Goal: Task Accomplishment & Management: Manage account settings

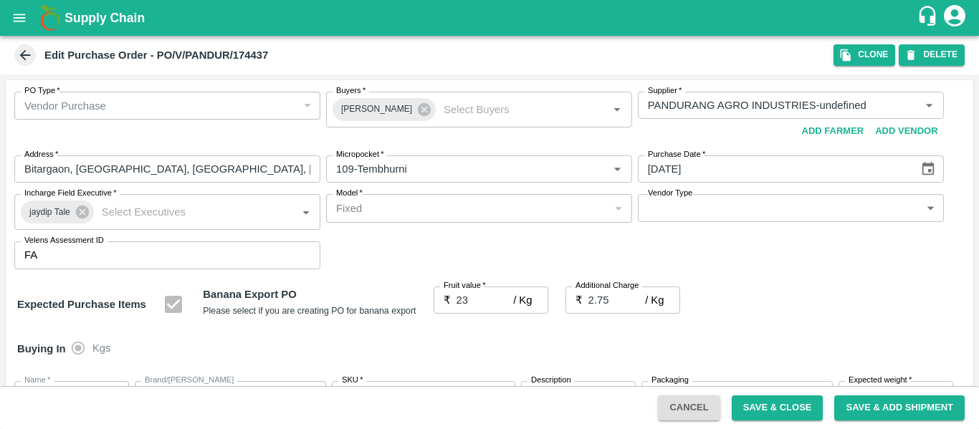
click at [13, 24] on icon "open drawer" at bounding box center [19, 18] width 16 height 16
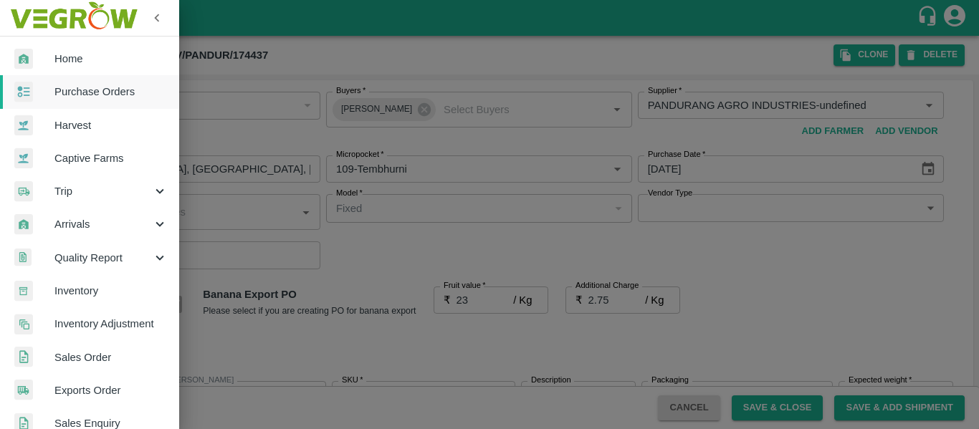
click at [67, 90] on span "Purchase Orders" at bounding box center [110, 92] width 113 height 16
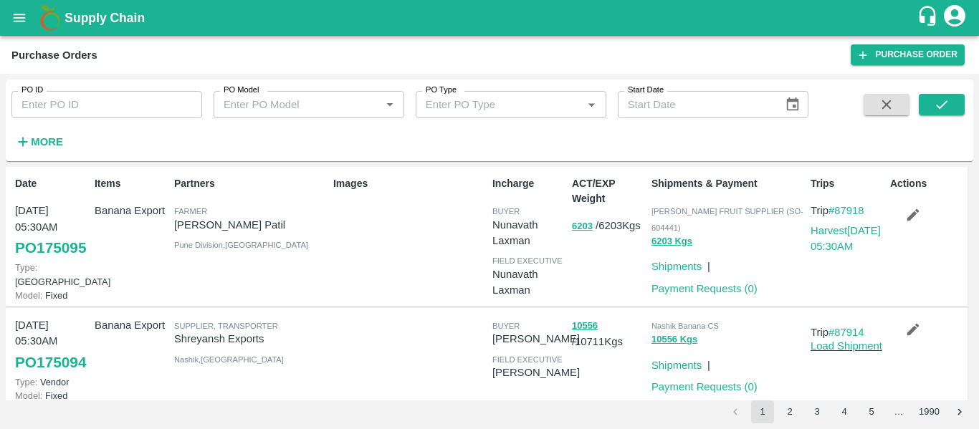
click at [87, 107] on input "PO ID" at bounding box center [106, 104] width 191 height 27
paste input "174437"
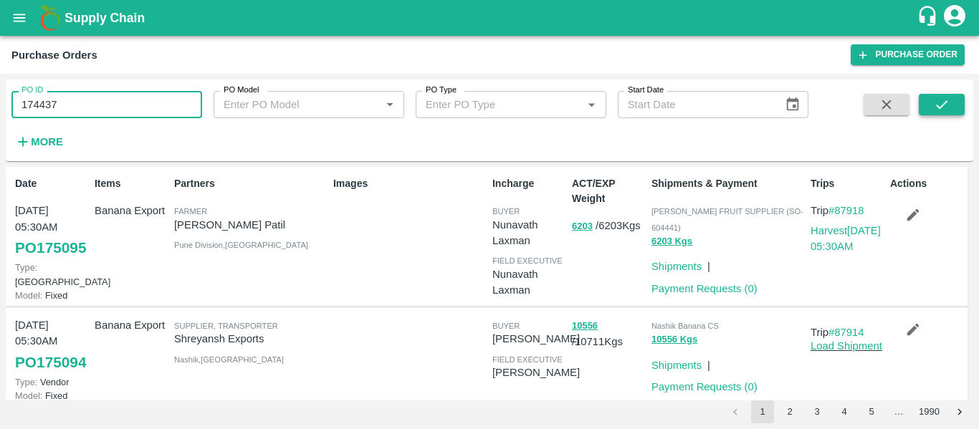
type input "174437"
click at [946, 100] on icon "submit" at bounding box center [942, 105] width 16 height 16
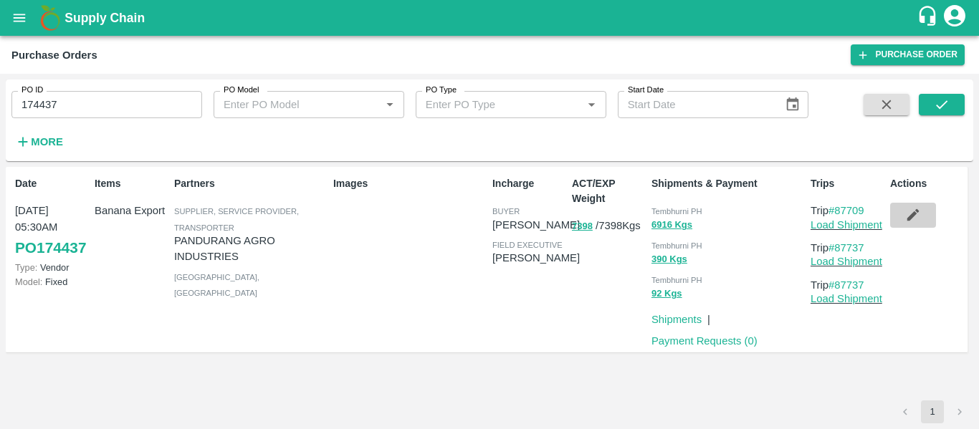
click at [913, 221] on icon "button" at bounding box center [913, 215] width 16 height 16
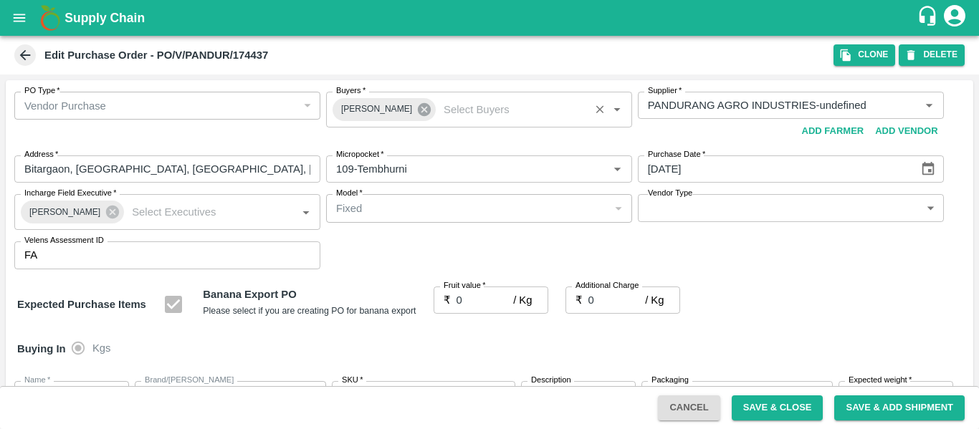
click at [416, 110] on icon at bounding box center [424, 110] width 16 height 16
click at [365, 112] on input "Buyers   *" at bounding box center [467, 105] width 274 height 19
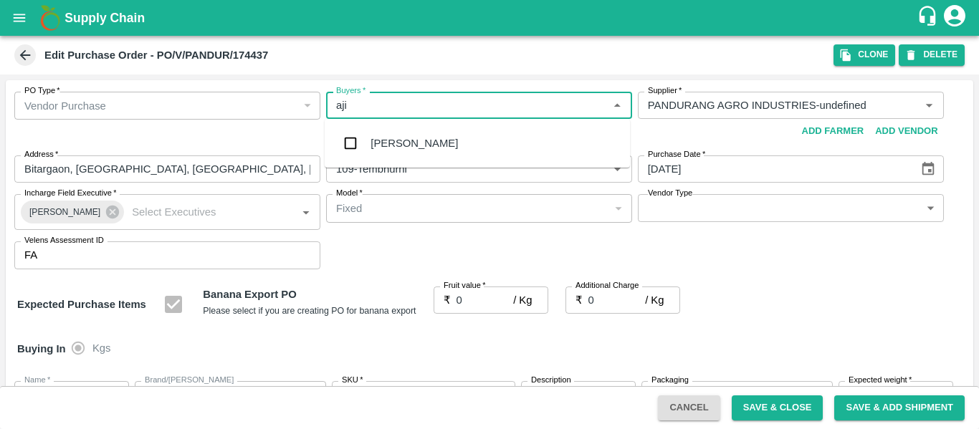
type input "ajit"
click at [369, 136] on div "Ajit Otari" at bounding box center [477, 143] width 305 height 37
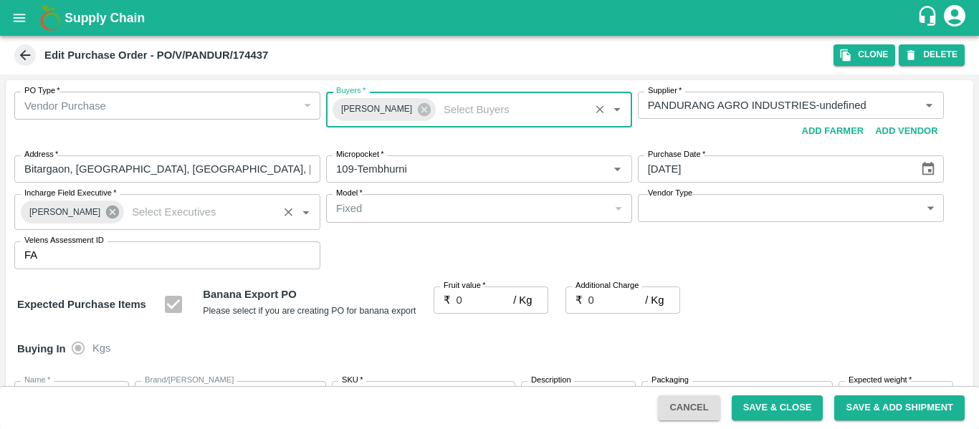
click at [107, 216] on icon at bounding box center [112, 212] width 13 height 13
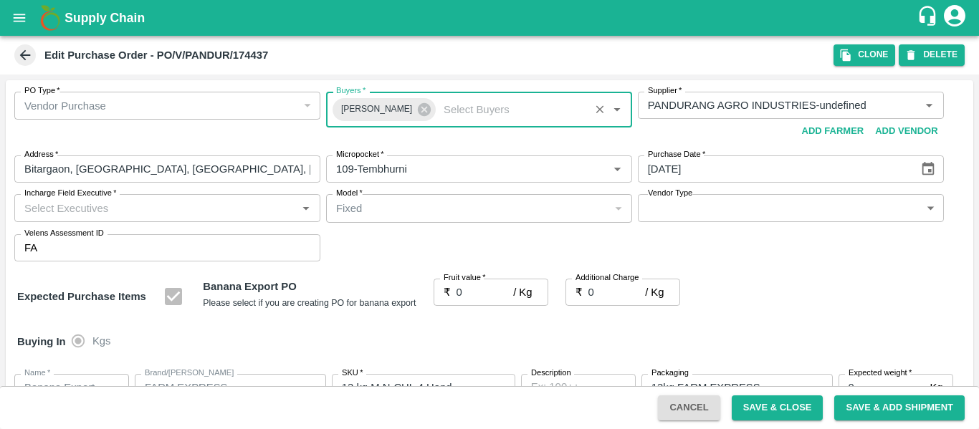
click at [75, 215] on input "Incharge Field Executive   *" at bounding box center [156, 207] width 274 height 19
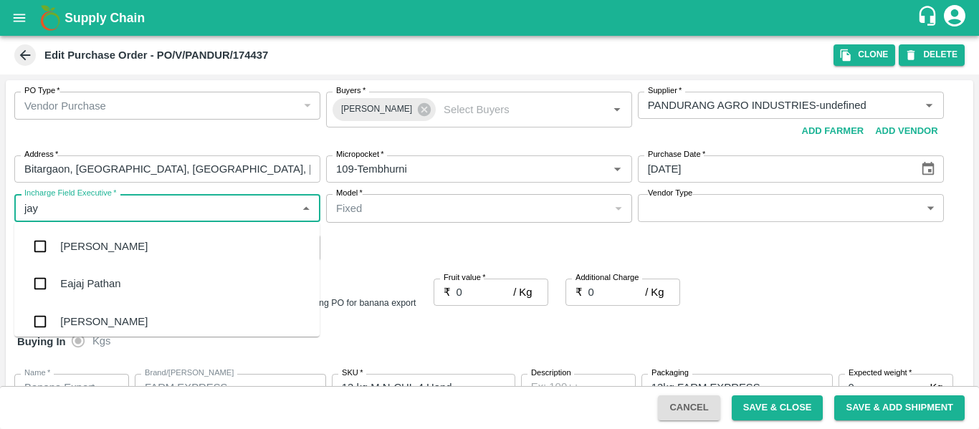
type input "jayd"
click at [82, 245] on div "jaydip Tale" at bounding box center [85, 247] width 50 height 16
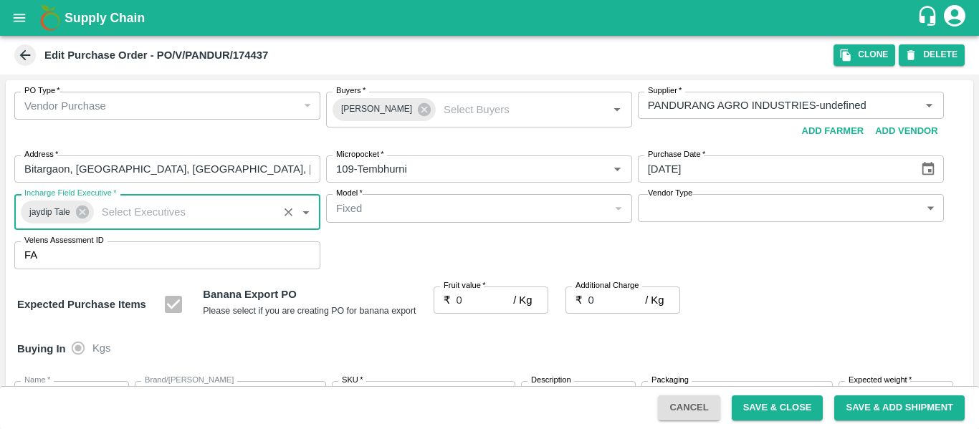
click at [471, 305] on input "0" at bounding box center [484, 300] width 57 height 27
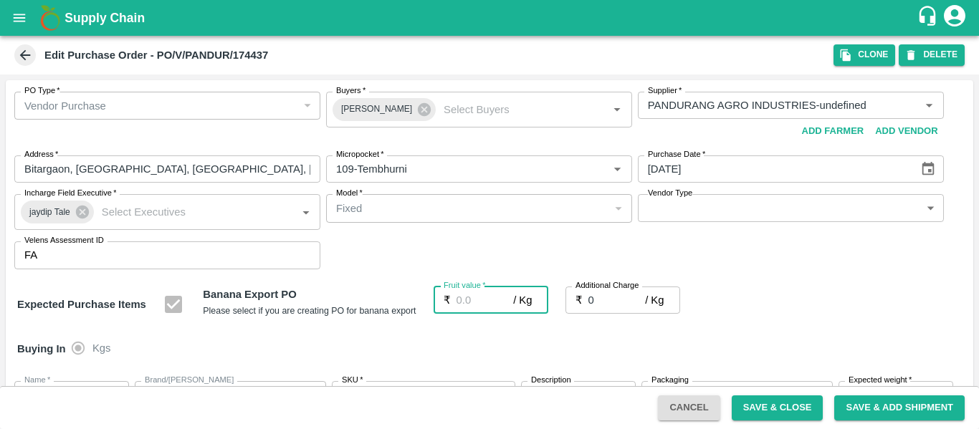
type input "2"
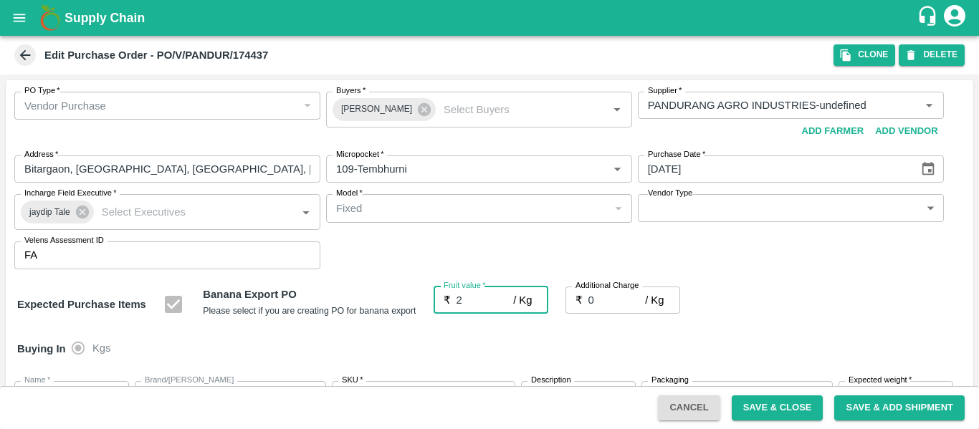
type input "2"
type input "23"
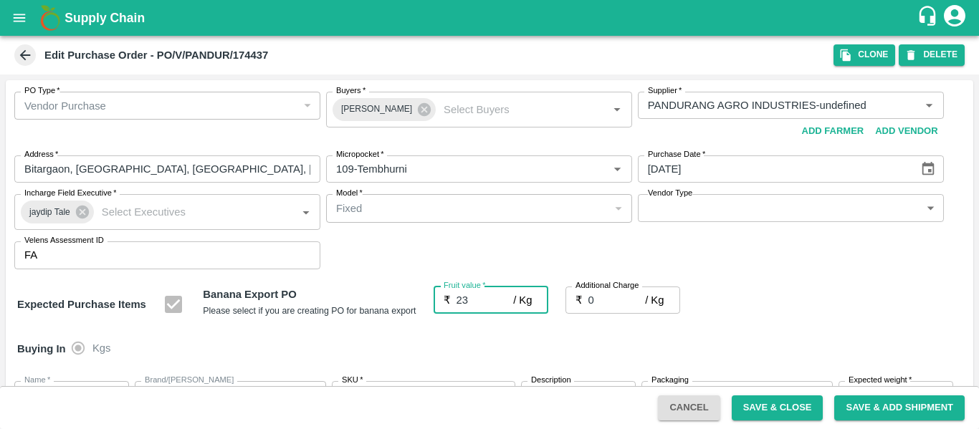
type input "23"
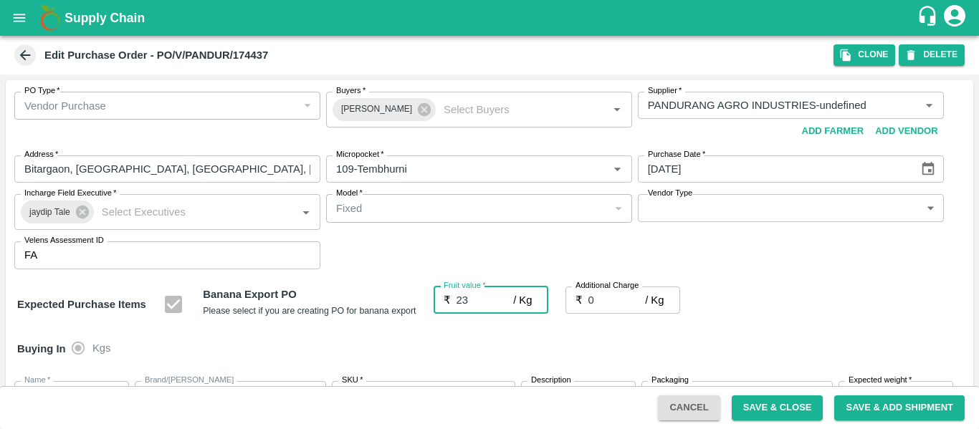
type input "23"
click at [603, 305] on input "0" at bounding box center [616, 300] width 57 height 27
type input "2"
type input "25"
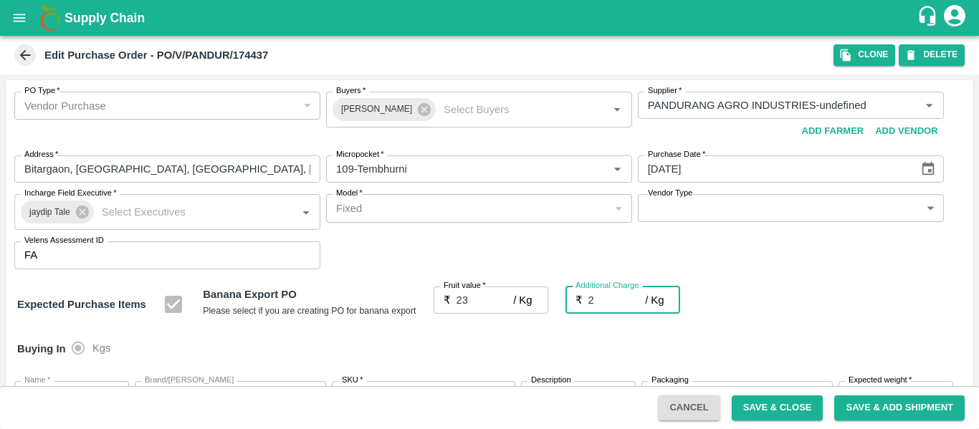
type input "25"
type input "2.7"
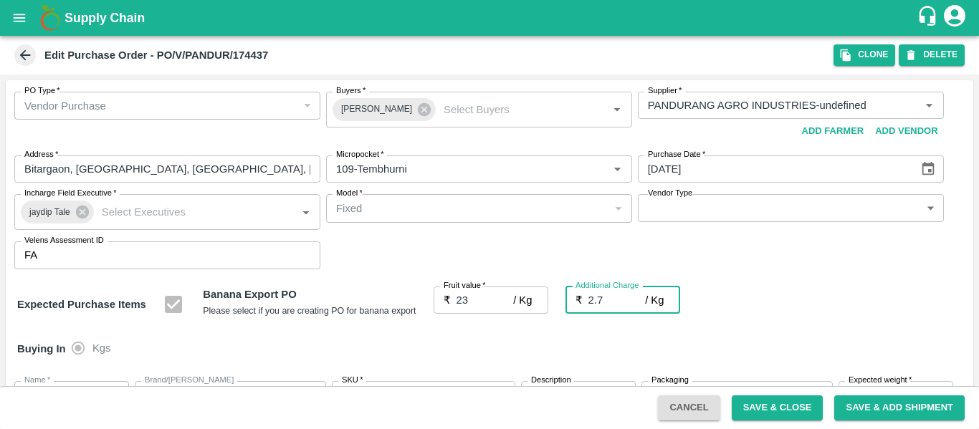
type input "25.7"
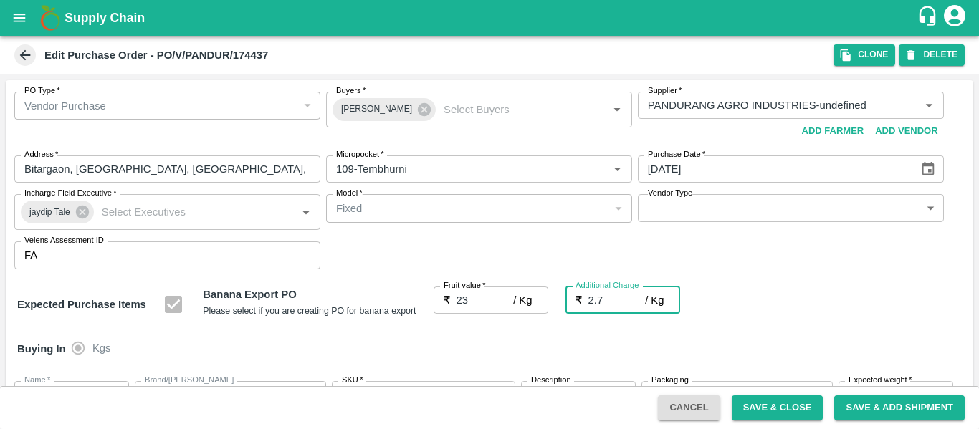
type input "2.75"
type input "25.75"
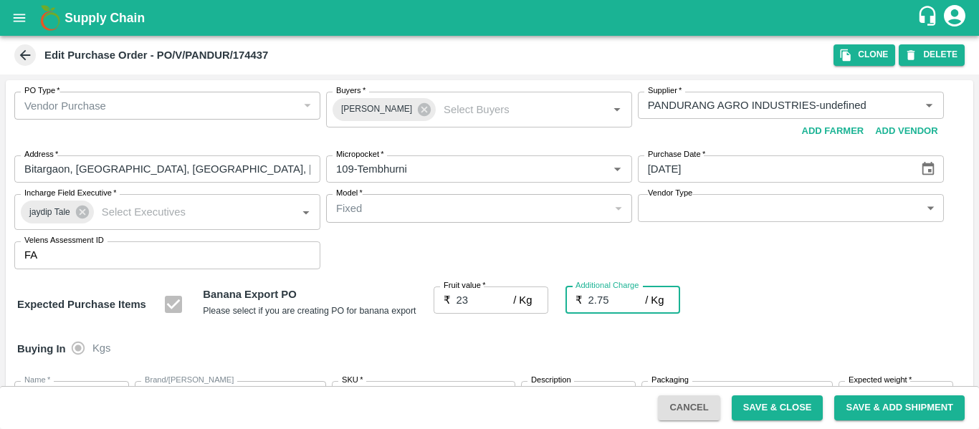
type input "25.75"
type input "2.75"
click at [813, 320] on div "Expected Purchase Items Banana Export PO Please select if you are creating PO f…" at bounding box center [489, 305] width 944 height 37
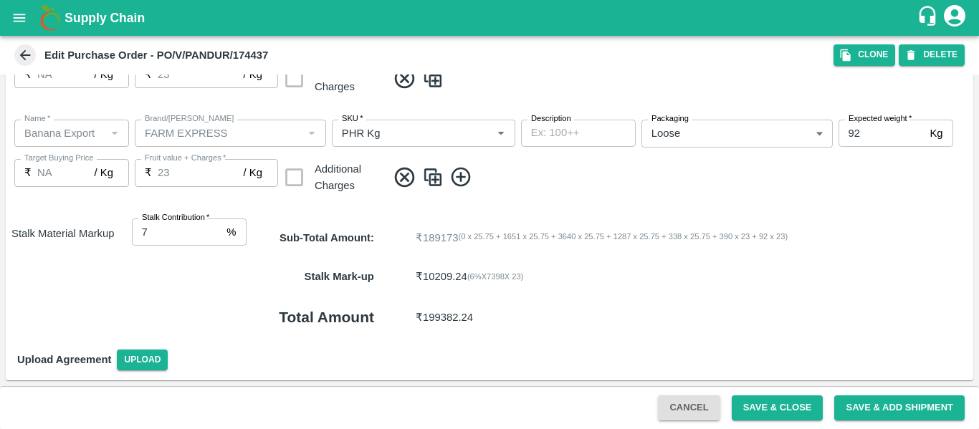
click at [215, 228] on input "7" at bounding box center [177, 232] width 90 height 27
type input "8"
click at [215, 228] on input "8" at bounding box center [177, 232] width 90 height 27
click at [795, 410] on button "Save & Close" at bounding box center [777, 407] width 92 height 25
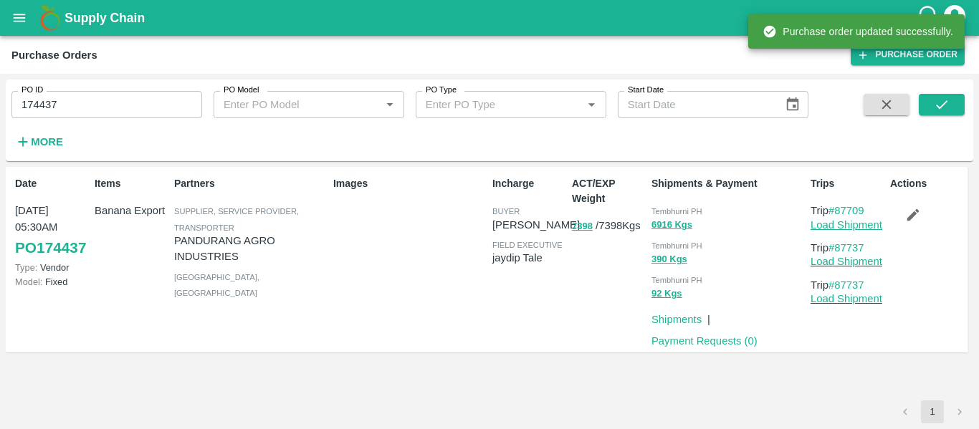
click at [848, 228] on link "Load Shipment" at bounding box center [846, 224] width 72 height 11
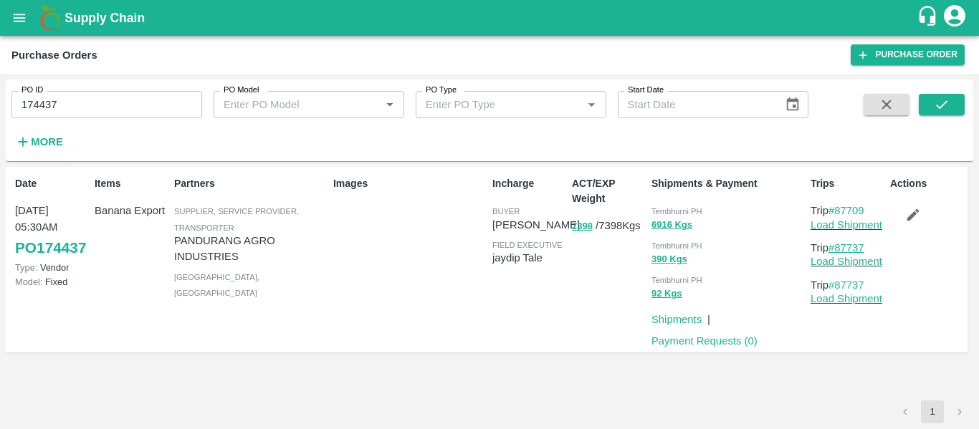
drag, startPoint x: 874, startPoint y: 248, endPoint x: 835, endPoint y: 249, distance: 38.7
click at [835, 249] on p "Trip #87737" at bounding box center [847, 248] width 74 height 16
copy link "87737"
click at [29, 20] on button "open drawer" at bounding box center [19, 17] width 33 height 33
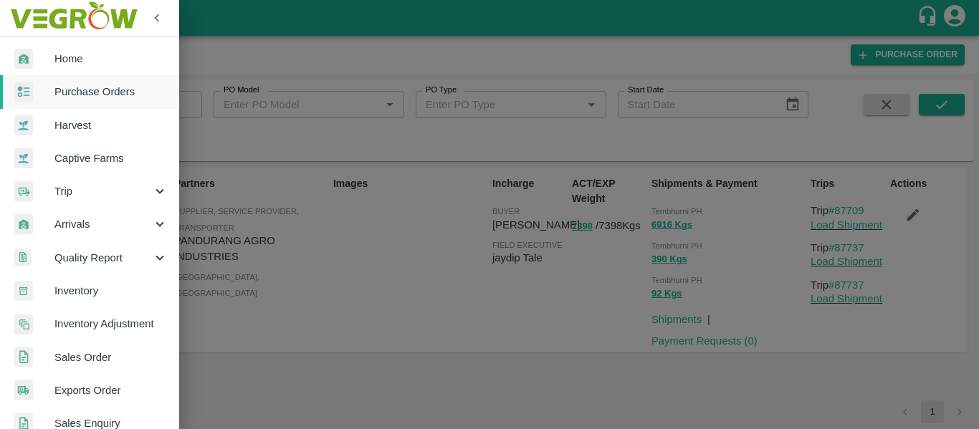
click at [69, 197] on span "Trip" at bounding box center [102, 191] width 97 height 16
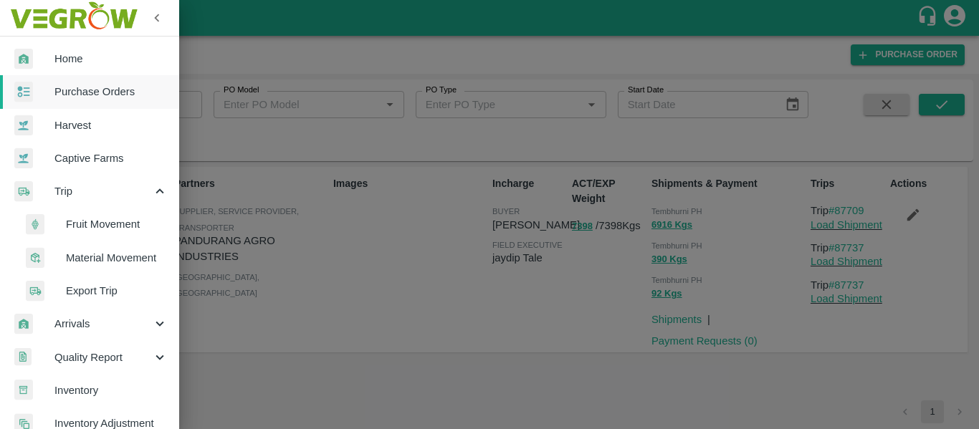
click at [103, 222] on span "Fruit Movement" at bounding box center [117, 224] width 102 height 16
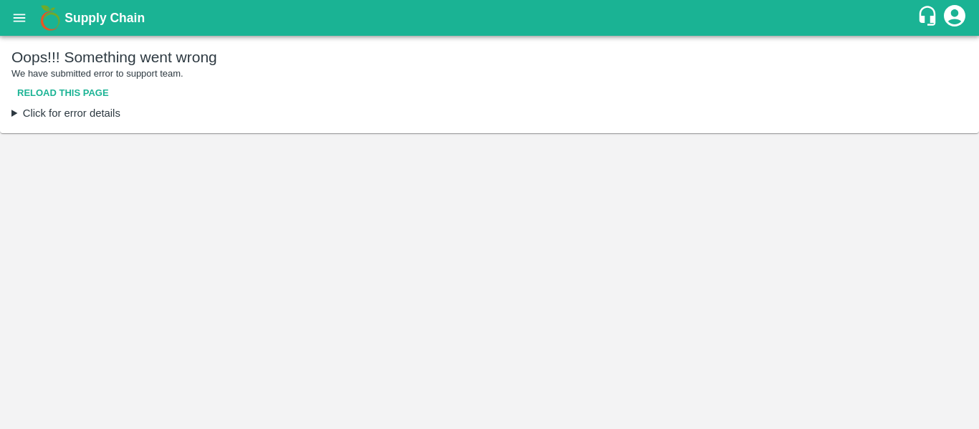
click at [67, 96] on button "Reload this page" at bounding box center [62, 93] width 103 height 25
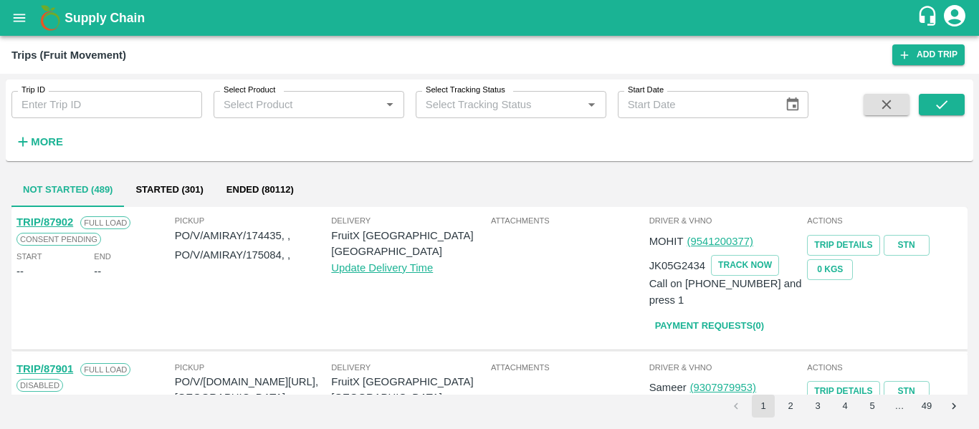
click at [117, 102] on input "Trip ID" at bounding box center [106, 104] width 191 height 27
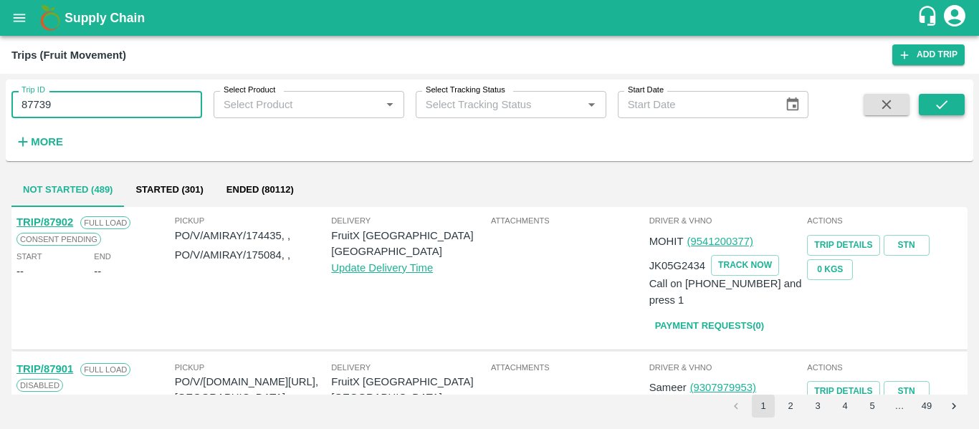
type input "87739"
click at [929, 101] on button "submit" at bounding box center [941, 104] width 46 height 21
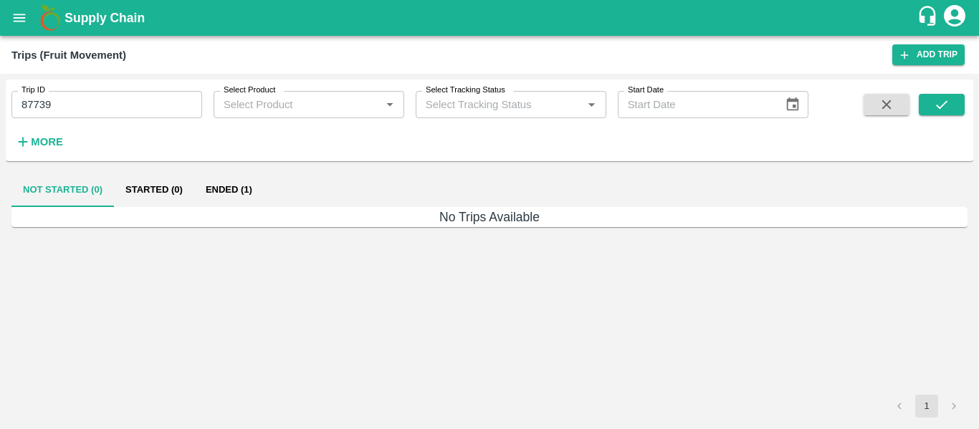
click at [221, 199] on button "Ended (1)" at bounding box center [228, 190] width 69 height 34
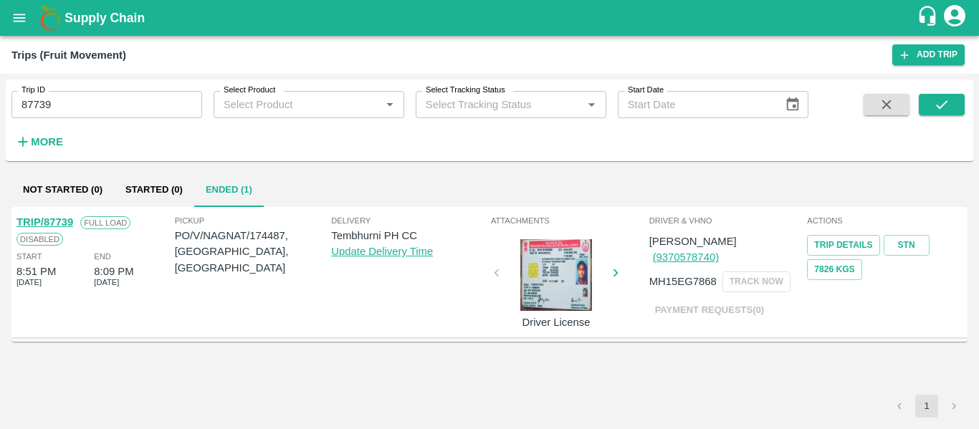
click at [62, 222] on link "TRIP/87739" at bounding box center [44, 221] width 57 height 11
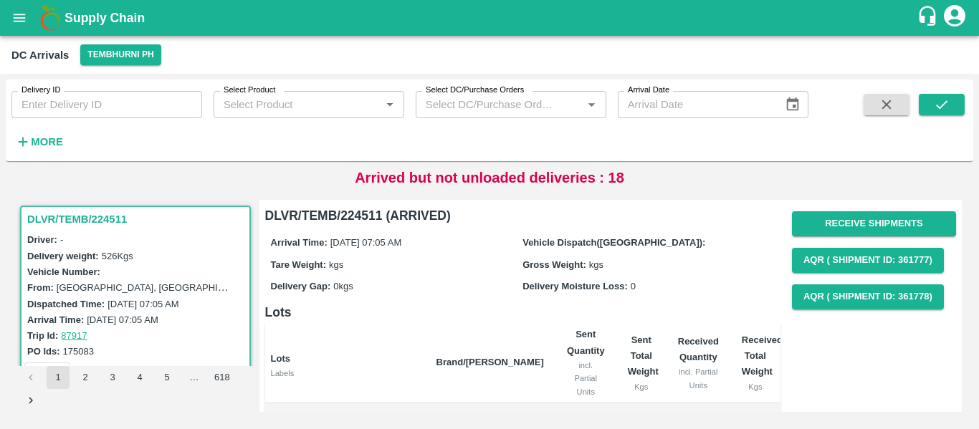
click at [9, 149] on div "More" at bounding box center [33, 136] width 67 height 36
click at [54, 137] on strong "More" at bounding box center [47, 141] width 32 height 11
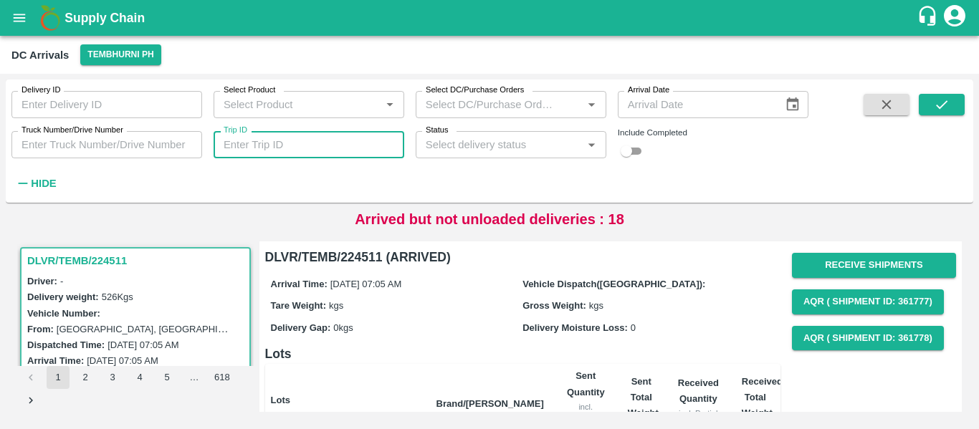
click at [313, 150] on input "Trip ID" at bounding box center [309, 144] width 191 height 27
paste input "87767"
type input "87767"
click at [883, 265] on button "Receive Shipments" at bounding box center [874, 265] width 164 height 25
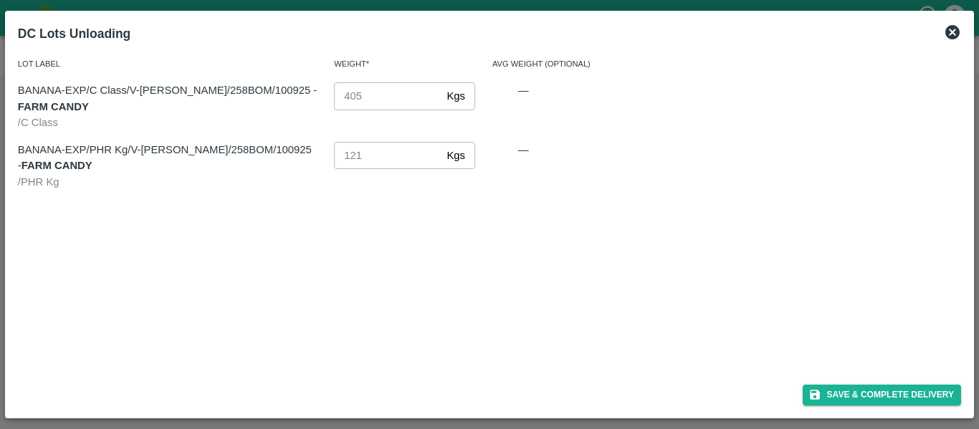
click at [950, 34] on icon at bounding box center [952, 32] width 17 height 17
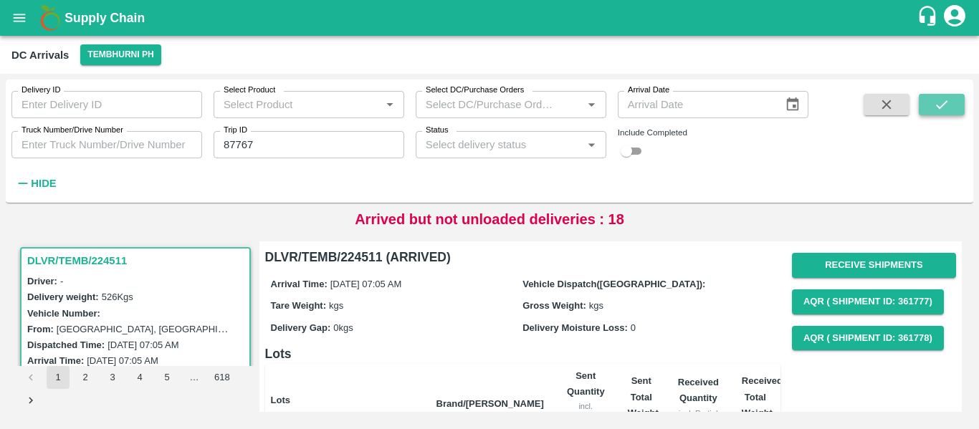
click at [939, 107] on icon "submit" at bounding box center [941, 104] width 11 height 9
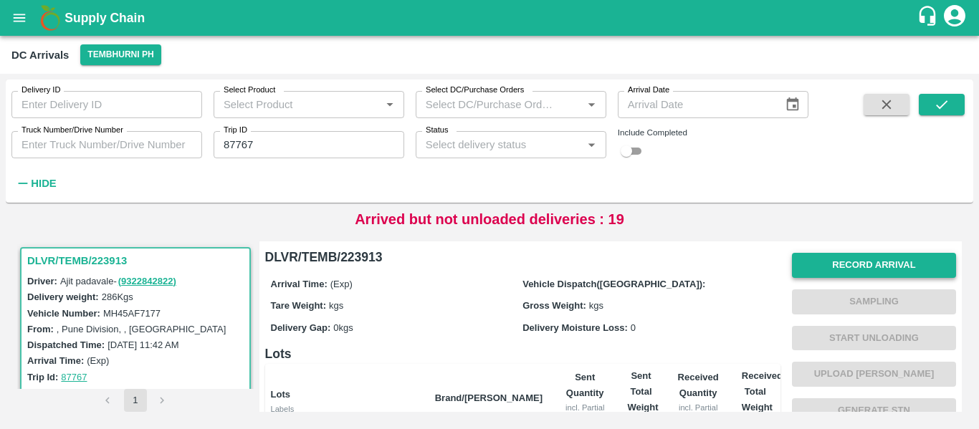
click at [897, 264] on button "Record Arrival" at bounding box center [874, 265] width 164 height 25
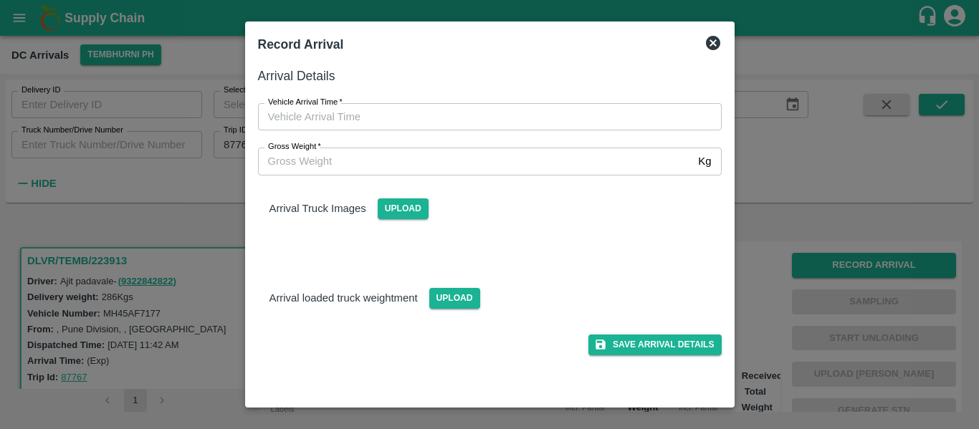
type input "DD/MM/YYYY hh:mm aa"
click at [341, 111] on input "DD/MM/YYYY hh:mm aa" at bounding box center [485, 116] width 454 height 27
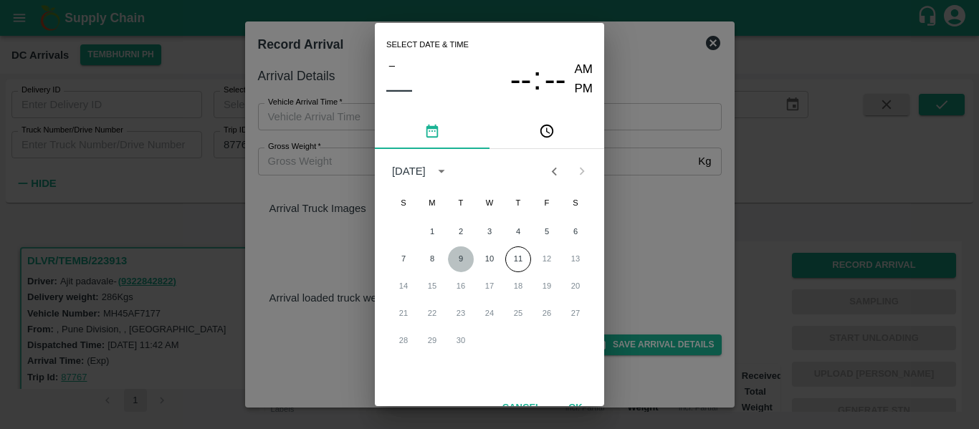
click at [461, 257] on button "9" at bounding box center [461, 259] width 26 height 26
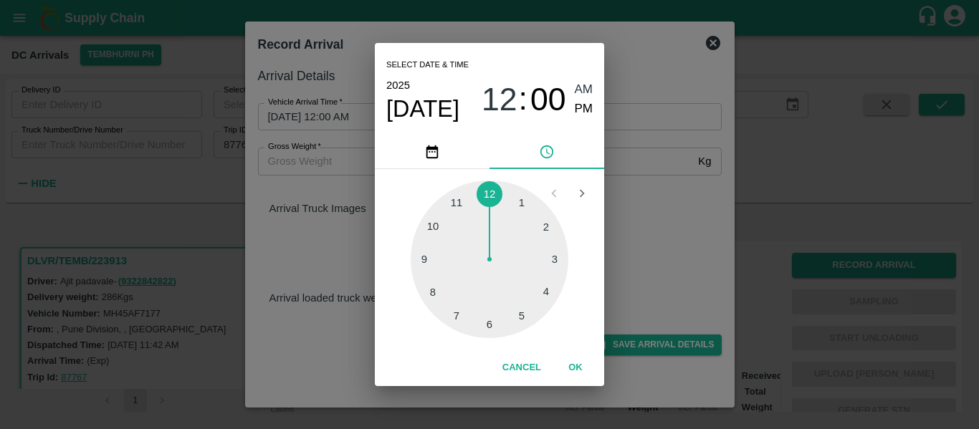
click at [434, 295] on div at bounding box center [490, 260] width 158 height 158
click at [488, 320] on div at bounding box center [490, 260] width 158 height 158
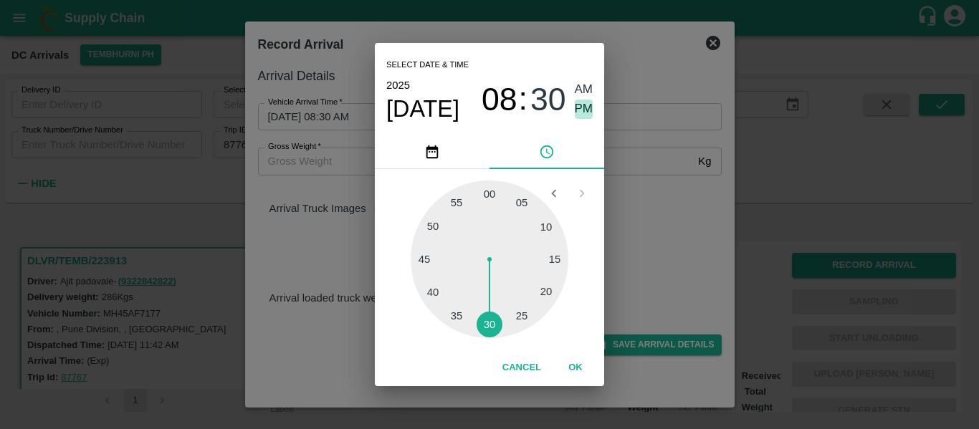
click at [582, 116] on span "PM" at bounding box center [584, 109] width 19 height 19
type input "09/09/2025 08:30 PM"
click at [573, 380] on button "OK" at bounding box center [575, 367] width 46 height 25
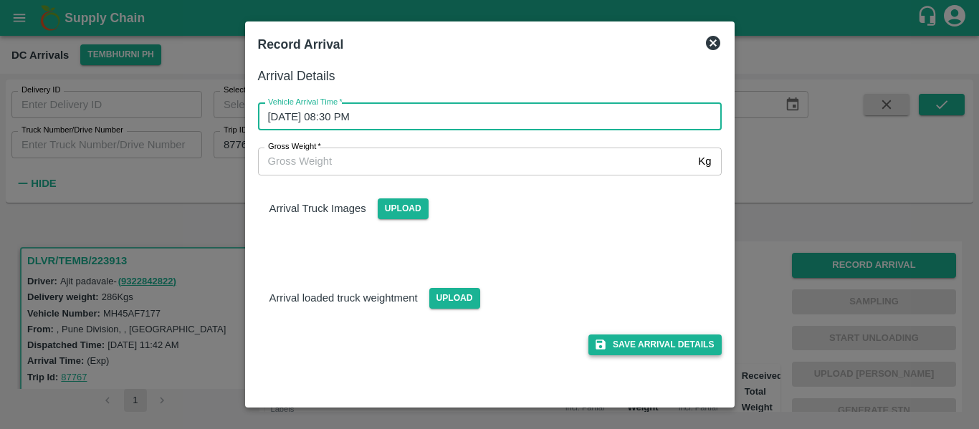
click at [644, 343] on button "Save Arrival Details" at bounding box center [654, 345] width 133 height 21
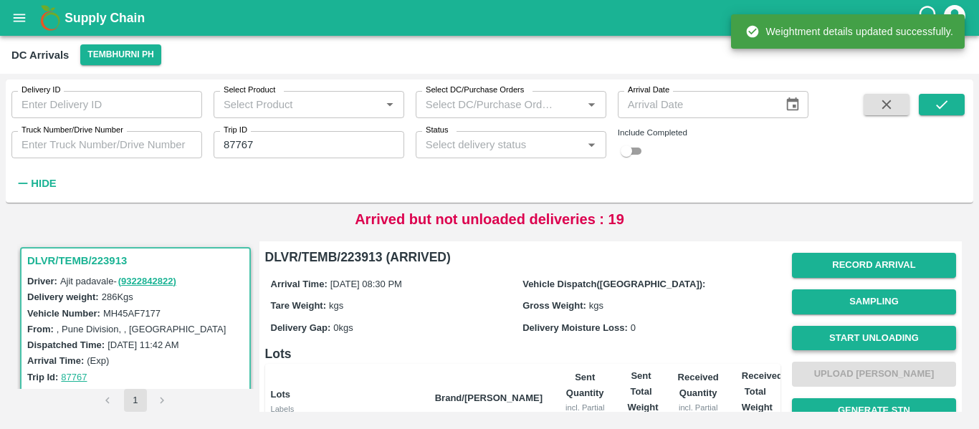
click at [878, 333] on button "Start Unloading" at bounding box center [874, 338] width 164 height 25
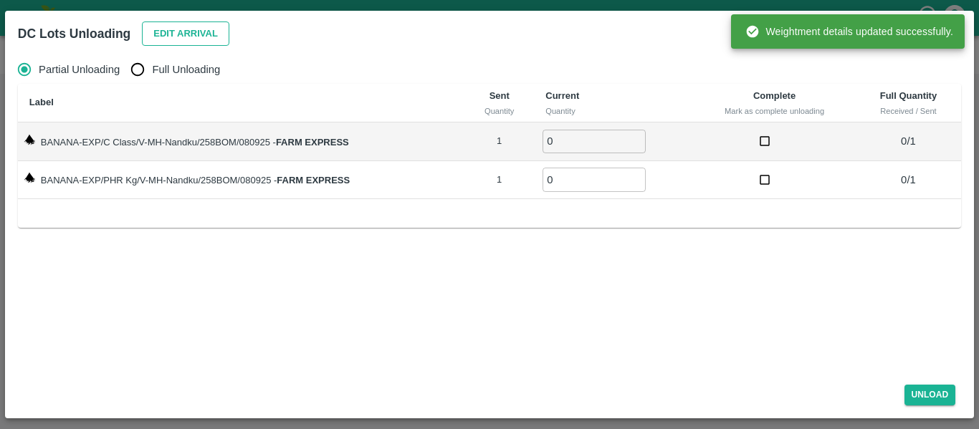
click at [208, 29] on button "Edit Arrival" at bounding box center [185, 33] width 87 height 25
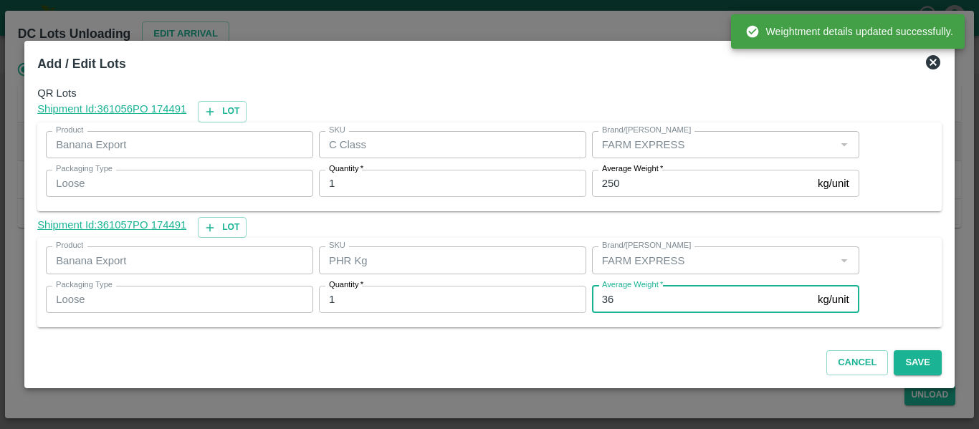
click at [633, 311] on input "36" at bounding box center [702, 299] width 220 height 27
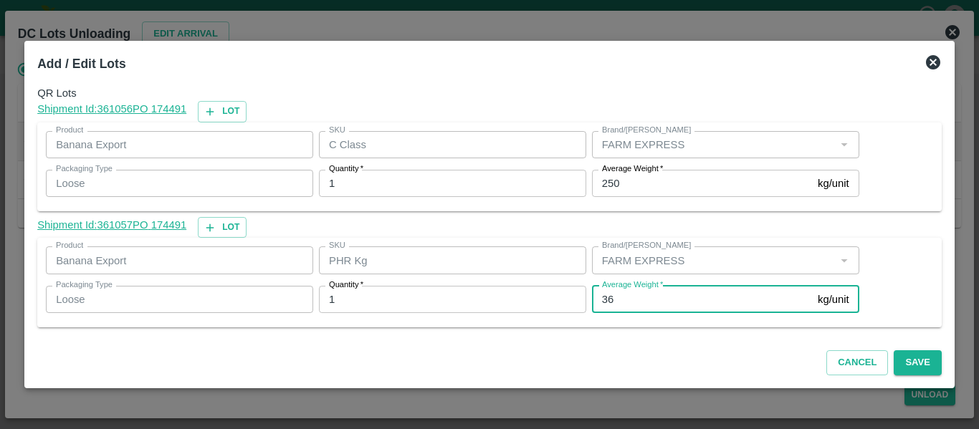
type input "3"
type input "1"
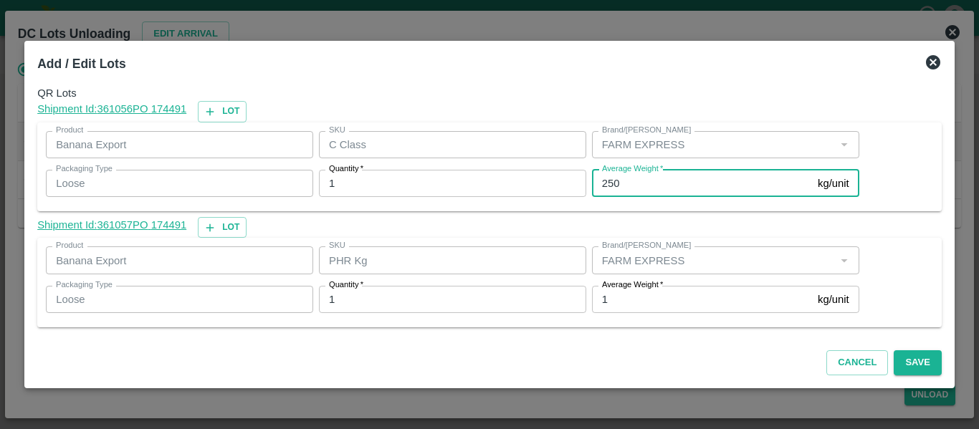
click at [626, 193] on input "250" at bounding box center [702, 183] width 220 height 27
type input "213"
click at [914, 360] on button "Save" at bounding box center [916, 362] width 47 height 25
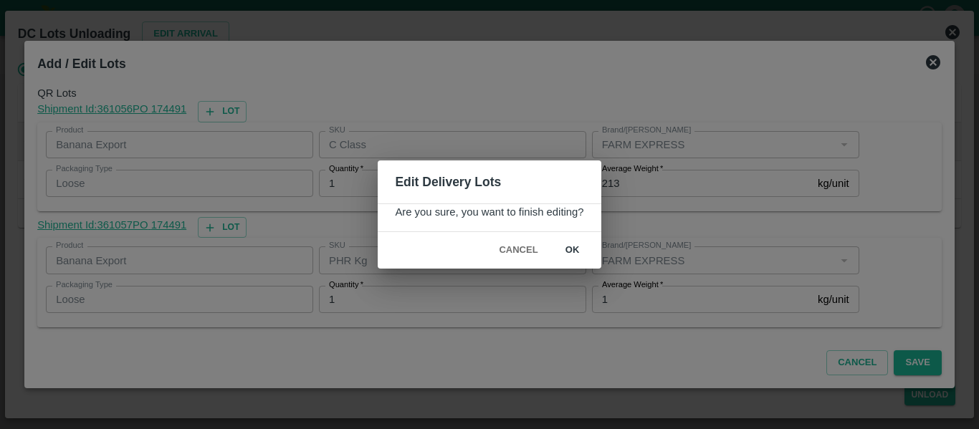
click at [570, 252] on button "ok" at bounding box center [573, 250] width 46 height 25
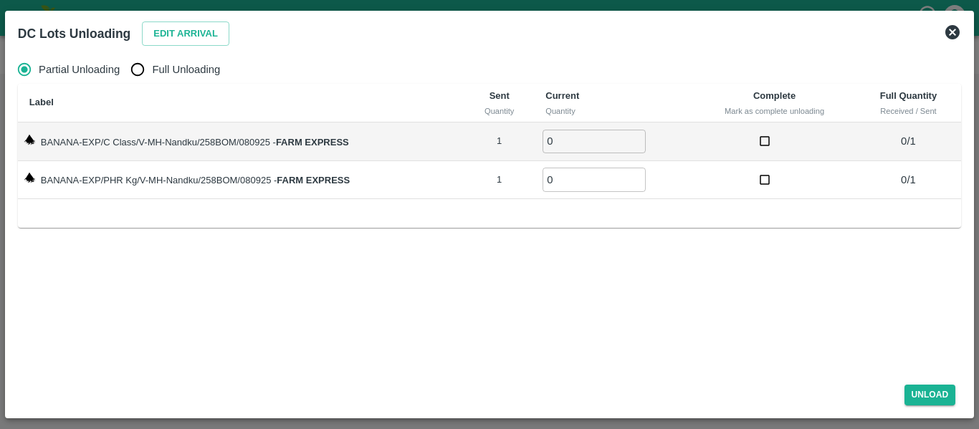
click at [164, 78] on label "Full Unloading" at bounding box center [171, 69] width 97 height 29
click at [152, 78] on input "Full Unloading" at bounding box center [137, 69] width 29 height 29
radio input "true"
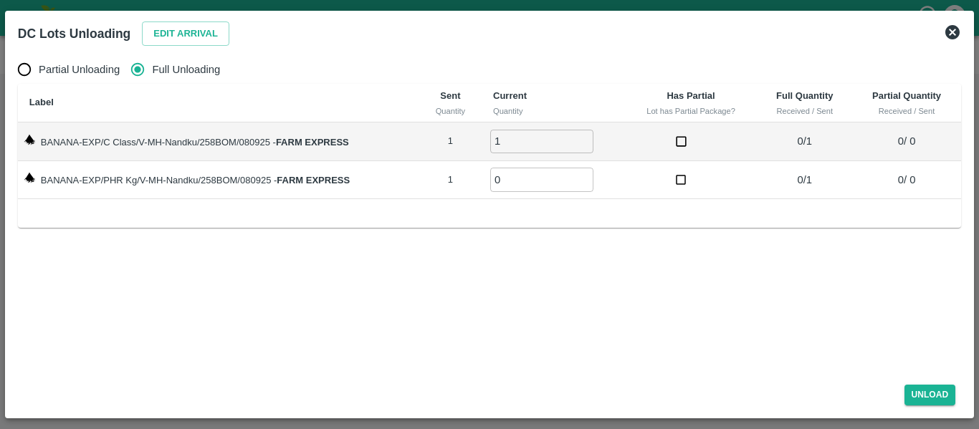
type input "1"
click at [586, 138] on input "1" at bounding box center [541, 142] width 103 height 24
type input "1"
click at [587, 177] on input "1" at bounding box center [541, 180] width 103 height 24
click at [918, 387] on button "Unload" at bounding box center [930, 395] width 52 height 21
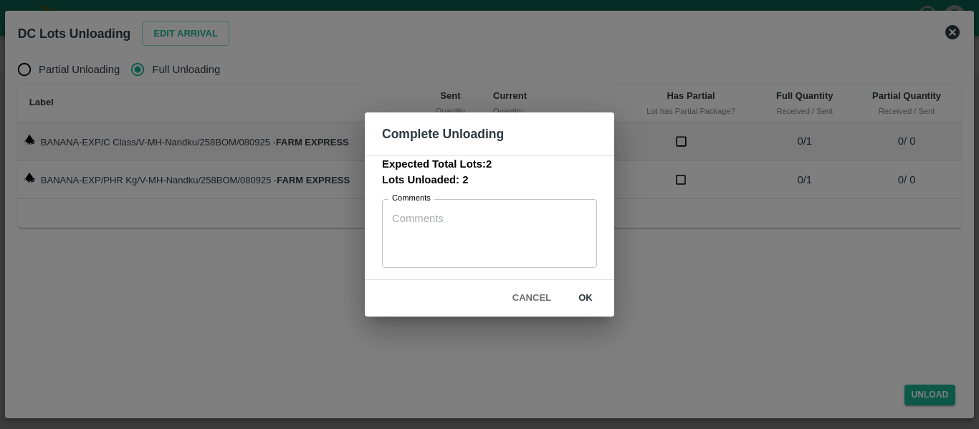
click at [594, 294] on button "ok" at bounding box center [585, 298] width 46 height 25
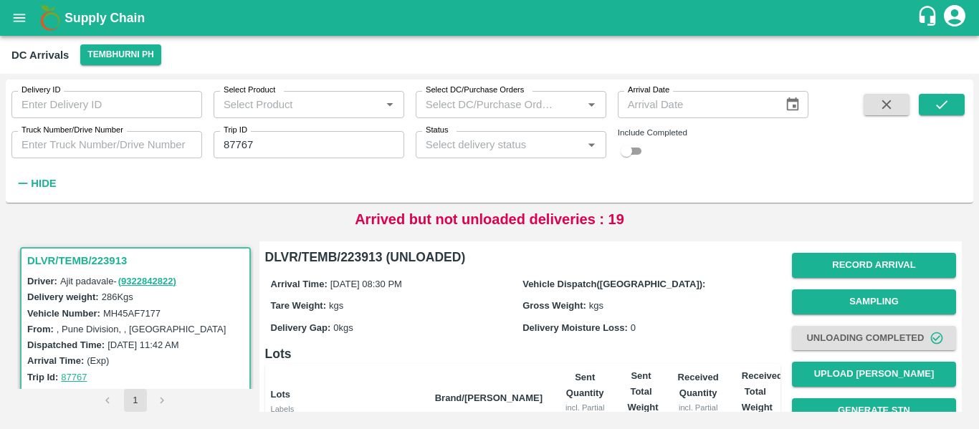
scroll to position [183, 0]
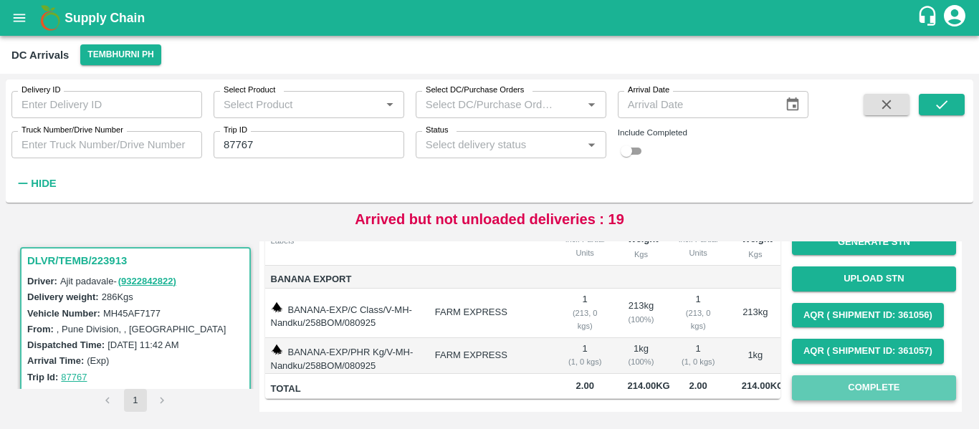
click at [851, 375] on button "Complete" at bounding box center [874, 387] width 164 height 25
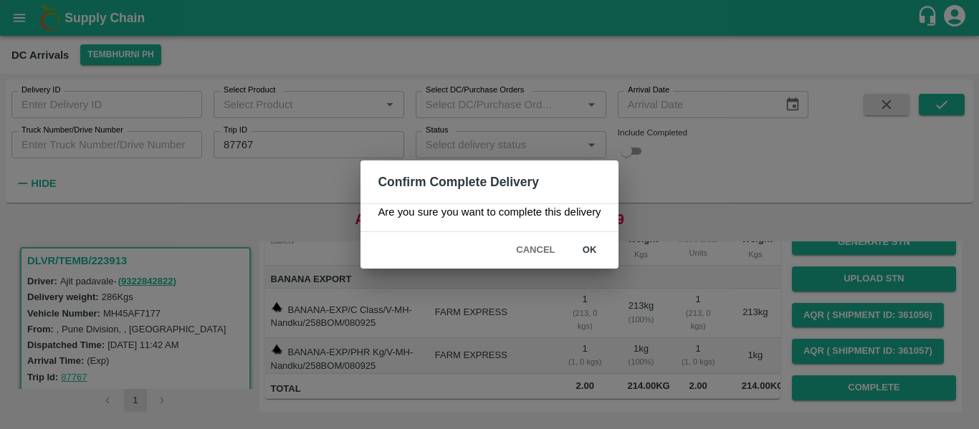
click at [580, 240] on button "ok" at bounding box center [590, 250] width 46 height 25
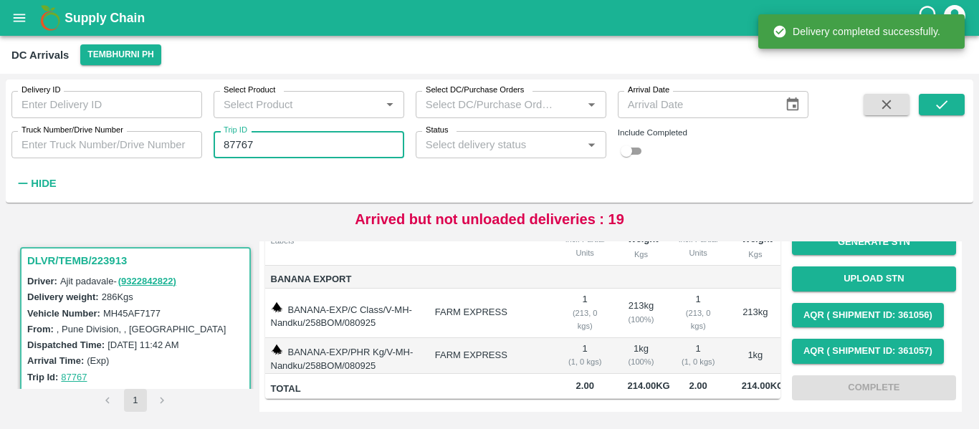
click at [254, 149] on input "87767" at bounding box center [309, 144] width 191 height 27
paste input "text"
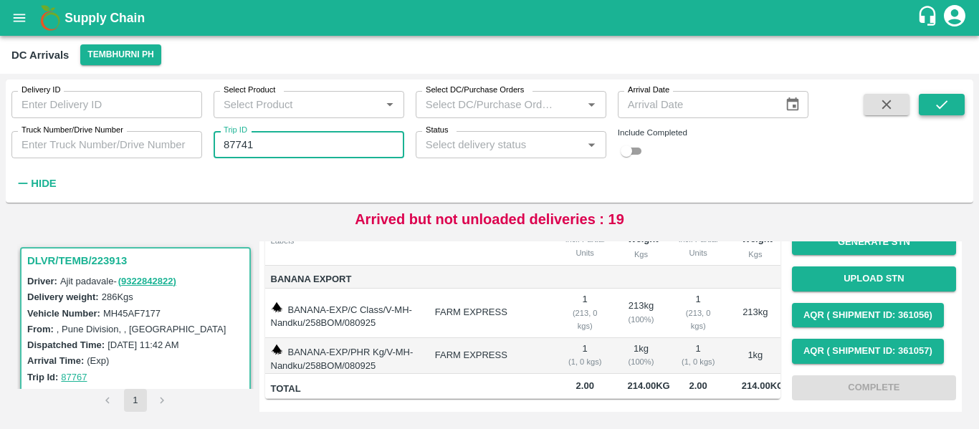
type input "87741"
click at [934, 110] on icon "submit" at bounding box center [942, 105] width 16 height 16
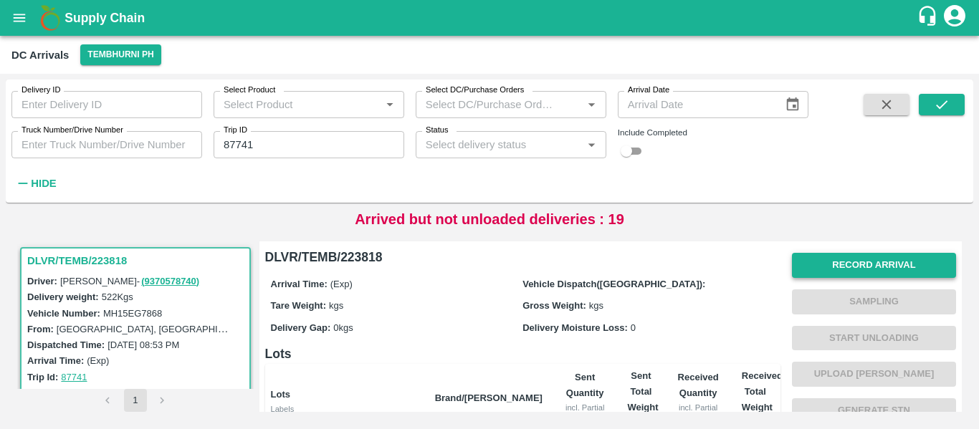
click at [841, 259] on button "Record Arrival" at bounding box center [874, 265] width 164 height 25
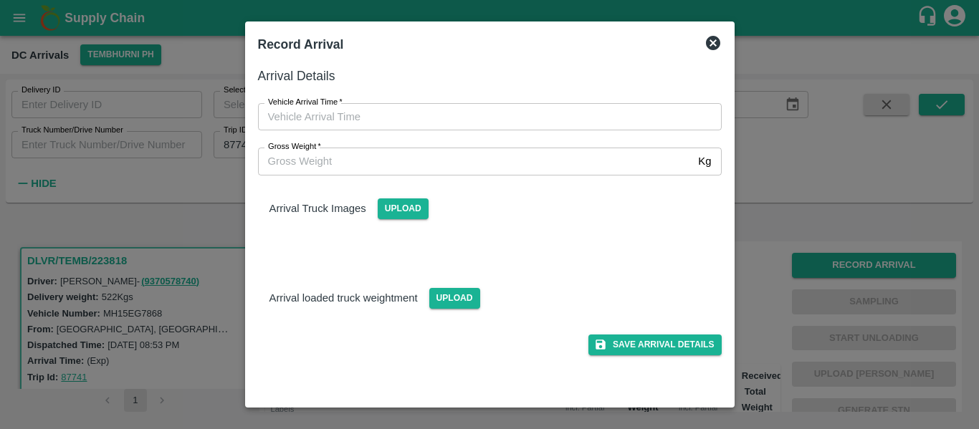
type input "DD/MM/YYYY hh:mm aa"
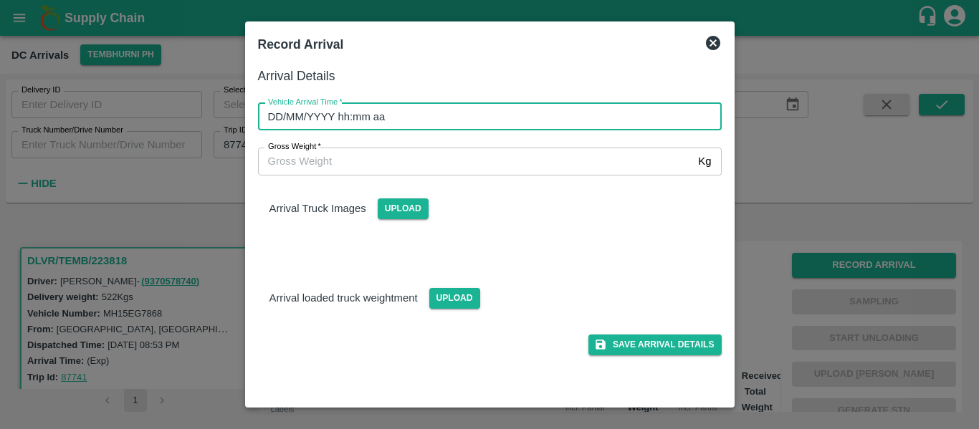
click at [428, 103] on input "DD/MM/YYYY hh:mm aa" at bounding box center [485, 116] width 454 height 27
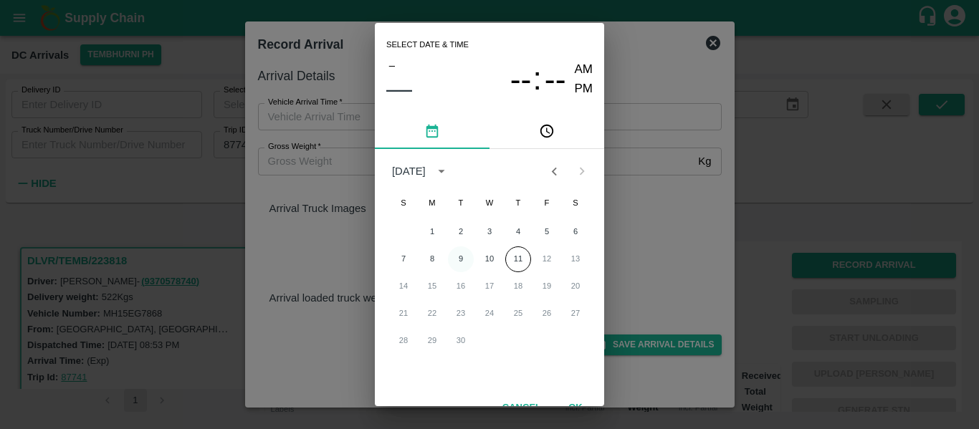
click at [461, 263] on button "9" at bounding box center [461, 259] width 26 height 26
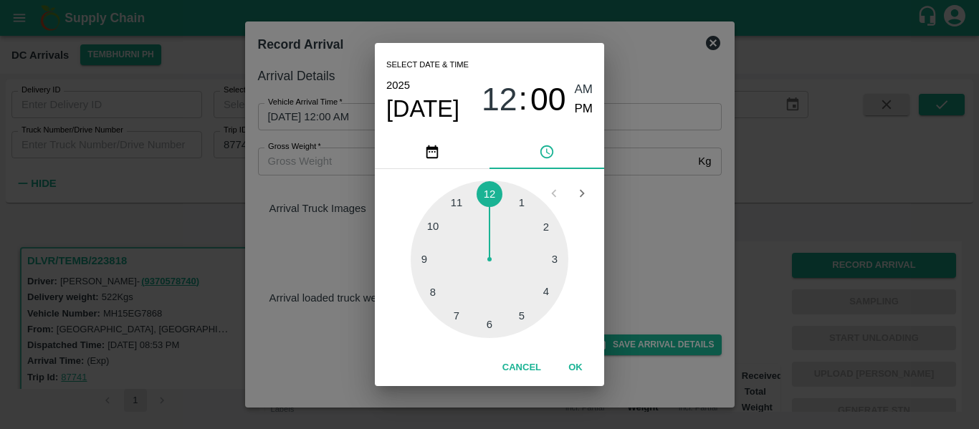
click at [523, 316] on div at bounding box center [490, 260] width 158 height 158
click at [419, 262] on div at bounding box center [490, 260] width 158 height 158
click at [582, 113] on span "PM" at bounding box center [584, 109] width 19 height 19
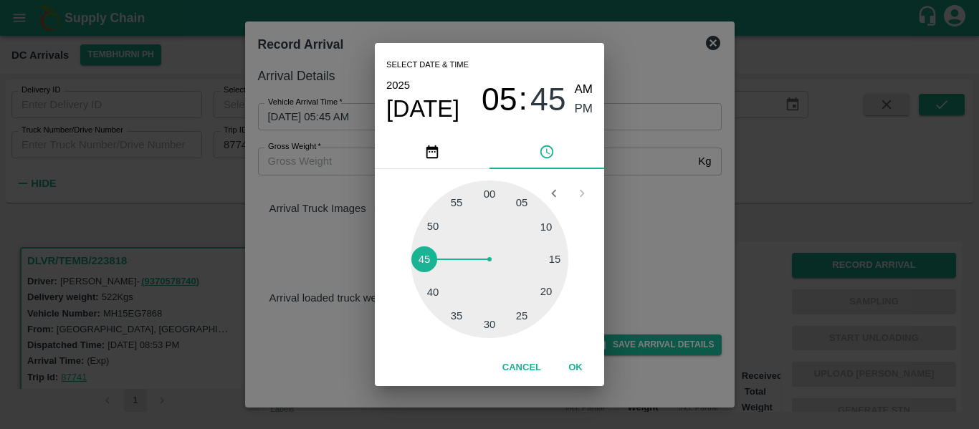
type input "09/09/2025 05:45 PM"
click at [578, 364] on button "OK" at bounding box center [575, 367] width 46 height 25
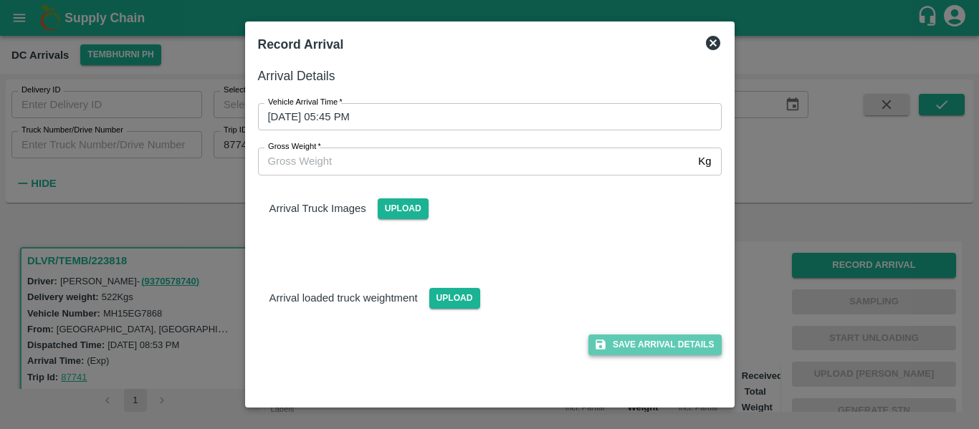
click at [650, 347] on button "Save Arrival Details" at bounding box center [654, 345] width 133 height 21
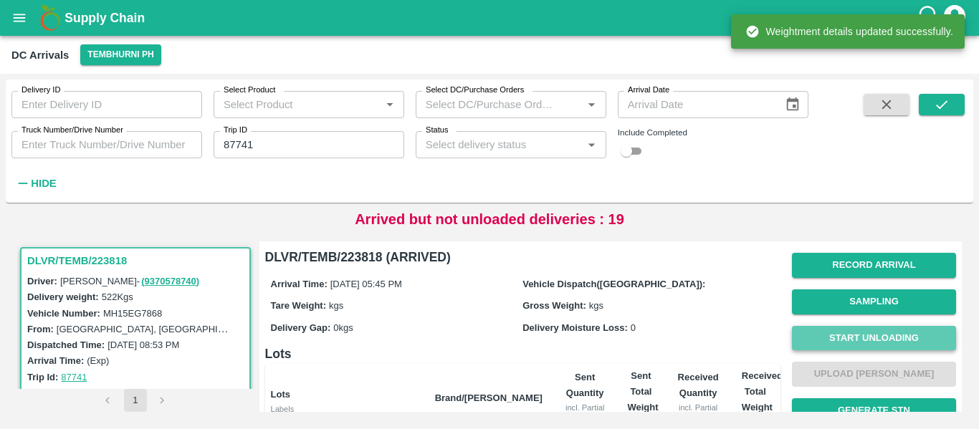
click at [803, 335] on button "Start Unloading" at bounding box center [874, 338] width 164 height 25
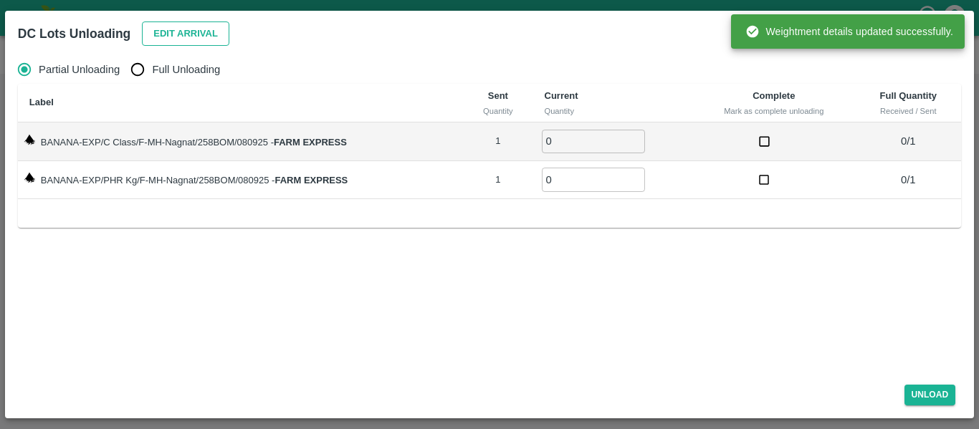
click at [210, 29] on button "Edit Arrival" at bounding box center [185, 33] width 87 height 25
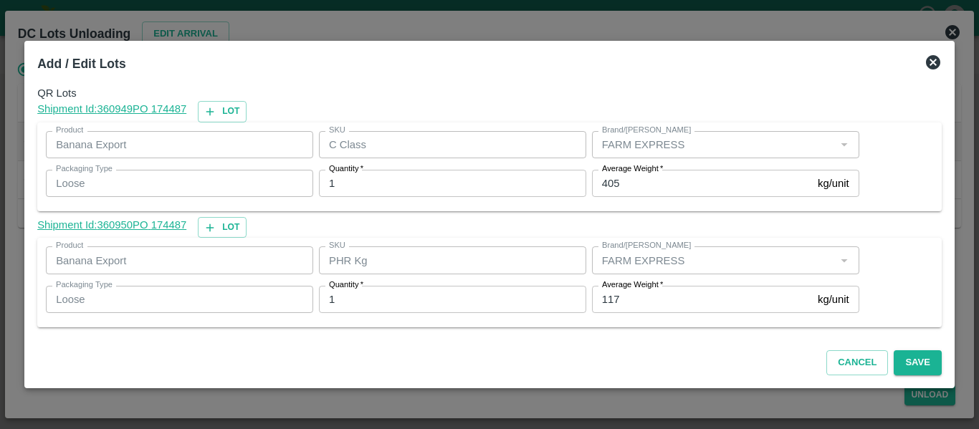
click at [633, 296] on input "117" at bounding box center [702, 299] width 220 height 27
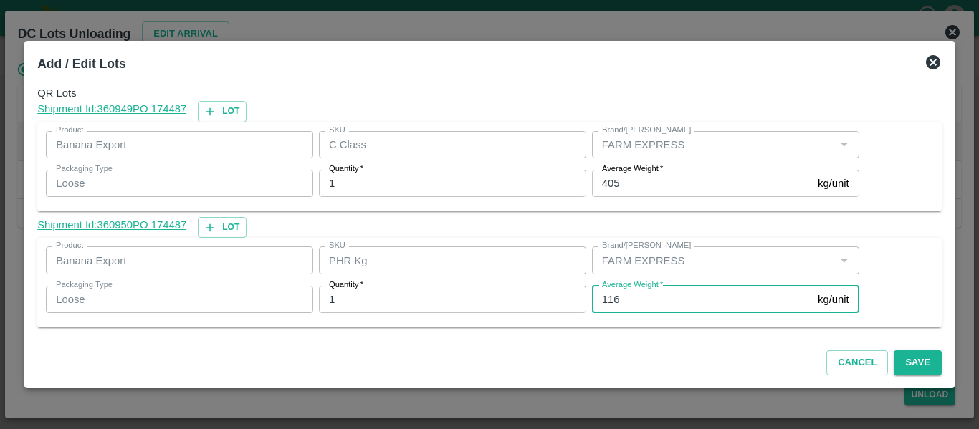
type input "116"
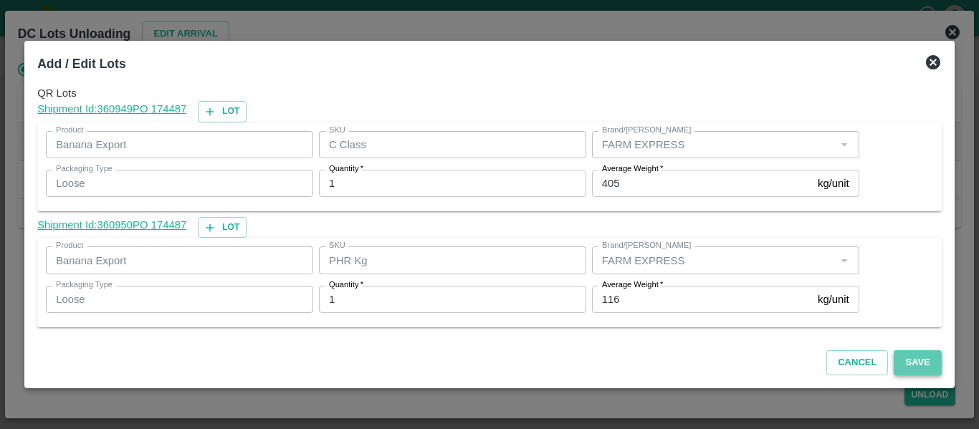
click at [923, 360] on button "Save" at bounding box center [916, 362] width 47 height 25
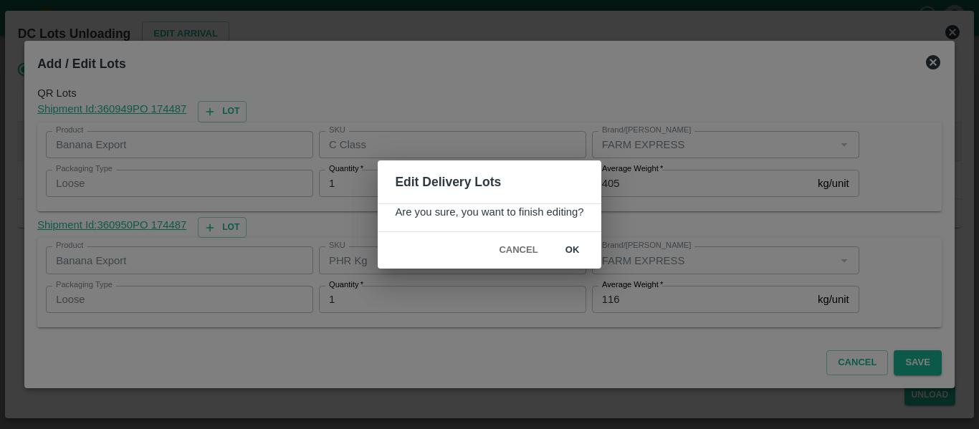
click at [583, 253] on button "ok" at bounding box center [573, 250] width 46 height 25
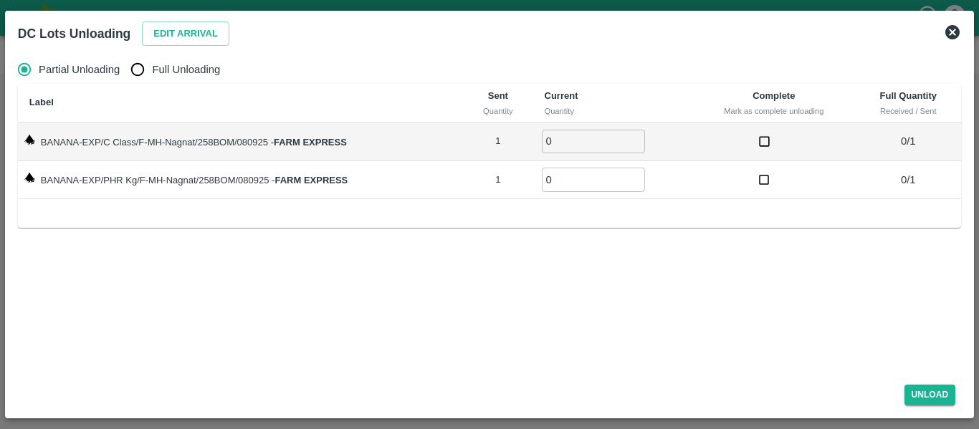
click at [178, 60] on label "Full Unloading" at bounding box center [171, 69] width 97 height 29
click at [152, 60] on input "Full Unloading" at bounding box center [137, 69] width 29 height 29
radio input "true"
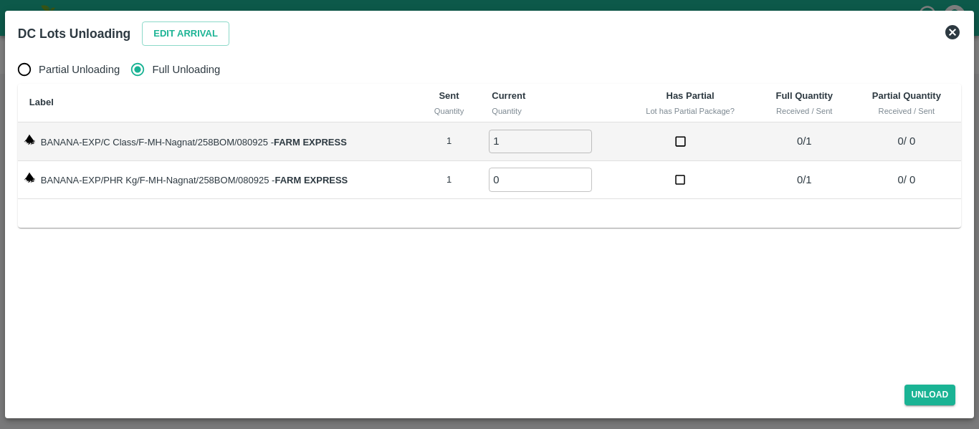
type input "1"
click at [580, 135] on input "1" at bounding box center [540, 142] width 103 height 24
type input "1"
click at [582, 178] on input "1" at bounding box center [540, 180] width 103 height 24
click at [934, 396] on button "Unload" at bounding box center [930, 395] width 52 height 21
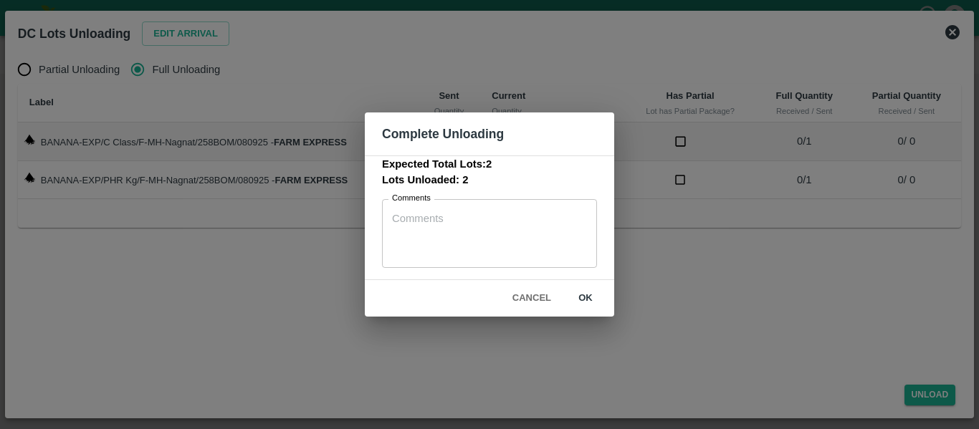
click at [589, 291] on button "ok" at bounding box center [585, 298] width 46 height 25
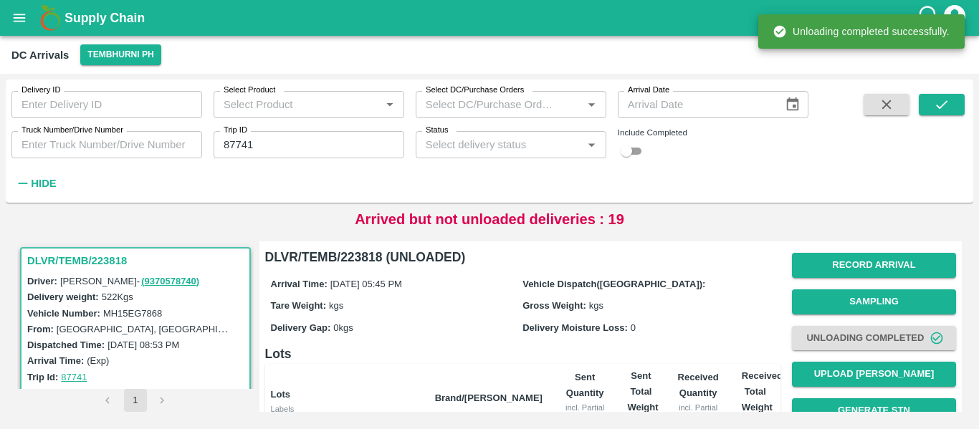
scroll to position [197, 0]
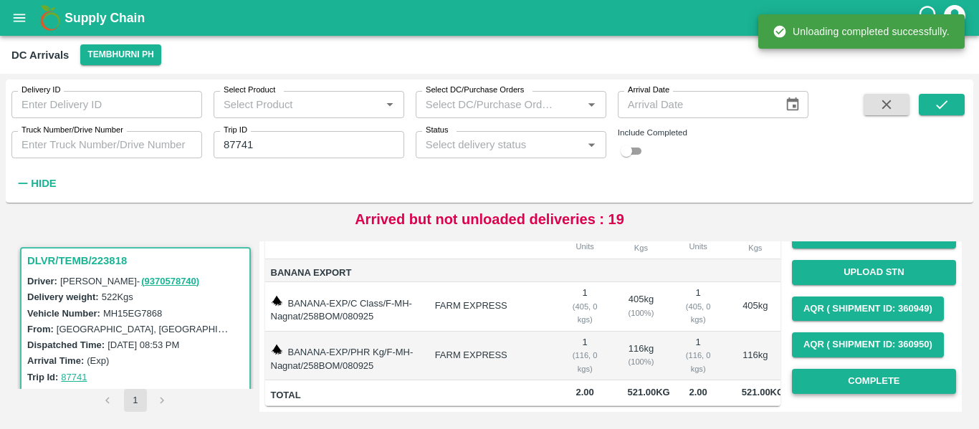
click at [898, 369] on button "Complete" at bounding box center [874, 381] width 164 height 25
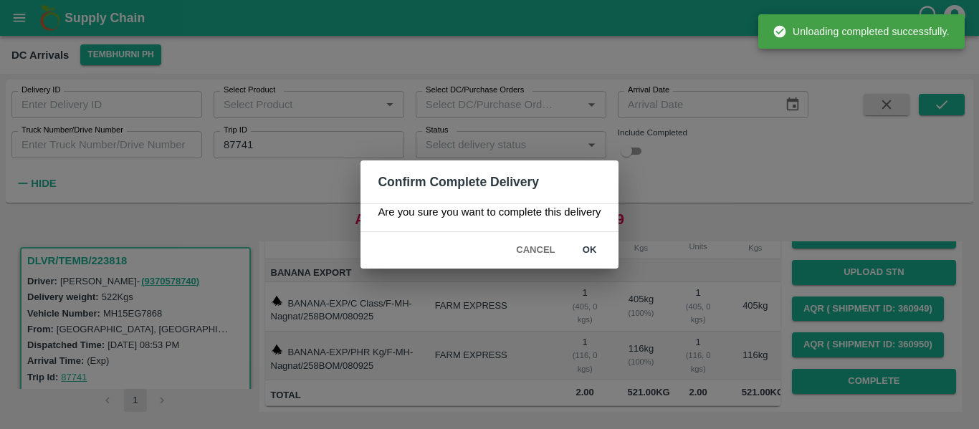
click at [600, 249] on button "ok" at bounding box center [590, 250] width 46 height 25
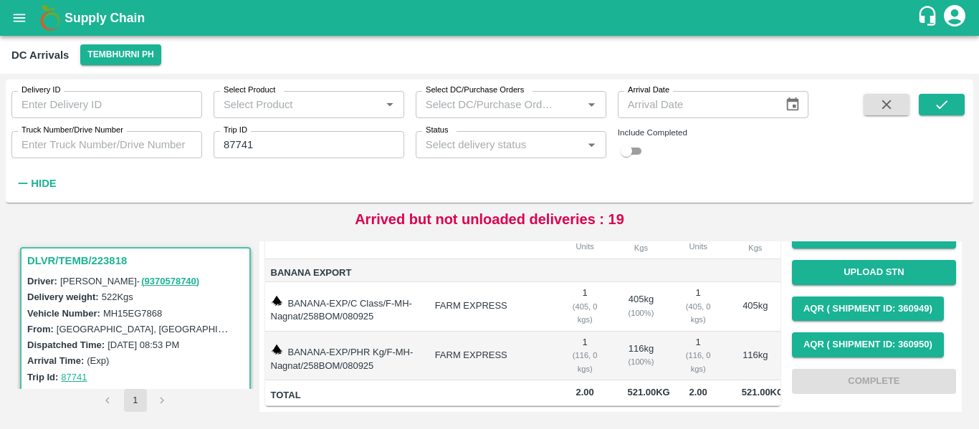
click at [115, 49] on button "Tembhurni PH" at bounding box center [120, 54] width 80 height 21
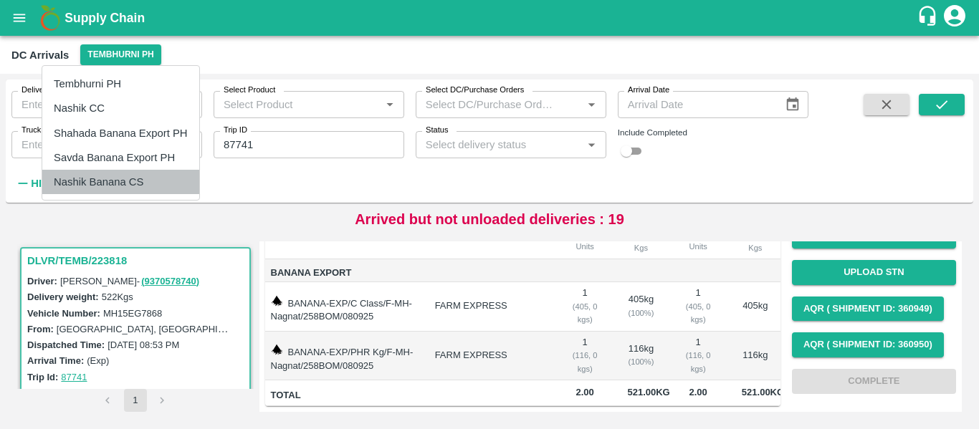
click at [97, 176] on li "Nashik Banana CS" at bounding box center [120, 182] width 157 height 24
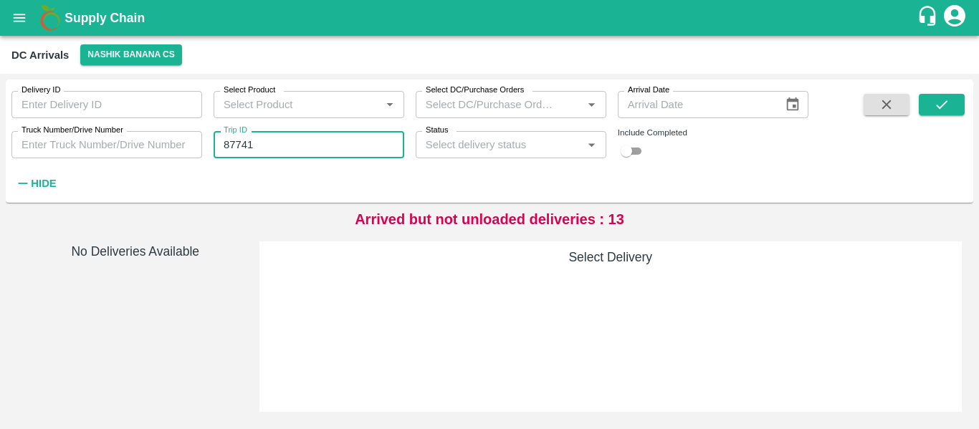
click at [283, 150] on input "87741" at bounding box center [309, 144] width 191 height 27
type input "8"
click at [264, 141] on input "Trip ID" at bounding box center [309, 144] width 191 height 27
paste input "text"
type input "87809"
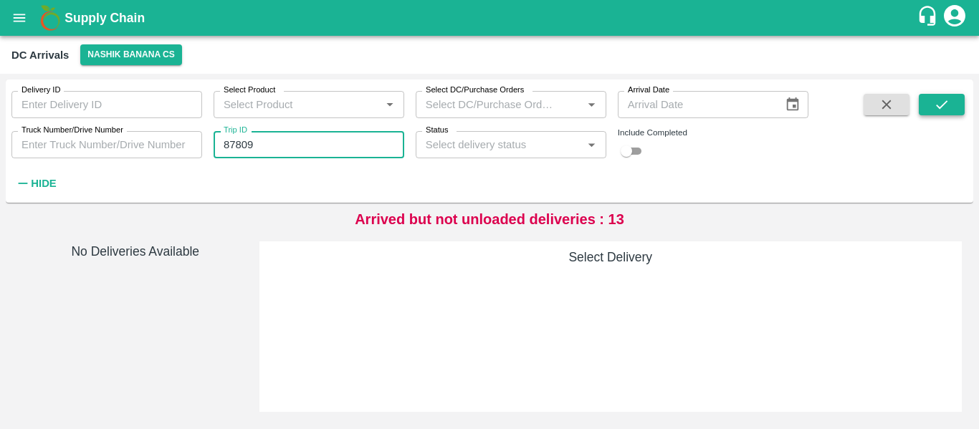
click at [946, 102] on icon "submit" at bounding box center [942, 105] width 16 height 16
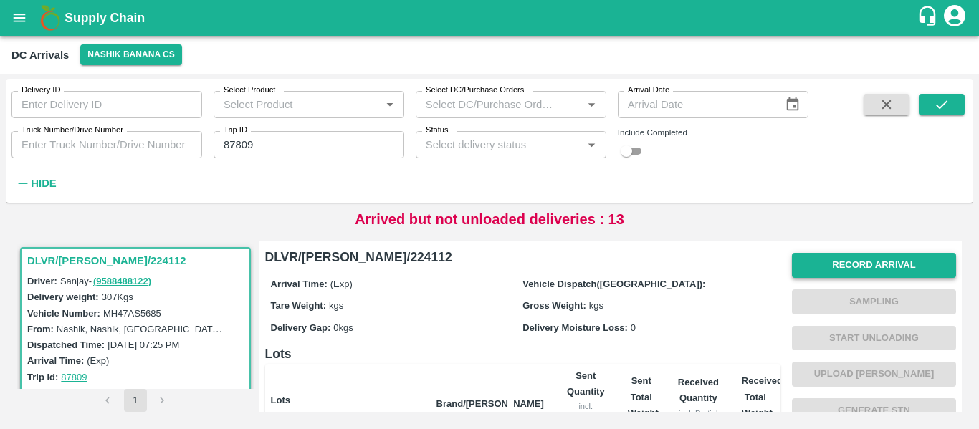
click at [899, 262] on button "Record Arrival" at bounding box center [874, 265] width 164 height 25
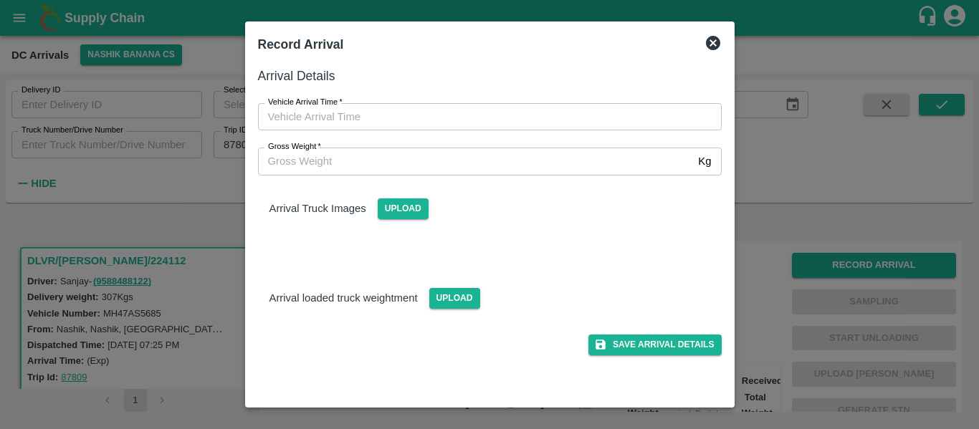
type input "DD/MM/YYYY hh:mm aa"
click at [378, 113] on input "DD/MM/YYYY hh:mm aa" at bounding box center [485, 116] width 454 height 27
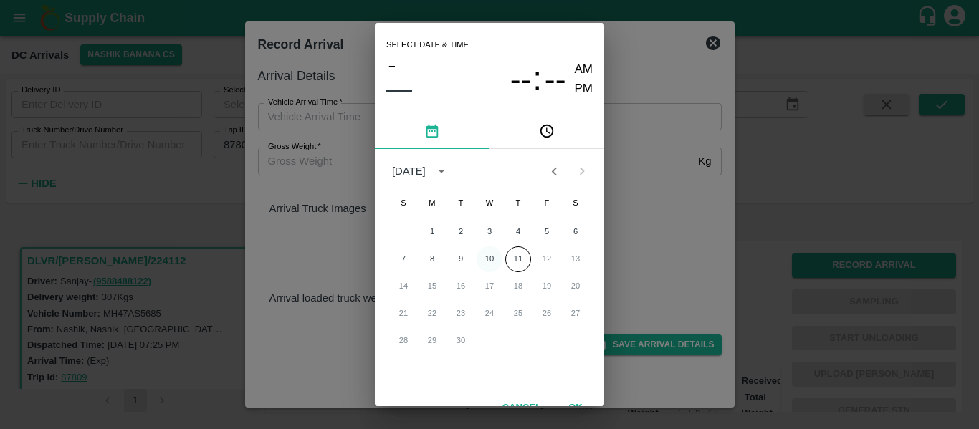
click at [494, 261] on button "10" at bounding box center [489, 259] width 26 height 26
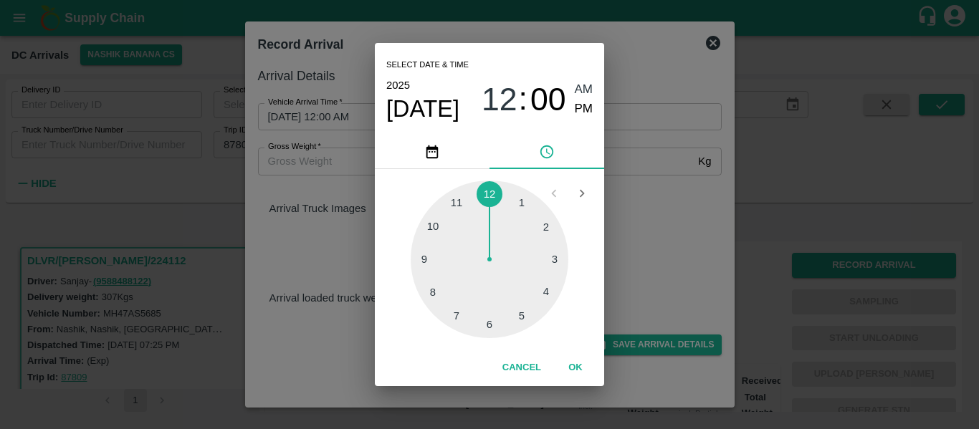
click at [426, 259] on div at bounding box center [490, 260] width 158 height 158
click at [551, 259] on div at bounding box center [490, 260] width 158 height 158
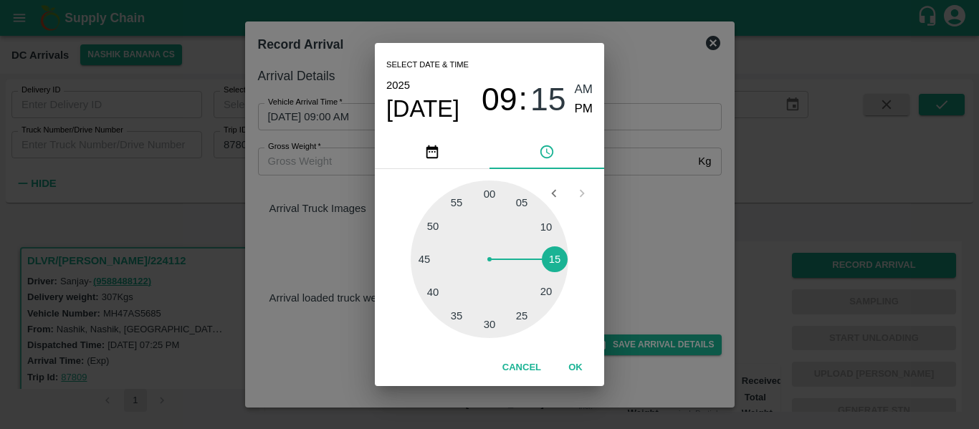
type input "10/09/2025 09:15 AM"
click at [580, 90] on span "AM" at bounding box center [584, 89] width 19 height 19
click at [582, 360] on button "OK" at bounding box center [575, 367] width 46 height 25
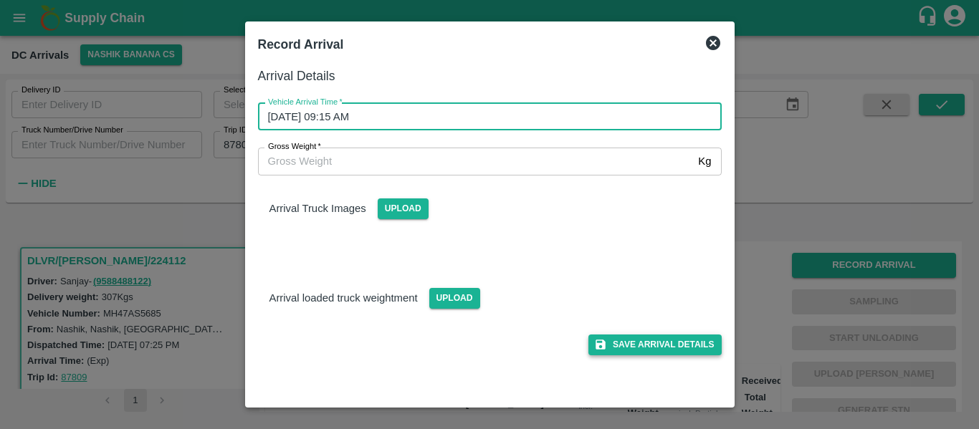
click at [656, 345] on button "Save Arrival Details" at bounding box center [654, 345] width 133 height 21
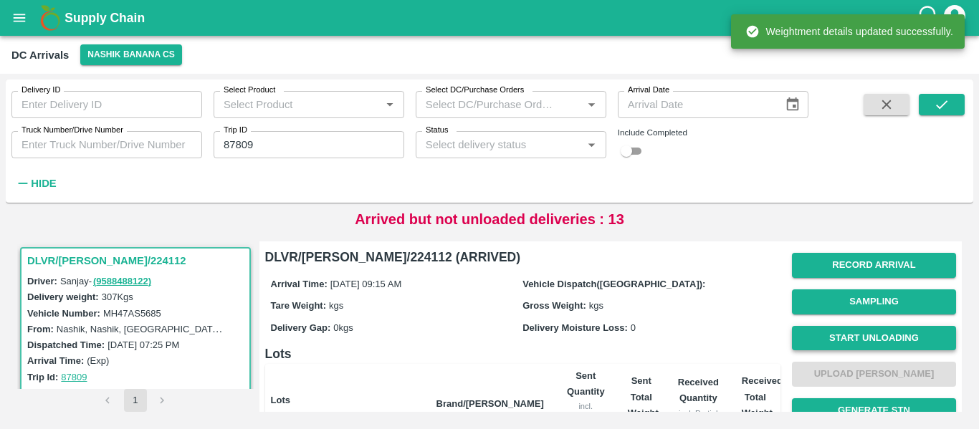
click at [860, 336] on button "Start Unloading" at bounding box center [874, 338] width 164 height 25
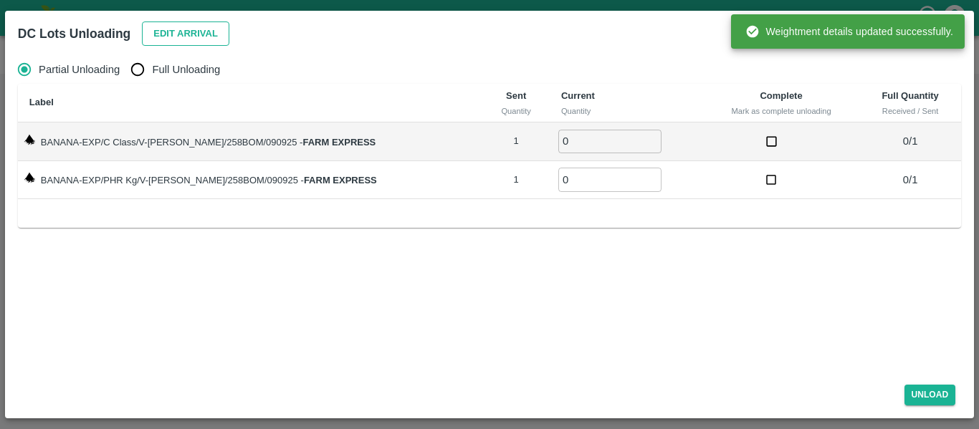
click at [186, 35] on button "Edit Arrival" at bounding box center [185, 33] width 87 height 25
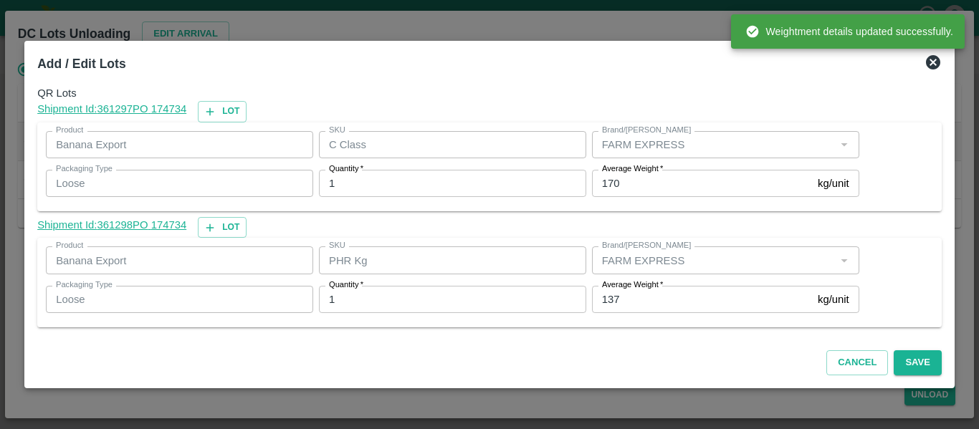
click at [643, 295] on input "137" at bounding box center [702, 299] width 220 height 27
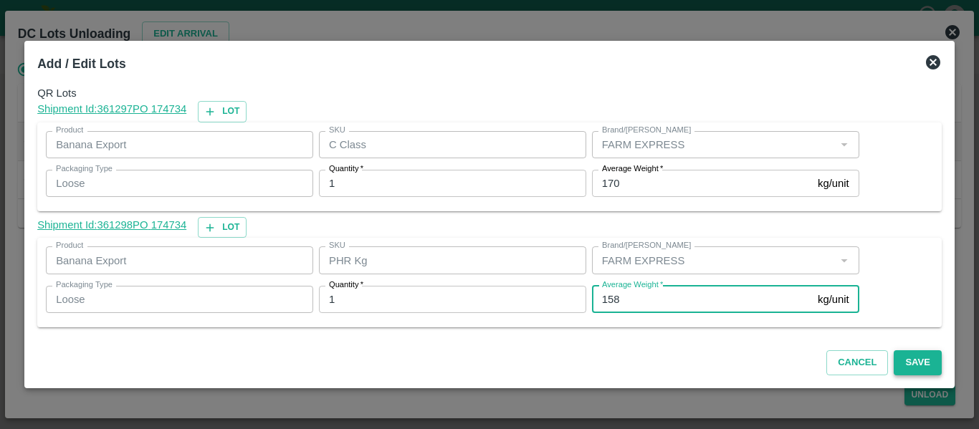
type input "158"
click at [915, 362] on button "Save" at bounding box center [916, 362] width 47 height 25
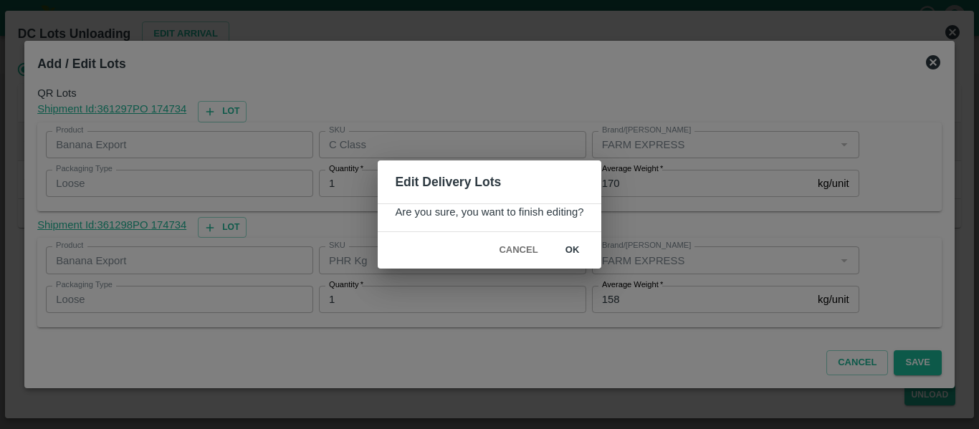
click at [580, 251] on button "ok" at bounding box center [573, 250] width 46 height 25
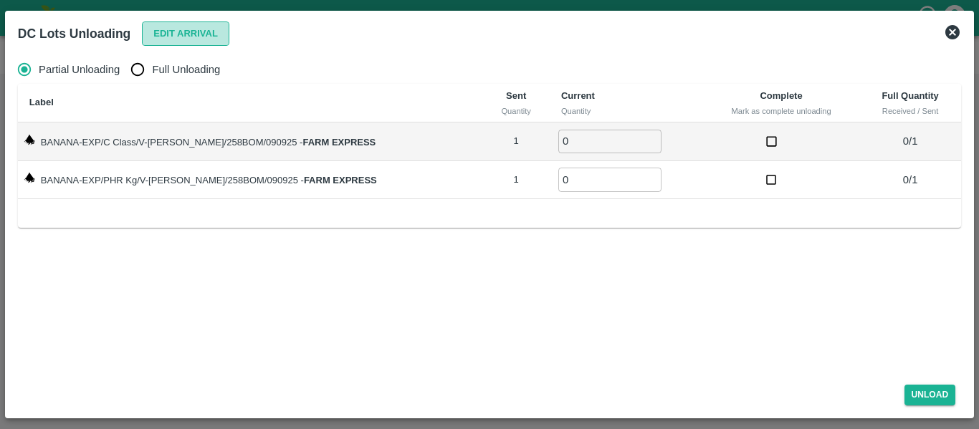
click at [186, 32] on button "Edit Arrival" at bounding box center [185, 33] width 87 height 25
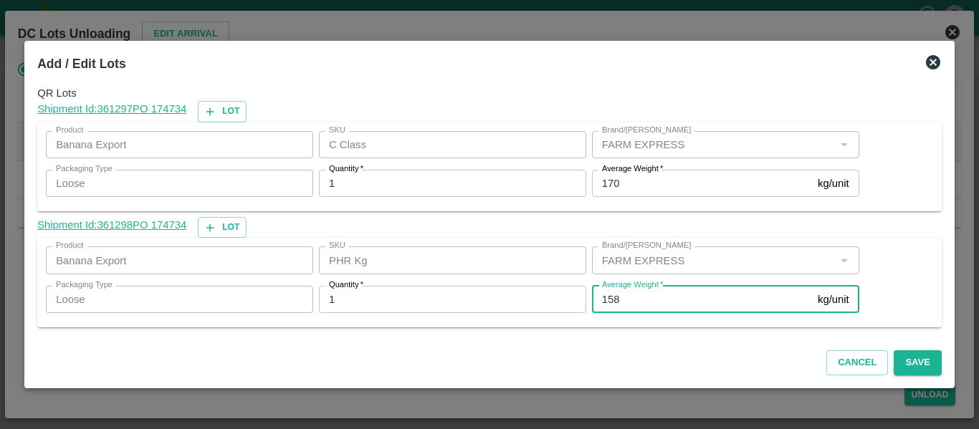
click at [628, 306] on input "158" at bounding box center [702, 299] width 220 height 27
type input "137"
click at [926, 356] on button "Save" at bounding box center [916, 362] width 47 height 25
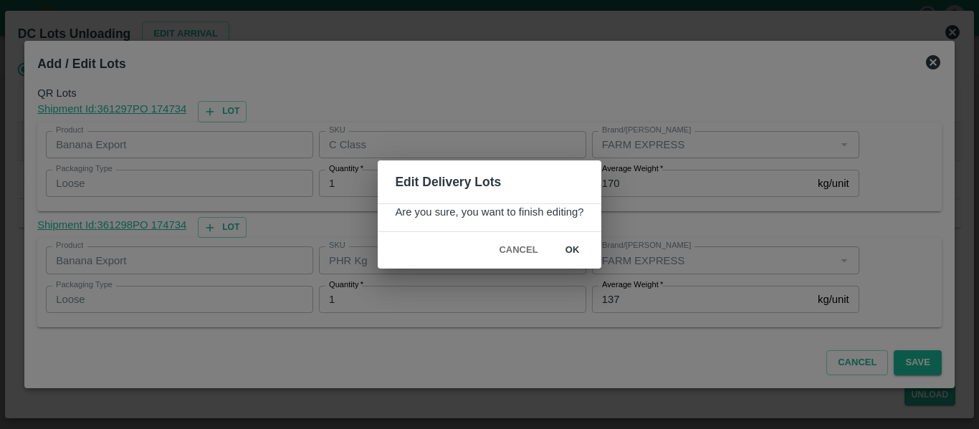
click at [561, 249] on button "ok" at bounding box center [573, 250] width 46 height 25
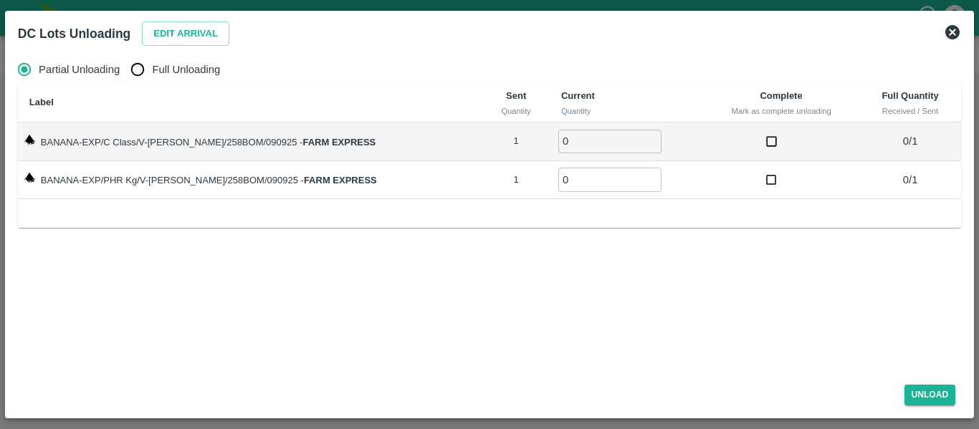
click at [173, 69] on span "Full Unloading" at bounding box center [186, 70] width 68 height 16
click at [152, 69] on input "Full Unloading" at bounding box center [137, 69] width 29 height 29
radio input "true"
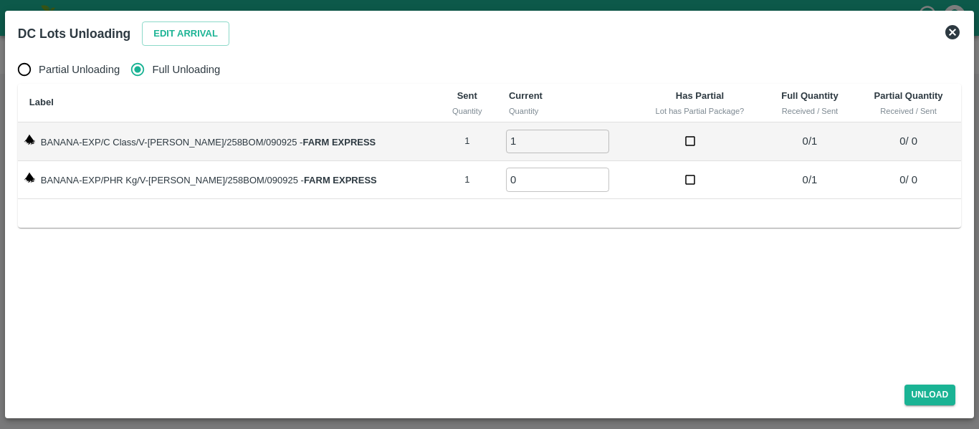
type input "1"
click at [583, 136] on input "1" at bounding box center [557, 142] width 103 height 24
type input "1"
click at [583, 176] on input "1" at bounding box center [557, 180] width 103 height 24
click at [928, 394] on button "Unload" at bounding box center [930, 395] width 52 height 21
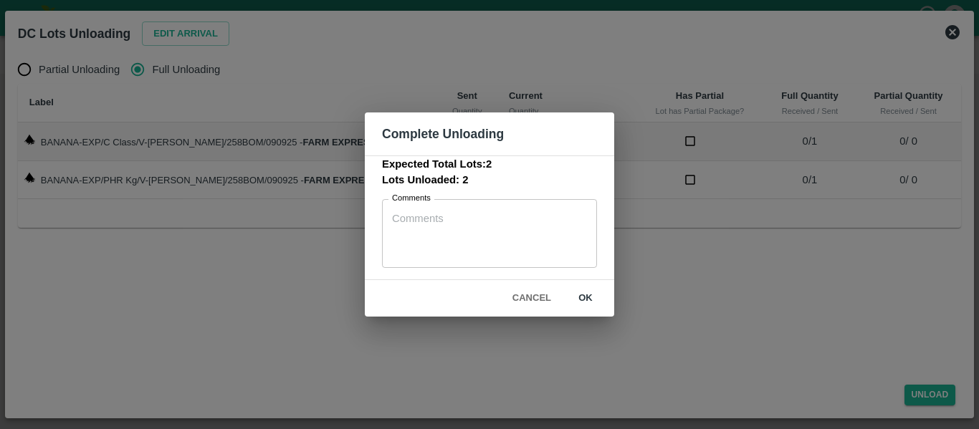
click at [577, 297] on button "ok" at bounding box center [585, 298] width 46 height 25
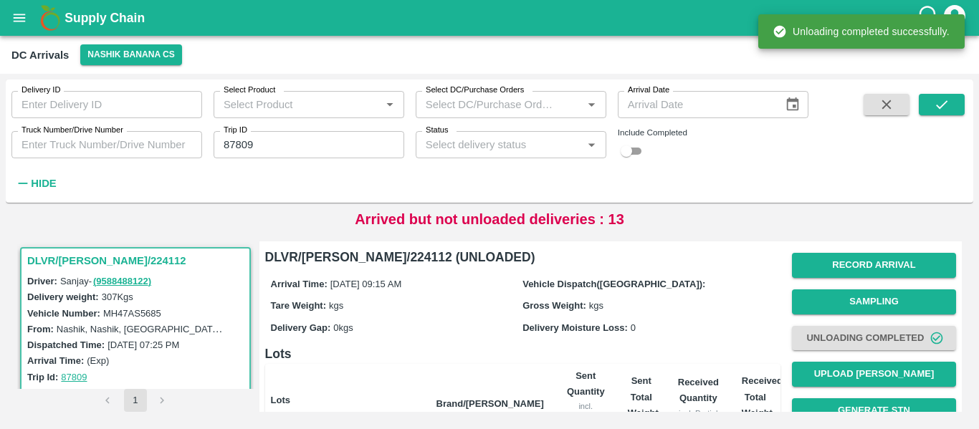
scroll to position [197, 0]
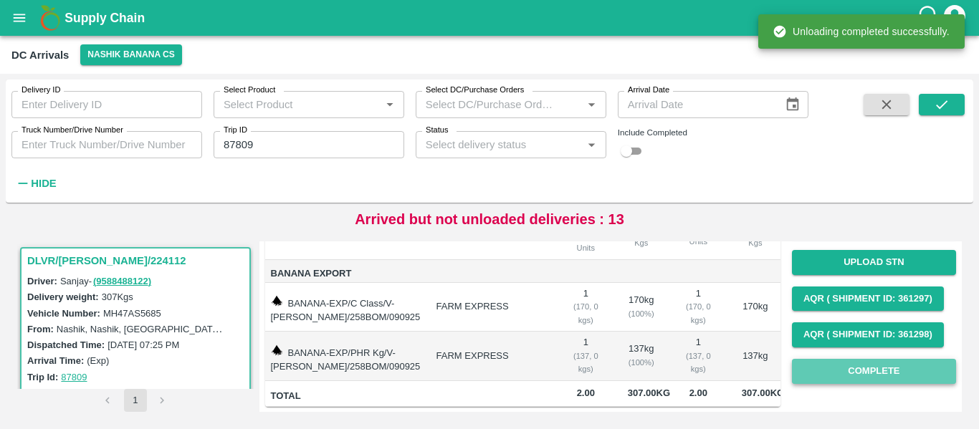
click at [908, 368] on button "Complete" at bounding box center [874, 371] width 164 height 25
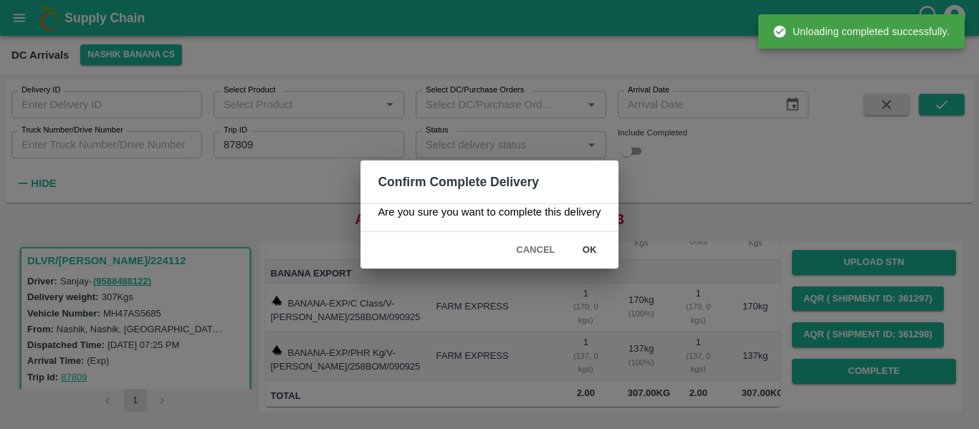
click at [594, 247] on button "ok" at bounding box center [590, 250] width 46 height 25
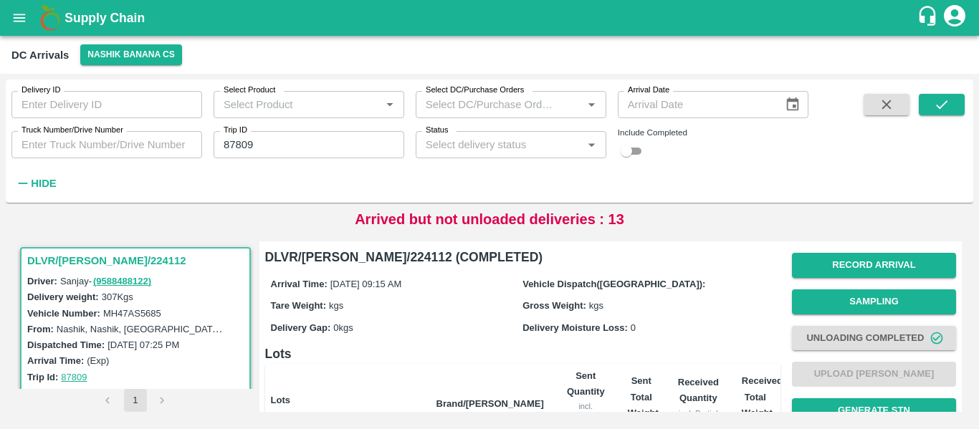
click at [302, 146] on input "87809" at bounding box center [309, 144] width 191 height 27
paste input "text"
type input "87812"
click at [951, 112] on button "submit" at bounding box center [941, 104] width 46 height 21
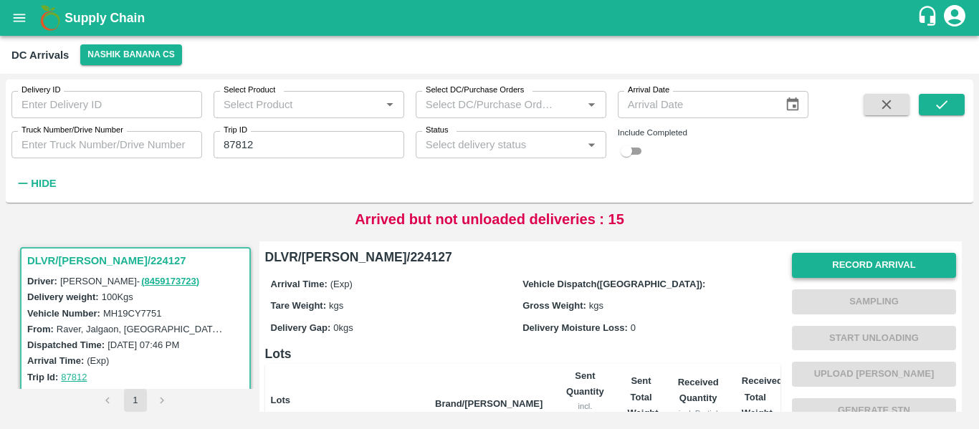
click at [866, 261] on button "Record Arrival" at bounding box center [874, 265] width 164 height 25
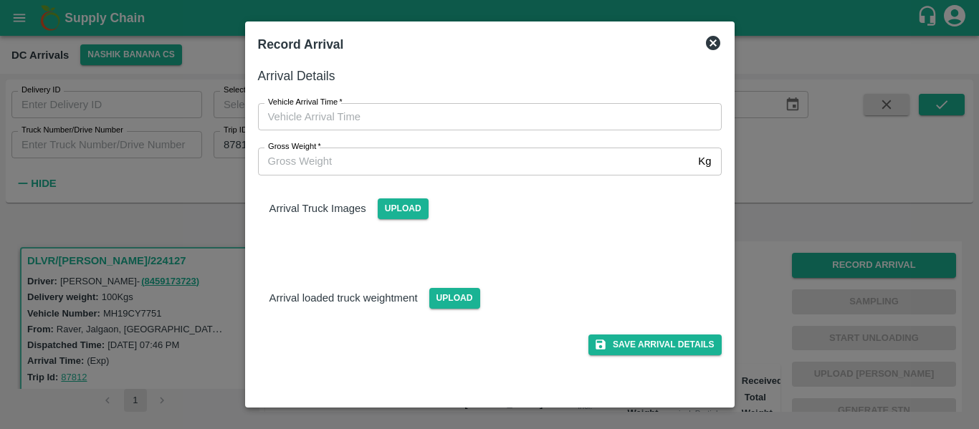
type input "DD/MM/YYYY hh:mm aa"
click at [415, 121] on input "DD/MM/YYYY hh:mm aa" at bounding box center [485, 116] width 454 height 27
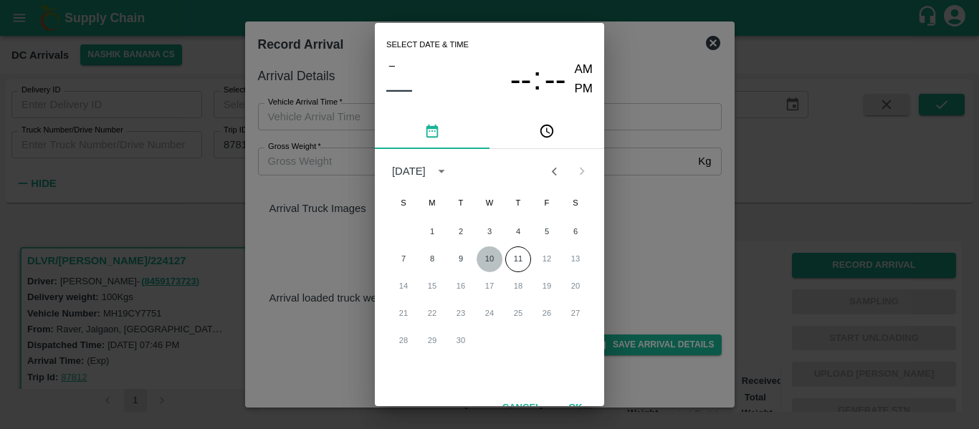
click at [481, 260] on button "10" at bounding box center [489, 259] width 26 height 26
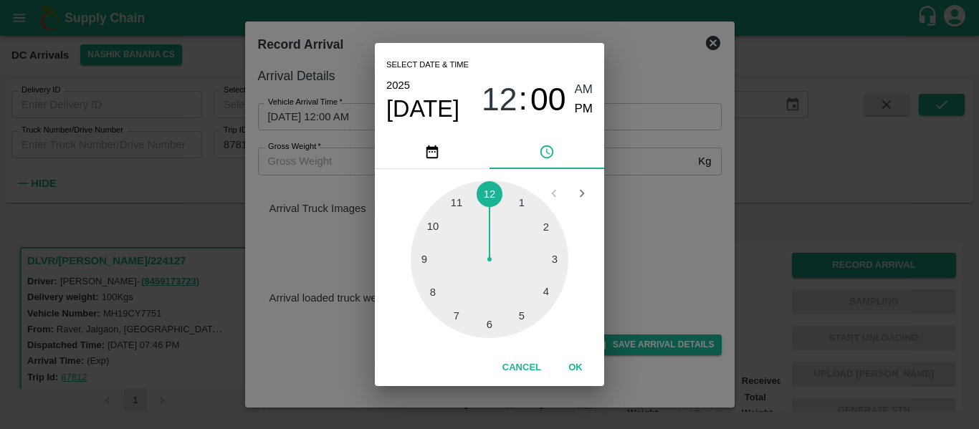
click at [436, 215] on div at bounding box center [490, 260] width 158 height 158
type input "10/09/2025 10:00 AM"
click at [580, 87] on span "AM" at bounding box center [584, 89] width 19 height 19
click at [577, 363] on button "OK" at bounding box center [575, 367] width 46 height 25
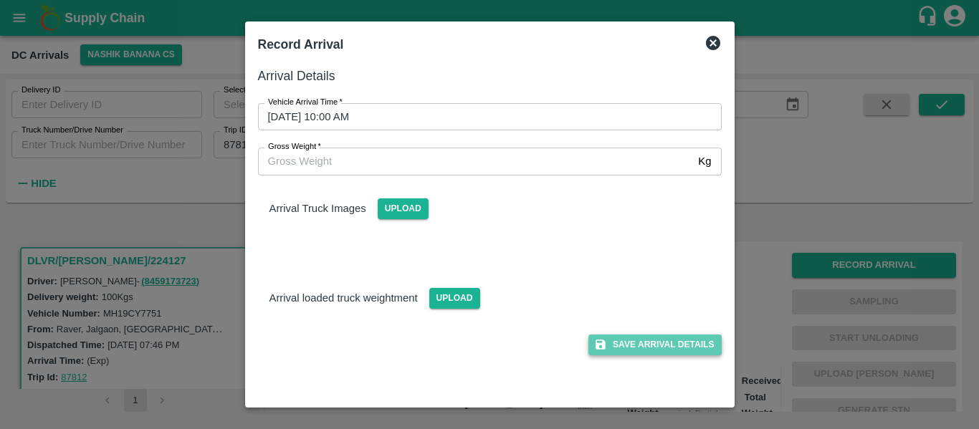
click at [630, 342] on button "Save Arrival Details" at bounding box center [654, 345] width 133 height 21
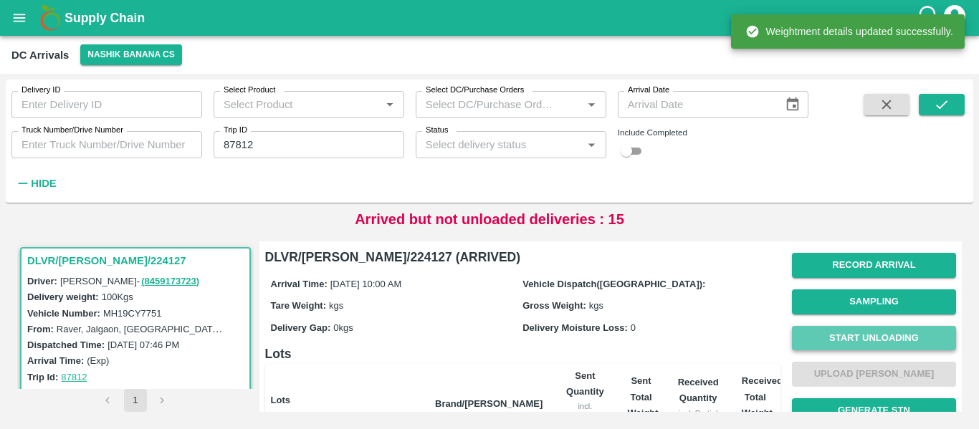
click at [876, 340] on button "Start Unloading" at bounding box center [874, 338] width 164 height 25
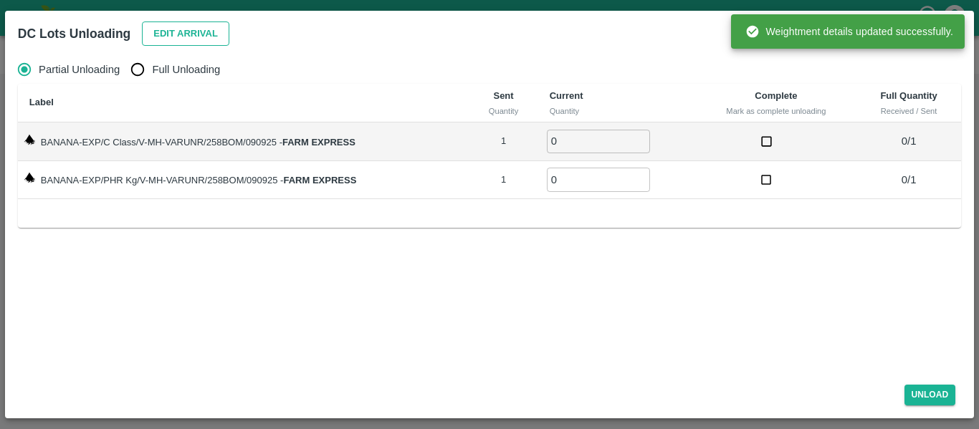
click at [176, 43] on button "Edit Arrival" at bounding box center [185, 33] width 87 height 25
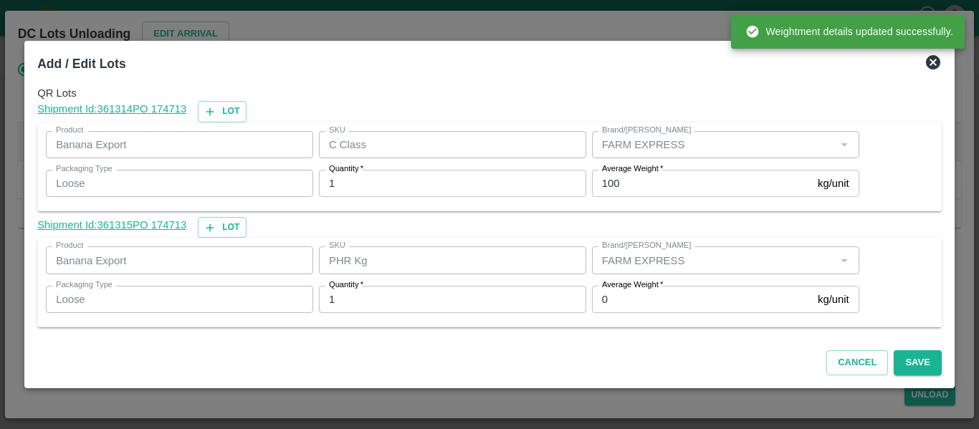
click at [615, 299] on input "0" at bounding box center [702, 299] width 220 height 27
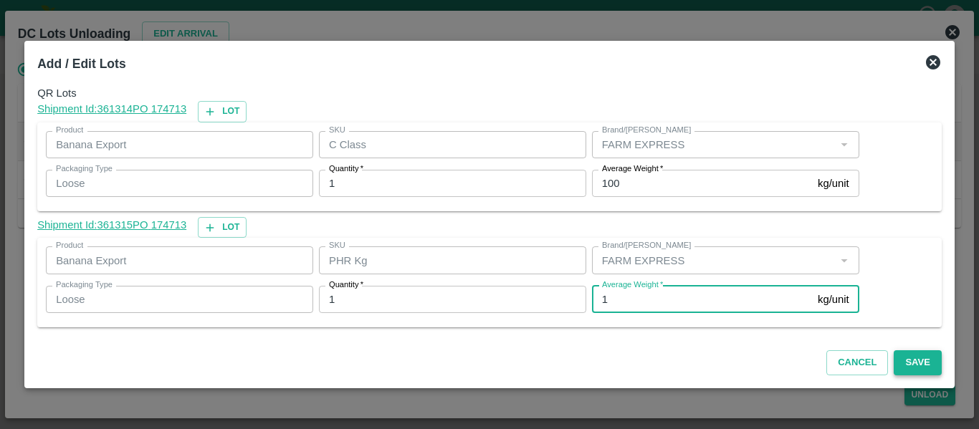
type input "1"
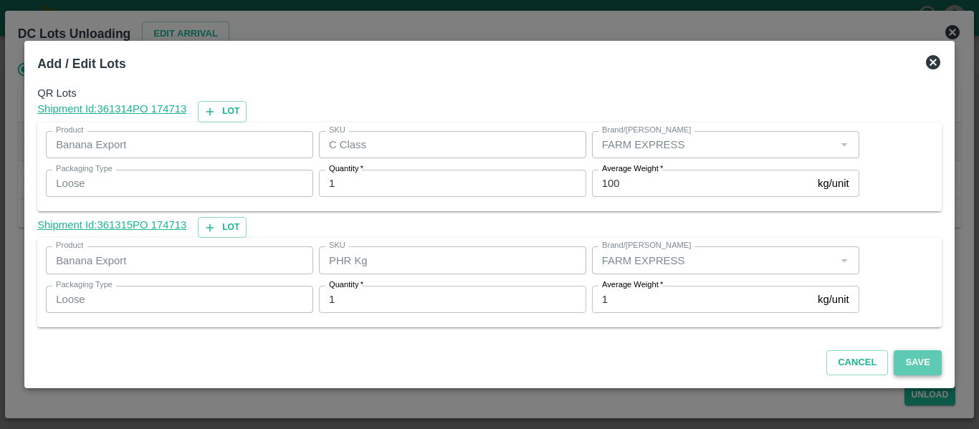
click at [898, 363] on button "Save" at bounding box center [916, 362] width 47 height 25
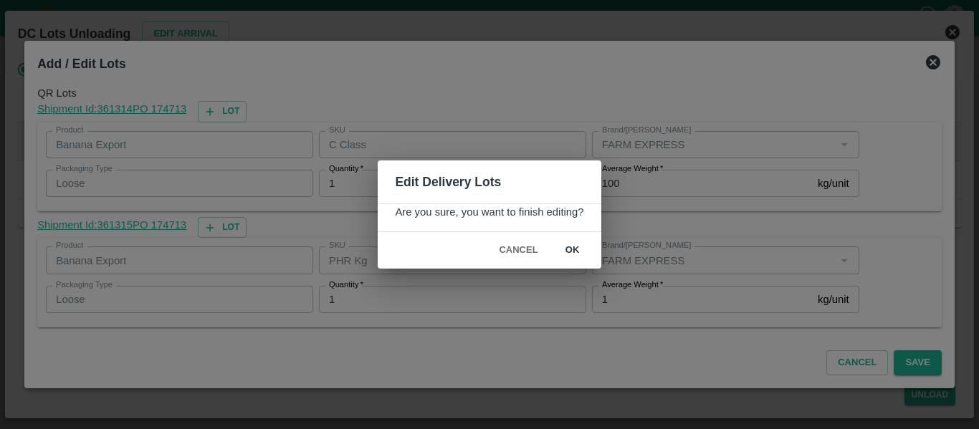
click at [570, 254] on button "ok" at bounding box center [573, 250] width 46 height 25
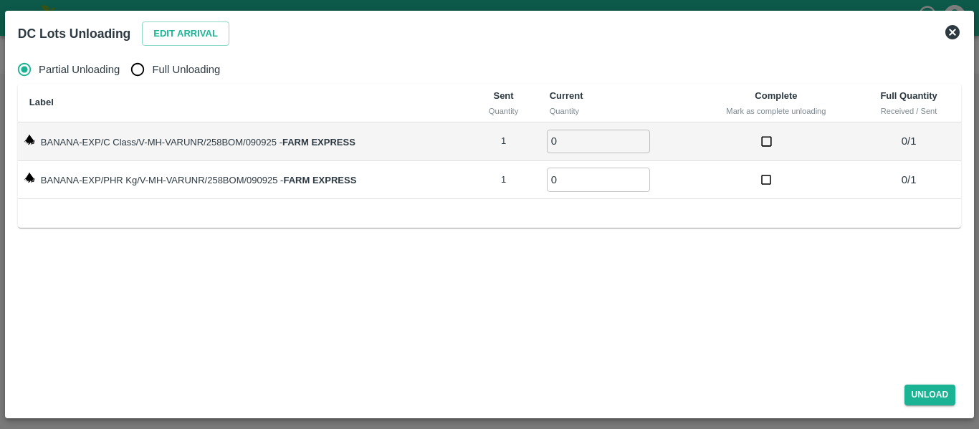
click at [163, 85] on th "Label" at bounding box center [243, 103] width 451 height 39
click at [158, 80] on label "Full Unloading" at bounding box center [171, 69] width 97 height 29
click at [152, 80] on input "Full Unloading" at bounding box center [137, 69] width 29 height 29
radio input "true"
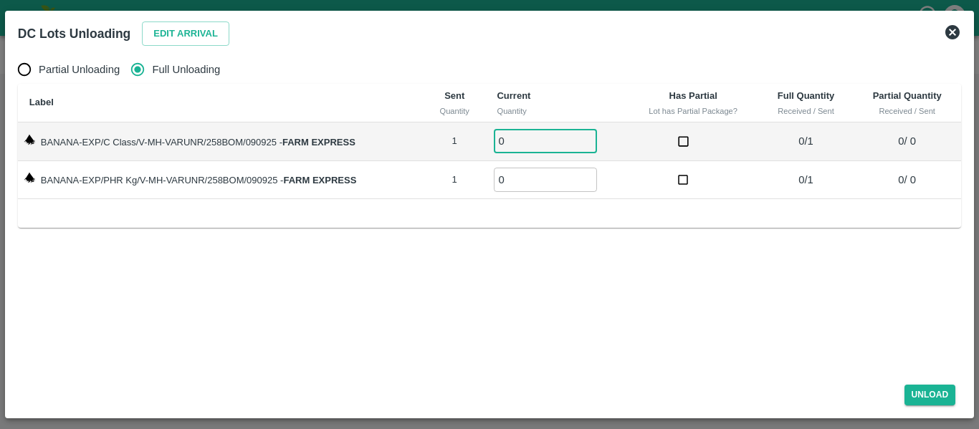
click at [588, 135] on input "0" at bounding box center [545, 142] width 103 height 24
type input "1"
click at [589, 140] on input "1" at bounding box center [545, 142] width 103 height 24
type input "1"
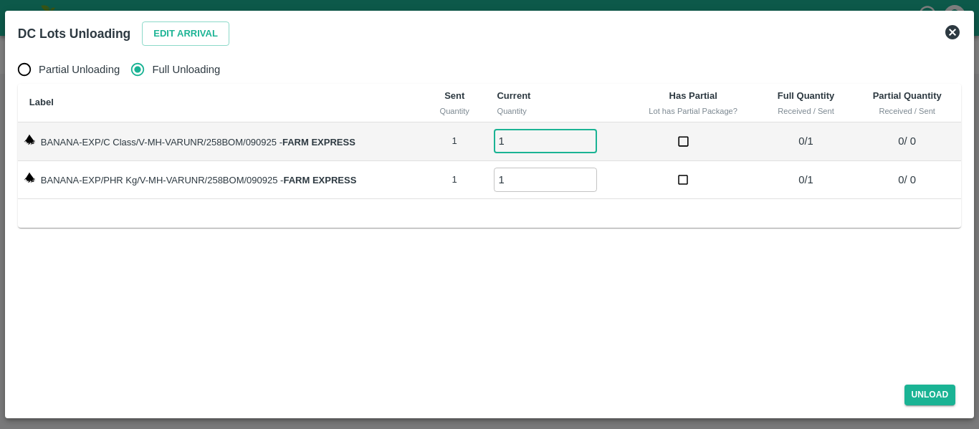
click at [590, 178] on input "1" at bounding box center [545, 180] width 103 height 24
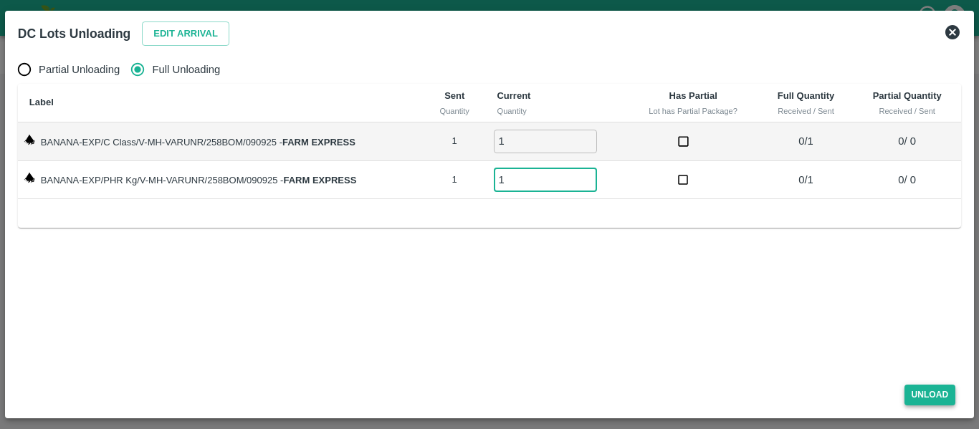
click at [936, 393] on button "Unload" at bounding box center [930, 395] width 52 height 21
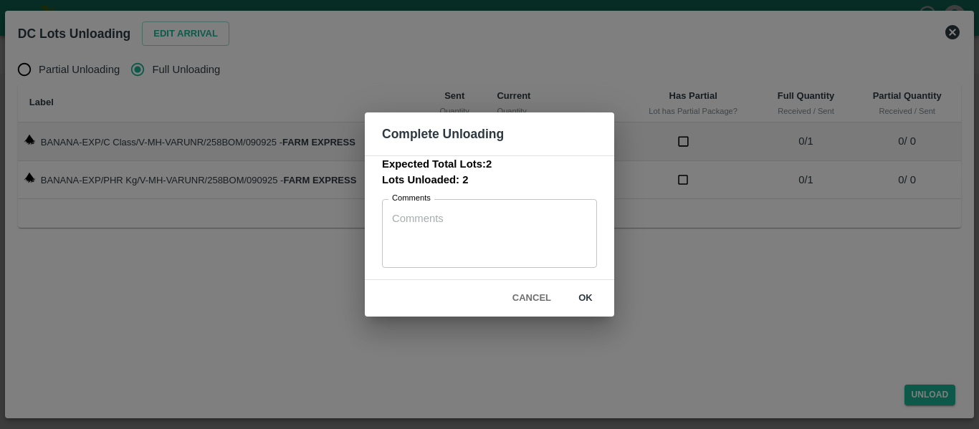
click at [592, 289] on button "ok" at bounding box center [585, 298] width 46 height 25
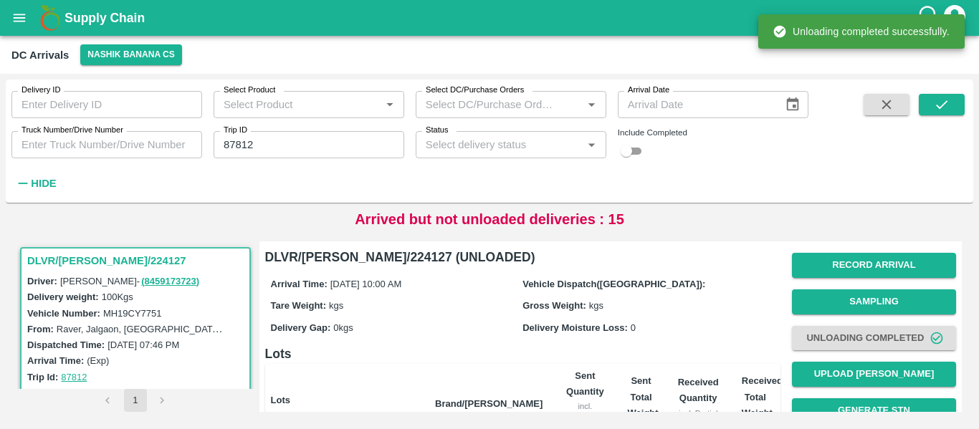
scroll to position [183, 0]
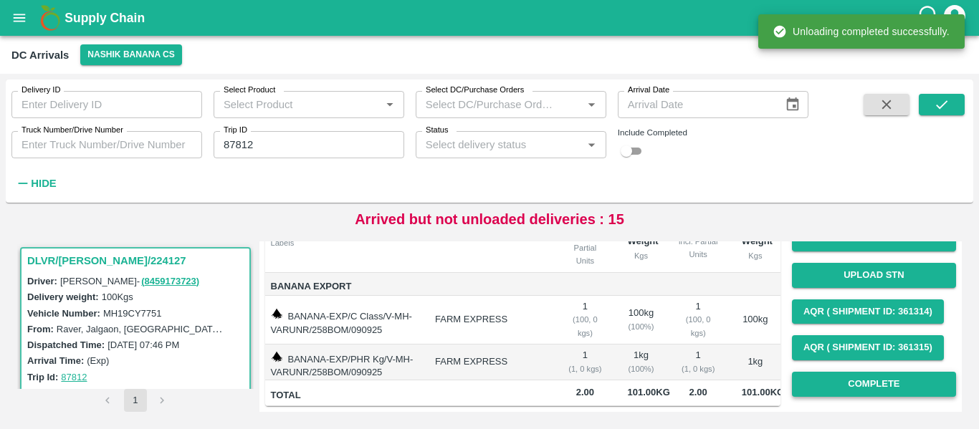
click at [870, 372] on button "Complete" at bounding box center [874, 384] width 164 height 25
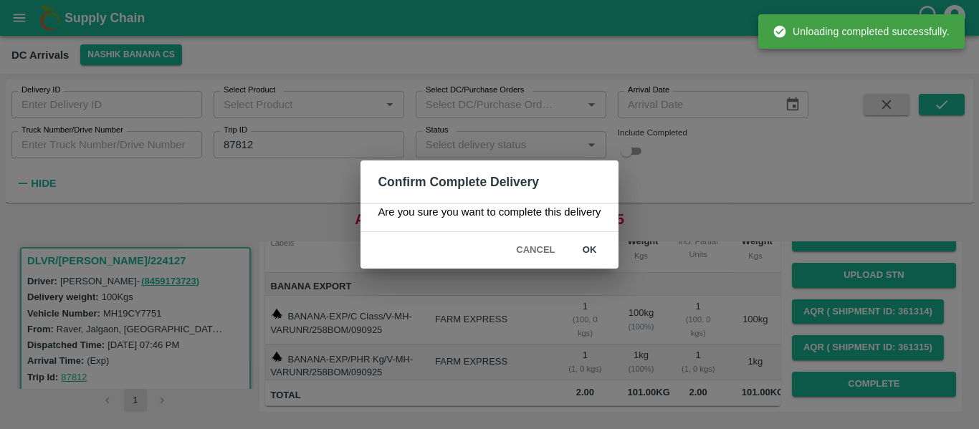
click at [605, 246] on button "ok" at bounding box center [590, 250] width 46 height 25
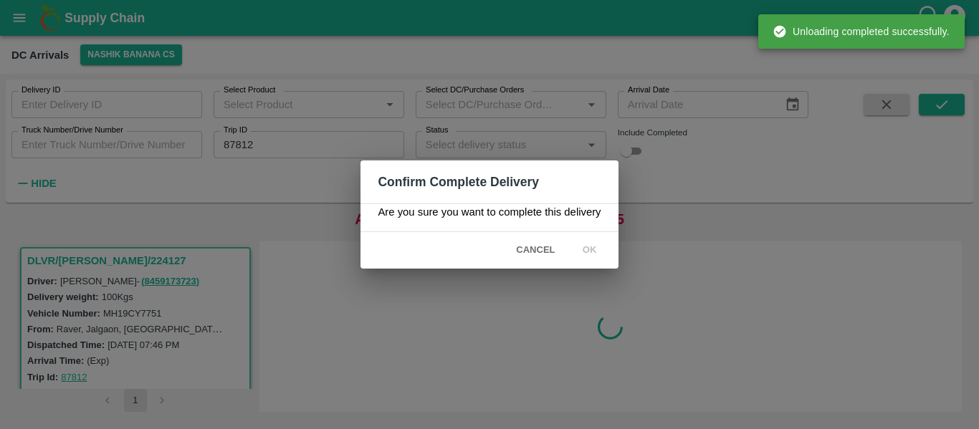
scroll to position [0, 0]
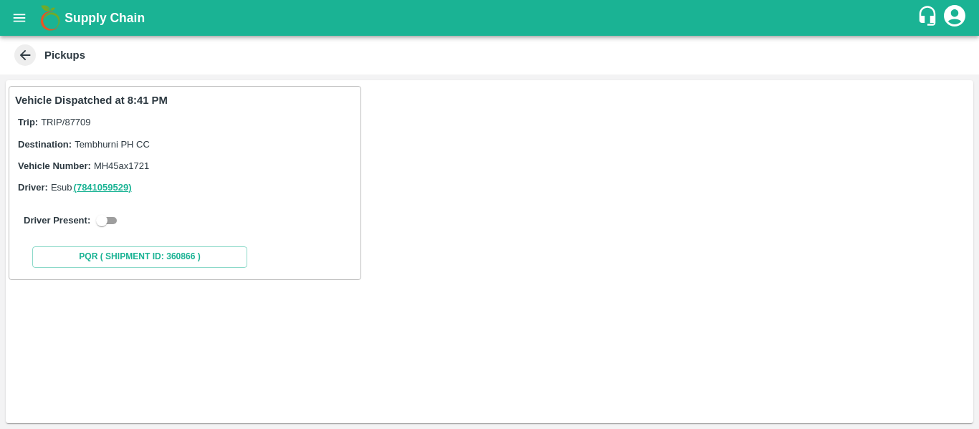
click at [114, 221] on input "checkbox" at bounding box center [102, 220] width 52 height 17
checkbox input "true"
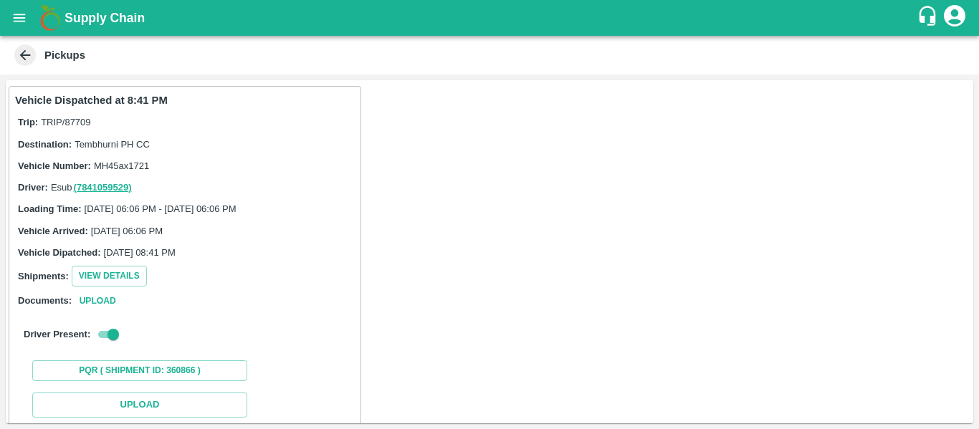
scroll to position [210, 0]
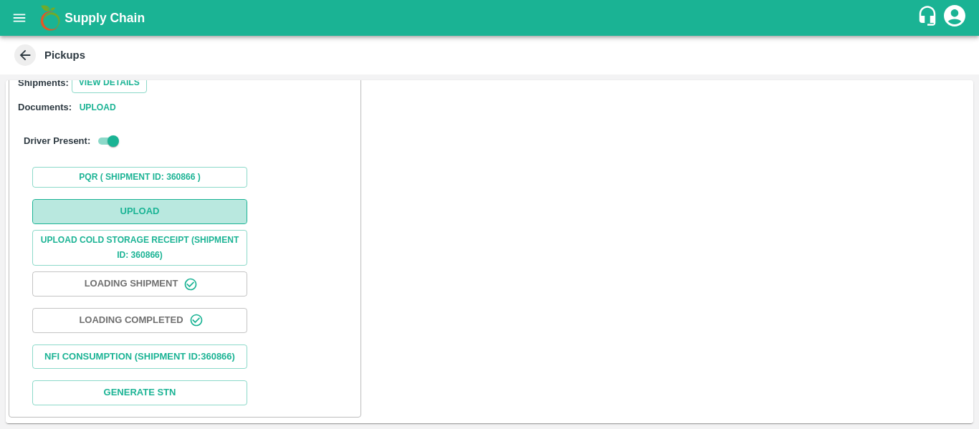
click at [164, 200] on button "Upload" at bounding box center [139, 211] width 215 height 25
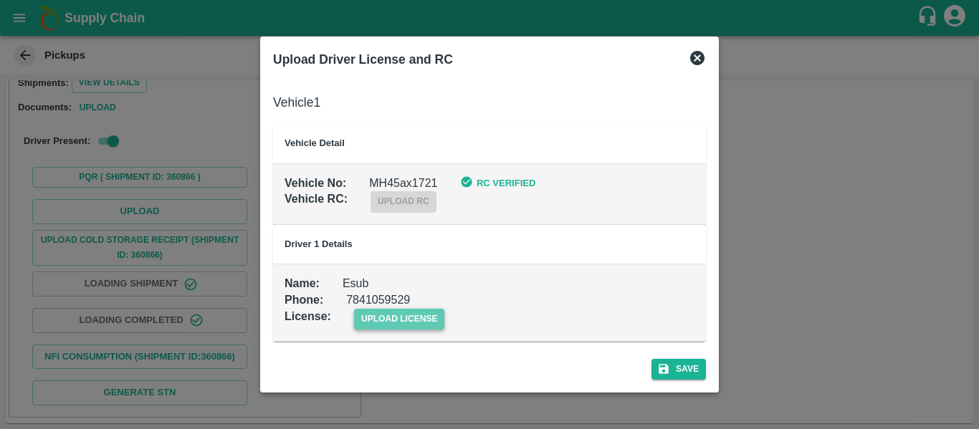
click at [410, 320] on span "upload license" at bounding box center [399, 319] width 91 height 21
click at [0, 0] on input "upload license" at bounding box center [0, 0] width 0 height 0
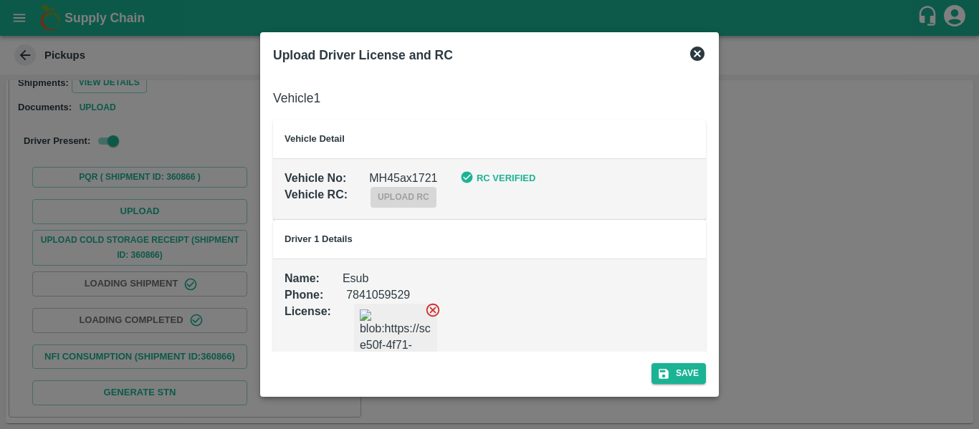
click at [671, 386] on div "Save" at bounding box center [489, 371] width 444 height 38
click at [673, 379] on button "Save" at bounding box center [678, 373] width 54 height 21
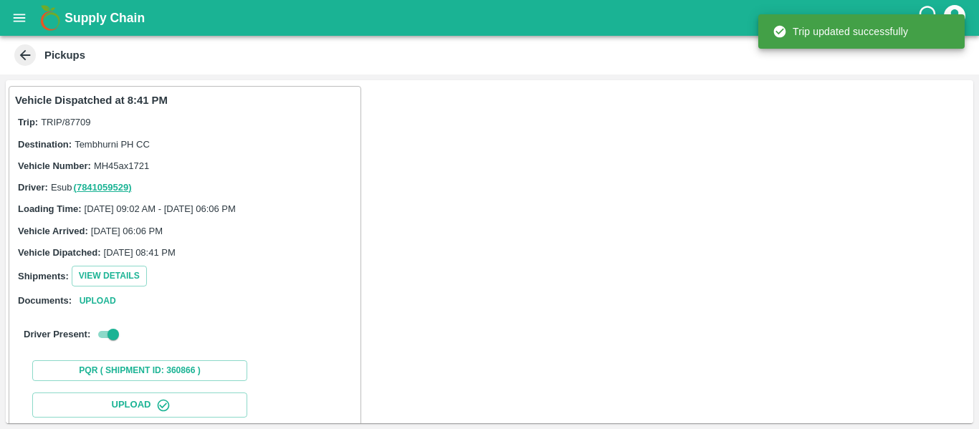
scroll to position [246, 0]
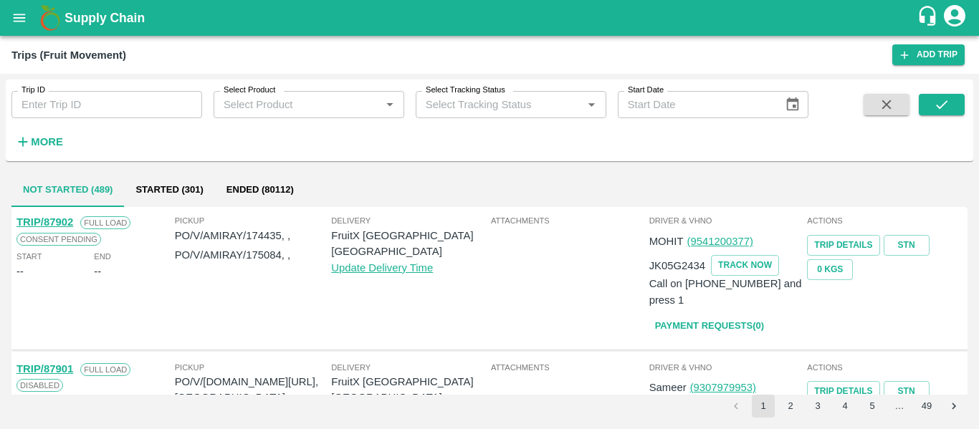
click at [91, 106] on input "Trip ID" at bounding box center [106, 104] width 191 height 27
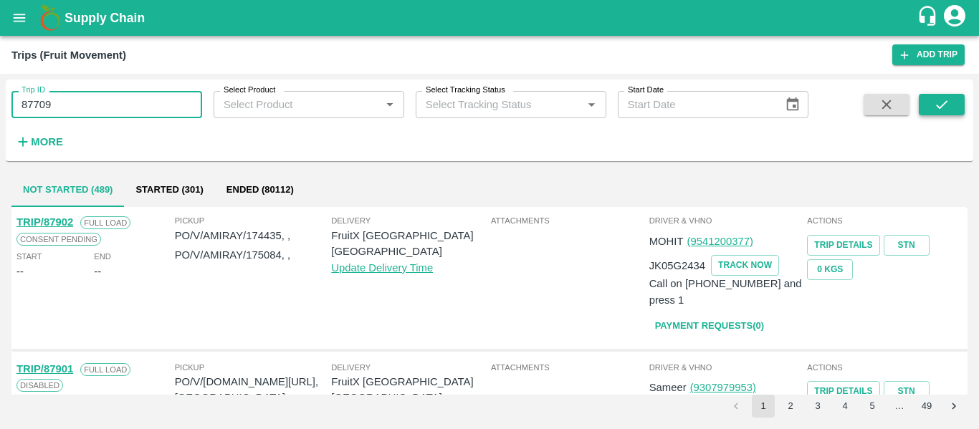
type input "87709"
click at [929, 102] on button "submit" at bounding box center [941, 104] width 46 height 21
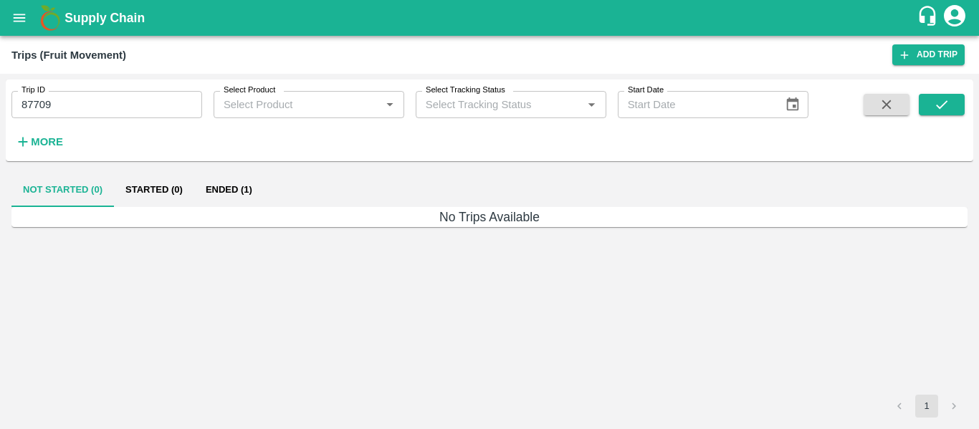
click at [241, 192] on button "Ended (1)" at bounding box center [228, 190] width 69 height 34
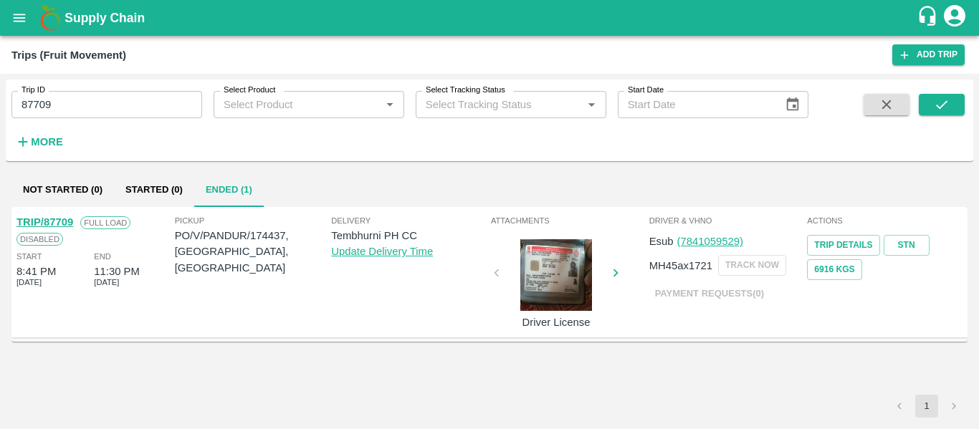
click at [61, 231] on div "Disabled" at bounding box center [39, 239] width 47 height 16
click at [60, 216] on div "TRIP/87709" at bounding box center [44, 222] width 57 height 16
click at [53, 219] on link "TRIP/87709" at bounding box center [44, 221] width 57 height 11
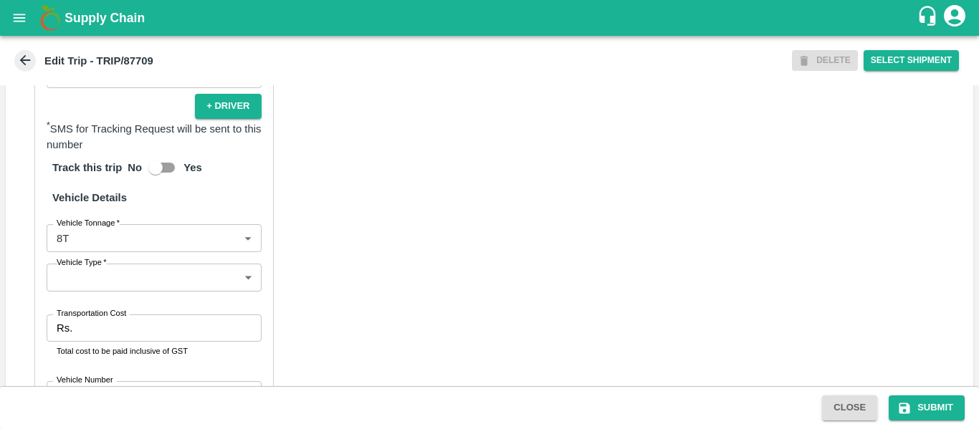
scroll to position [1098, 0]
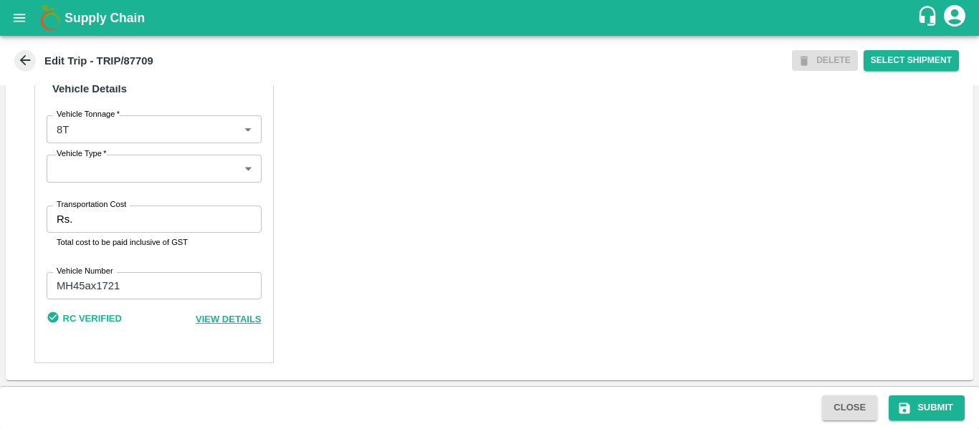
click at [111, 221] on input "Transportation Cost" at bounding box center [169, 219] width 183 height 27
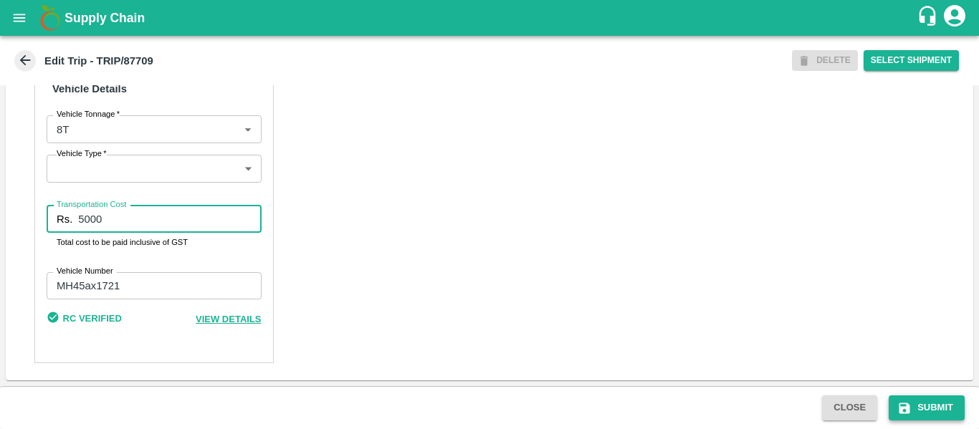
type input "5000"
click at [938, 401] on button "Submit" at bounding box center [926, 407] width 76 height 25
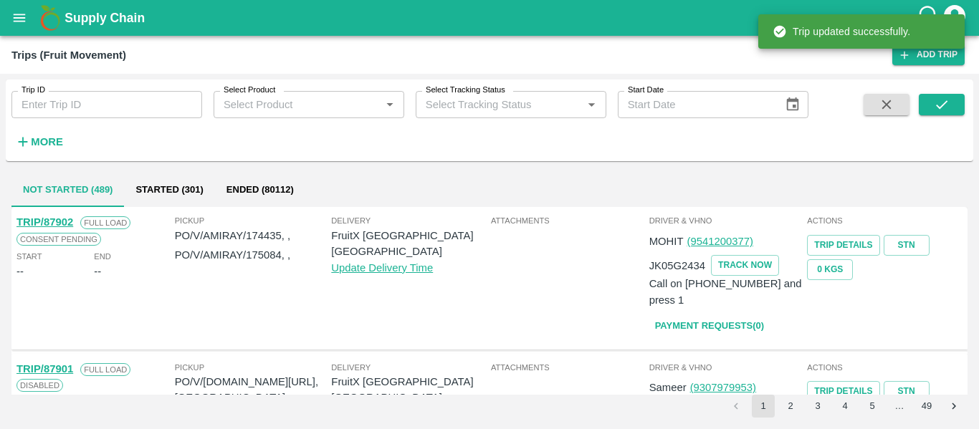
click at [84, 104] on input "Trip ID" at bounding box center [106, 104] width 191 height 27
paste input "87737"
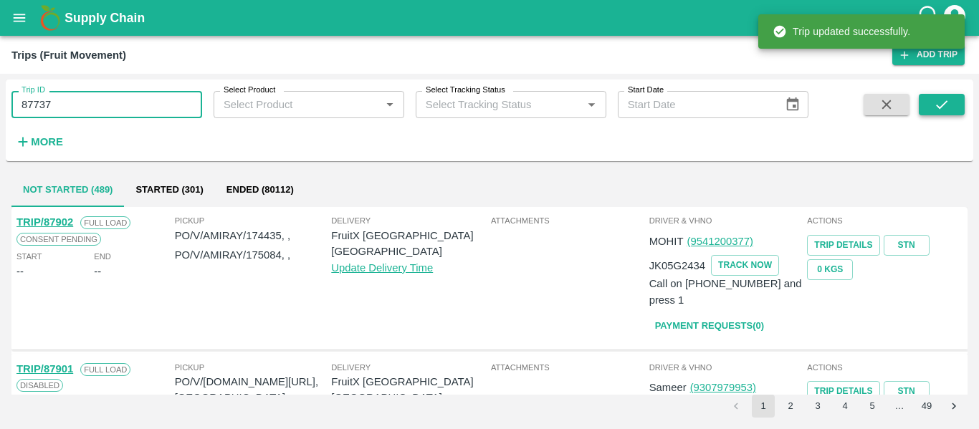
type input "87737"
click at [936, 106] on icon "submit" at bounding box center [942, 105] width 16 height 16
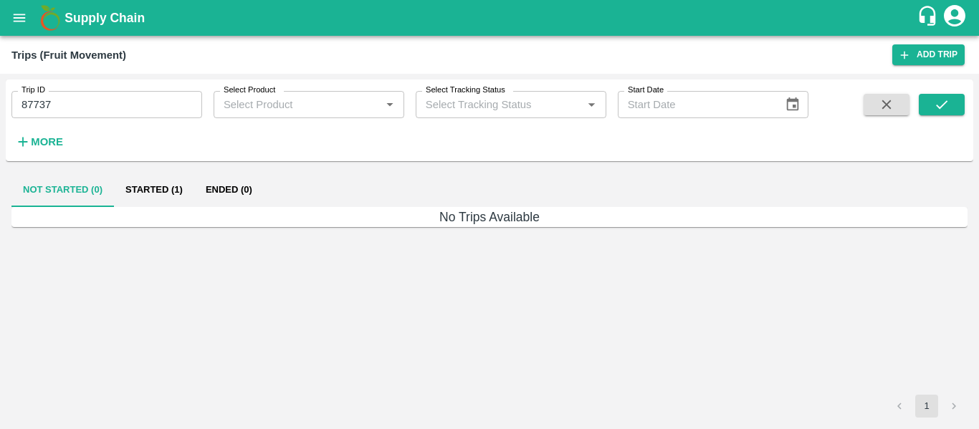
click at [150, 184] on button "Started (1)" at bounding box center [154, 190] width 80 height 34
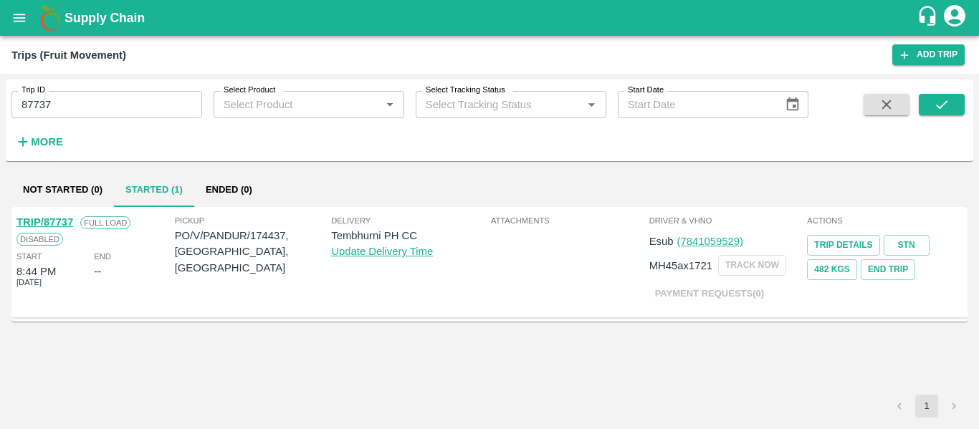
click at [54, 224] on link "TRIP/87737" at bounding box center [44, 221] width 57 height 11
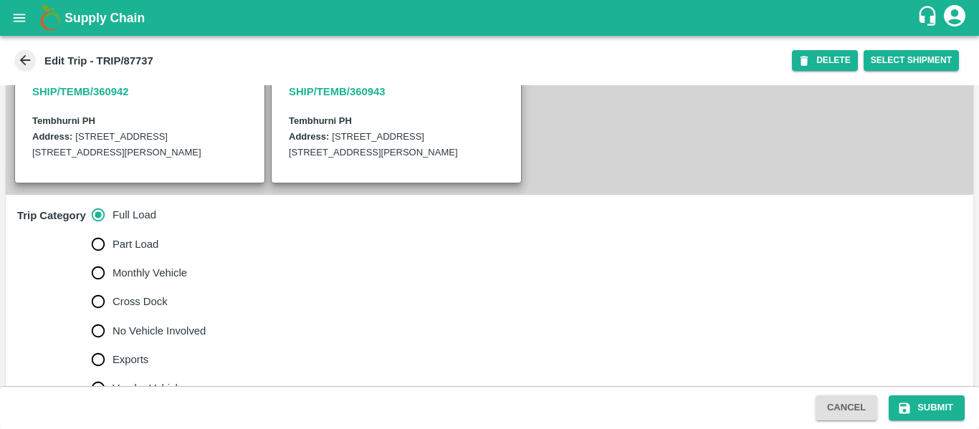
scroll to position [347, 0]
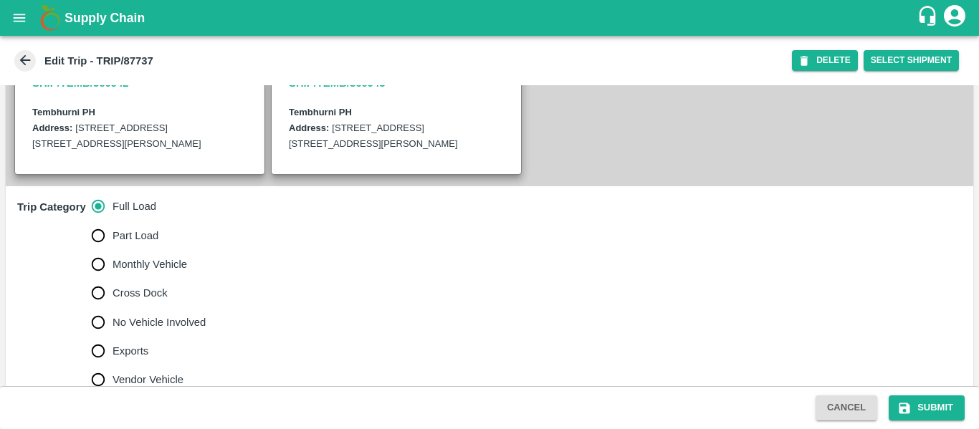
click at [135, 307] on label "Cross Dock" at bounding box center [145, 293] width 123 height 29
click at [112, 307] on input "Cross Dock" at bounding box center [98, 293] width 29 height 29
radio input "true"
click at [157, 330] on span "No Vehicle Involved" at bounding box center [158, 323] width 93 height 16
click at [112, 337] on input "No Vehicle Involved" at bounding box center [98, 322] width 29 height 29
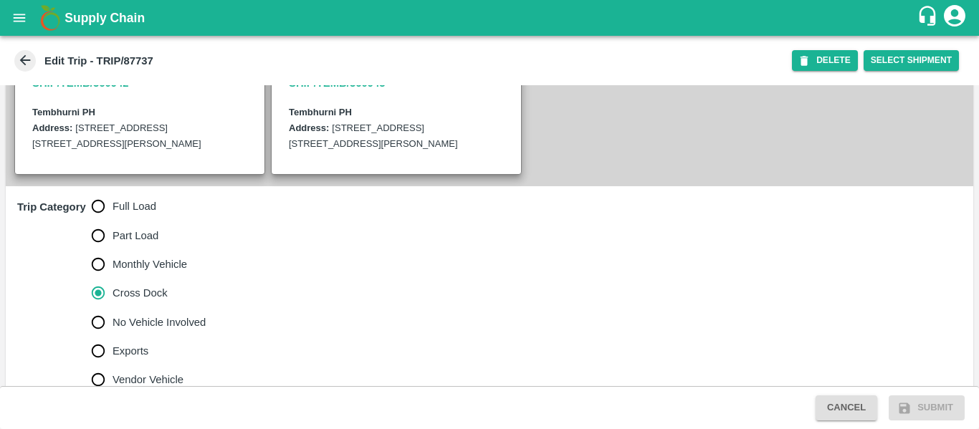
radio input "true"
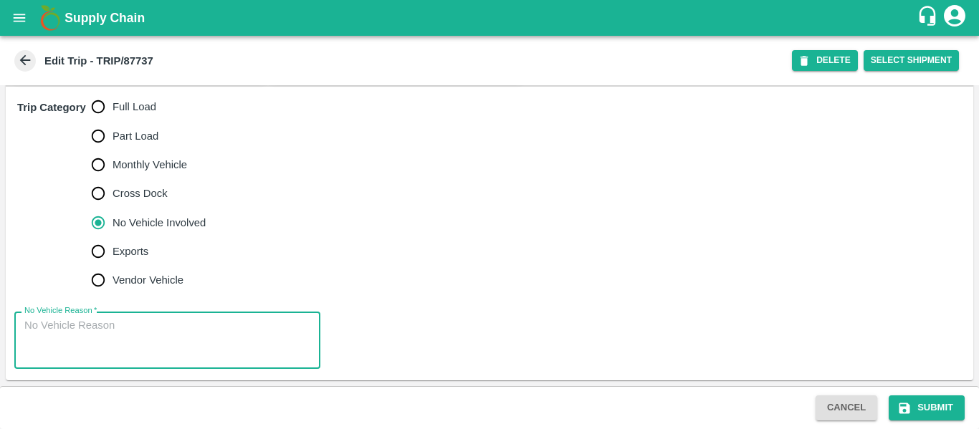
click at [176, 331] on textarea "No Vehicle Reason   *" at bounding box center [167, 340] width 286 height 45
type textarea "Field Dump"
click at [934, 408] on button "Submit" at bounding box center [926, 407] width 76 height 25
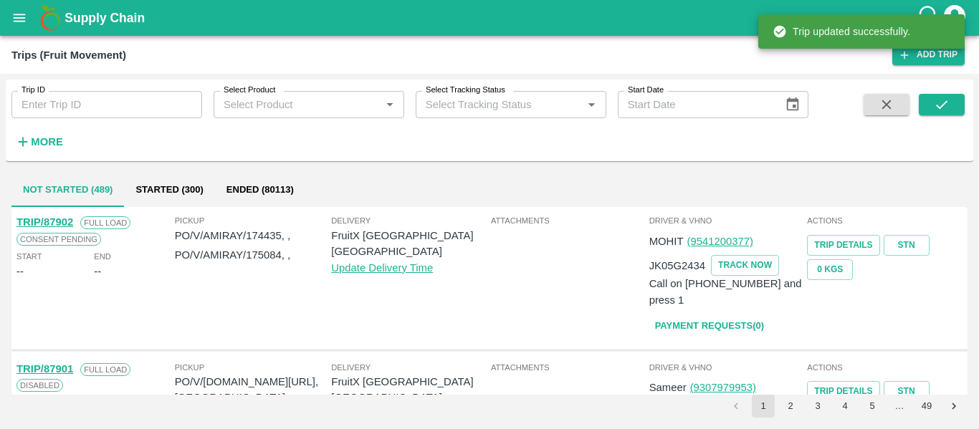
click at [7, 21] on button "open drawer" at bounding box center [19, 17] width 33 height 33
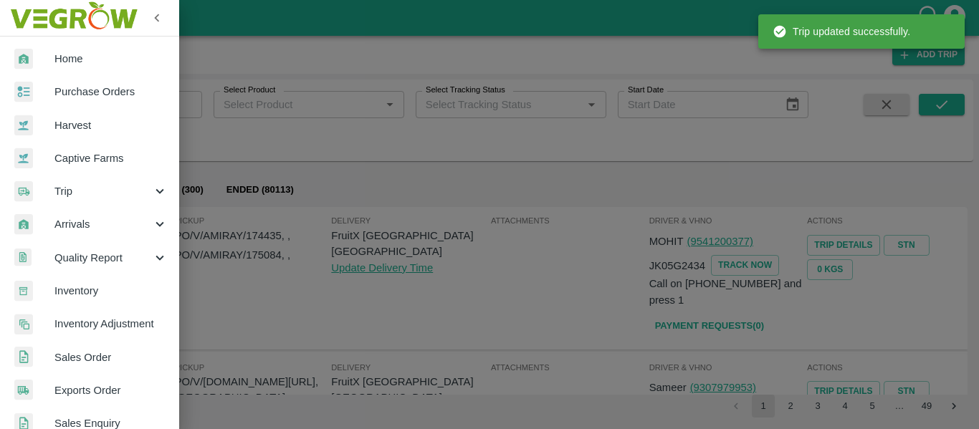
click at [100, 90] on span "Purchase Orders" at bounding box center [110, 92] width 113 height 16
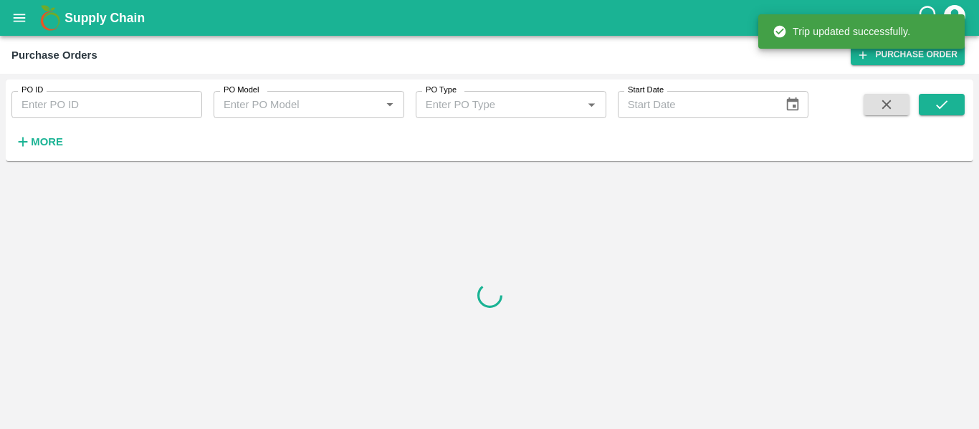
click at [116, 91] on input "PO ID" at bounding box center [106, 104] width 191 height 27
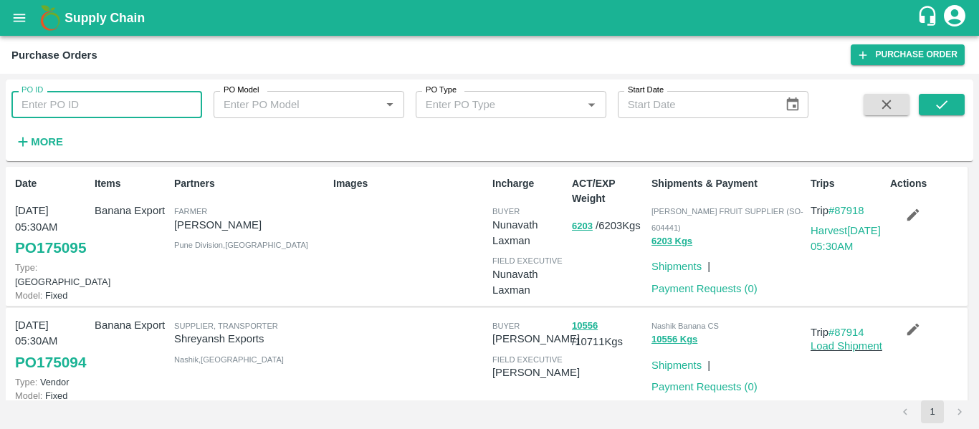
paste input "174437"
click at [925, 115] on button "submit" at bounding box center [941, 104] width 46 height 21
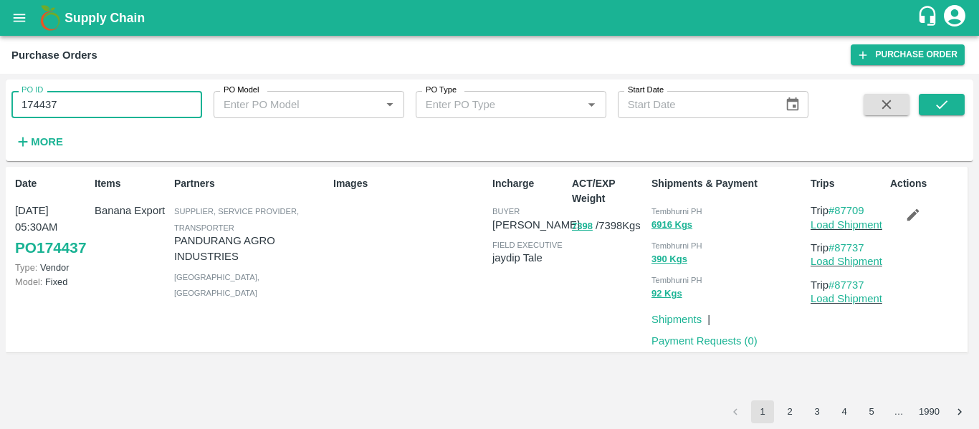
click at [81, 108] on input "174437" at bounding box center [106, 104] width 191 height 27
paste input "text"
type input "174491"
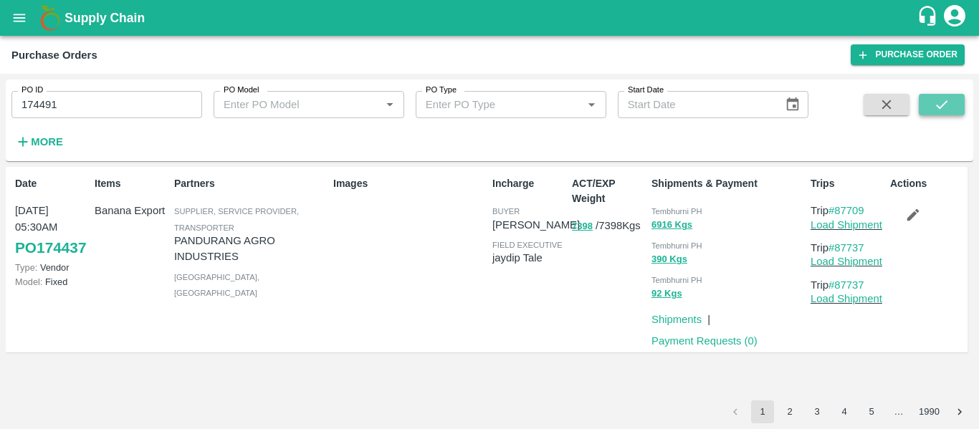
click at [920, 103] on button "submit" at bounding box center [941, 104] width 46 height 21
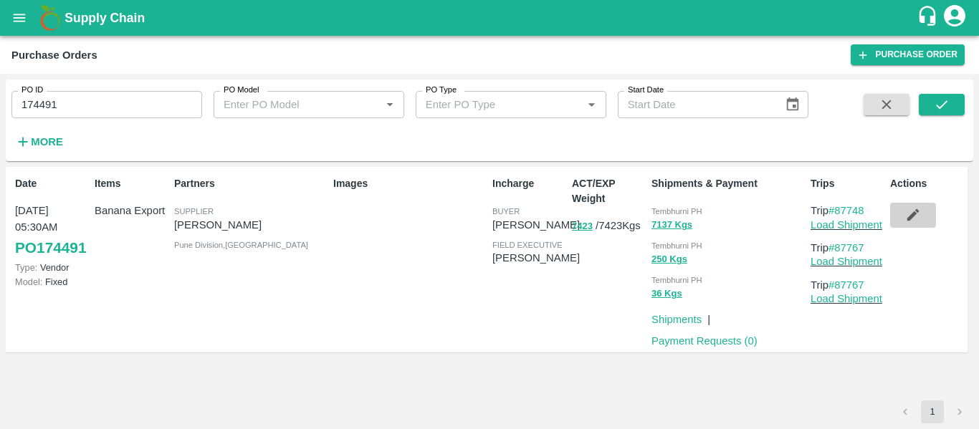
click at [921, 216] on button "button" at bounding box center [913, 215] width 46 height 24
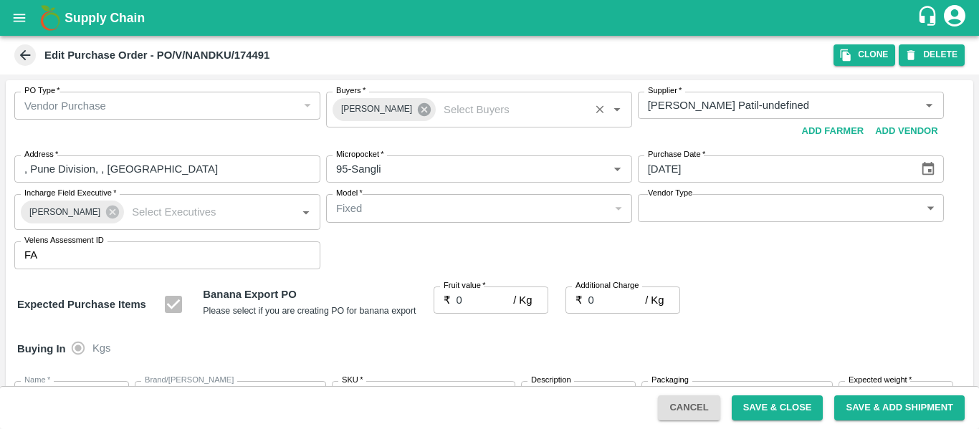
click at [418, 115] on icon at bounding box center [424, 109] width 13 height 13
click at [369, 107] on input "Buyers   *" at bounding box center [467, 105] width 274 height 19
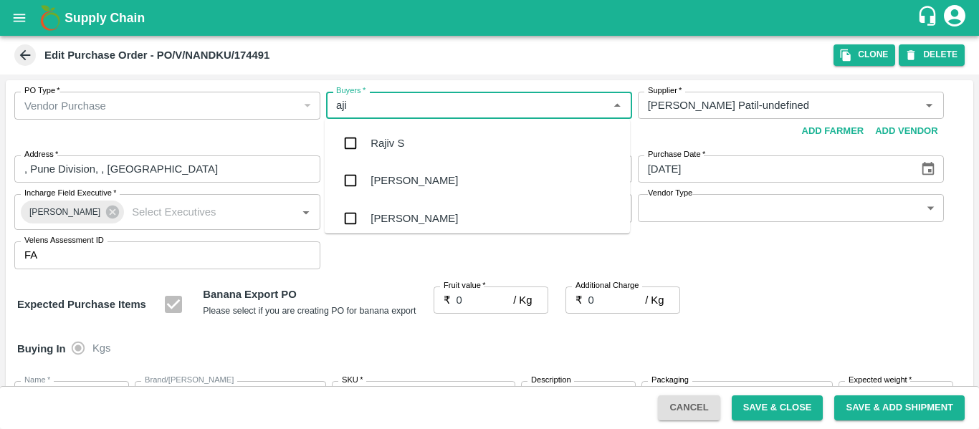
type input "ajit"
click at [375, 137] on div "[PERSON_NAME]" at bounding box center [413, 143] width 87 height 16
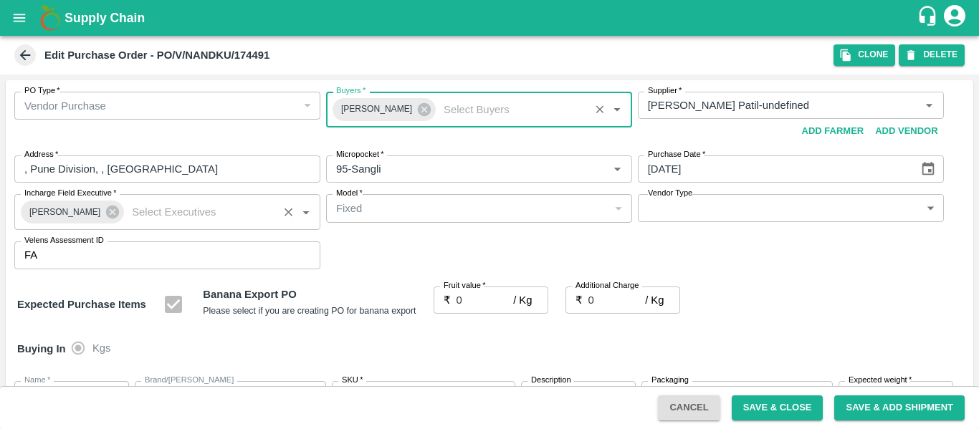
click at [114, 211] on div "[PERSON_NAME]" at bounding box center [72, 212] width 103 height 23
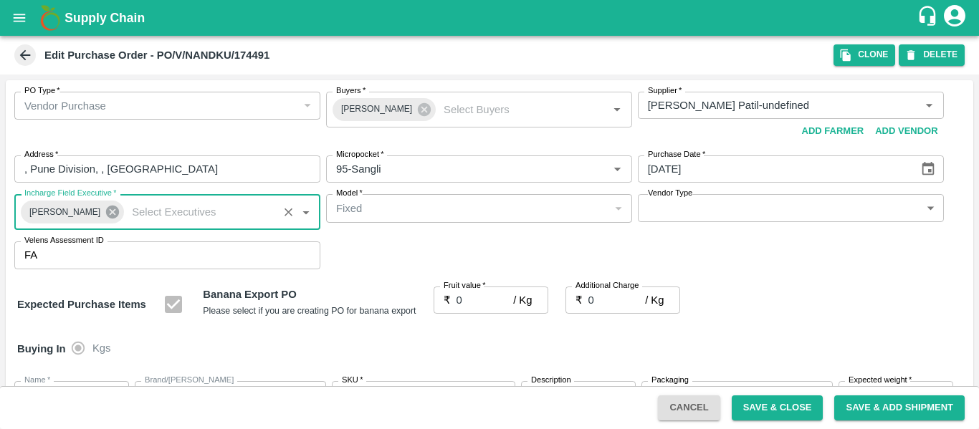
click at [110, 212] on icon at bounding box center [112, 212] width 13 height 13
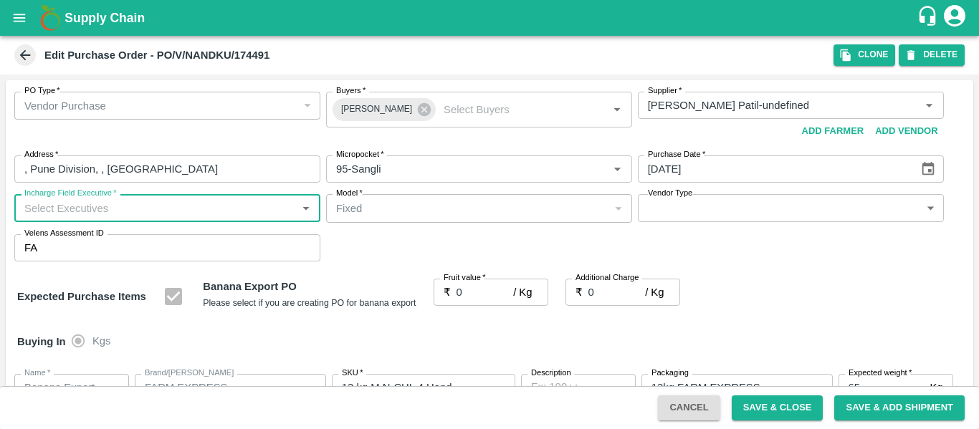
click at [69, 214] on input "Incharge Field Executive   *" at bounding box center [156, 207] width 274 height 19
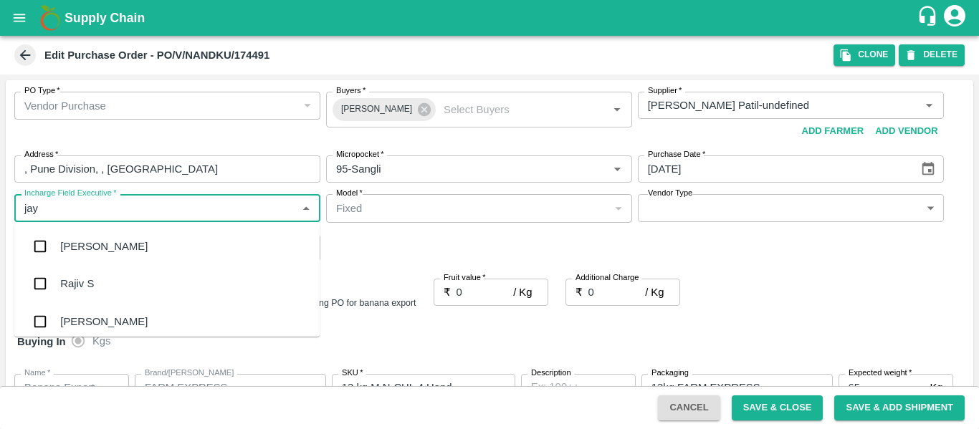
type input "jayd"
click at [73, 240] on div "jaydip Tale" at bounding box center [85, 247] width 50 height 16
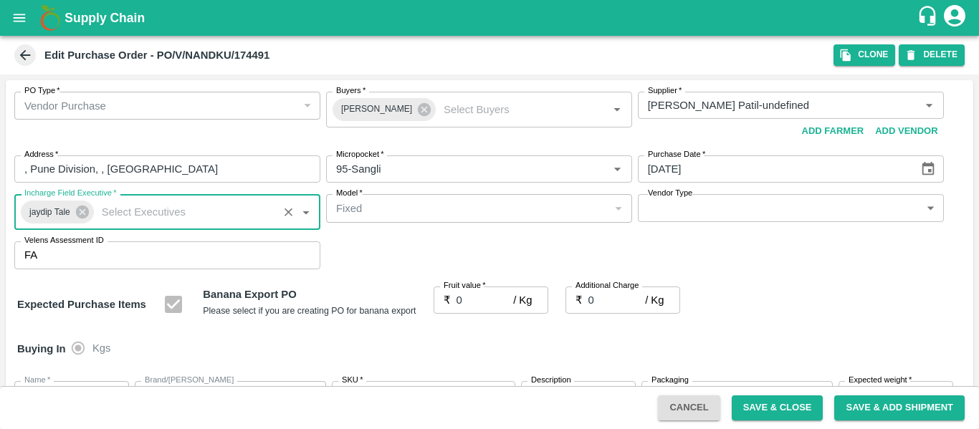
click at [469, 297] on input "0" at bounding box center [484, 300] width 57 height 27
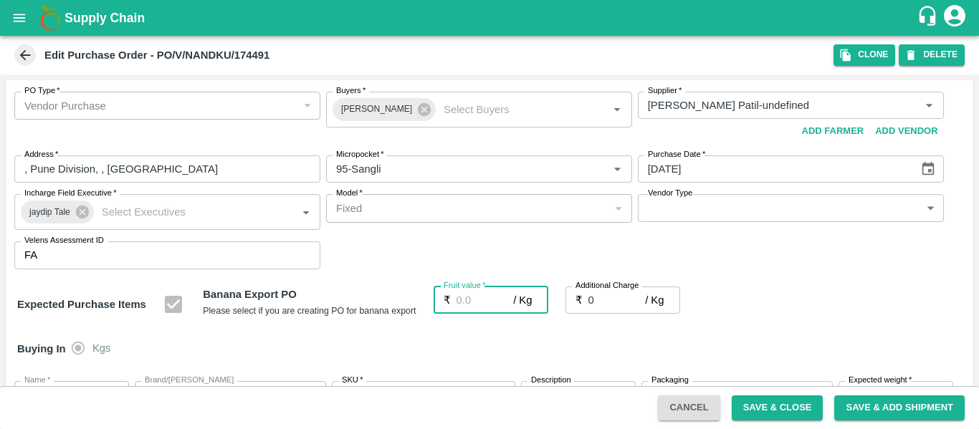
type input "2"
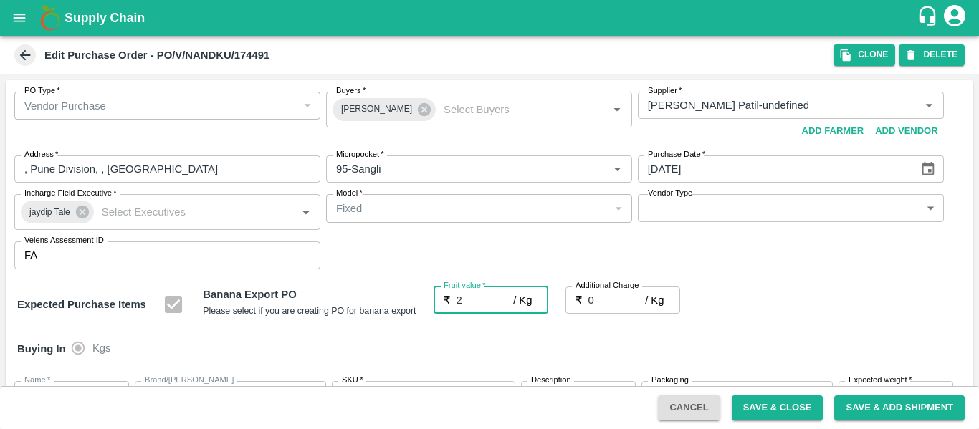
type input "2"
type input "21"
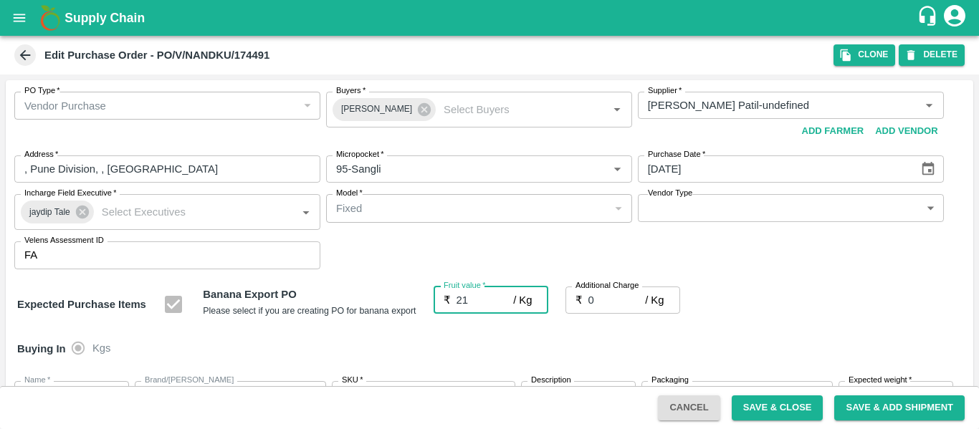
type input "21"
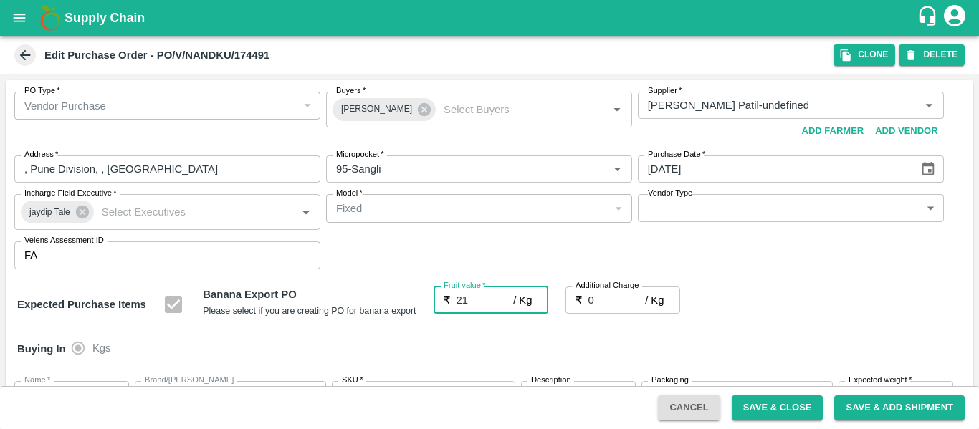
type input "21"
click at [608, 300] on input "0" at bounding box center [616, 300] width 57 height 27
type input "2"
type input "23"
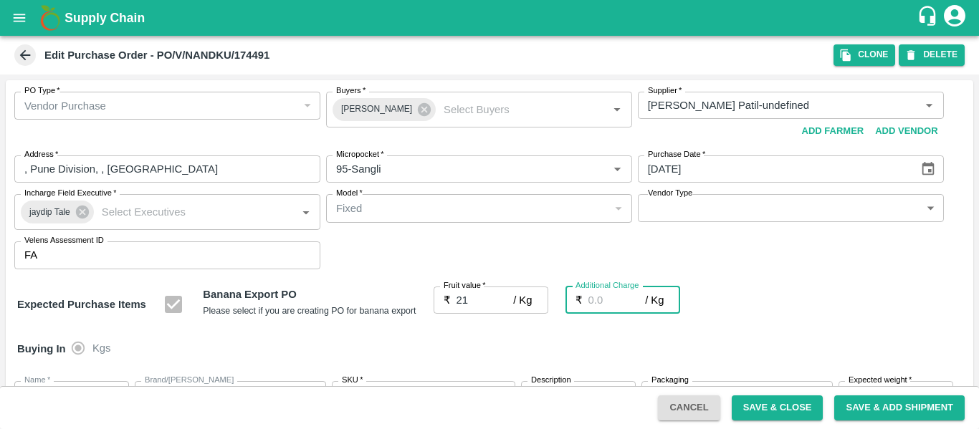
type input "23"
type input "2.7"
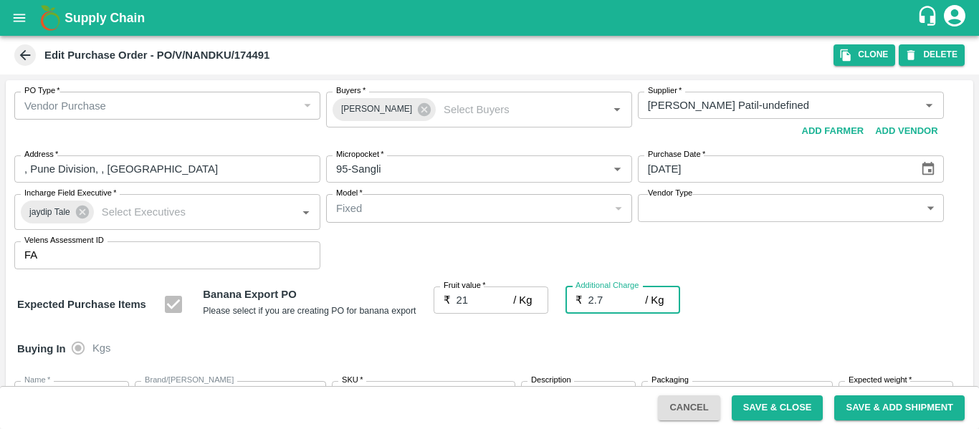
type input "23.7"
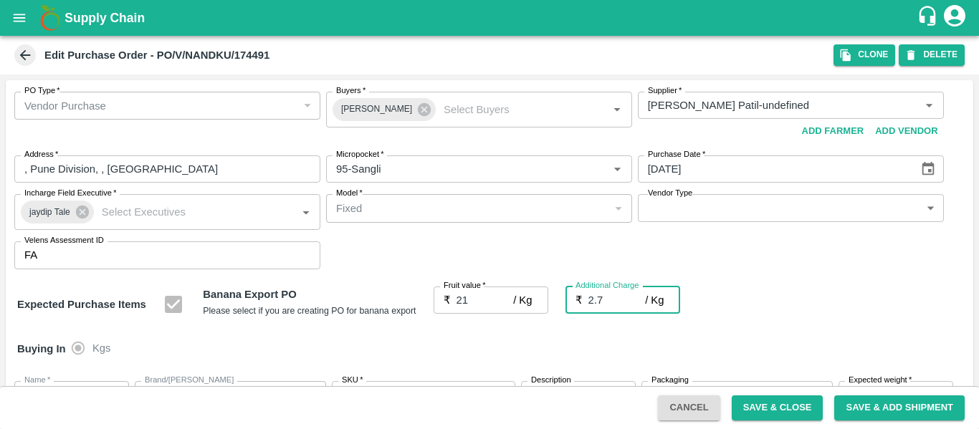
type input "2.75"
type input "23.75"
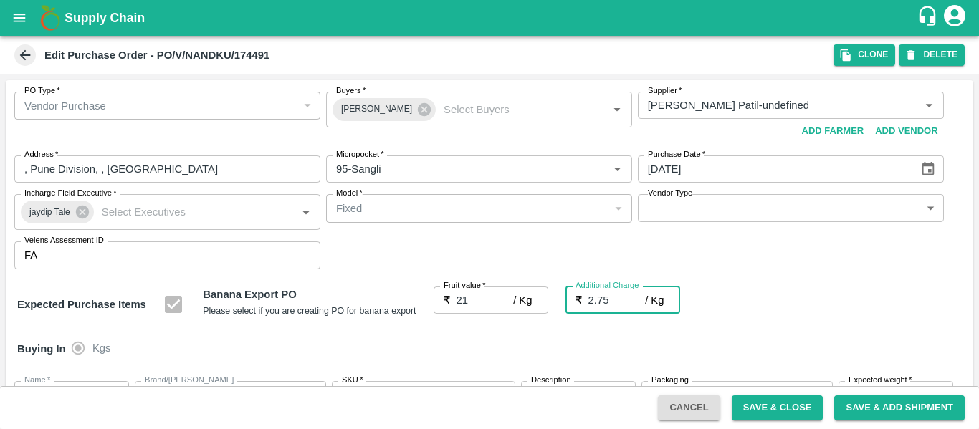
type input "23.75"
type input "2.75"
click at [864, 334] on div "Buying In Kgs" at bounding box center [489, 349] width 967 height 42
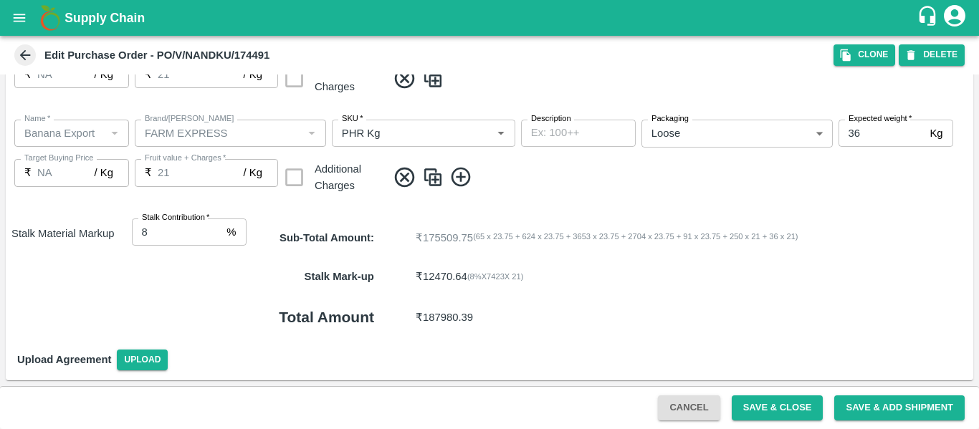
click at [780, 393] on div "Cancel Save & Close Save & Add Shipment" at bounding box center [489, 407] width 979 height 43
click at [781, 409] on button "Save & Close" at bounding box center [777, 407] width 92 height 25
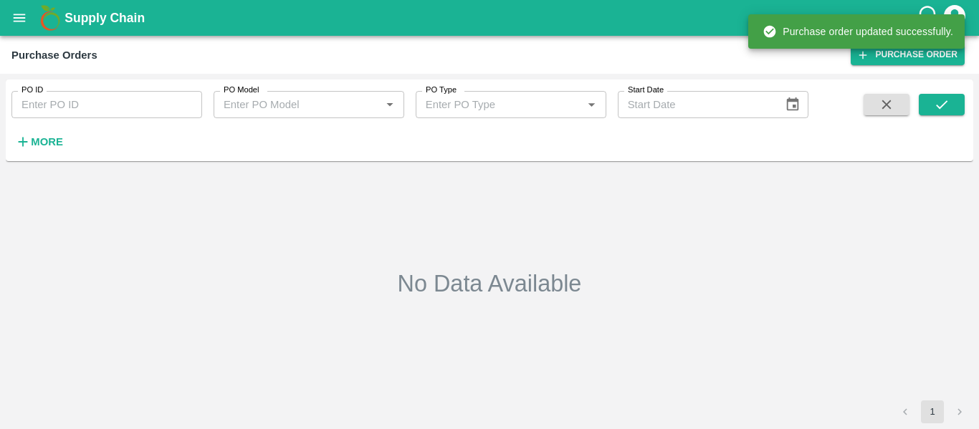
type input "174491"
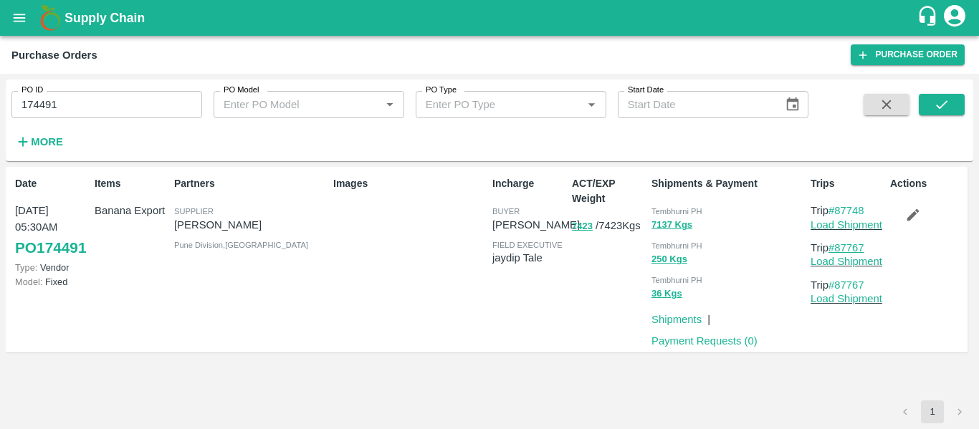
drag, startPoint x: 877, startPoint y: 245, endPoint x: 840, endPoint y: 252, distance: 37.9
click at [840, 252] on p "Trip #87767" at bounding box center [847, 248] width 74 height 16
click at [906, 216] on icon "button" at bounding box center [913, 215] width 16 height 16
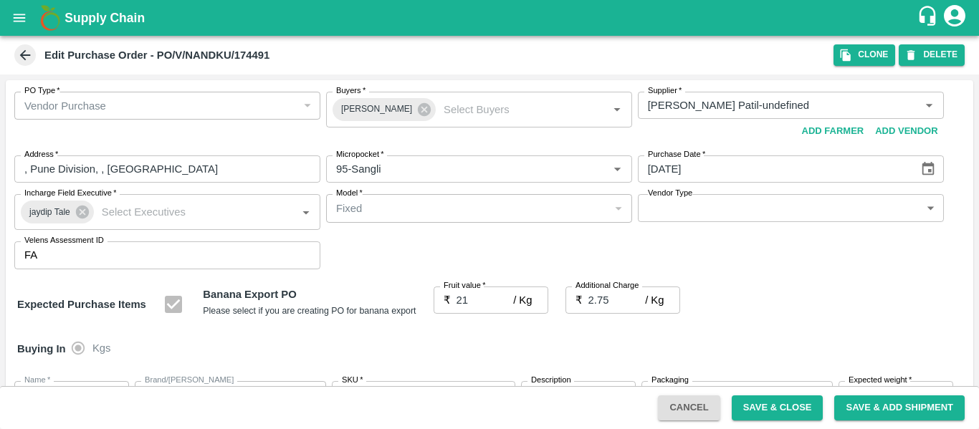
click at [709, 299] on div "Expected Purchase Items Banana Export PO Please select if you are creating PO f…" at bounding box center [489, 305] width 944 height 37
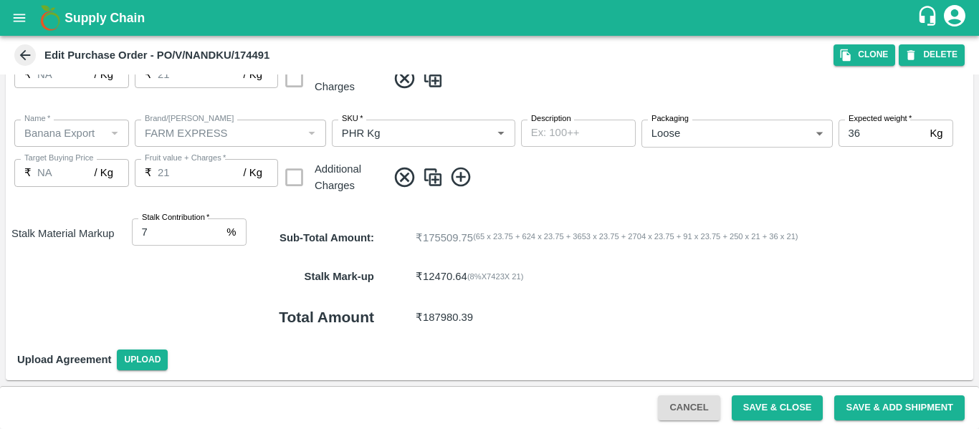
click at [215, 235] on input "7" at bounding box center [177, 232] width 90 height 27
type input "6"
click at [215, 235] on input "6" at bounding box center [177, 232] width 90 height 27
click at [764, 414] on button "Save & Close" at bounding box center [777, 407] width 92 height 25
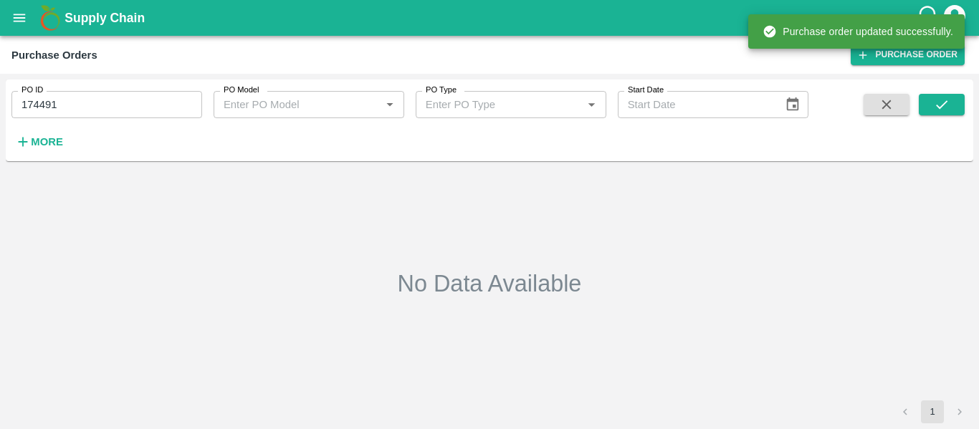
type input "174491"
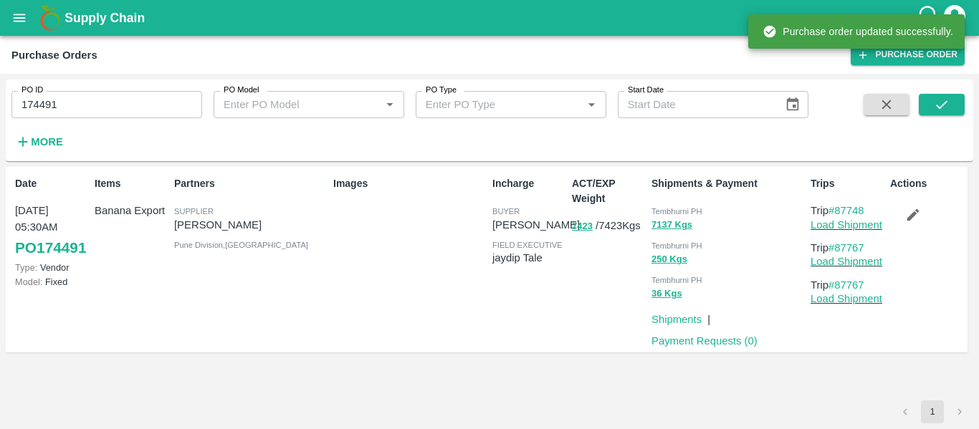
drag, startPoint x: 875, startPoint y: 253, endPoint x: 844, endPoint y: 254, distance: 31.5
click at [844, 254] on div "Trip #87767 Load Shipment" at bounding box center [847, 255] width 74 height 30
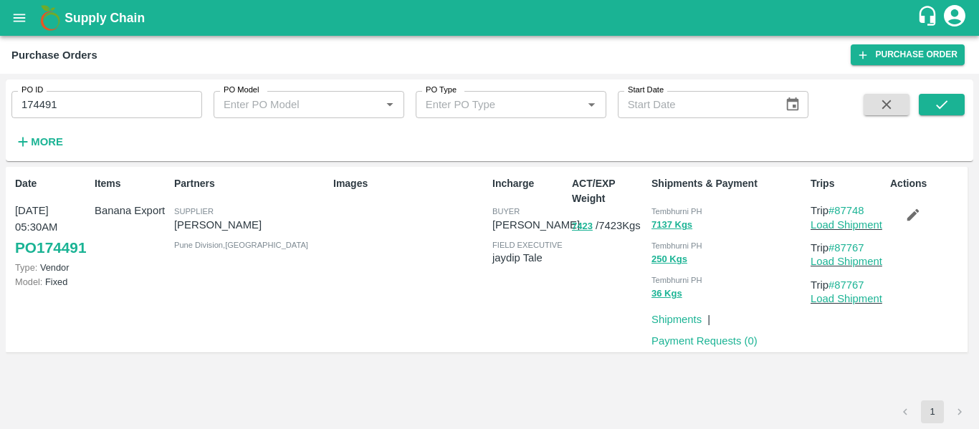
click at [888, 251] on div "Actions" at bounding box center [924, 260] width 80 height 178
drag, startPoint x: 878, startPoint y: 249, endPoint x: 839, endPoint y: 251, distance: 39.5
click at [839, 251] on p "Trip #87767" at bounding box center [847, 248] width 74 height 16
copy link "87767"
drag, startPoint x: 871, startPoint y: 247, endPoint x: 835, endPoint y: 250, distance: 35.9
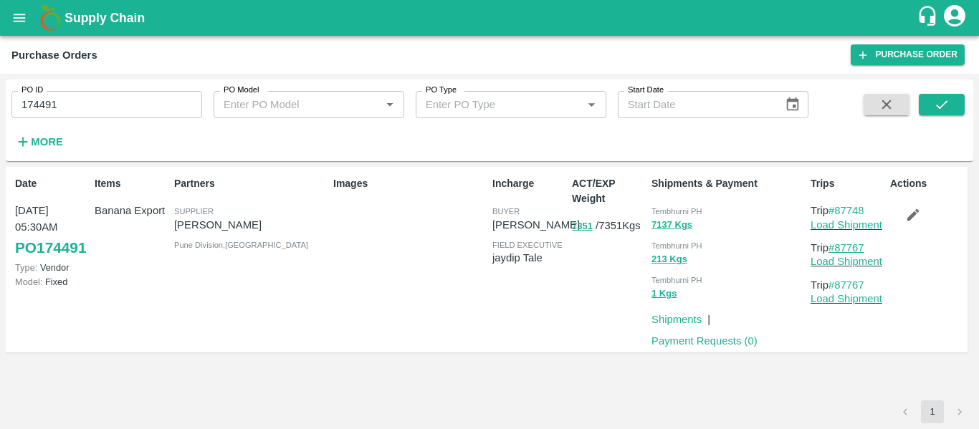
click at [835, 250] on p "Trip #87767" at bounding box center [847, 248] width 74 height 16
copy link "87767"
click at [35, 23] on div "Supply Chain" at bounding box center [489, 18] width 979 height 36
click at [24, 24] on icon "open drawer" at bounding box center [19, 18] width 16 height 16
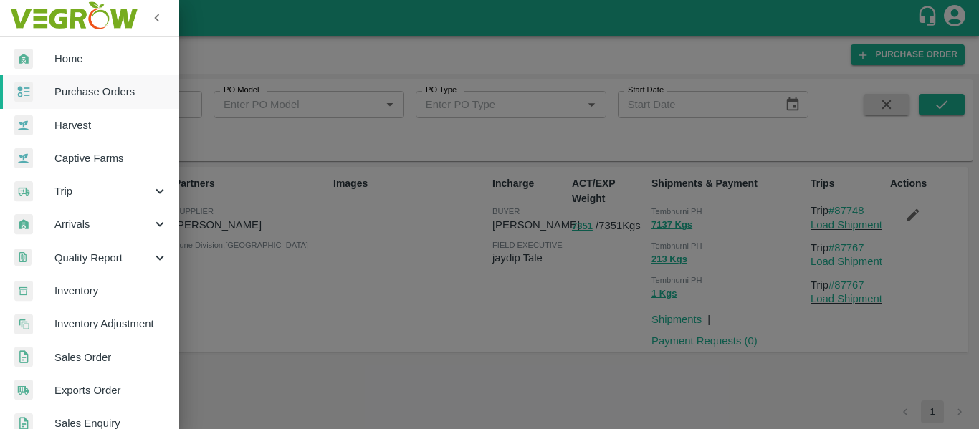
click at [108, 183] on div "Trip" at bounding box center [89, 191] width 179 height 33
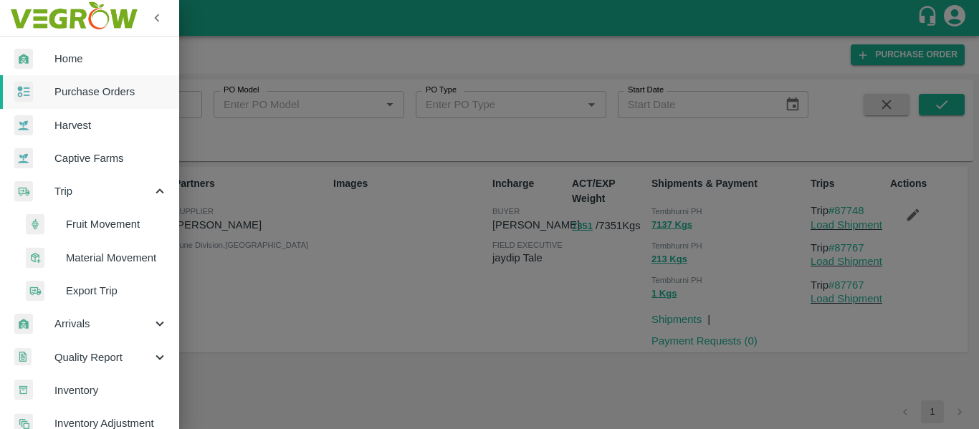
click at [132, 221] on span "Fruit Movement" at bounding box center [117, 224] width 102 height 16
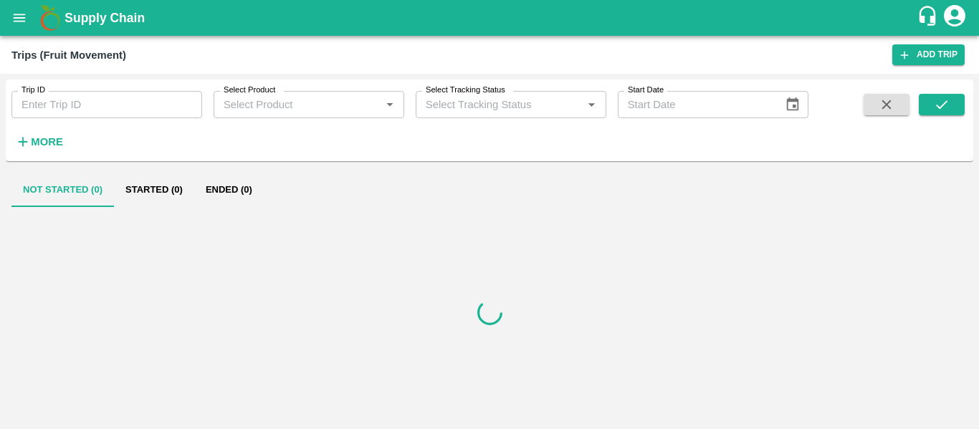
click at [89, 111] on input "Trip ID" at bounding box center [106, 104] width 191 height 27
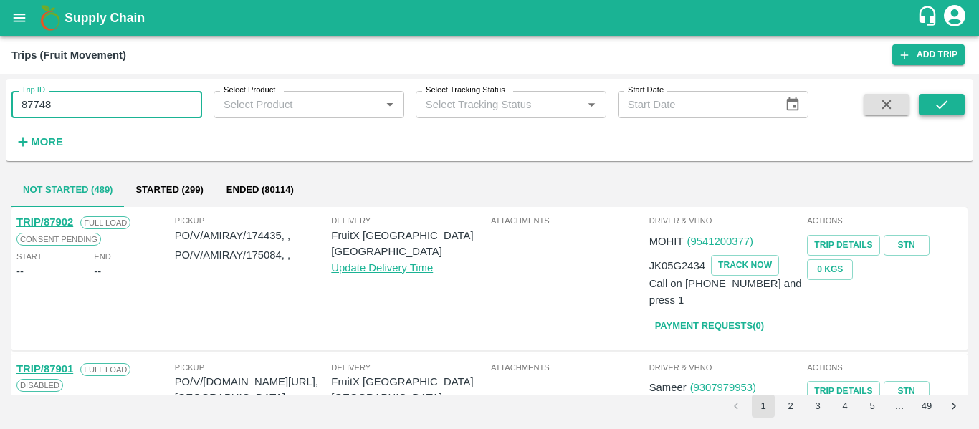
type input "87748"
click at [946, 100] on icon "submit" at bounding box center [942, 105] width 16 height 16
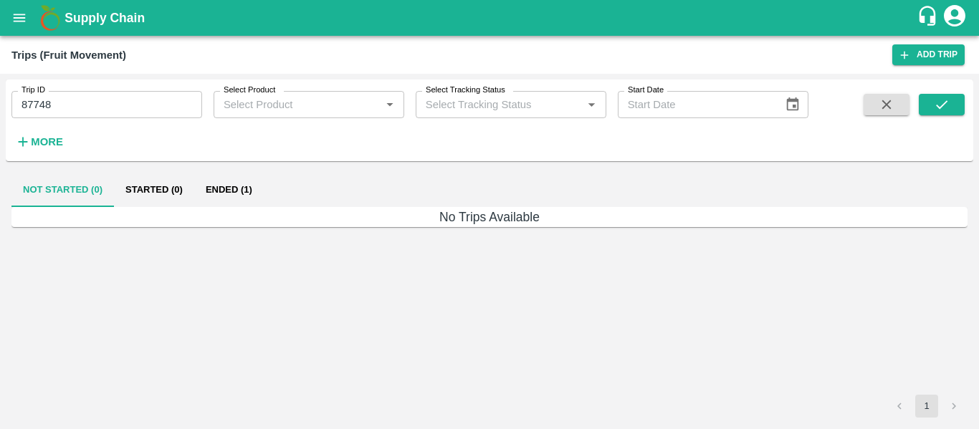
click at [241, 191] on button "Ended (1)" at bounding box center [228, 190] width 69 height 34
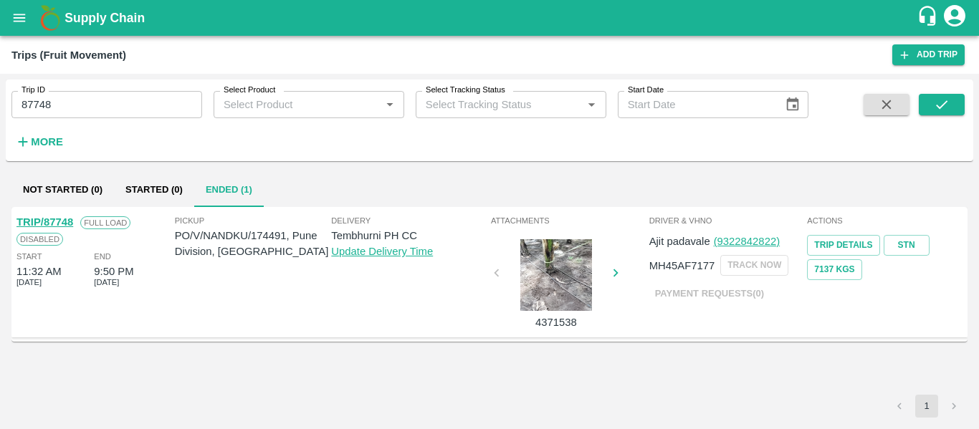
click at [58, 219] on link "TRIP/87748" at bounding box center [44, 221] width 57 height 11
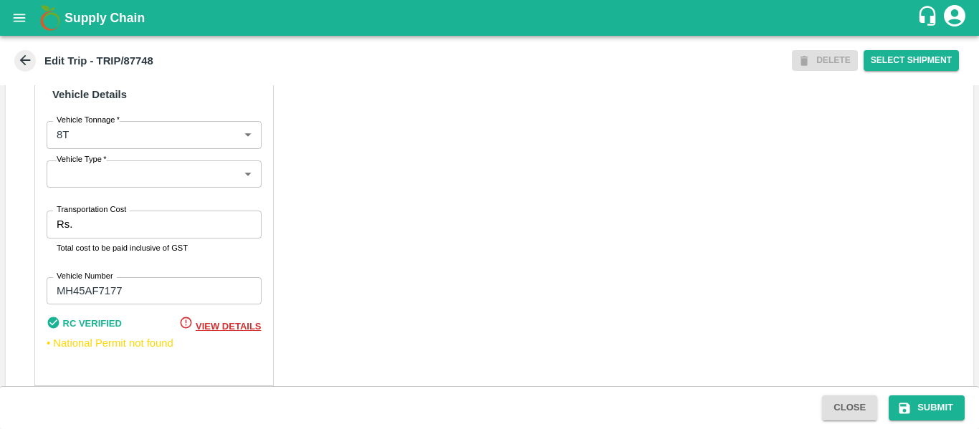
scroll to position [1046, 0]
click at [92, 215] on label "Transportation Cost" at bounding box center [91, 208] width 69 height 11
click at [92, 237] on input "Transportation Cost" at bounding box center [169, 223] width 183 height 27
type input "5000"
click at [914, 403] on button "Submit" at bounding box center [926, 407] width 76 height 25
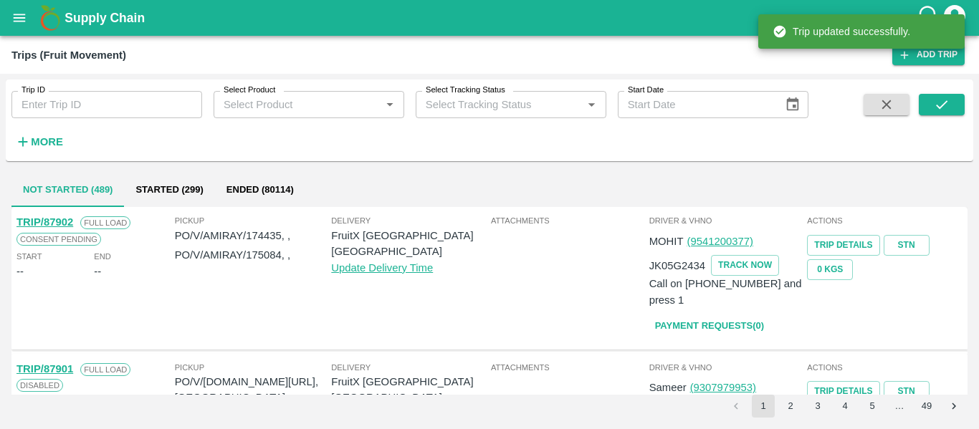
click at [52, 112] on input "Trip ID" at bounding box center [106, 104] width 191 height 27
paste input "87767"
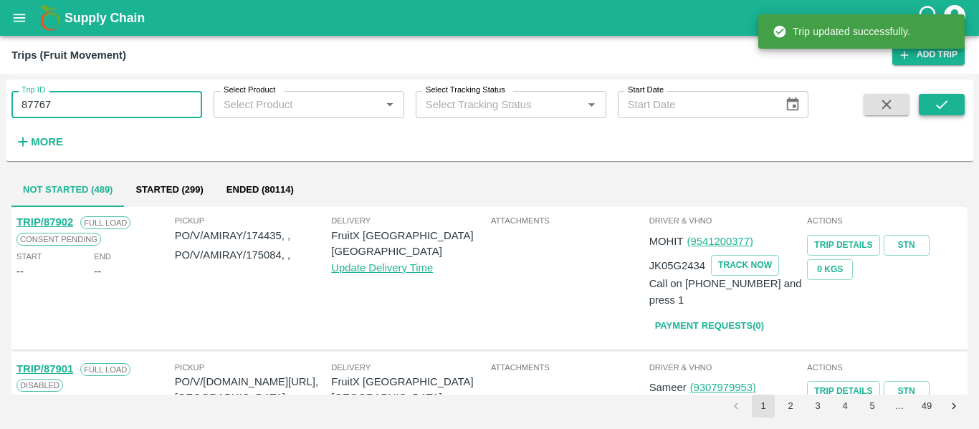
type input "87767"
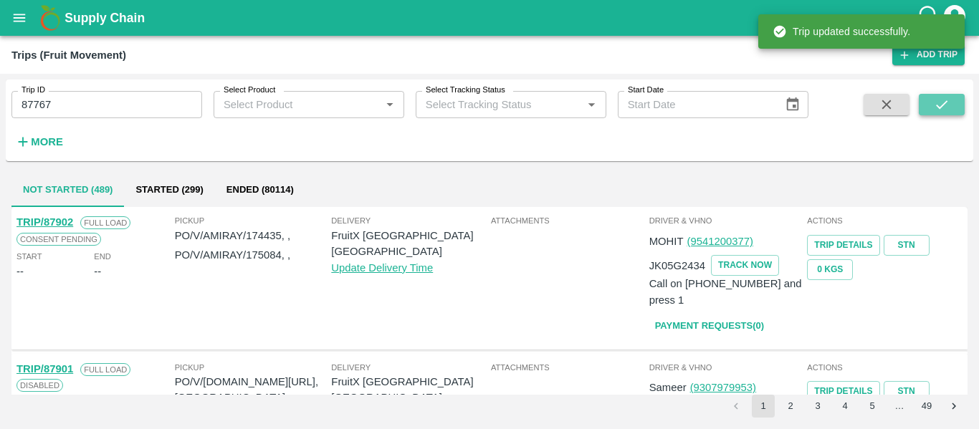
click at [919, 109] on button "submit" at bounding box center [941, 104] width 46 height 21
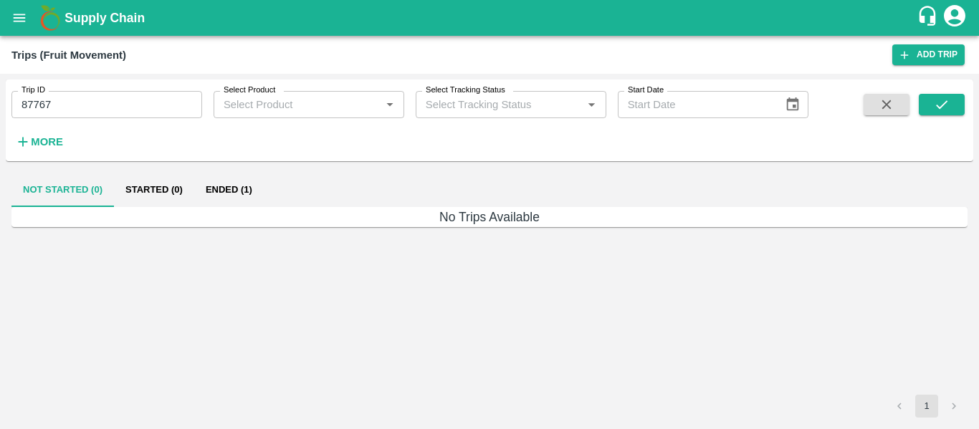
click at [228, 183] on button "Ended (1)" at bounding box center [228, 190] width 69 height 34
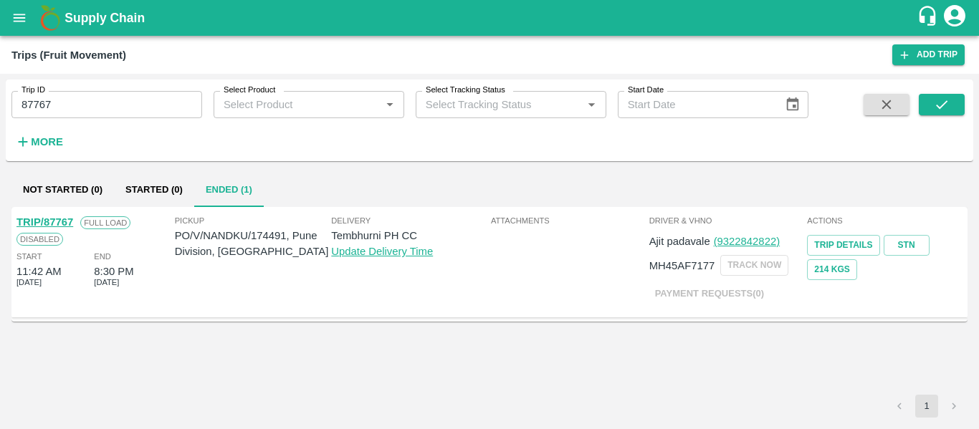
click at [56, 221] on link "TRIP/87767" at bounding box center [44, 221] width 57 height 11
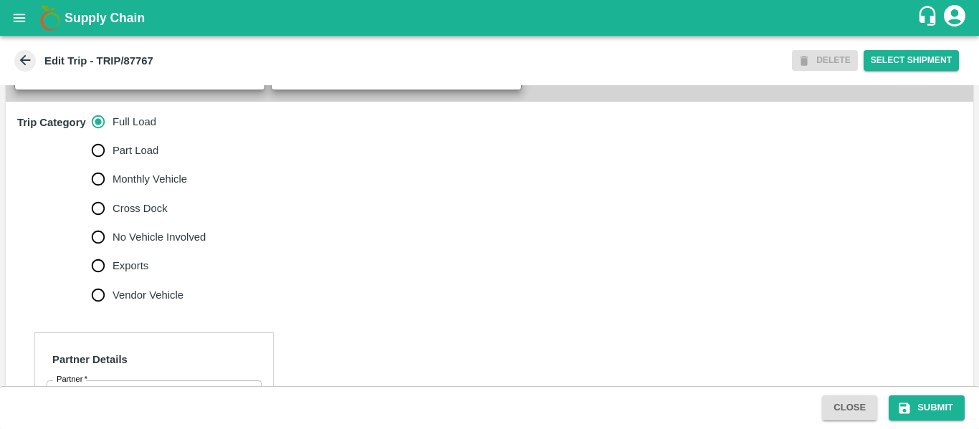
scroll to position [400, 0]
click at [176, 244] on span "No Vehicle Involved" at bounding box center [158, 237] width 93 height 16
click at [112, 251] on input "No Vehicle Involved" at bounding box center [98, 236] width 29 height 29
radio input "true"
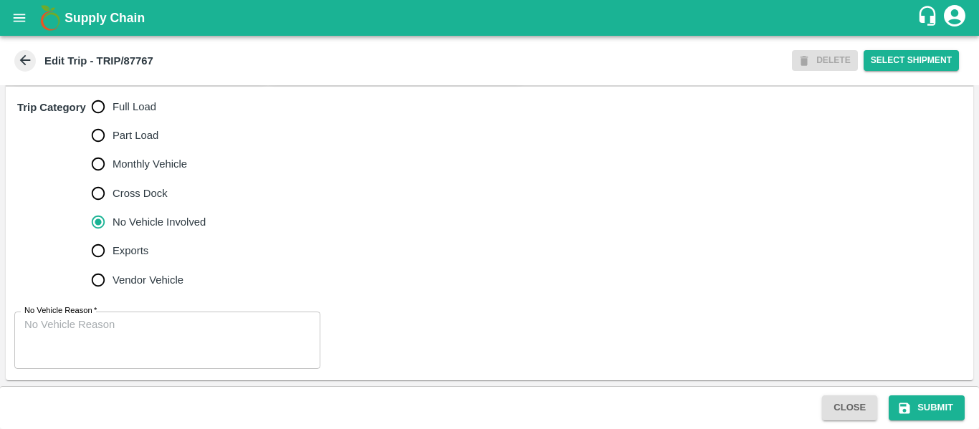
click at [120, 354] on textarea "No Vehicle Reason   *" at bounding box center [167, 339] width 286 height 45
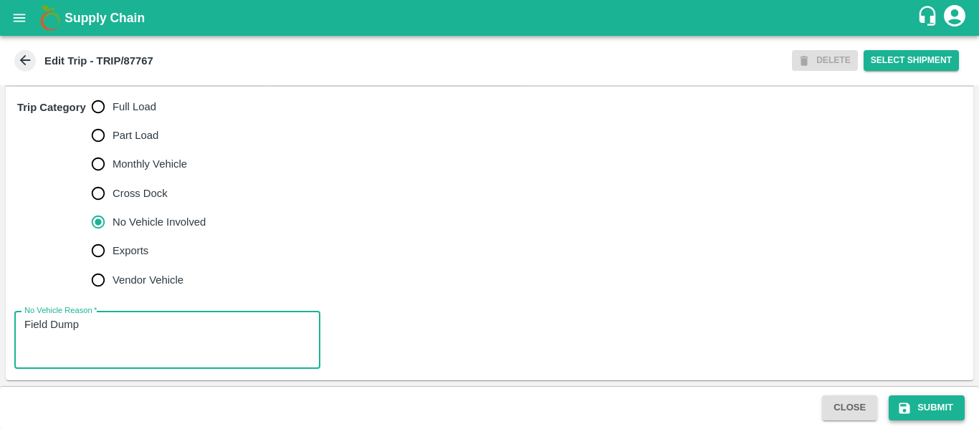
type textarea "Field Dump"
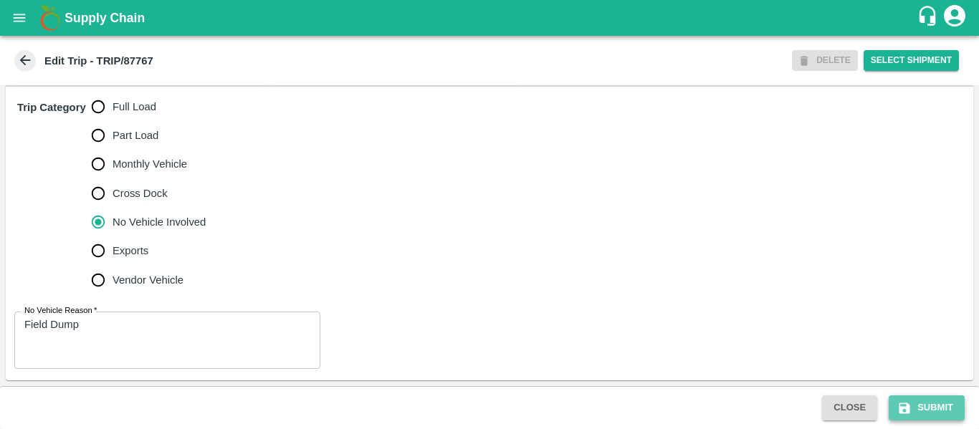
click at [917, 414] on button "Submit" at bounding box center [926, 407] width 76 height 25
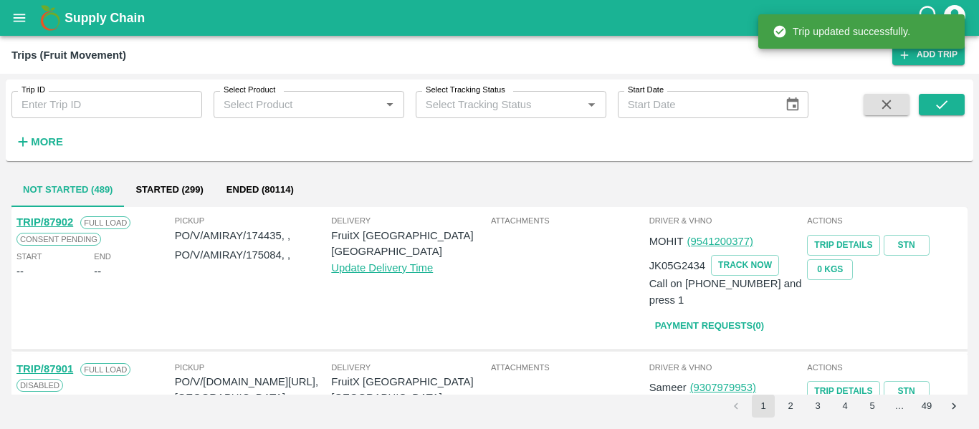
click at [98, 106] on input "Trip ID" at bounding box center [106, 104] width 191 height 27
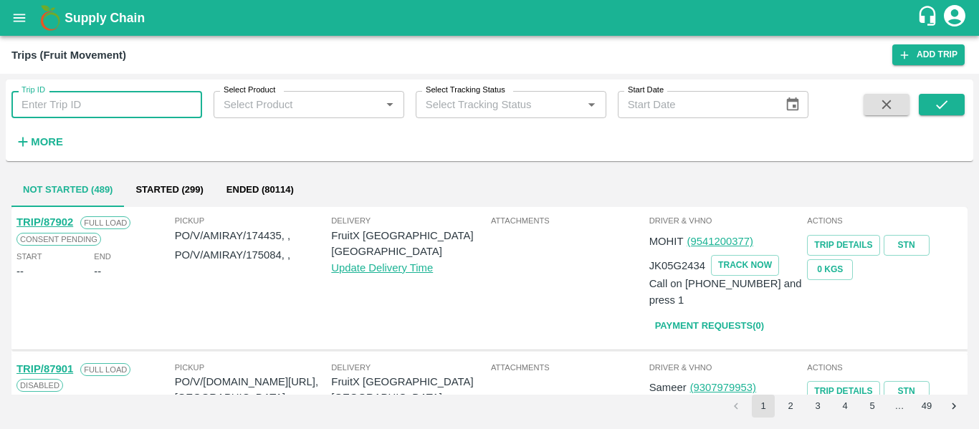
click at [22, 4] on button "open drawer" at bounding box center [19, 17] width 33 height 33
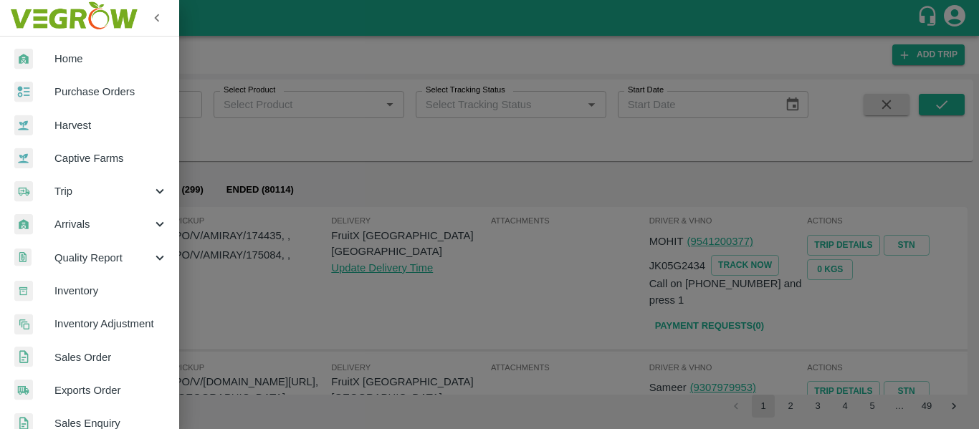
click at [105, 93] on span "Purchase Orders" at bounding box center [110, 92] width 113 height 16
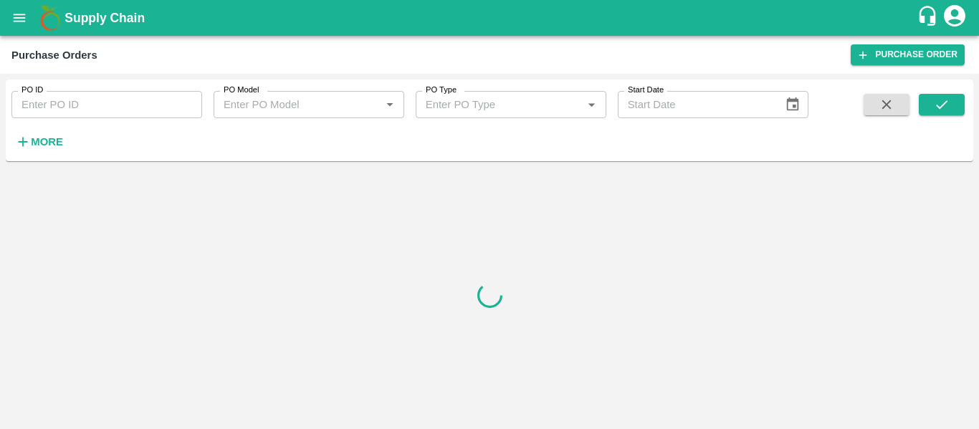
click at [139, 104] on input "PO ID" at bounding box center [106, 104] width 191 height 27
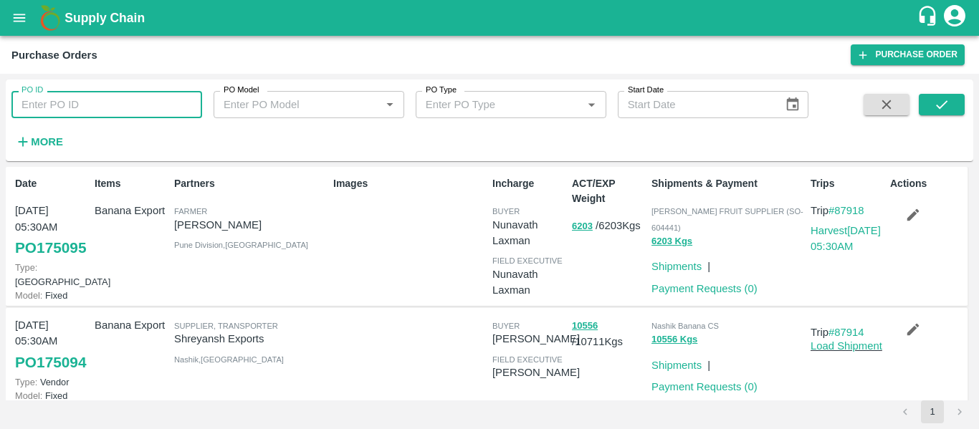
paste input "174487"
click at [139, 104] on input "174487" at bounding box center [106, 104] width 191 height 27
type input "174487"
click at [939, 109] on icon "submit" at bounding box center [942, 105] width 16 height 16
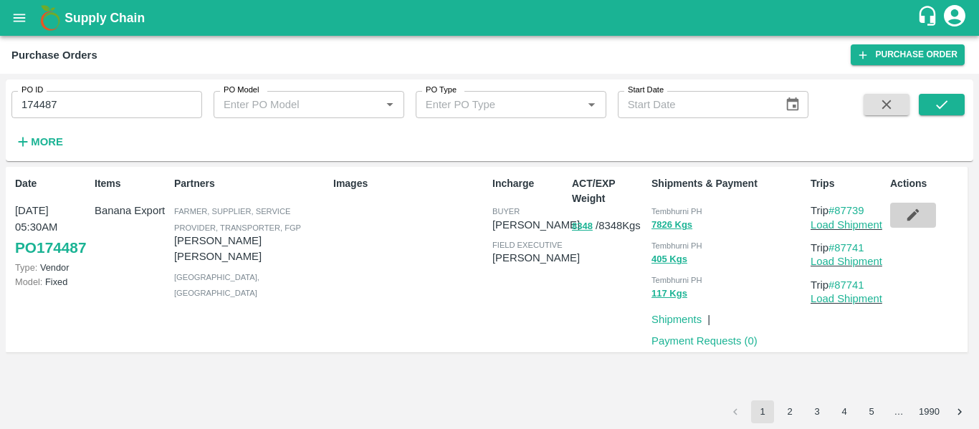
click at [921, 224] on button "button" at bounding box center [913, 215] width 46 height 24
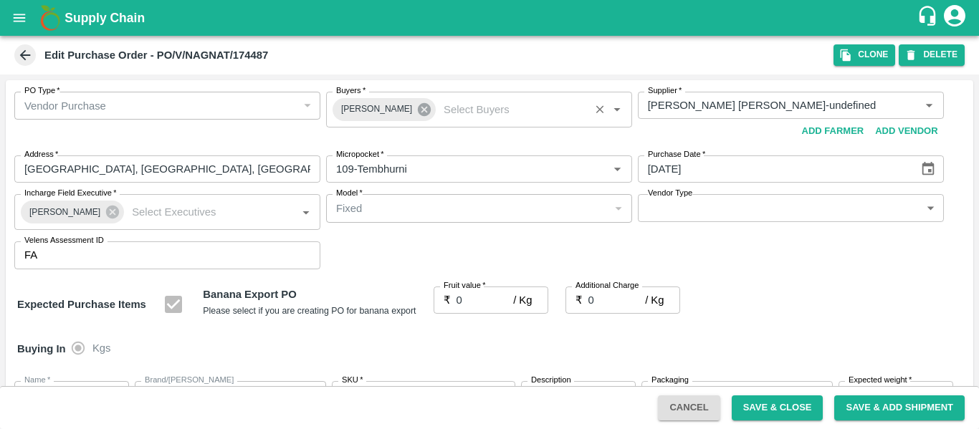
click at [418, 113] on icon at bounding box center [424, 109] width 13 height 13
click at [365, 107] on input "Buyers   *" at bounding box center [467, 105] width 274 height 19
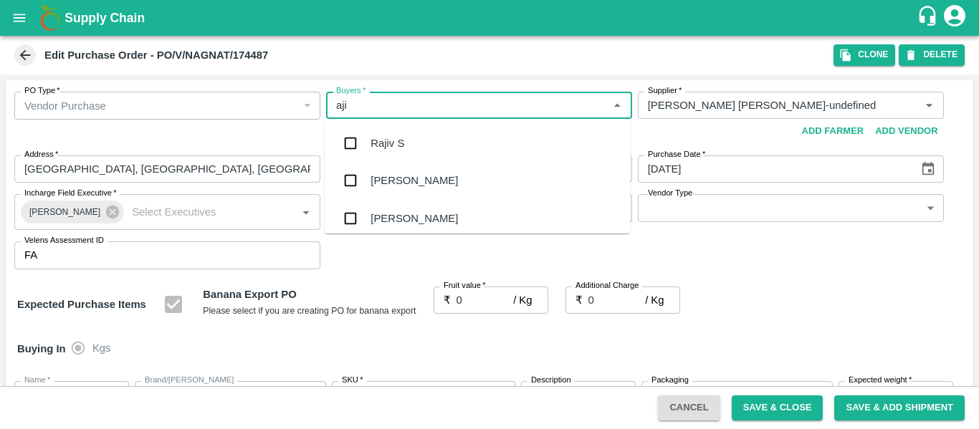
type input "ajit"
click at [372, 140] on div "[PERSON_NAME]" at bounding box center [413, 143] width 87 height 16
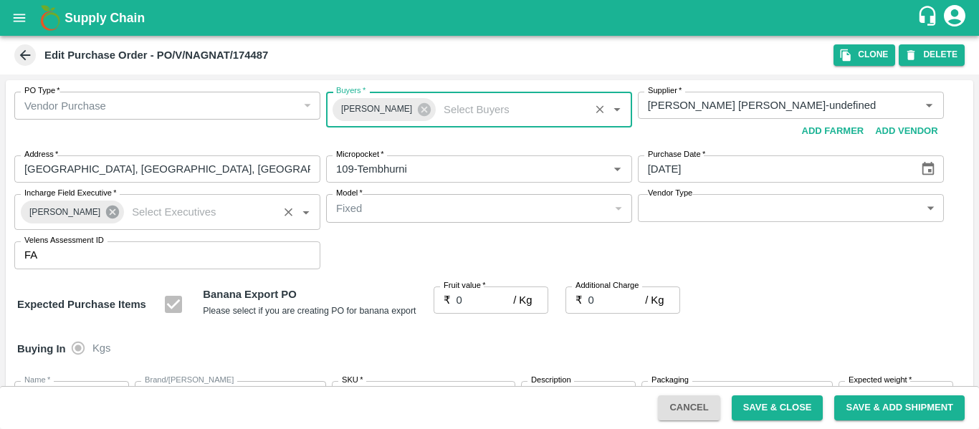
click at [106, 211] on icon at bounding box center [112, 212] width 13 height 13
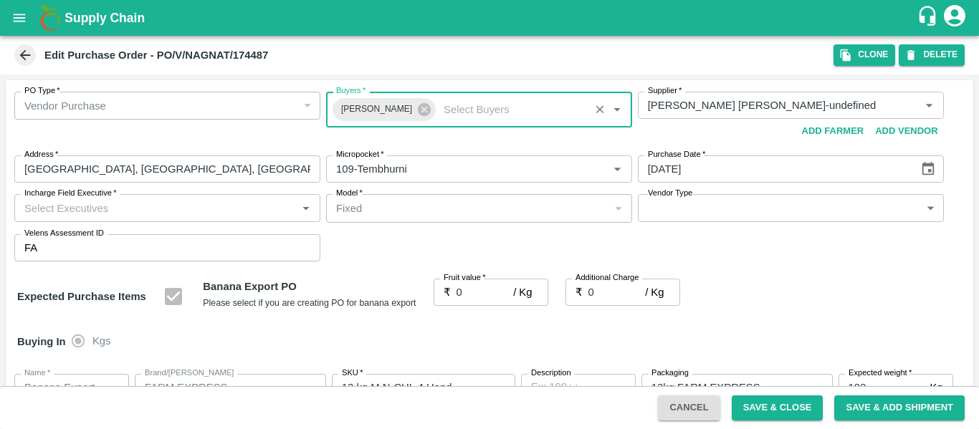
click at [75, 211] on input "Incharge Field Executive   *" at bounding box center [156, 207] width 274 height 19
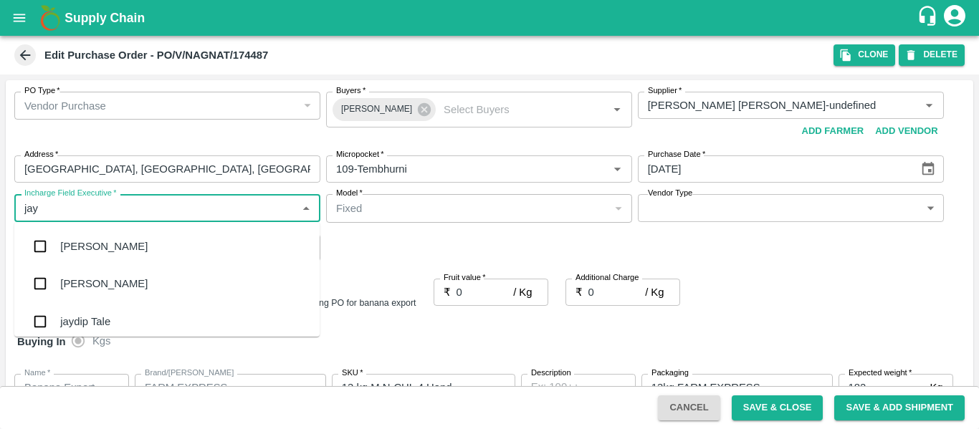
type input "jayd"
click at [81, 241] on div "jaydip Tale" at bounding box center [85, 247] width 50 height 16
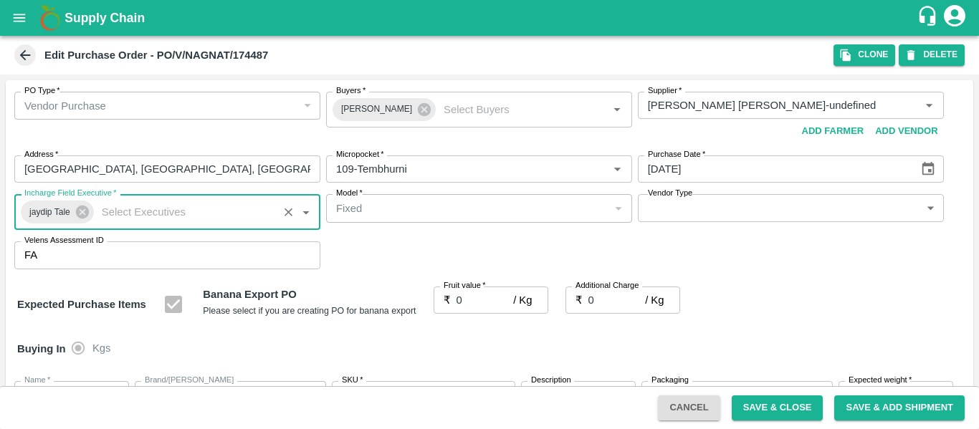
click at [476, 301] on input "0" at bounding box center [484, 300] width 57 height 27
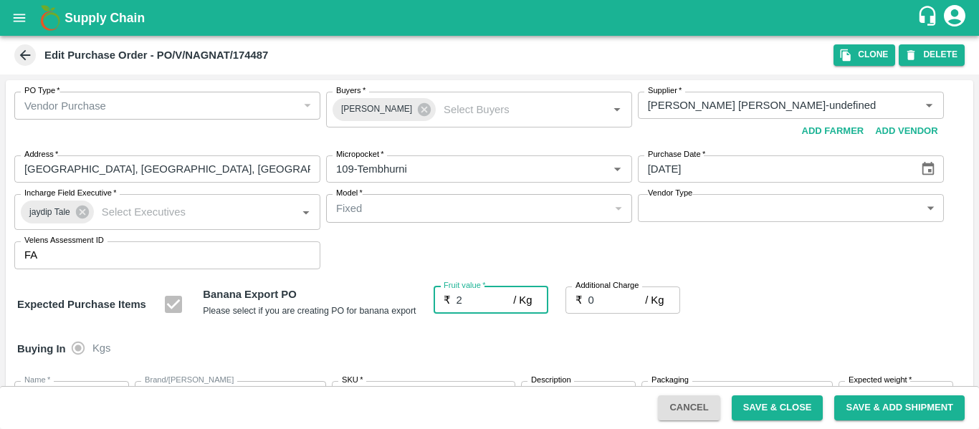
type input "25"
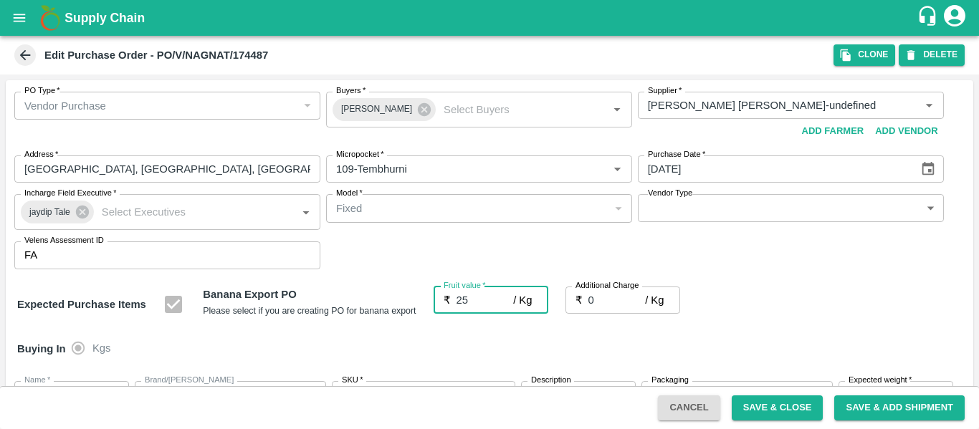
type input "25"
click at [615, 297] on input "0" at bounding box center [616, 300] width 57 height 27
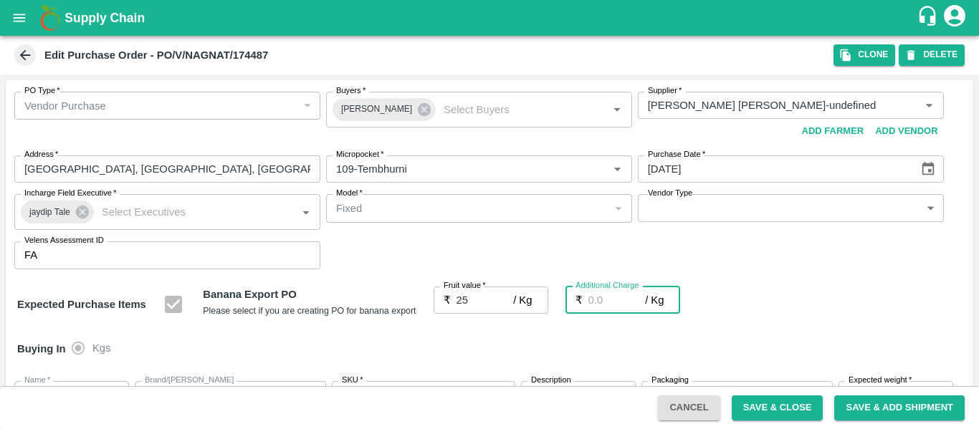
type input "2"
type input "27"
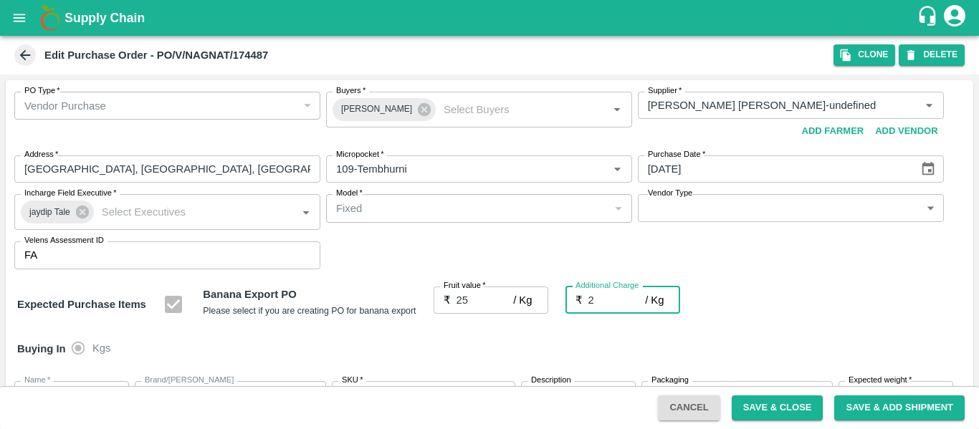
type input "27"
type input "2.7"
type input "27.7"
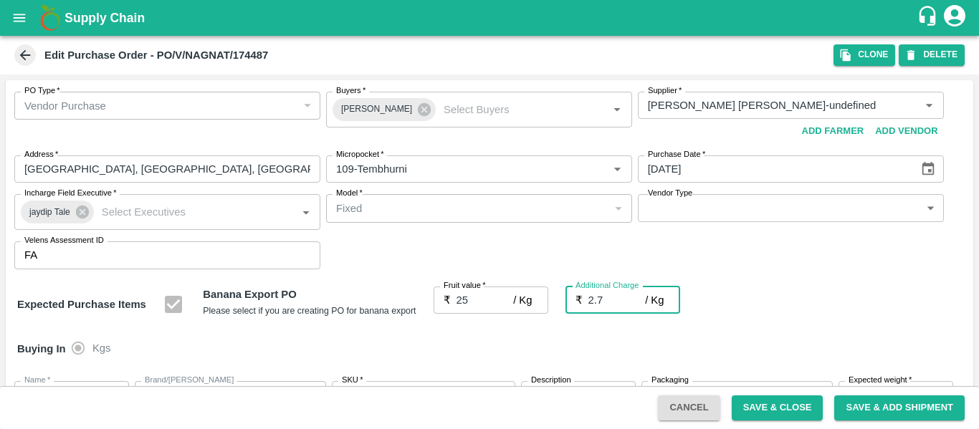
type input "27.7"
type input "2.75"
type input "27.75"
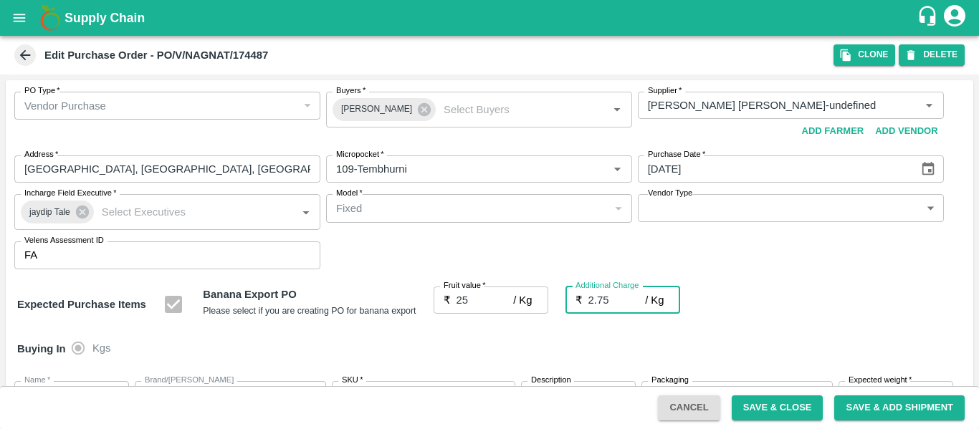
type input "27.75"
type input "2.75"
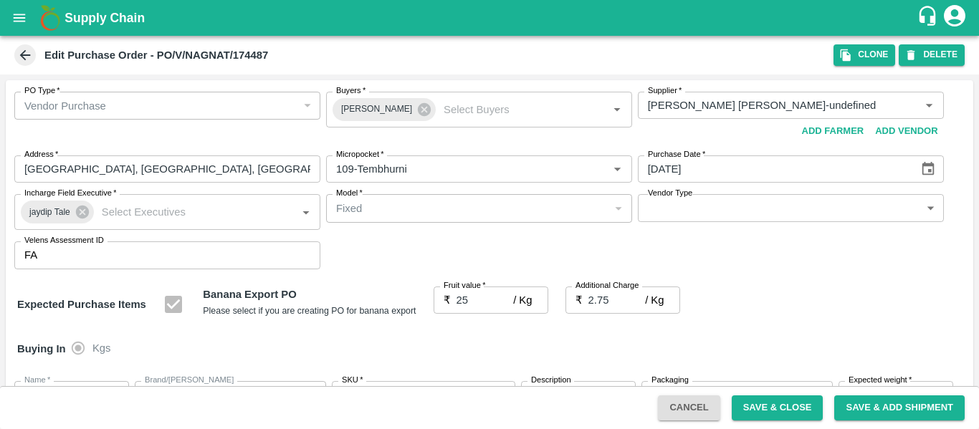
scroll to position [854, 0]
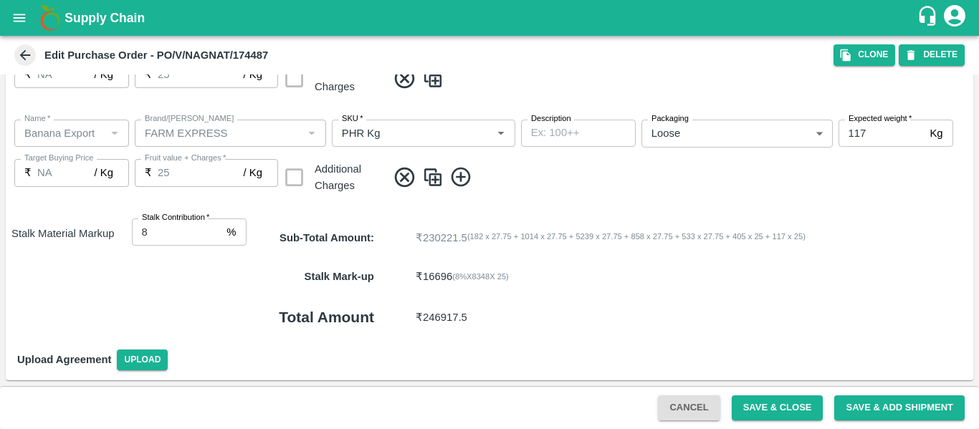
click at [795, 395] on div "Cancel Save & Close Save & Add Shipment" at bounding box center [489, 407] width 979 height 43
click at [795, 411] on button "Save & Close" at bounding box center [777, 407] width 92 height 25
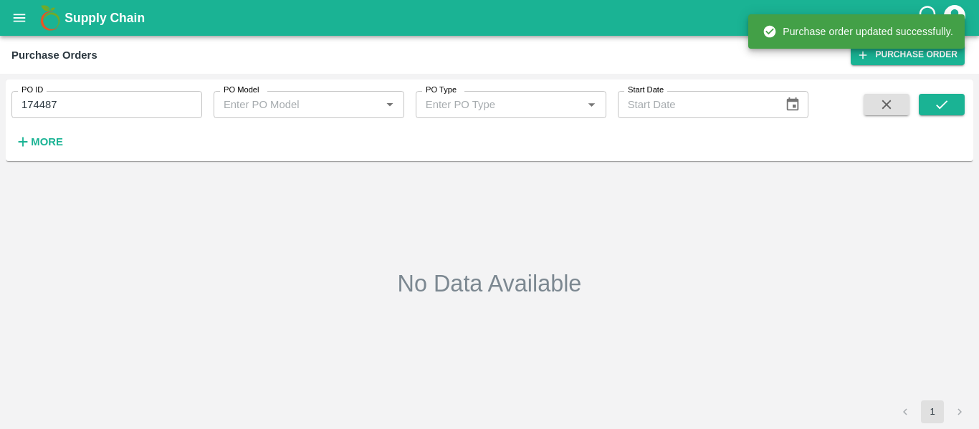
type input "174487"
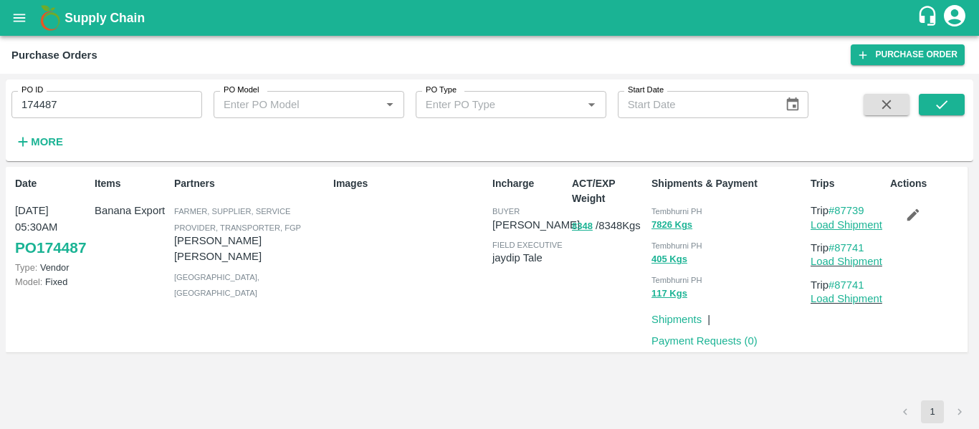
click at [849, 223] on link "Load Shipment" at bounding box center [846, 224] width 72 height 11
drag, startPoint x: 872, startPoint y: 247, endPoint x: 838, endPoint y: 248, distance: 33.7
click at [838, 248] on p "Trip #87741" at bounding box center [847, 248] width 74 height 16
copy link "87741"
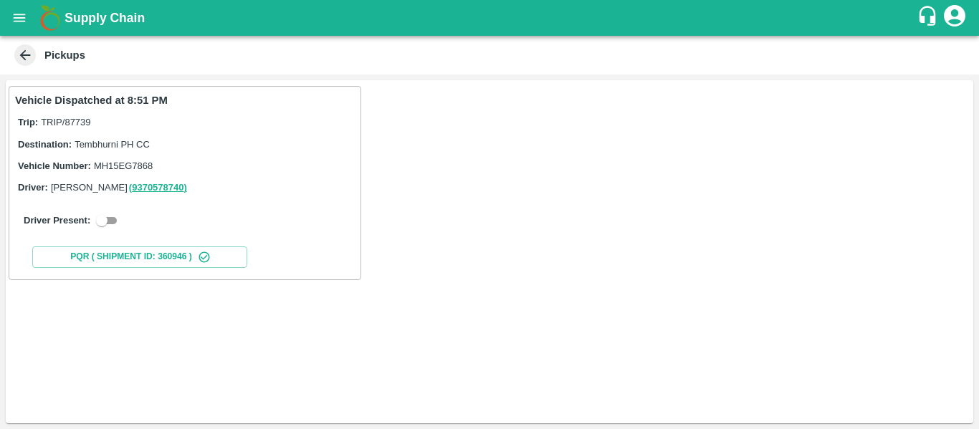
click at [115, 227] on input "checkbox" at bounding box center [102, 220] width 52 height 17
checkbox input "true"
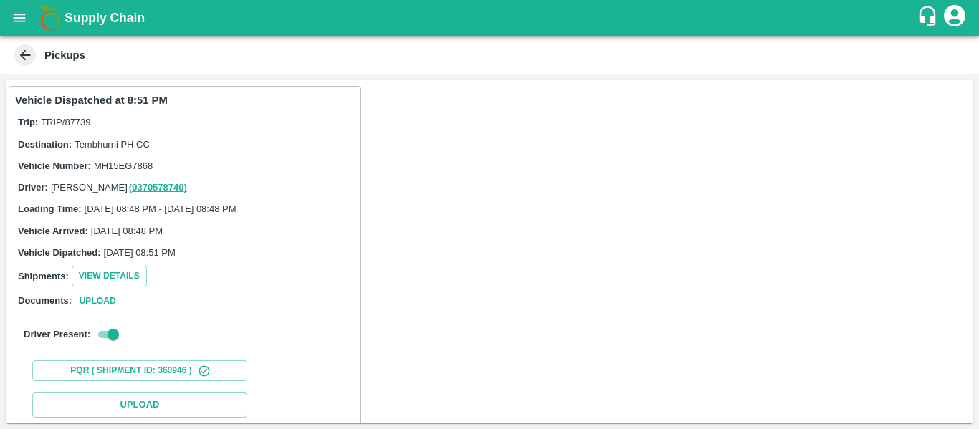
scroll to position [210, 0]
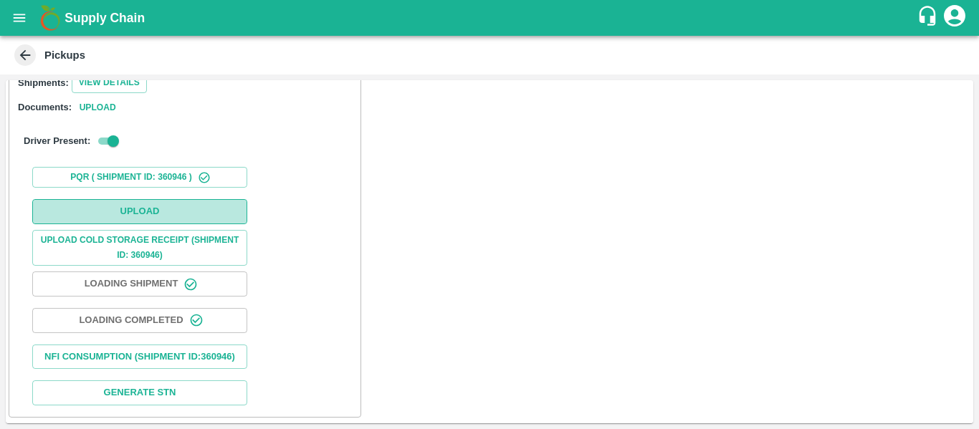
click at [146, 199] on button "Upload" at bounding box center [139, 211] width 215 height 25
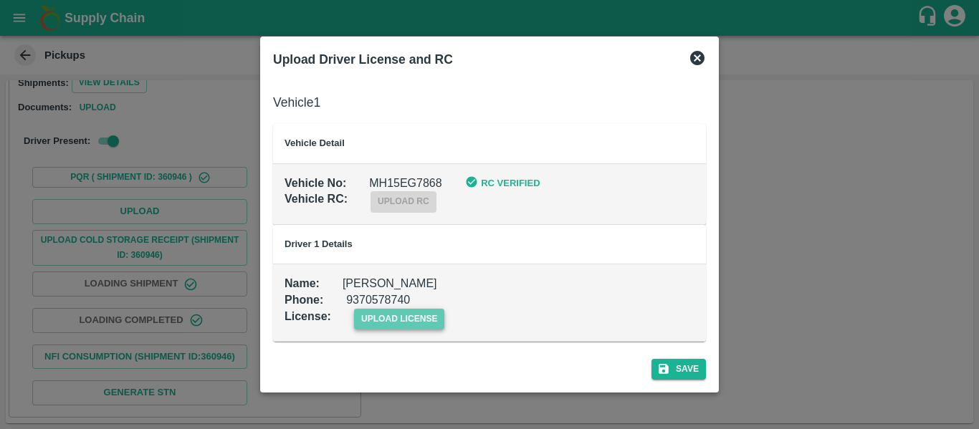
click at [437, 322] on span "upload license" at bounding box center [399, 319] width 91 height 21
click at [0, 0] on input "upload license" at bounding box center [0, 0] width 0 height 0
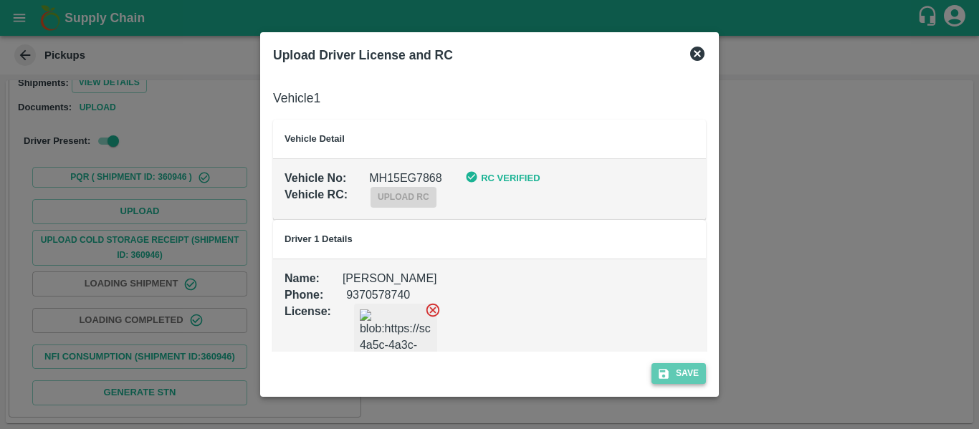
click at [663, 364] on button "Save" at bounding box center [678, 373] width 54 height 21
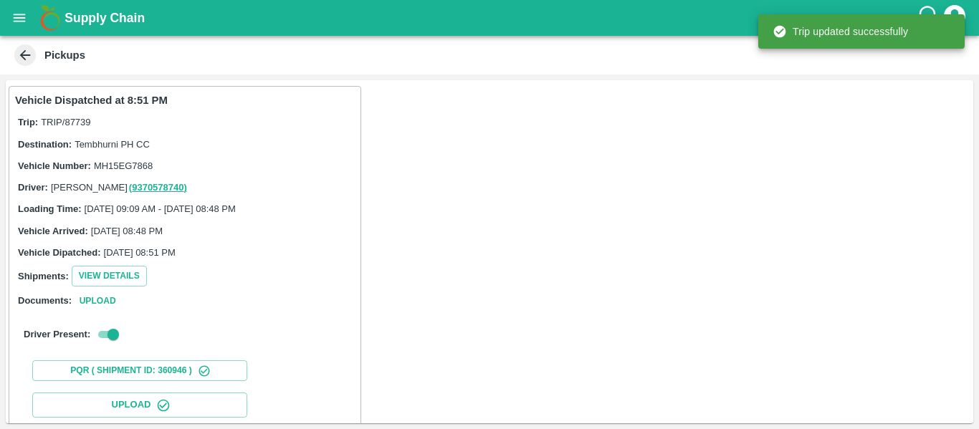
scroll to position [246, 0]
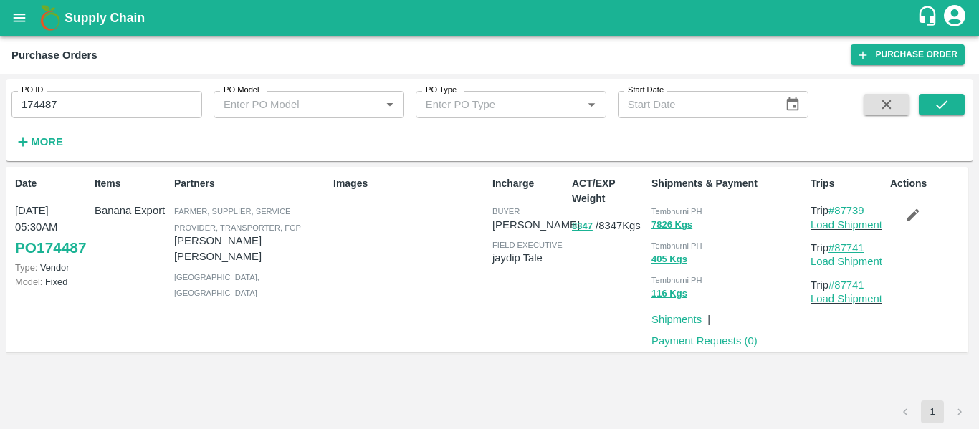
drag, startPoint x: 873, startPoint y: 246, endPoint x: 838, endPoint y: 251, distance: 36.1
click at [838, 251] on p "Trip #87741" at bounding box center [847, 248] width 74 height 16
copy link "87741"
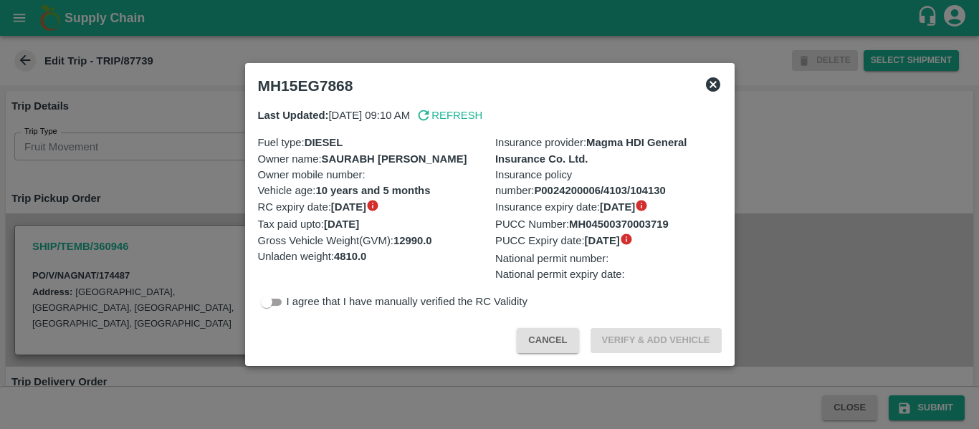
click at [184, 196] on div at bounding box center [489, 214] width 979 height 429
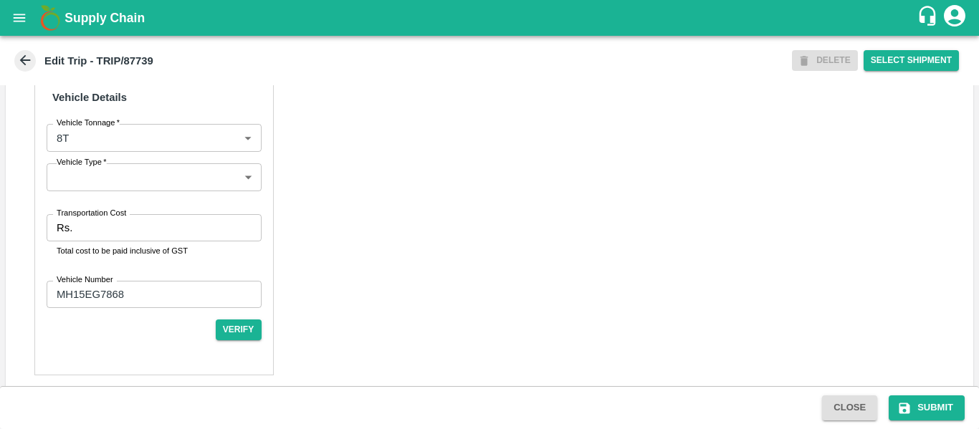
scroll to position [1102, 0]
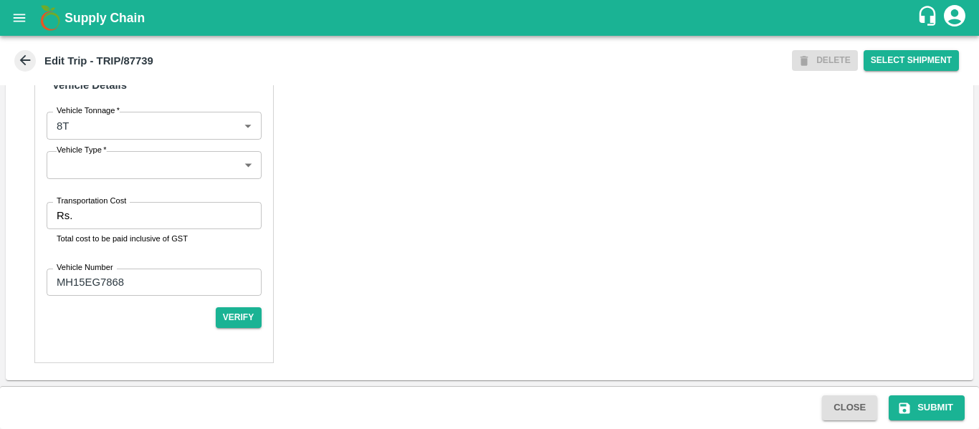
click at [137, 226] on input "Transportation Cost" at bounding box center [169, 215] width 183 height 27
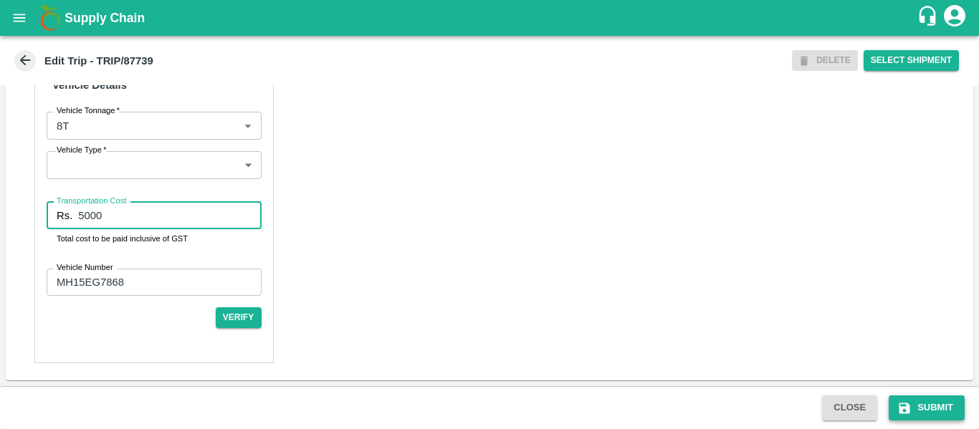
type input "5000"
click at [944, 409] on button "Submit" at bounding box center [926, 407] width 76 height 25
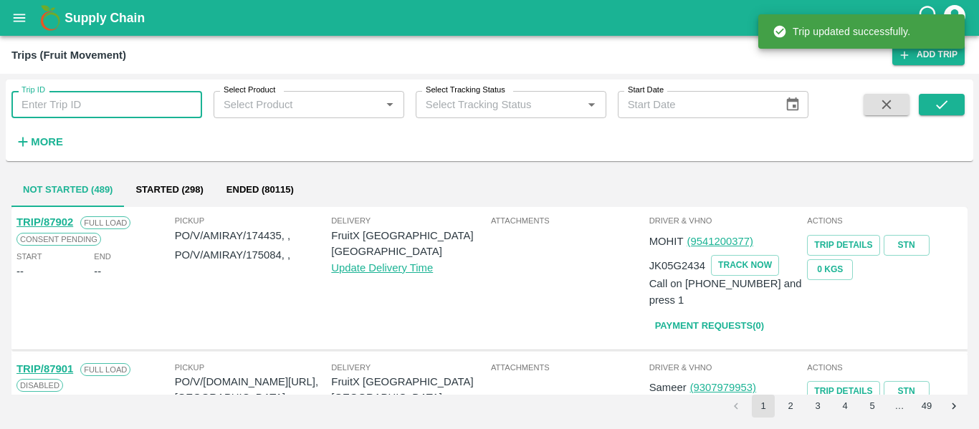
click at [95, 111] on input "Trip ID" at bounding box center [106, 104] width 191 height 27
paste input "87741"
type input "87741"
click at [930, 105] on button "submit" at bounding box center [941, 104] width 46 height 21
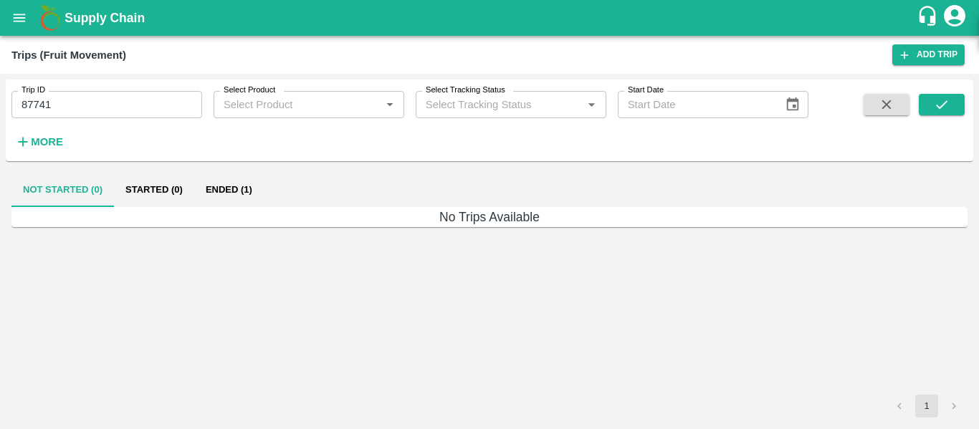
click at [216, 192] on button "Ended (1)" at bounding box center [228, 190] width 69 height 34
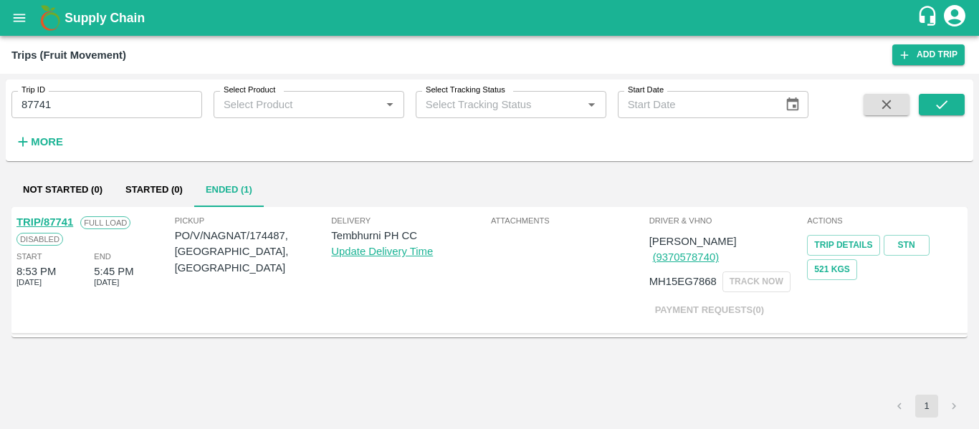
click at [52, 222] on link "TRIP/87741" at bounding box center [44, 221] width 57 height 11
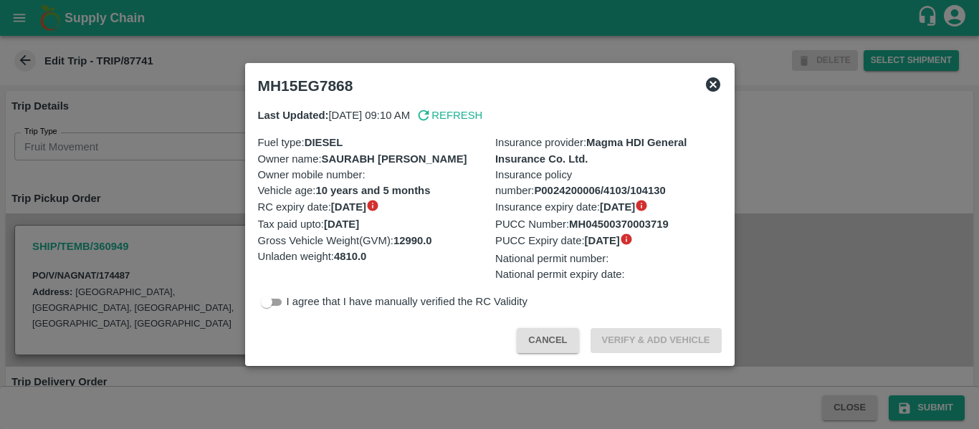
click at [194, 212] on div at bounding box center [489, 214] width 979 height 429
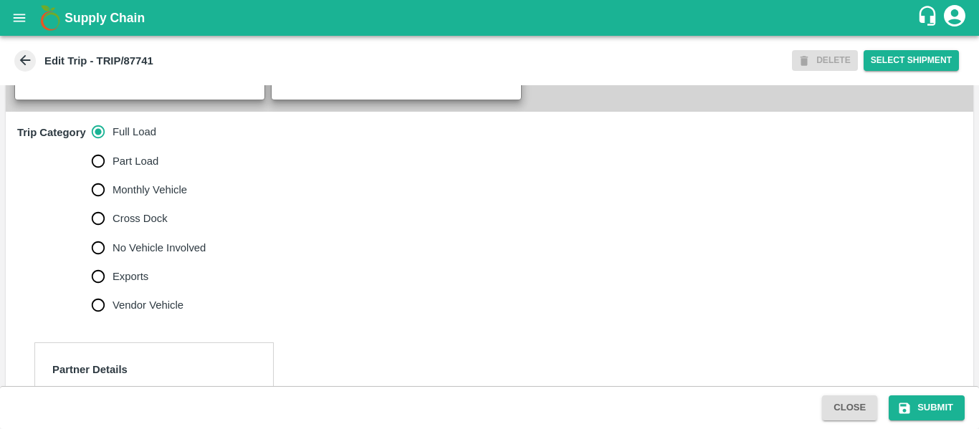
scroll to position [424, 0]
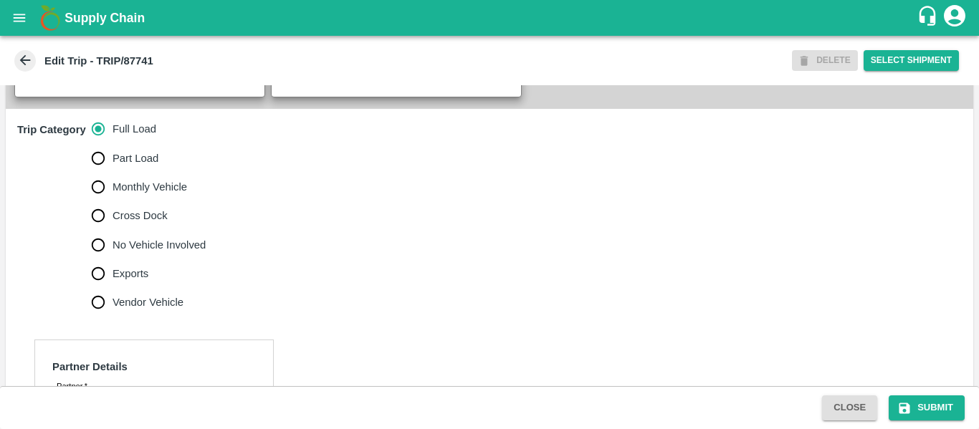
click at [148, 253] on span "No Vehicle Involved" at bounding box center [158, 245] width 93 height 16
click at [112, 259] on input "No Vehicle Involved" at bounding box center [98, 245] width 29 height 29
radio input "true"
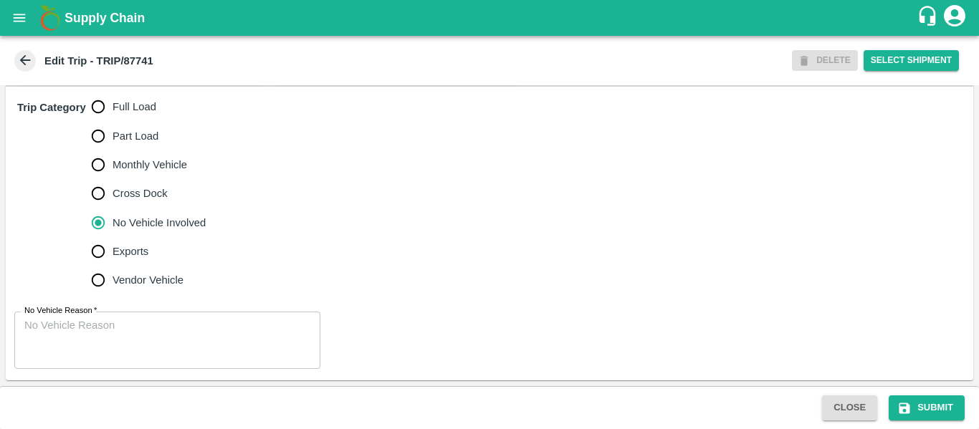
scroll to position [441, 0]
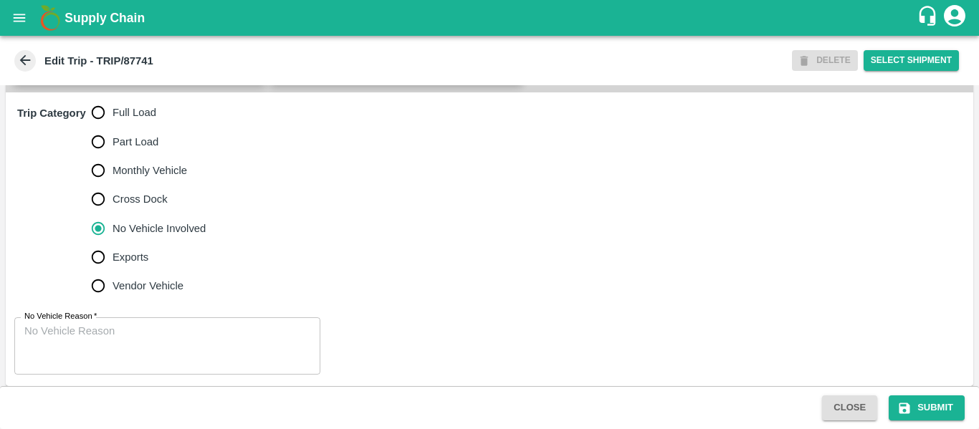
click at [188, 332] on div "No Vehicle Reason   * x No Vehicle Reason" at bounding box center [489, 346] width 967 height 80
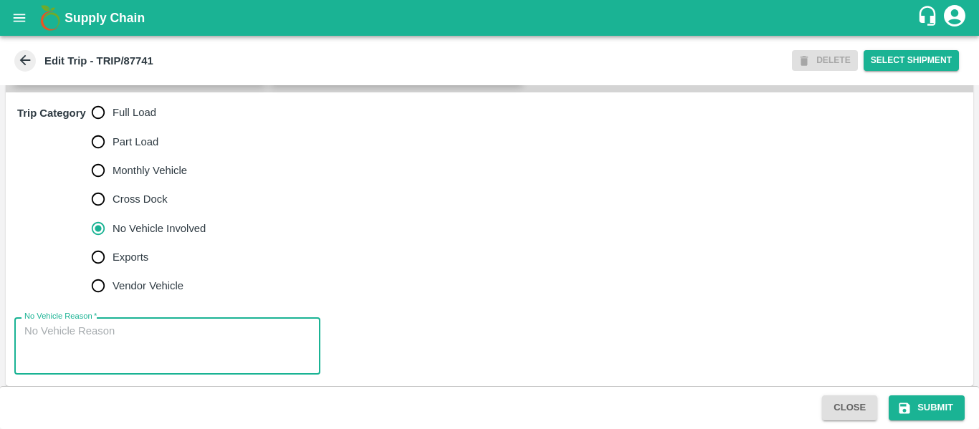
click at [130, 362] on textarea "No Vehicle Reason   *" at bounding box center [167, 346] width 286 height 45
type textarea "Field Dump"
click at [922, 401] on button "Submit" at bounding box center [926, 407] width 76 height 25
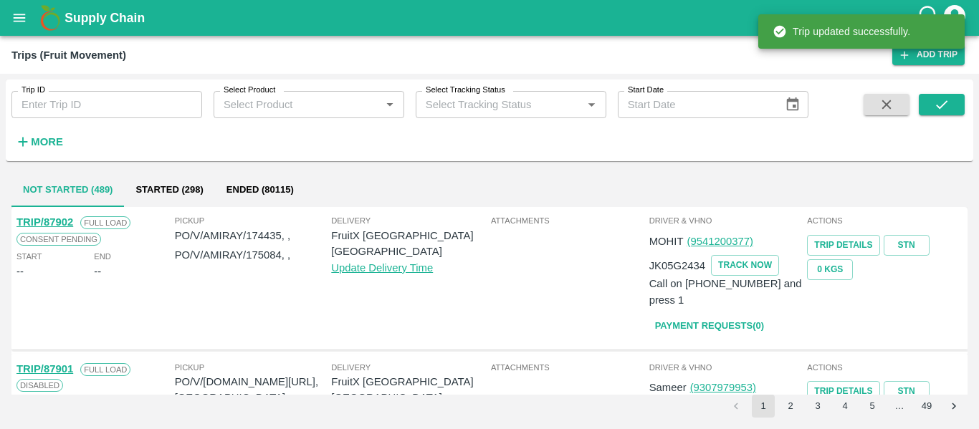
click at [130, 99] on input "Trip ID" at bounding box center [106, 104] width 191 height 27
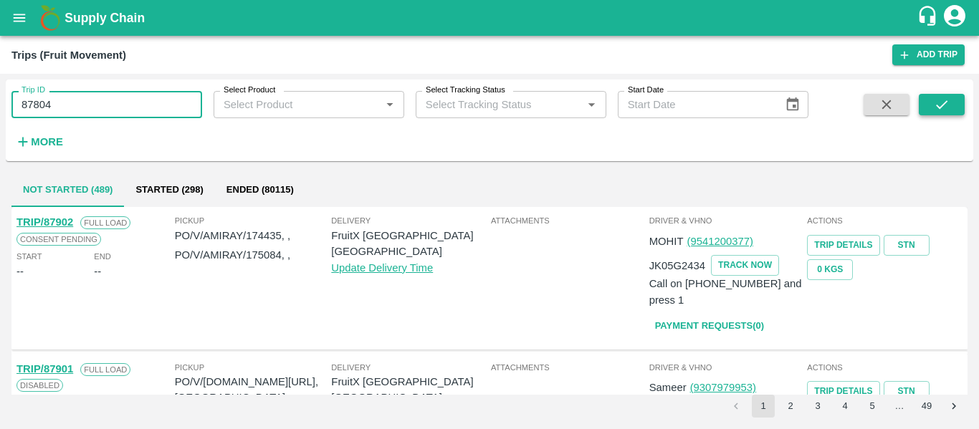
type input "87804"
click at [926, 113] on button "submit" at bounding box center [941, 104] width 46 height 21
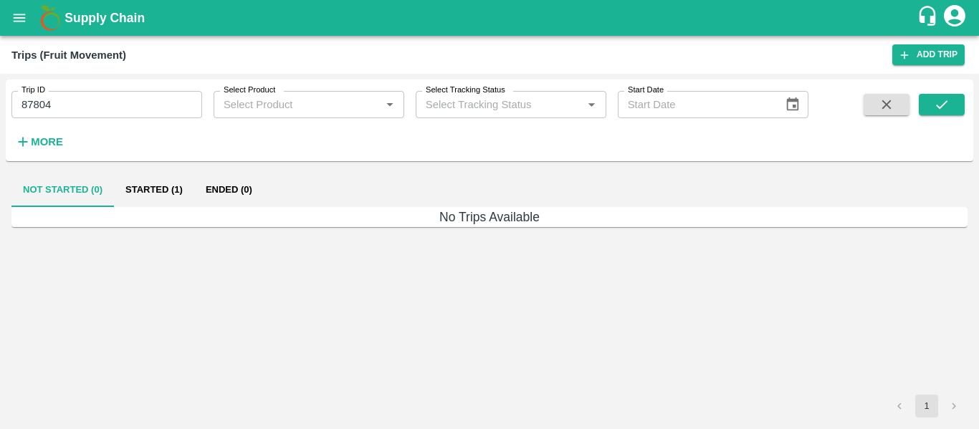
click at [156, 191] on button "Started (1)" at bounding box center [154, 190] width 80 height 34
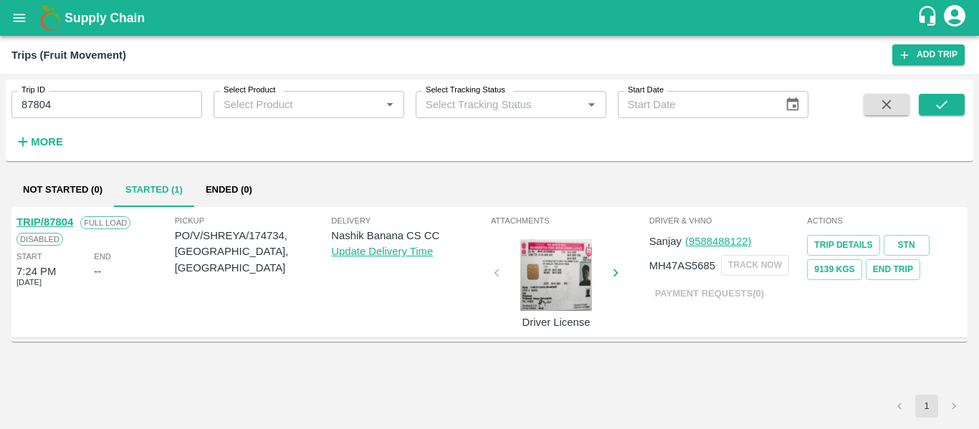
click at [62, 219] on link "TRIP/87804" at bounding box center [44, 221] width 57 height 11
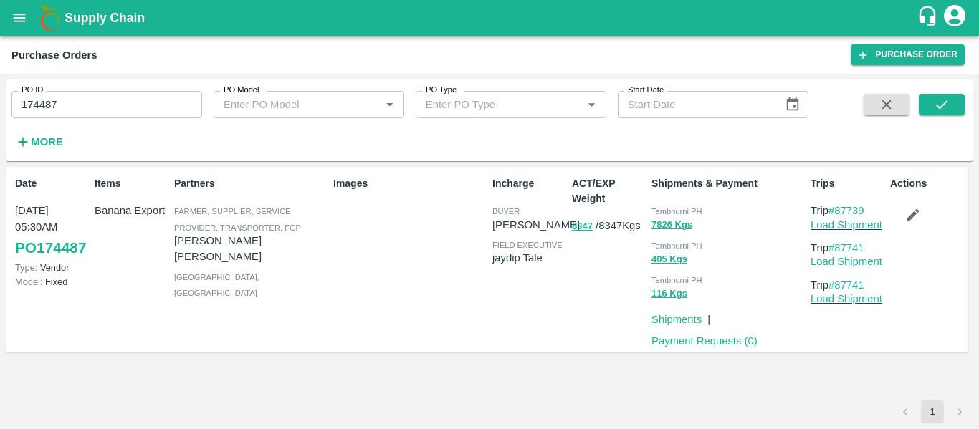
click at [16, 21] on icon "open drawer" at bounding box center [20, 18] width 12 height 8
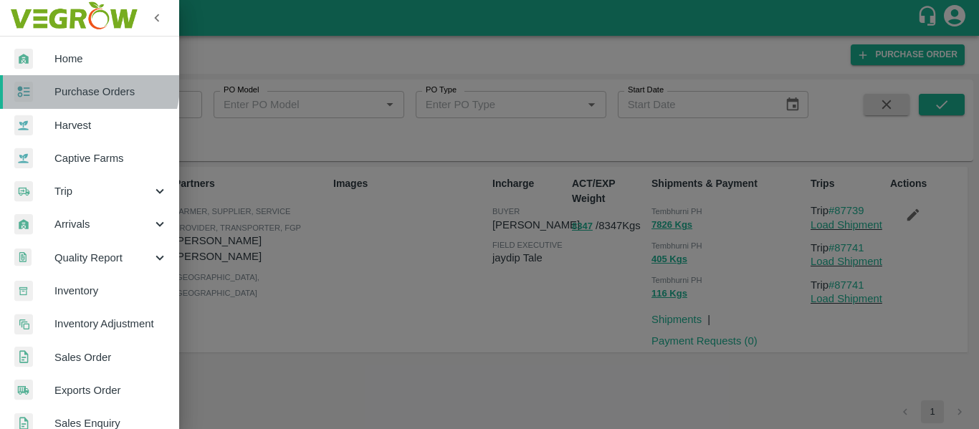
click at [84, 85] on span "Purchase Orders" at bounding box center [110, 92] width 113 height 16
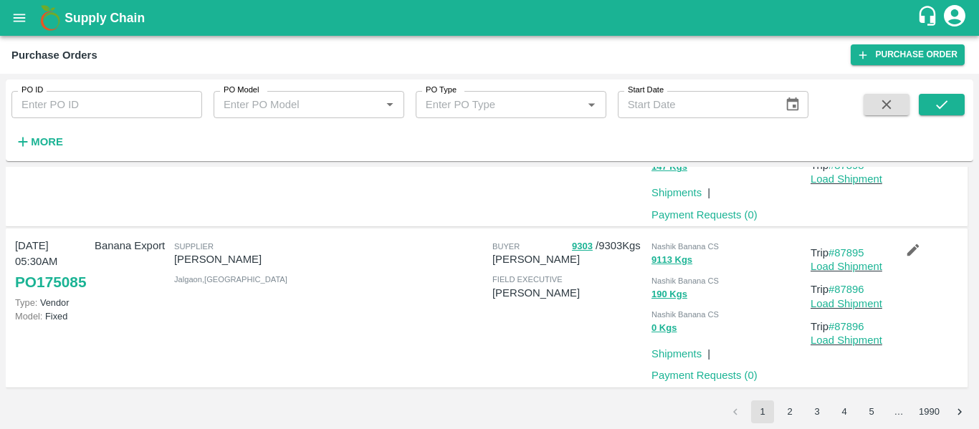
scroll to position [1278, 0]
click at [792, 414] on button "2" at bounding box center [789, 411] width 23 height 23
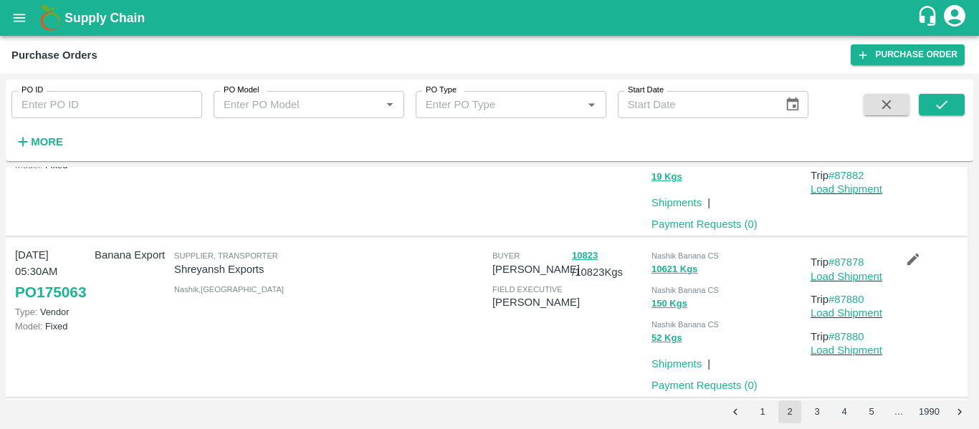
scroll to position [1382, 0]
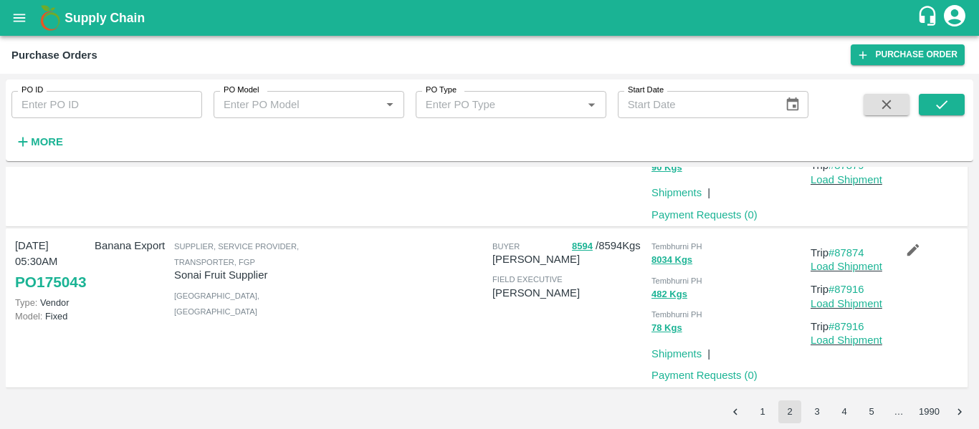
click at [820, 415] on button "3" at bounding box center [816, 411] width 23 height 23
click at [847, 418] on button "4" at bounding box center [844, 411] width 23 height 23
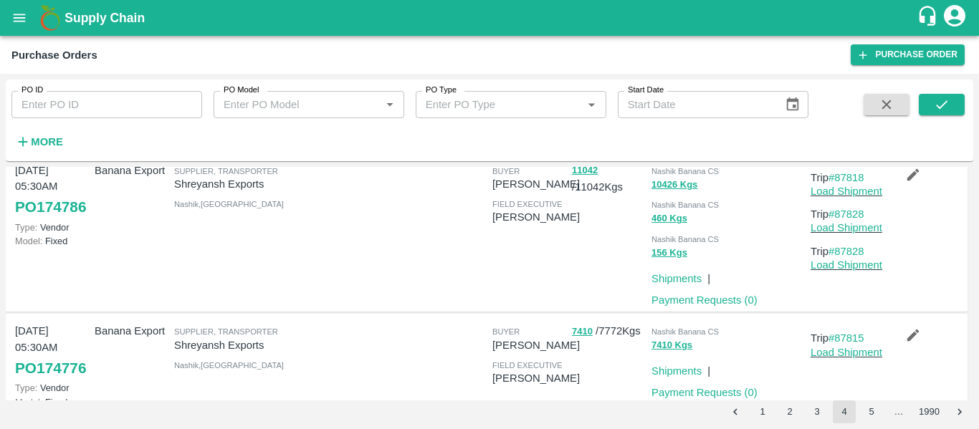
scroll to position [1382, 0]
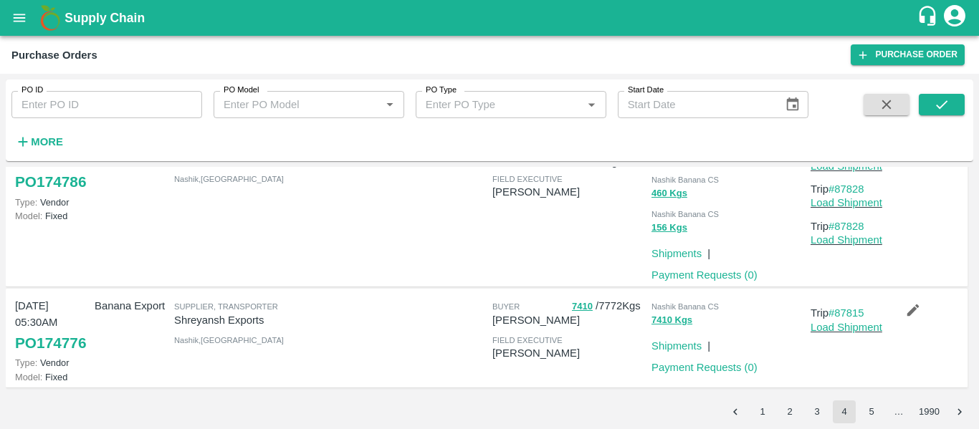
click at [876, 407] on button "5" at bounding box center [871, 411] width 23 height 23
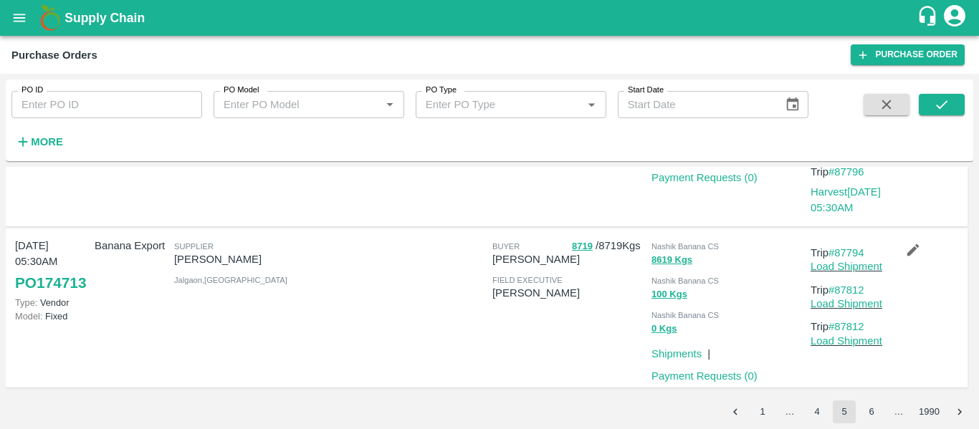
scroll to position [1454, 0]
click at [855, 254] on link "#87794" at bounding box center [846, 252] width 36 height 11
click at [874, 410] on button "6" at bounding box center [871, 411] width 23 height 23
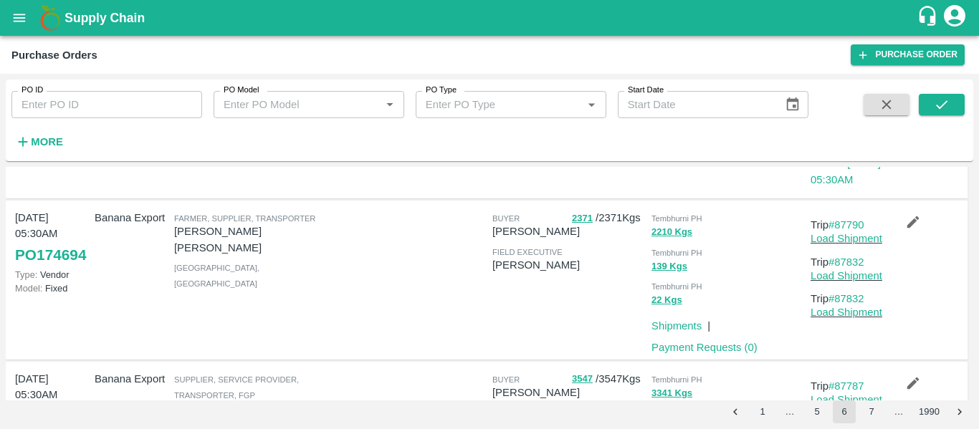
scroll to position [185, 0]
click at [851, 222] on link "#87790" at bounding box center [846, 224] width 36 height 11
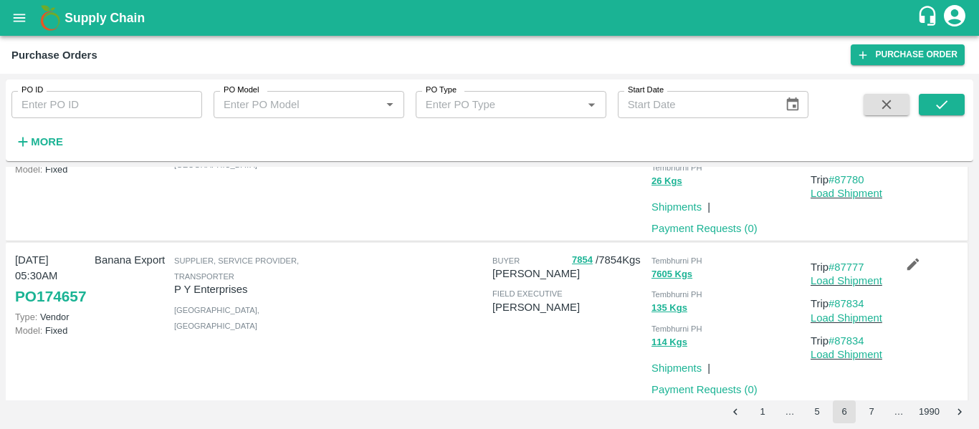
scroll to position [1520, 0]
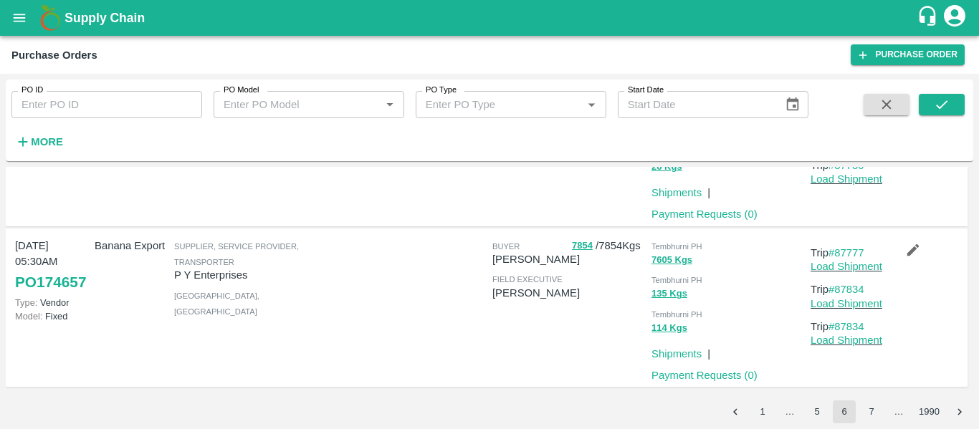
click at [865, 413] on button "7" at bounding box center [871, 411] width 23 height 23
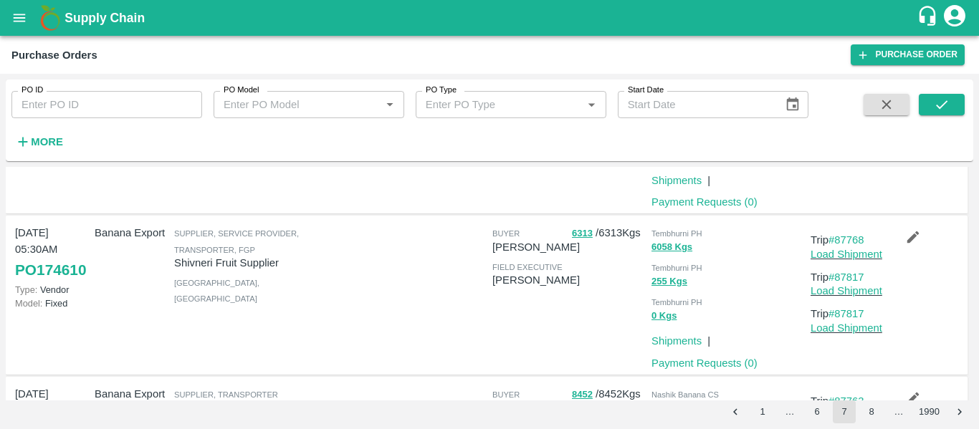
scroll to position [144, 0]
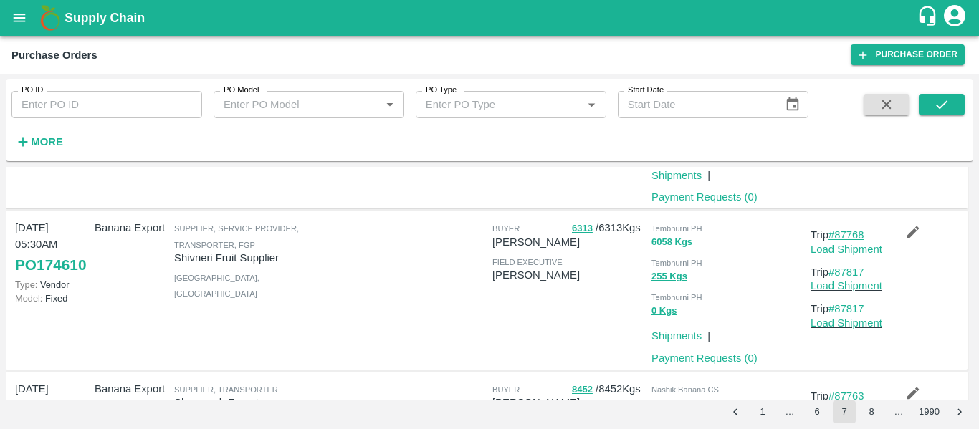
click at [845, 237] on link "#87768" at bounding box center [846, 234] width 36 height 11
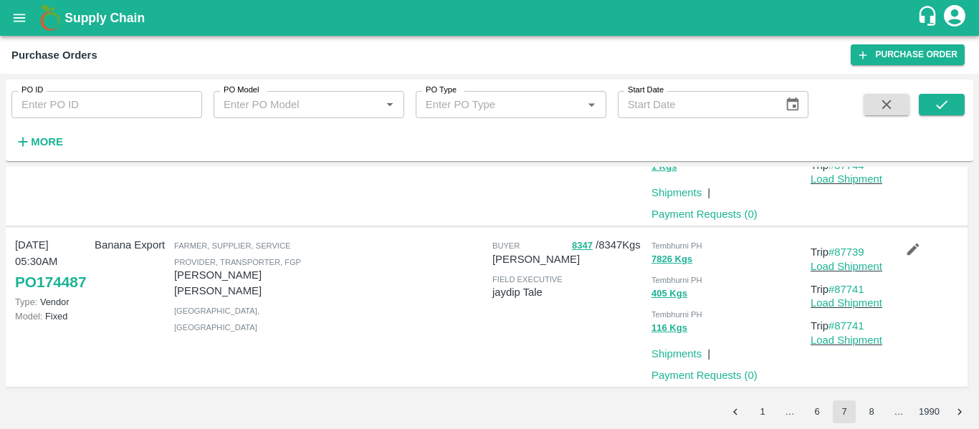
scroll to position [1416, 0]
click at [867, 410] on button "8" at bounding box center [871, 411] width 23 height 23
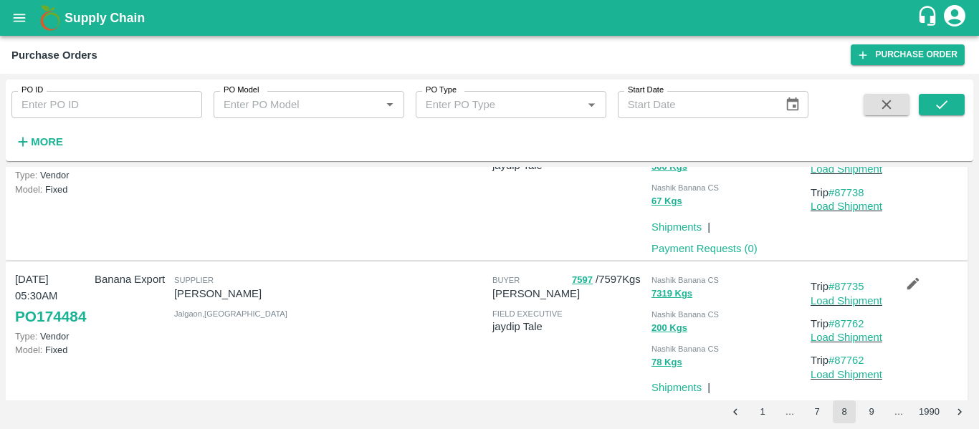
scroll to position [0, 0]
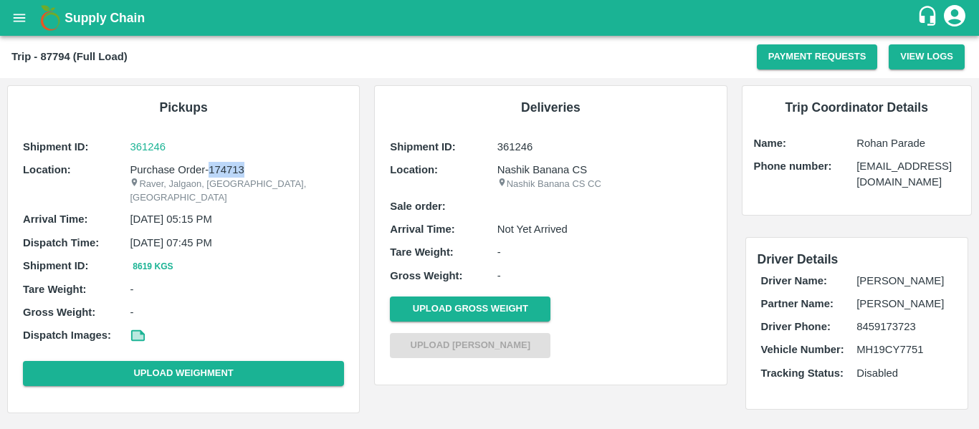
drag, startPoint x: 252, startPoint y: 169, endPoint x: 209, endPoint y: 171, distance: 43.0
click at [209, 171] on p "Purchase Order-174713" at bounding box center [237, 170] width 214 height 16
copy p "174713"
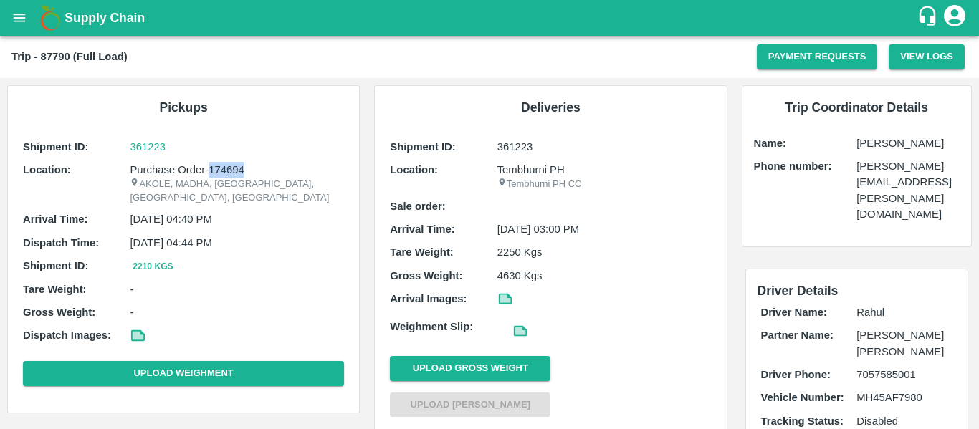
drag, startPoint x: 251, startPoint y: 168, endPoint x: 207, endPoint y: 168, distance: 43.7
click at [207, 168] on p "Purchase Order-174694" at bounding box center [237, 170] width 214 height 16
copy p "174694"
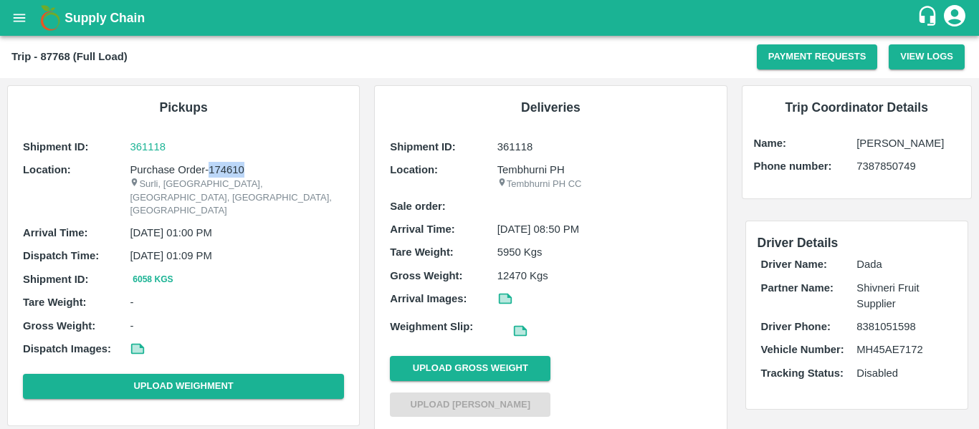
drag, startPoint x: 256, startPoint y: 170, endPoint x: 210, endPoint y: 171, distance: 45.9
click at [210, 171] on p "Purchase Order-174610" at bounding box center [237, 170] width 214 height 16
copy p "174610"
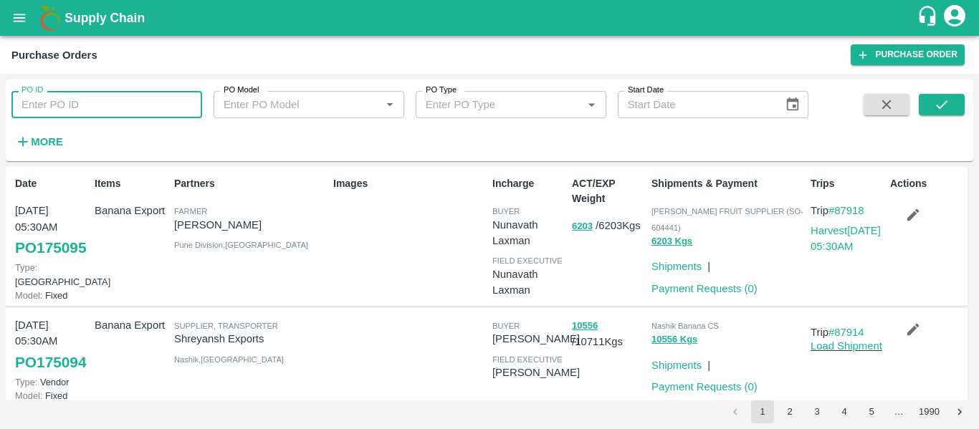
click at [65, 117] on input "PO ID" at bounding box center [106, 104] width 191 height 27
paste input "174734"
type input "174734"
click at [927, 106] on button "submit" at bounding box center [941, 104] width 46 height 21
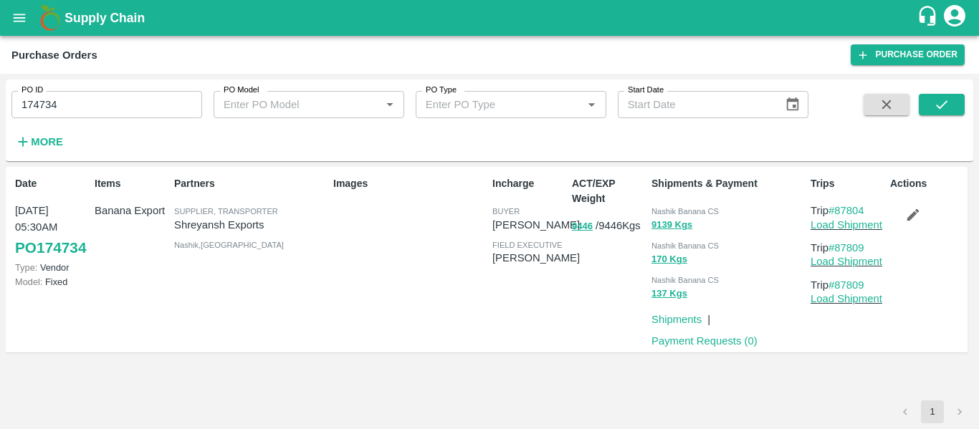
click at [77, 105] on input "174734" at bounding box center [106, 104] width 191 height 27
click at [940, 97] on icon "submit" at bounding box center [942, 105] width 16 height 16
click at [907, 208] on icon "button" at bounding box center [913, 215] width 16 height 16
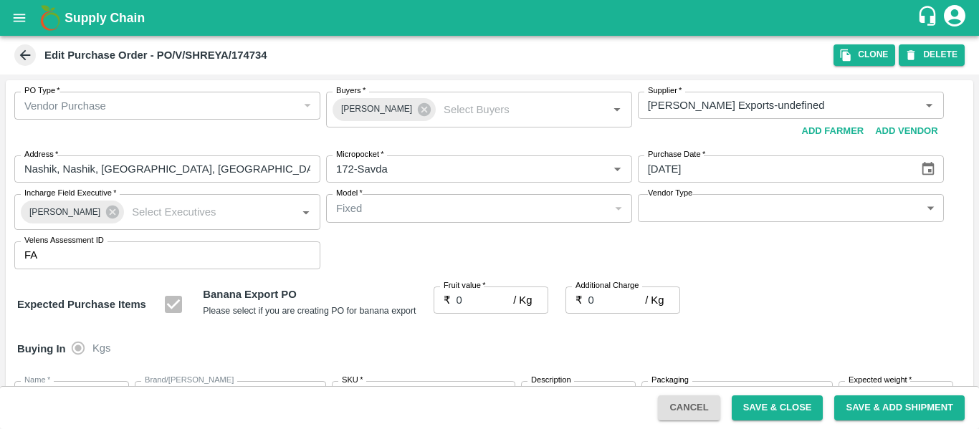
type input "Shreyansh Exports-undefined"
type input "172-Savda"
type input "Banana Export"
type input "FARM EXPRESS"
type input "13 kg M N-CHL 4 Hand"
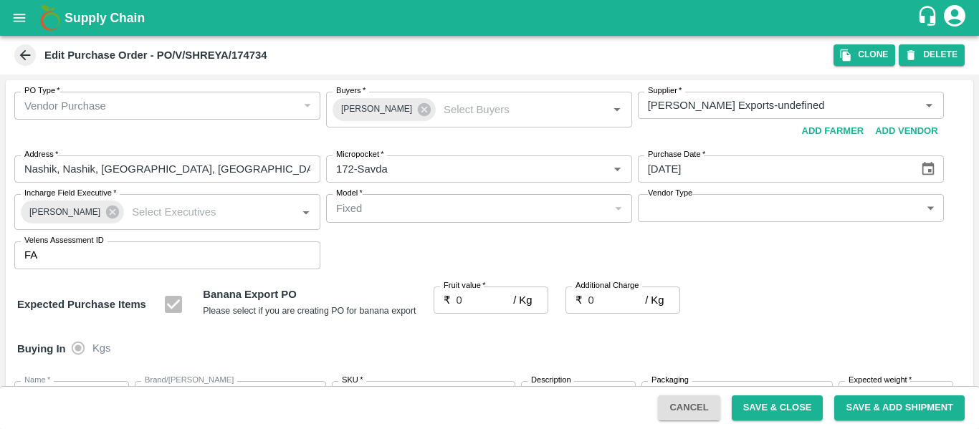
type input "NA"
type input "Banana Export"
type input "FARM EXPRESS"
type input "13 kg M N-CHL 5 Hand"
type input "NA"
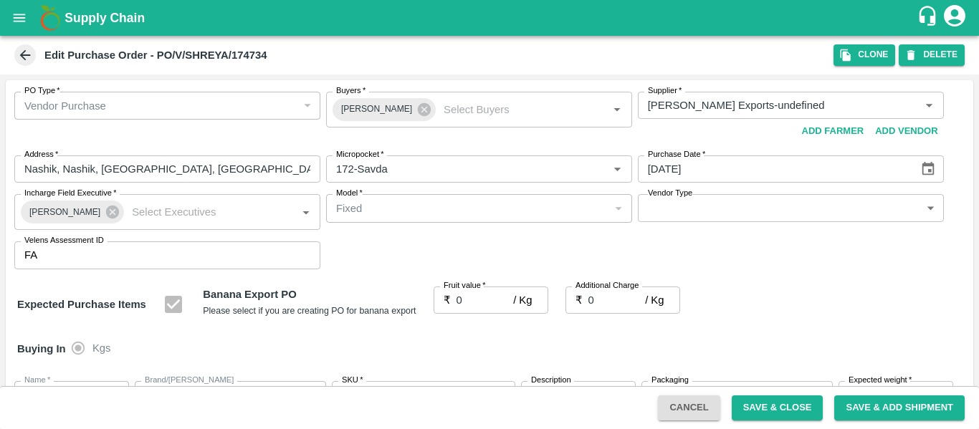
type input "Banana Export"
type input "FARM EXPRESS"
type input "13 kg M N-CHL 6 Hand"
type input "NA"
type input "Banana Export"
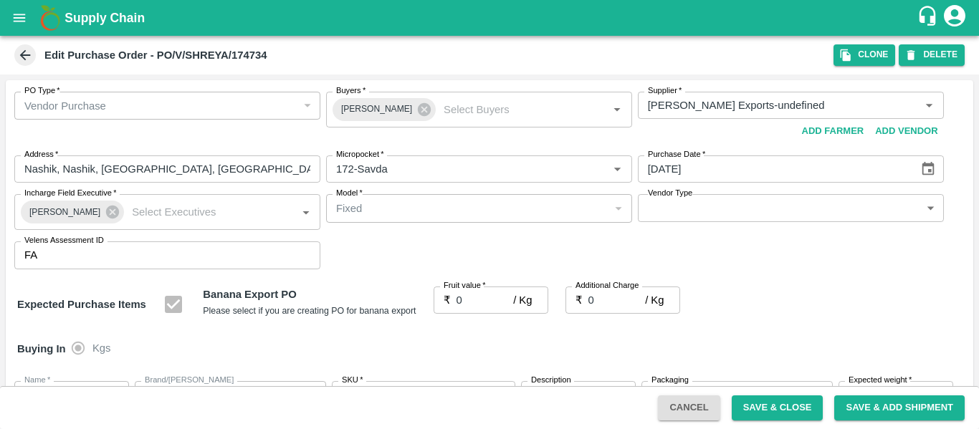
type input "FARM EXPRESS"
type input "13 kg M N-CHL 8 Hand"
type input "NA"
type input "Banana Export"
type input "FARM EXPRESS"
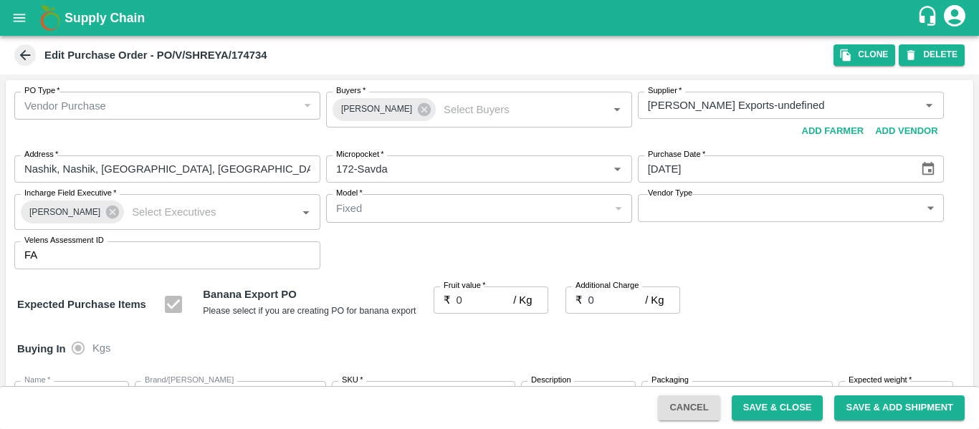
type input "13 kg M N-CHL CL"
type input "NA"
type input "Banana Export"
type input "FARM EXPRESS"
type input "C Class"
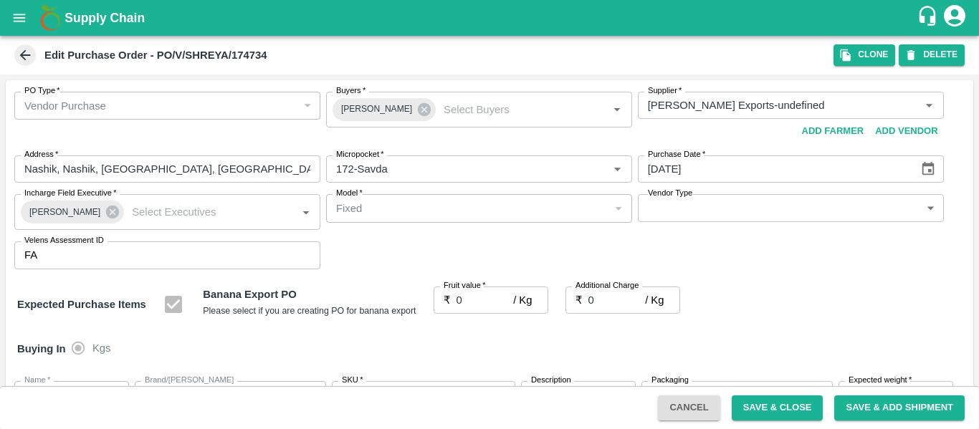
type input "NA"
type input "Banana Export"
type input "FARM EXPRESS"
type input "PHR Kg"
type input "NA"
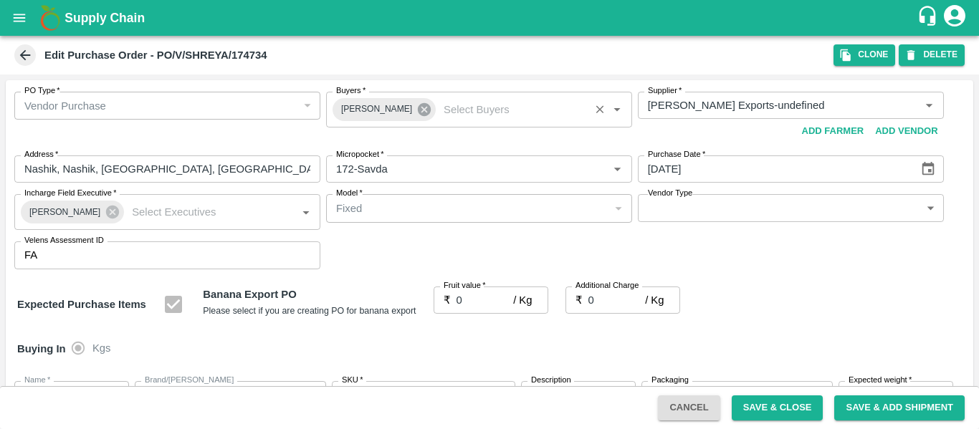
click at [418, 111] on icon at bounding box center [424, 109] width 13 height 13
click at [389, 110] on input "Buyers   *" at bounding box center [467, 105] width 274 height 19
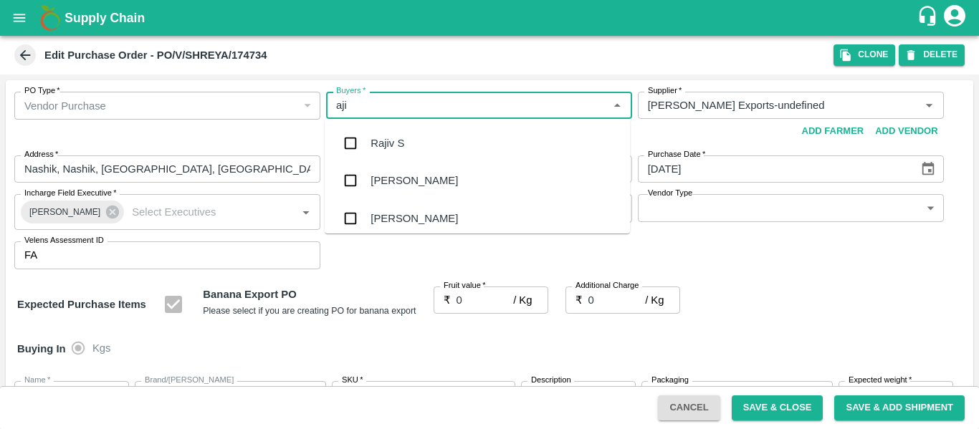
type input "ajit"
click at [392, 143] on div "Ajit Otari" at bounding box center [413, 143] width 87 height 16
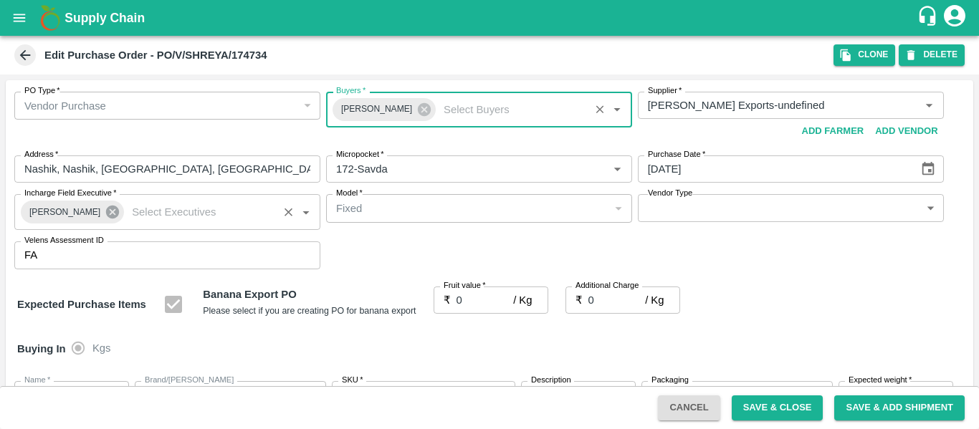
click at [105, 213] on icon at bounding box center [113, 212] width 16 height 16
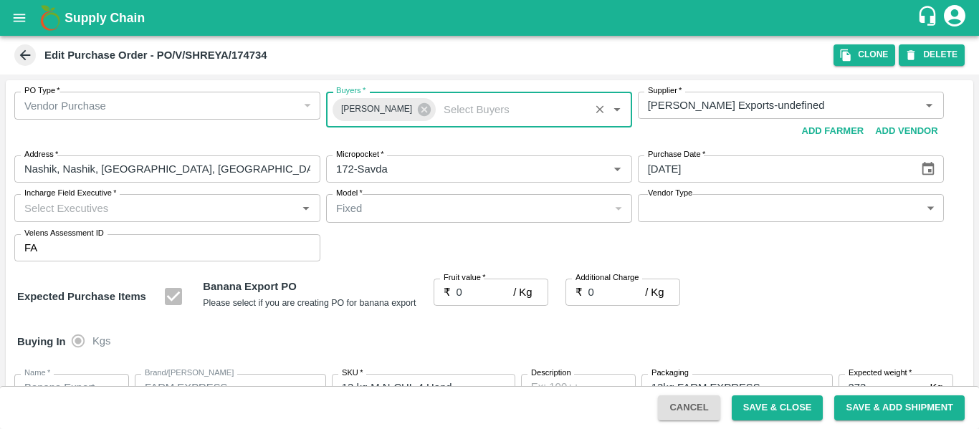
click at [94, 213] on input "Incharge Field Executive   *" at bounding box center [156, 207] width 274 height 19
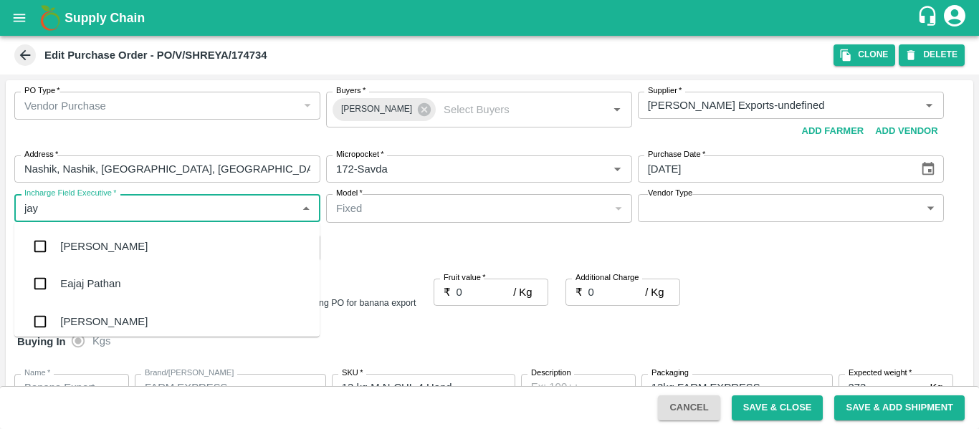
type input "jayd"
click at [96, 239] on div "jaydip Tale" at bounding box center [85, 247] width 50 height 16
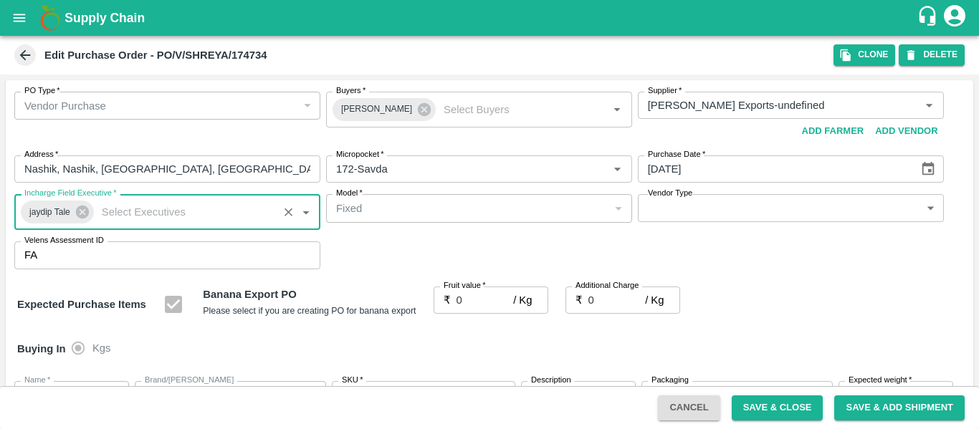
click at [476, 300] on input "0" at bounding box center [484, 300] width 57 height 27
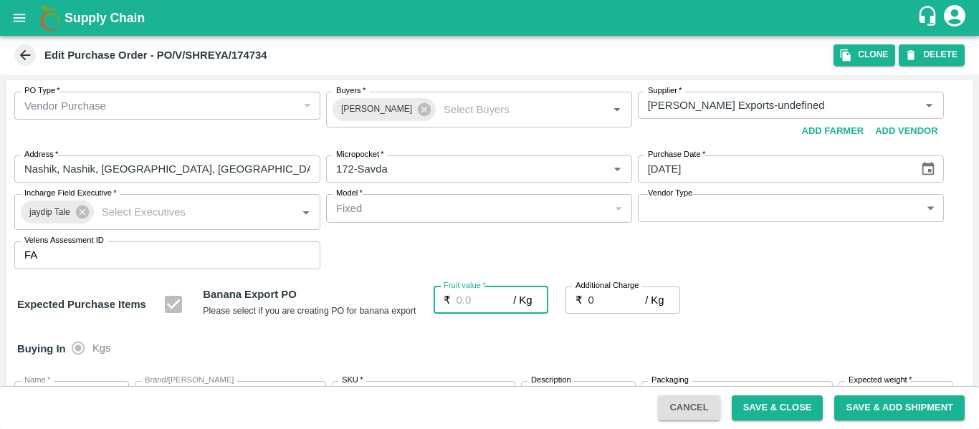
type input "2"
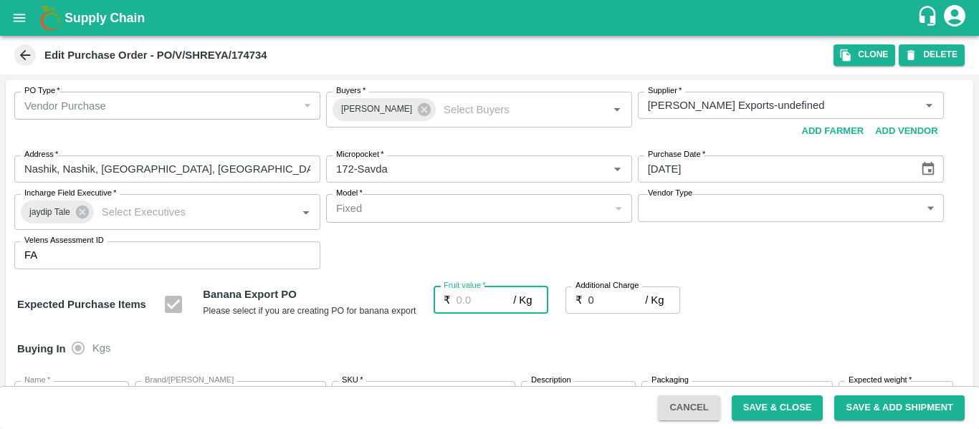
type input "2"
type input "20"
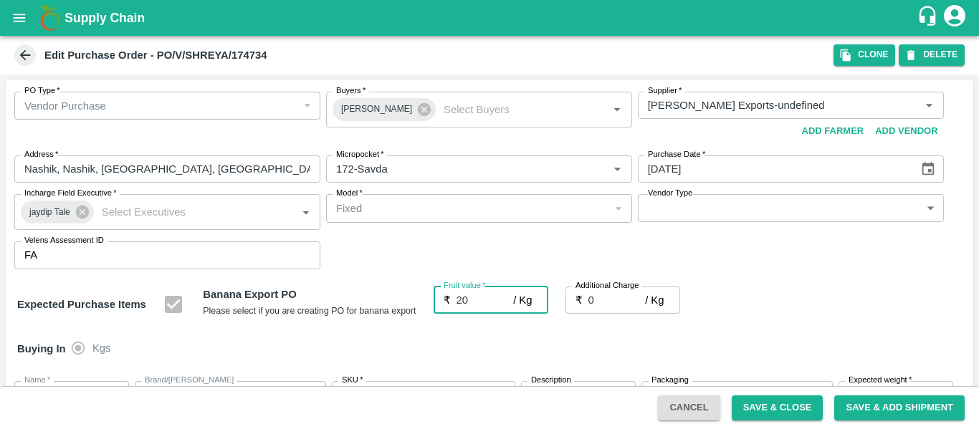
type input "20"
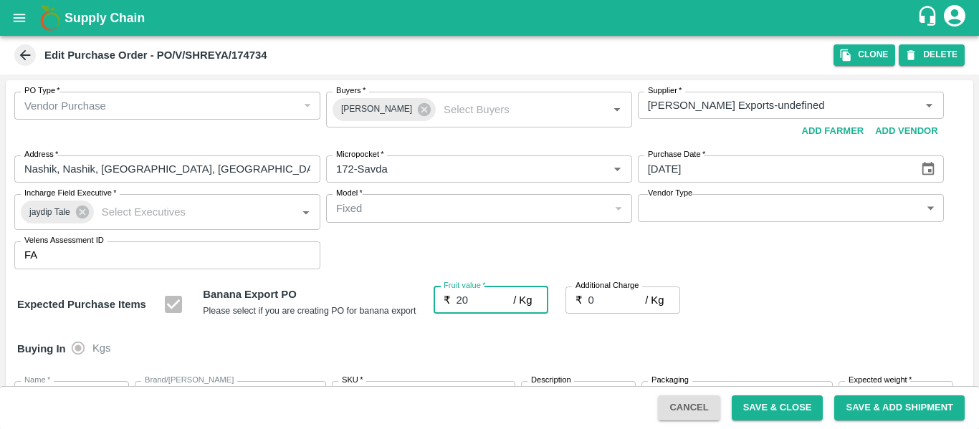
type input "20"
click at [608, 304] on input "0" at bounding box center [616, 300] width 57 height 27
type input "2"
type input "22"
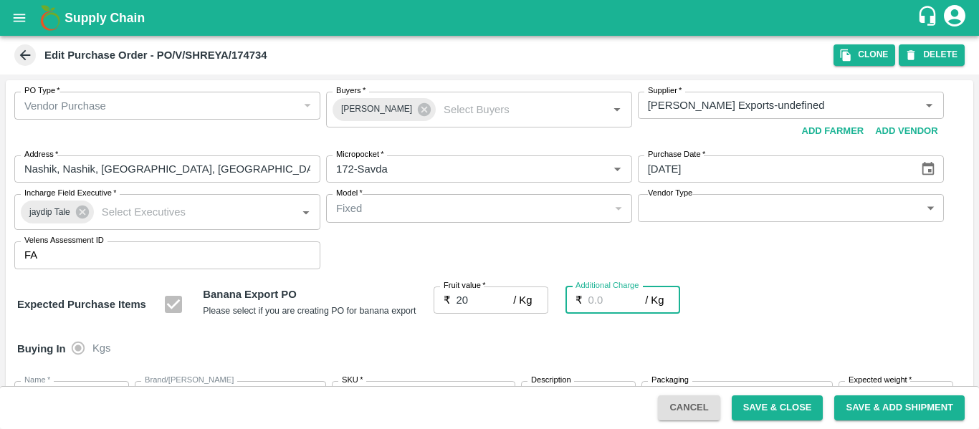
type input "22"
type input "2.7"
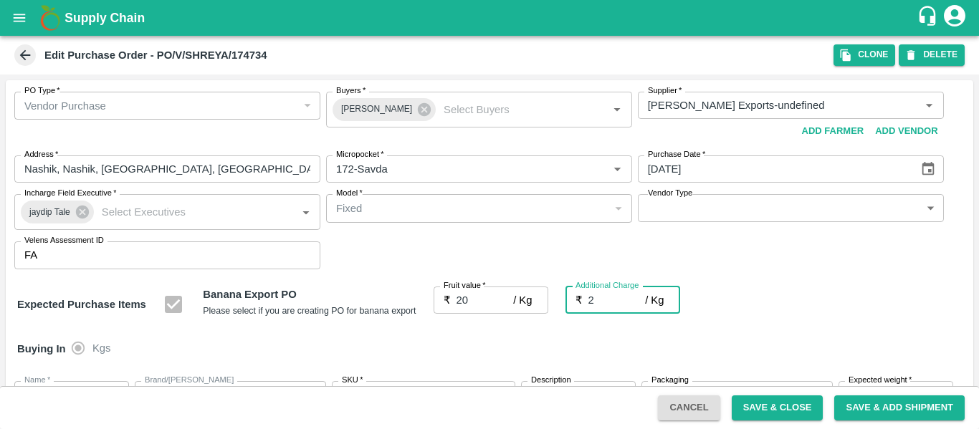
type input "22.7"
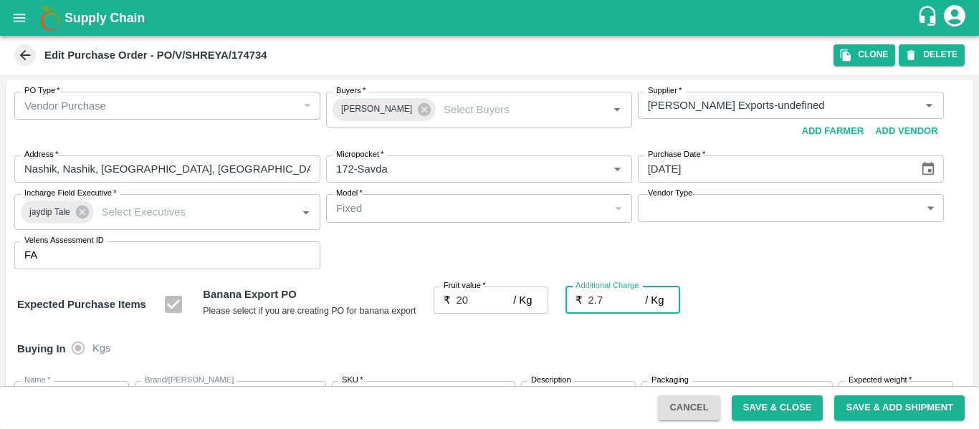
type input "2.75"
type input "22.75"
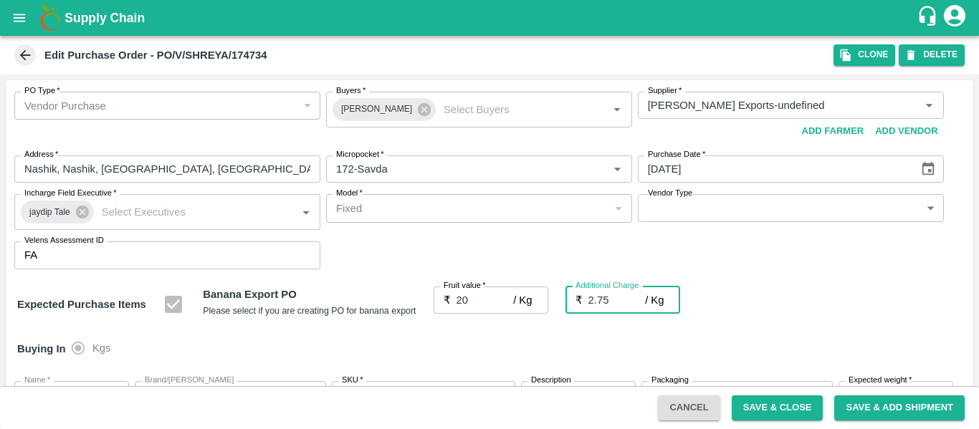
type input "22.75"
type input "2.75"
click at [908, 295] on div "Expected Purchase Items Banana Export PO Please select if you are creating PO f…" at bounding box center [489, 305] width 944 height 37
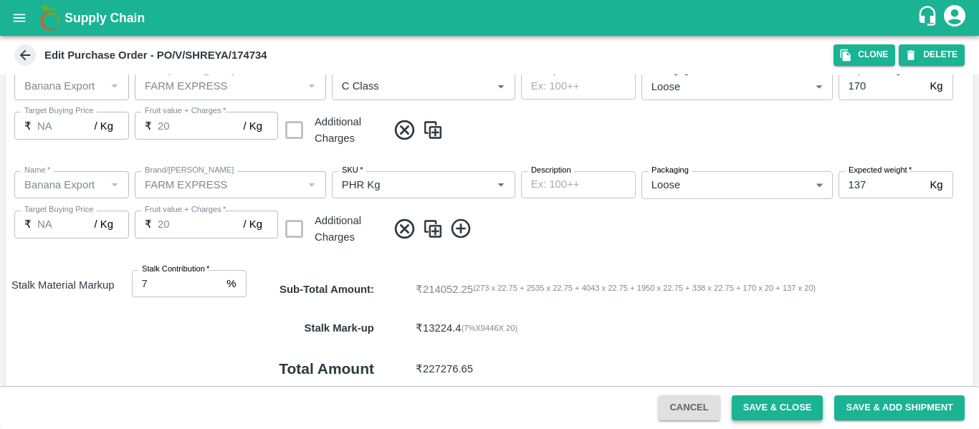
scroll to position [854, 0]
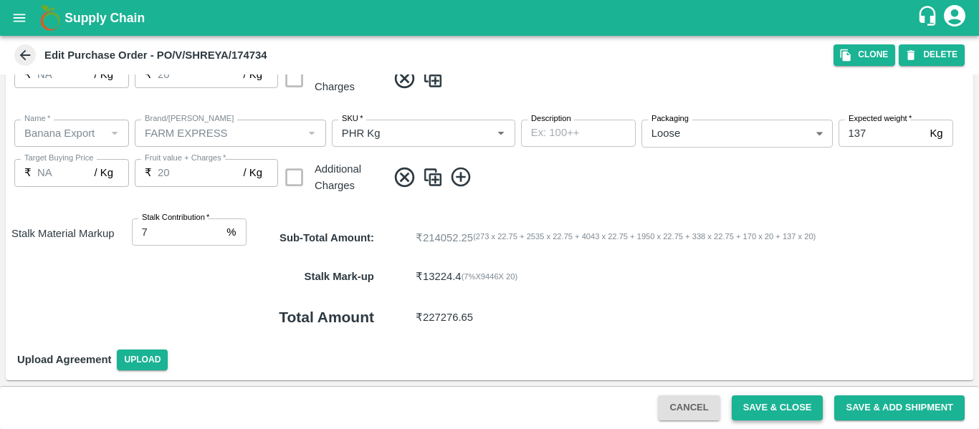
click at [762, 406] on button "Save & Close" at bounding box center [777, 407] width 92 height 25
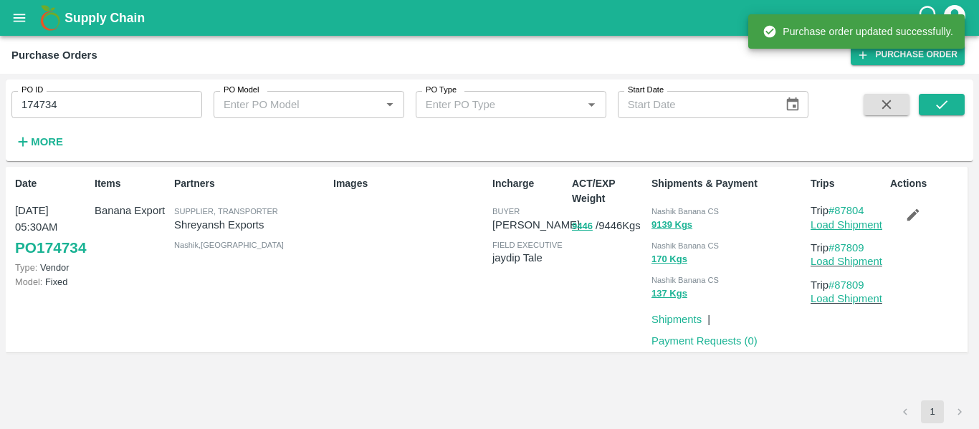
click at [855, 226] on link "Load Shipment" at bounding box center [846, 224] width 72 height 11
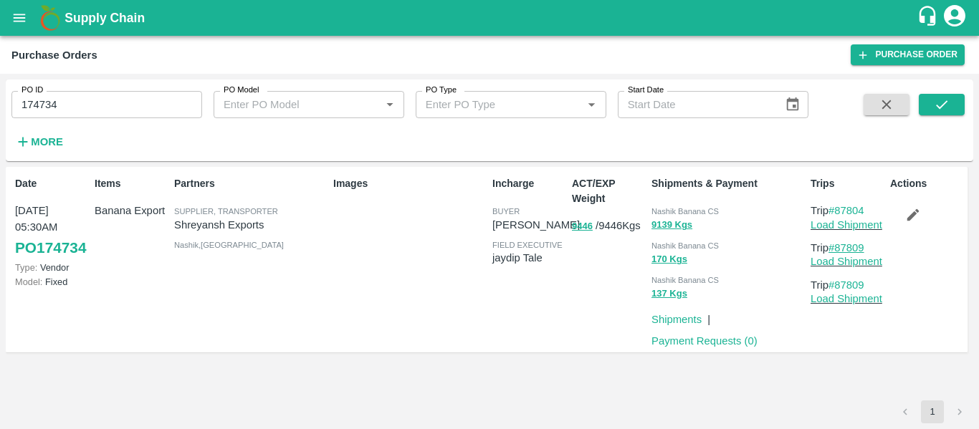
drag, startPoint x: 874, startPoint y: 246, endPoint x: 838, endPoint y: 248, distance: 35.9
click at [838, 248] on p "Trip #87809" at bounding box center [847, 248] width 74 height 16
copy link "87809"
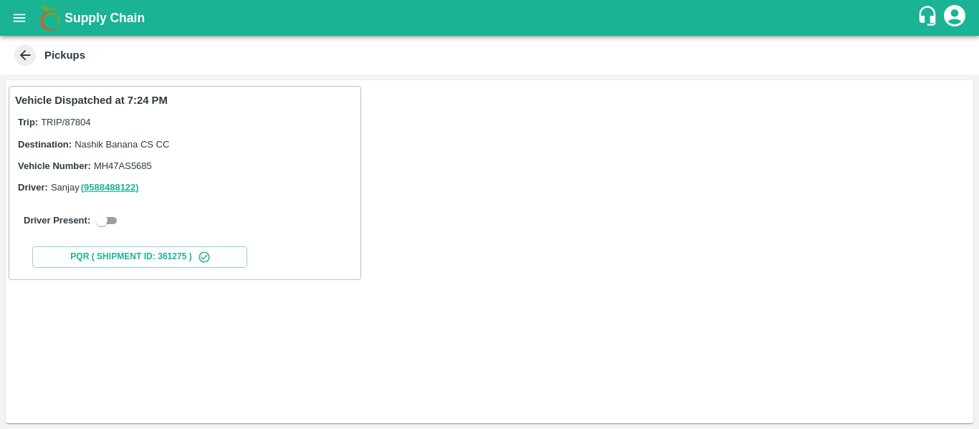
click at [107, 223] on input "checkbox" at bounding box center [102, 220] width 52 height 17
checkbox input "true"
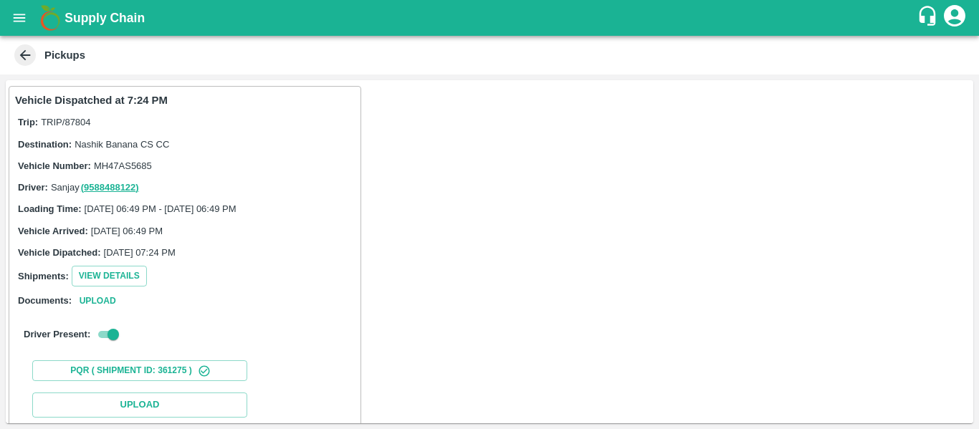
scroll to position [210, 0]
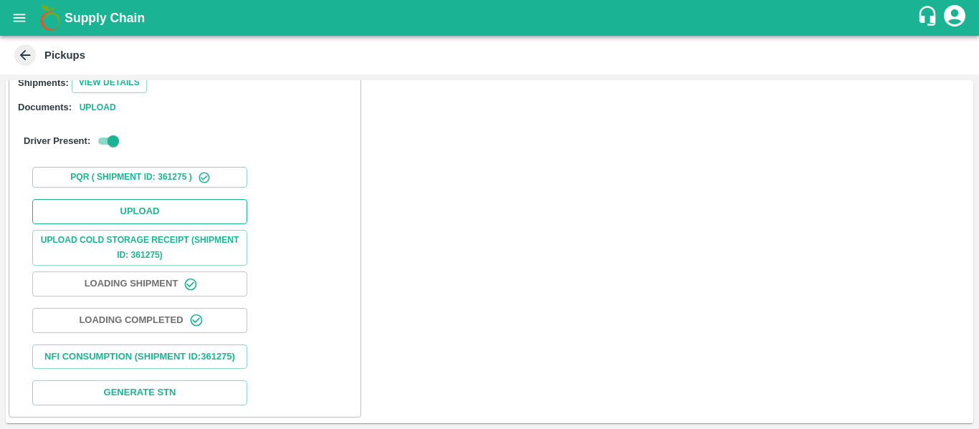
click at [138, 206] on button "Upload" at bounding box center [139, 211] width 215 height 25
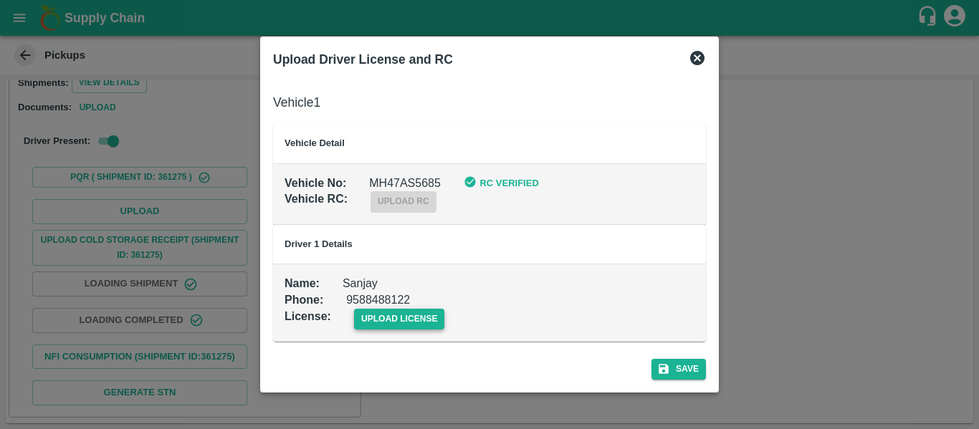
click at [378, 315] on span "upload license" at bounding box center [399, 319] width 91 height 21
click at [0, 0] on input "upload license" at bounding box center [0, 0] width 0 height 0
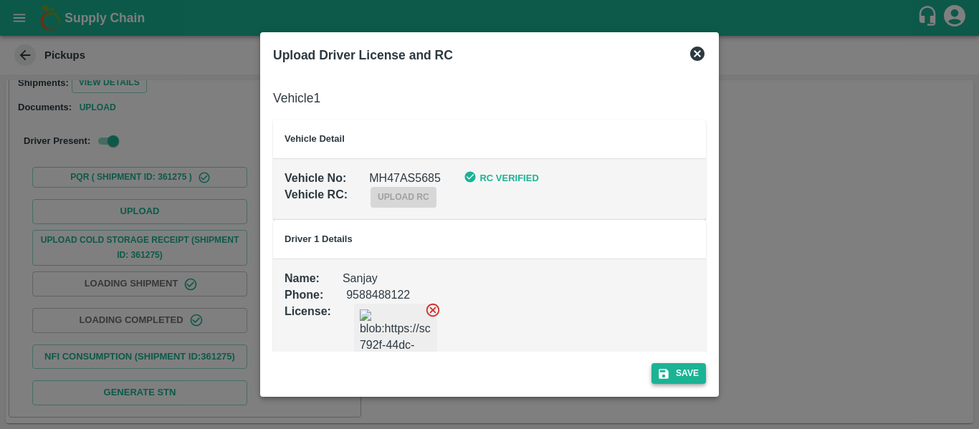
click at [680, 369] on button "Save" at bounding box center [678, 373] width 54 height 21
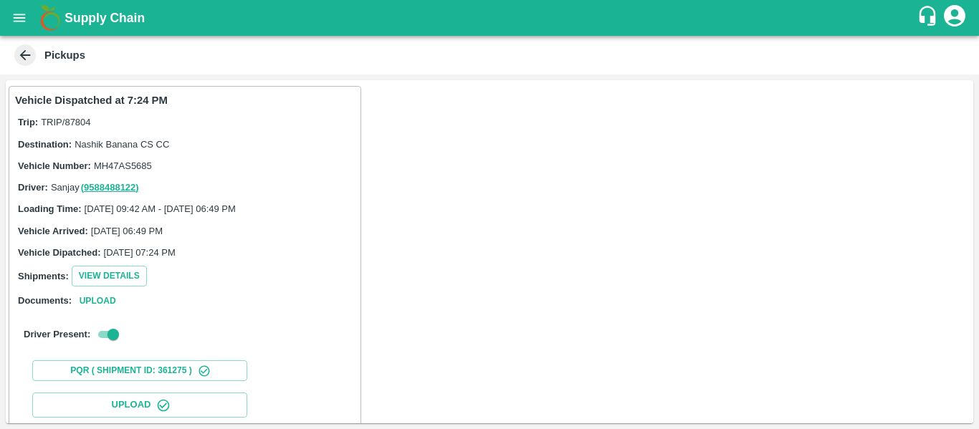
scroll to position [246, 0]
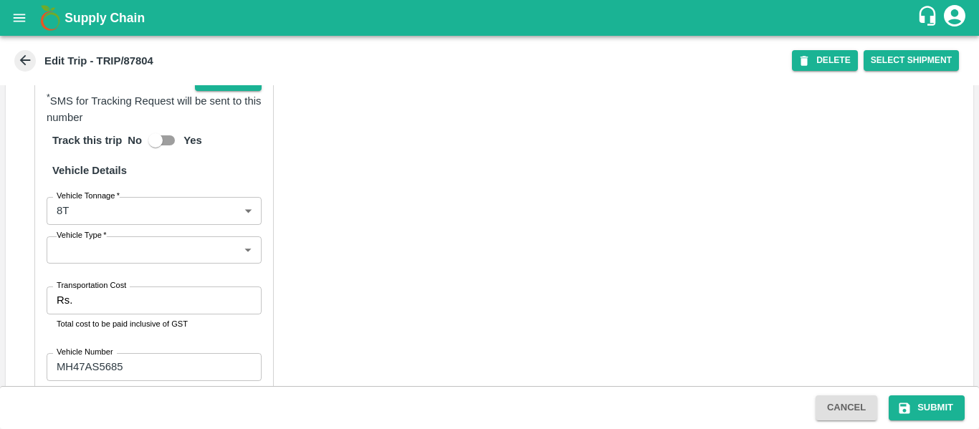
scroll to position [1100, 0]
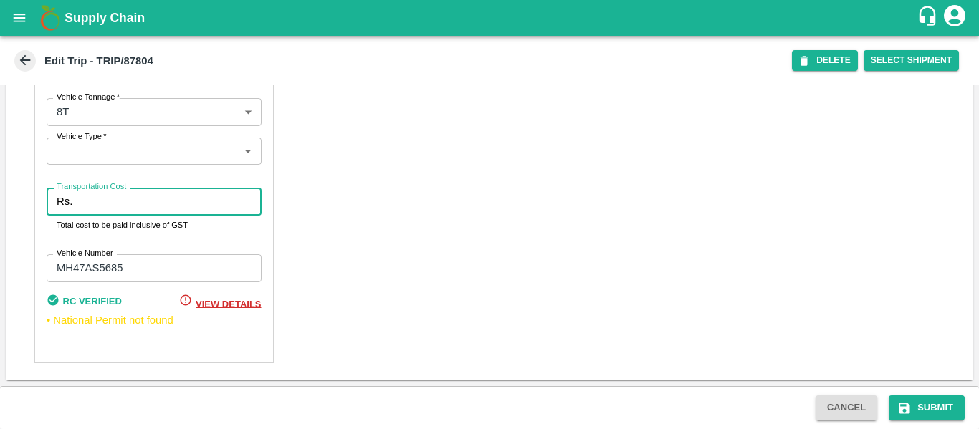
click at [109, 206] on input "Transportation Cost" at bounding box center [169, 201] width 183 height 27
type input "10000"
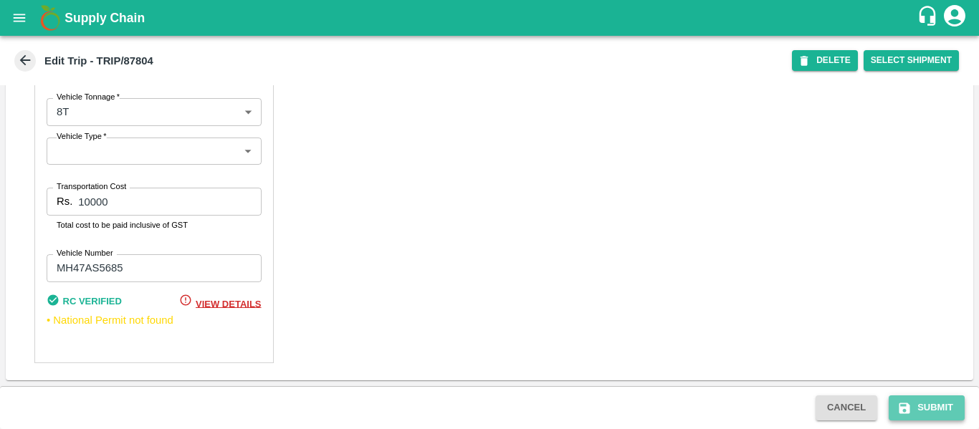
click at [912, 400] on button "Submit" at bounding box center [926, 407] width 76 height 25
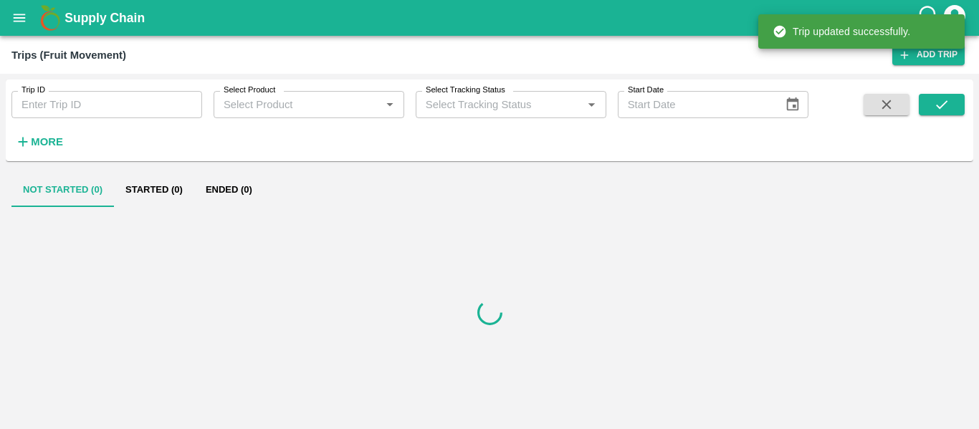
click at [100, 103] on input "Trip ID" at bounding box center [106, 104] width 191 height 27
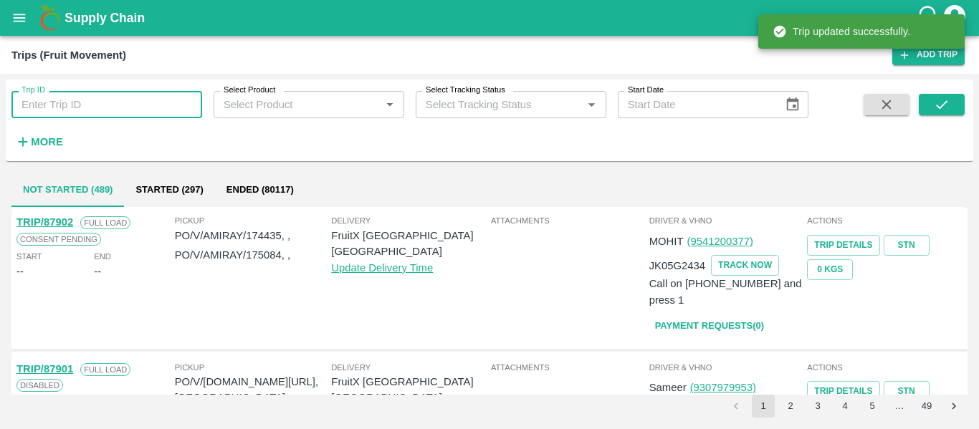
paste input "87809"
type input "87809"
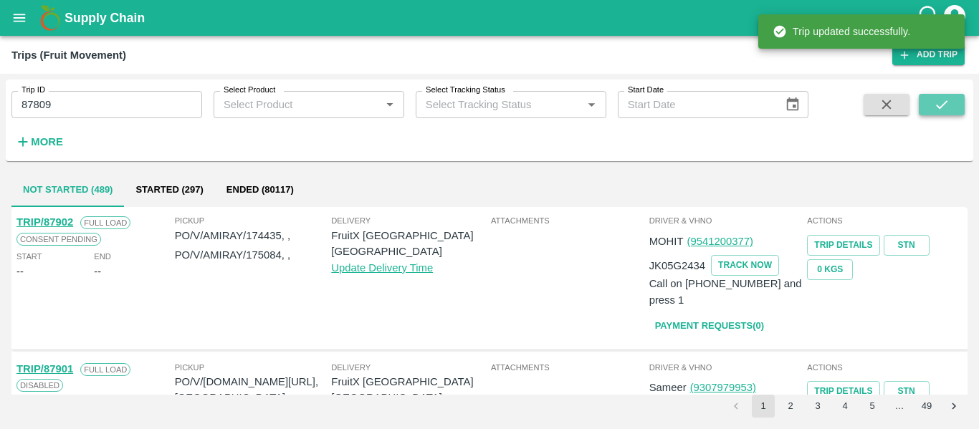
click at [954, 109] on button "submit" at bounding box center [941, 104] width 46 height 21
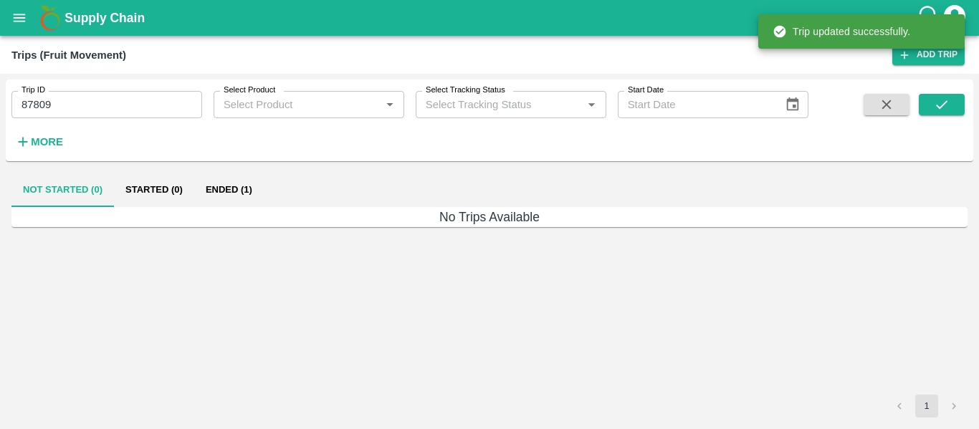
click at [234, 180] on button "Ended (1)" at bounding box center [228, 190] width 69 height 34
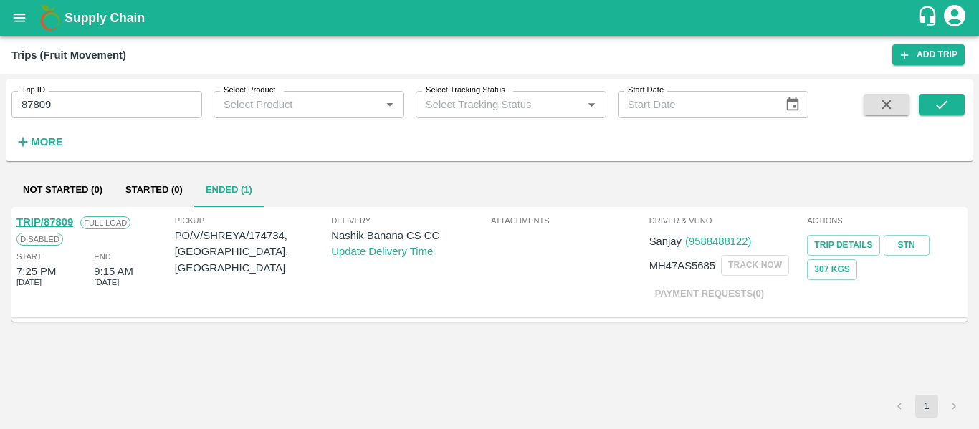
click at [68, 226] on link "TRIP/87809" at bounding box center [44, 221] width 57 height 11
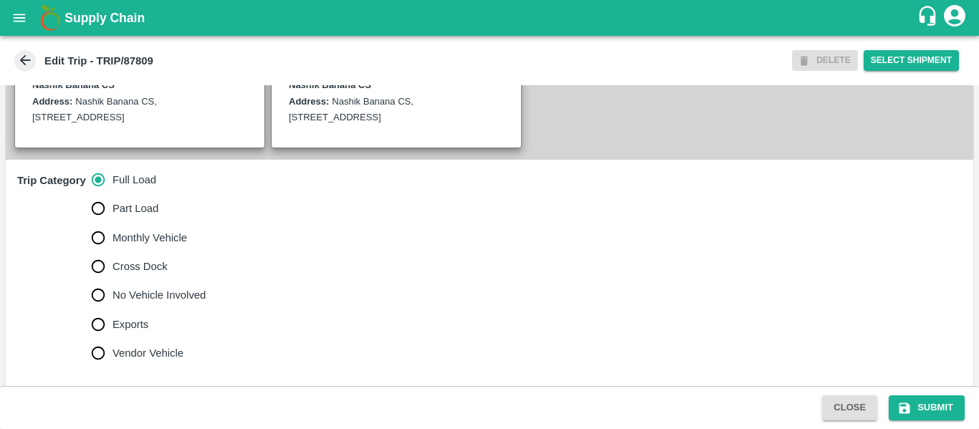
click at [130, 303] on span "No Vehicle Involved" at bounding box center [158, 295] width 93 height 16
click at [112, 303] on input "No Vehicle Involved" at bounding box center [98, 295] width 29 height 29
radio input "true"
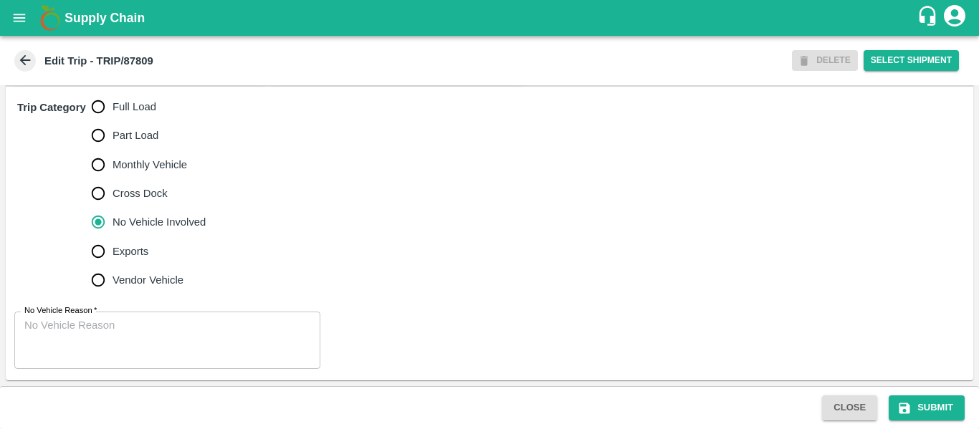
click at [154, 330] on textarea "No Vehicle Reason   *" at bounding box center [167, 340] width 286 height 45
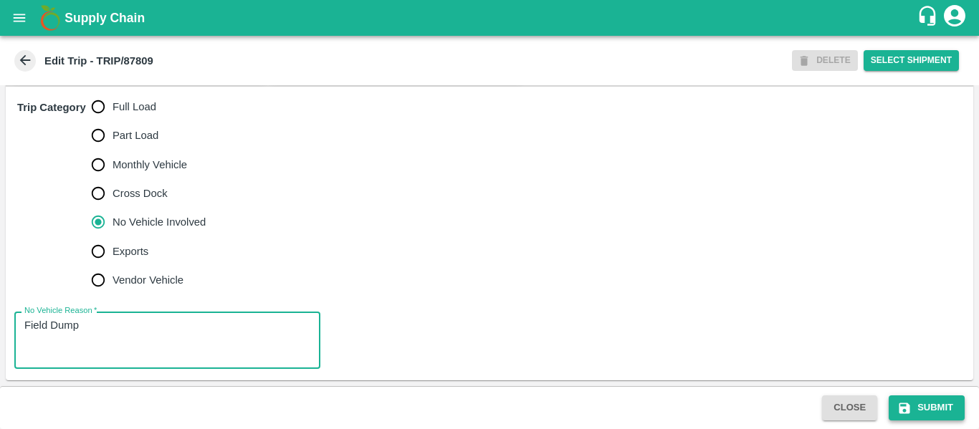
type textarea "Field Dump"
click at [930, 413] on button "Submit" at bounding box center [926, 407] width 76 height 25
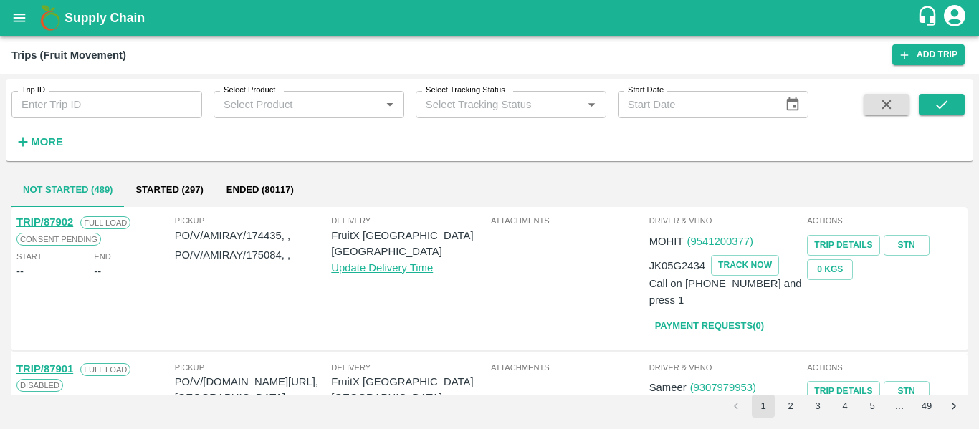
click at [131, 90] on div "Trip ID Trip ID" at bounding box center [101, 99] width 202 height 39
click at [129, 99] on input "Trip ID" at bounding box center [106, 104] width 191 height 27
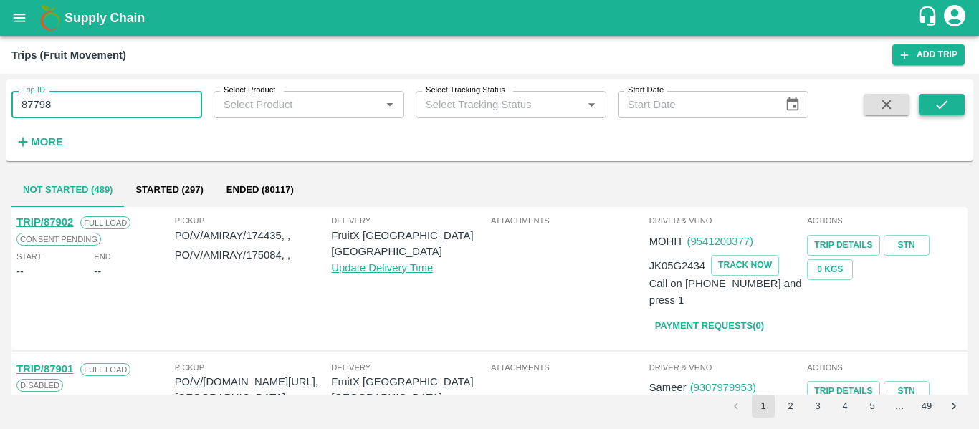
type input "87798"
click at [935, 109] on icon "submit" at bounding box center [942, 105] width 16 height 16
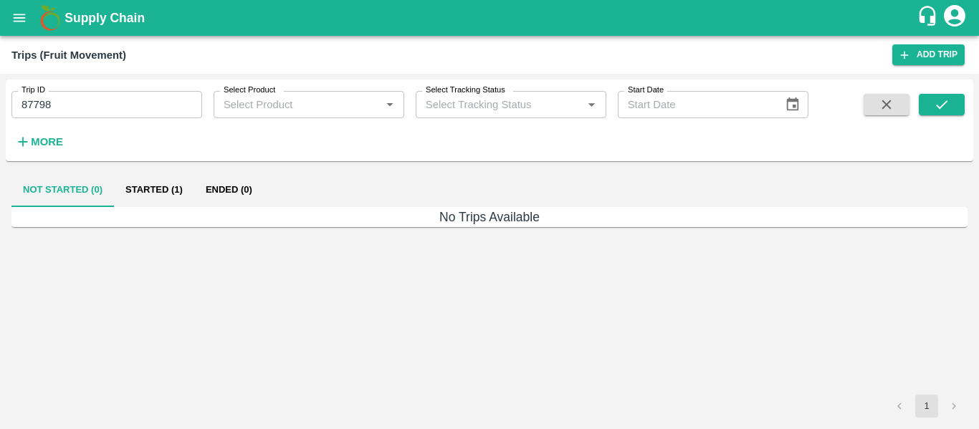
click at [152, 190] on button "Started (1)" at bounding box center [154, 190] width 80 height 34
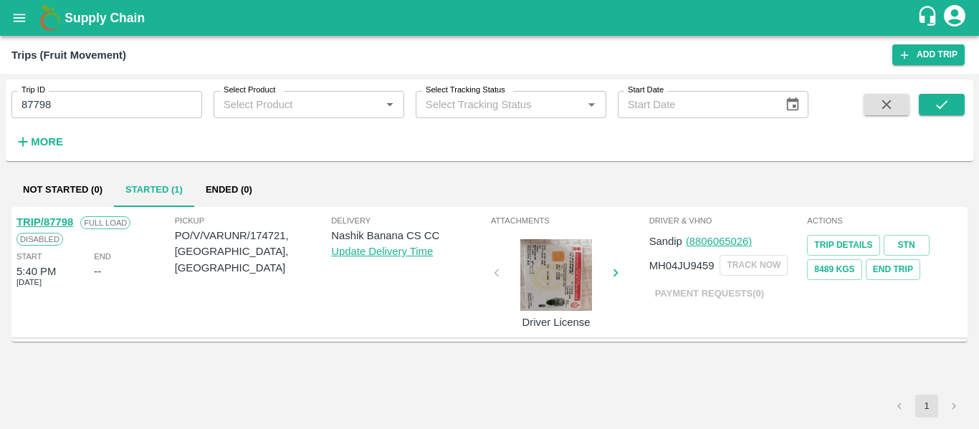
click at [76, 223] on div "Full Load" at bounding box center [101, 222] width 57 height 16
click at [57, 221] on link "TRIP/87798" at bounding box center [44, 221] width 57 height 11
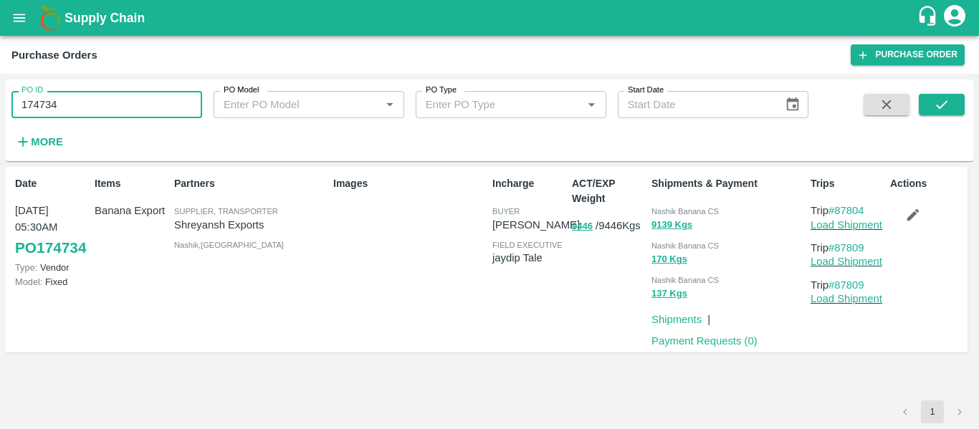
click at [106, 112] on input "174734" at bounding box center [106, 104] width 191 height 27
click at [110, 83] on div "PO ID 174734 PO ID" at bounding box center [101, 99] width 202 height 39
click at [111, 109] on input "174734" at bounding box center [106, 104] width 191 height 27
click at [111, 107] on input "174734" at bounding box center [106, 104] width 191 height 27
paste input "text"
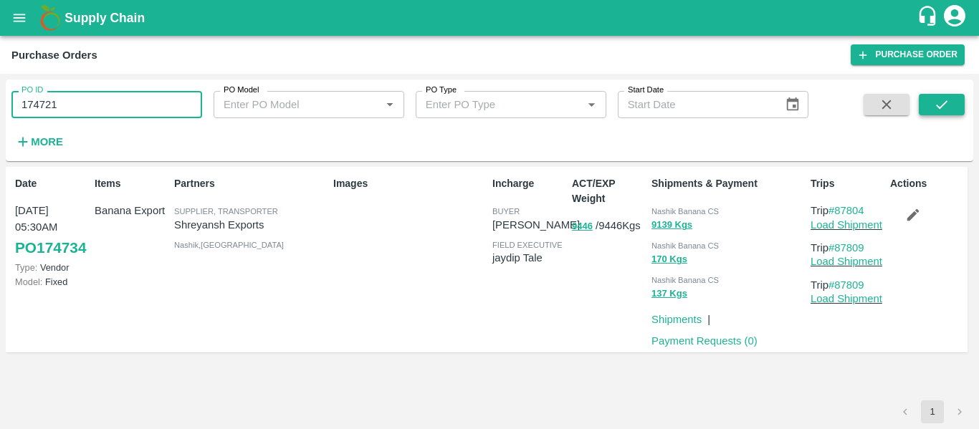
type input "174721"
click at [959, 107] on button "submit" at bounding box center [941, 104] width 46 height 21
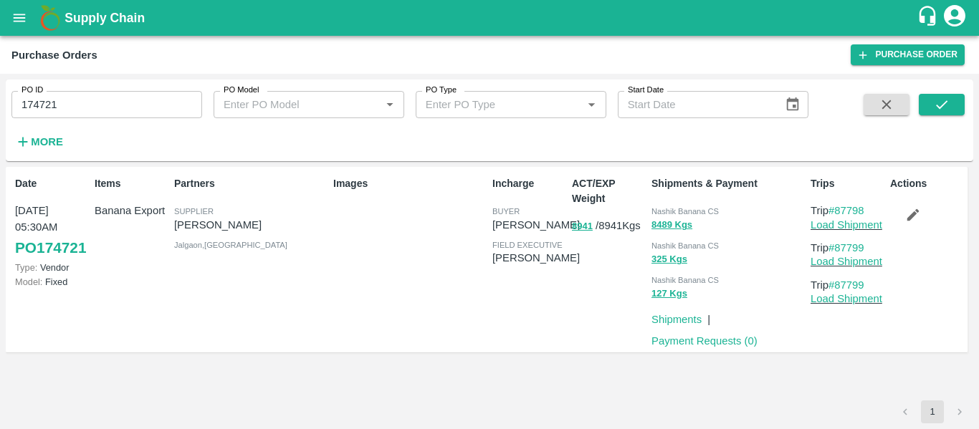
click at [895, 214] on button "button" at bounding box center [913, 215] width 46 height 24
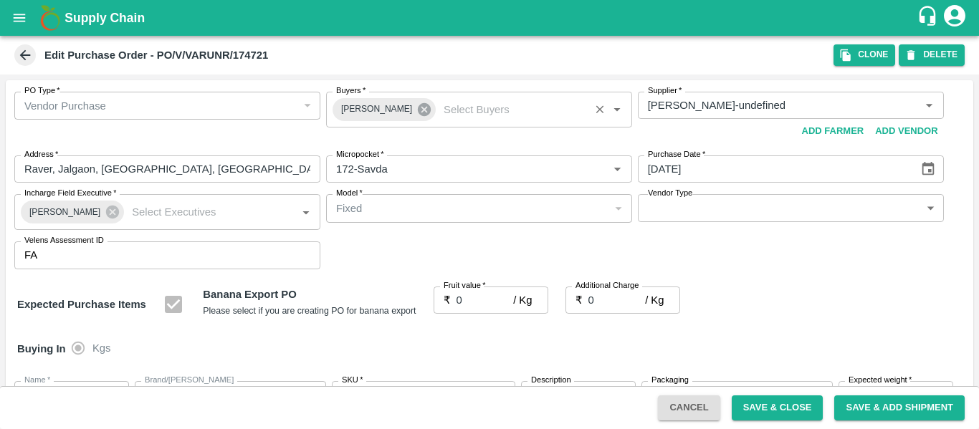
click at [418, 115] on icon at bounding box center [424, 109] width 13 height 13
click at [380, 105] on input "Buyers   *" at bounding box center [467, 105] width 274 height 19
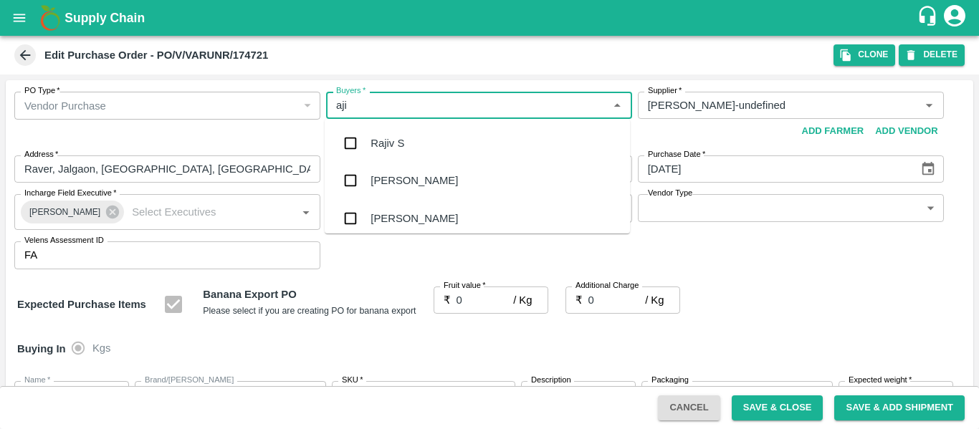
type input "ajit"
click at [386, 153] on div "[PERSON_NAME]" at bounding box center [477, 143] width 305 height 37
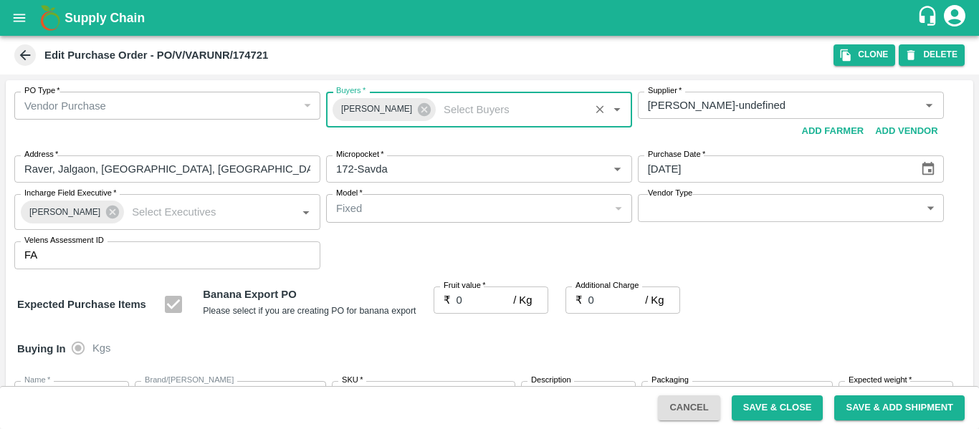
click at [473, 302] on input "0" at bounding box center [484, 300] width 57 height 27
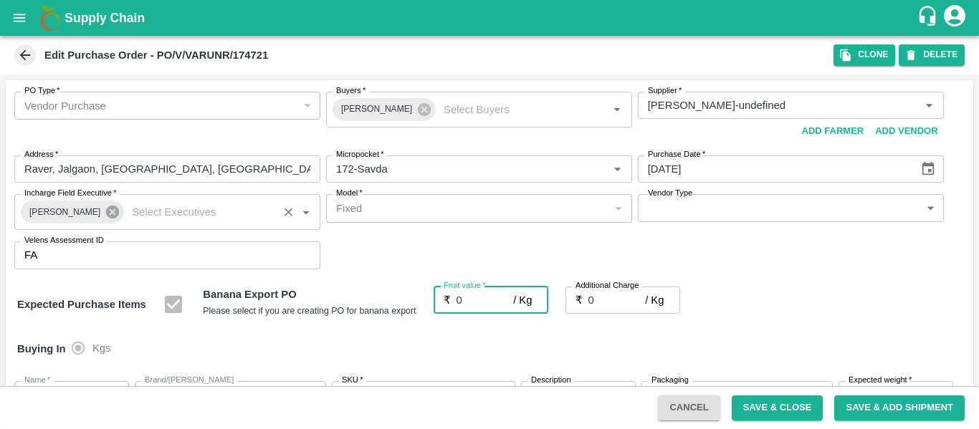
click at [106, 217] on icon at bounding box center [112, 212] width 13 height 13
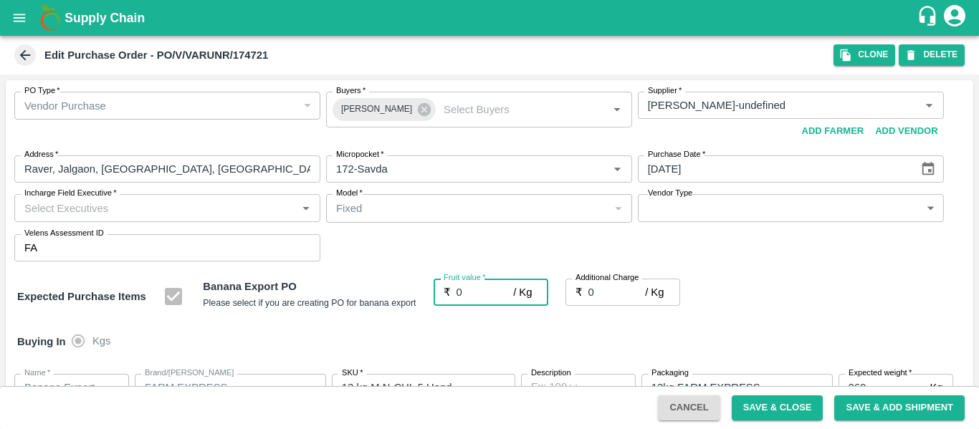
click at [65, 210] on input "Incharge Field Executive   *" at bounding box center [156, 207] width 274 height 19
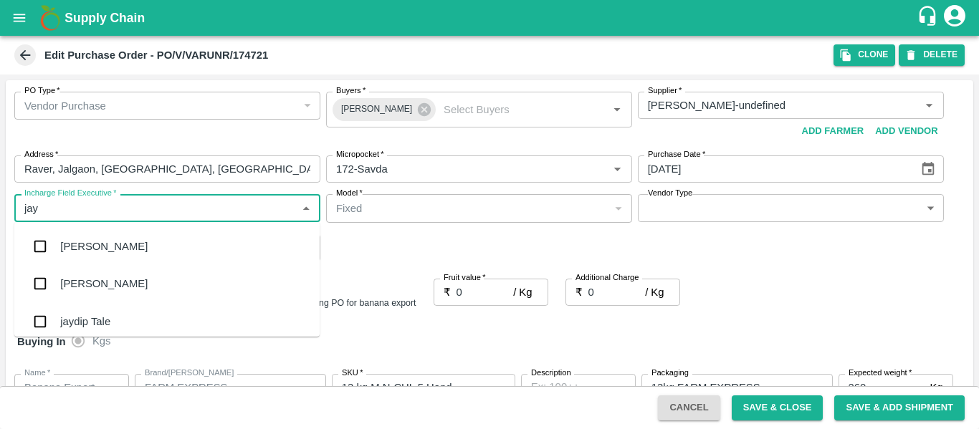
type input "jayd"
click at [73, 245] on div "jaydip Tale" at bounding box center [85, 247] width 50 height 16
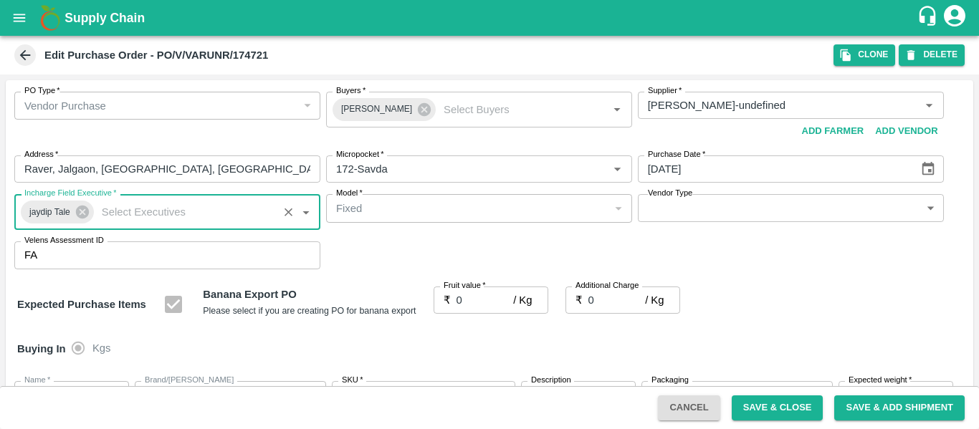
click at [474, 304] on input "0" at bounding box center [484, 300] width 57 height 27
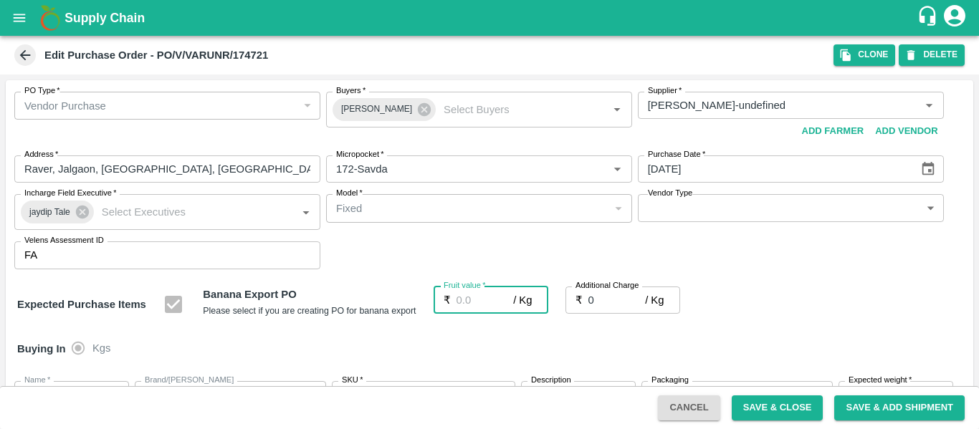
type input "1"
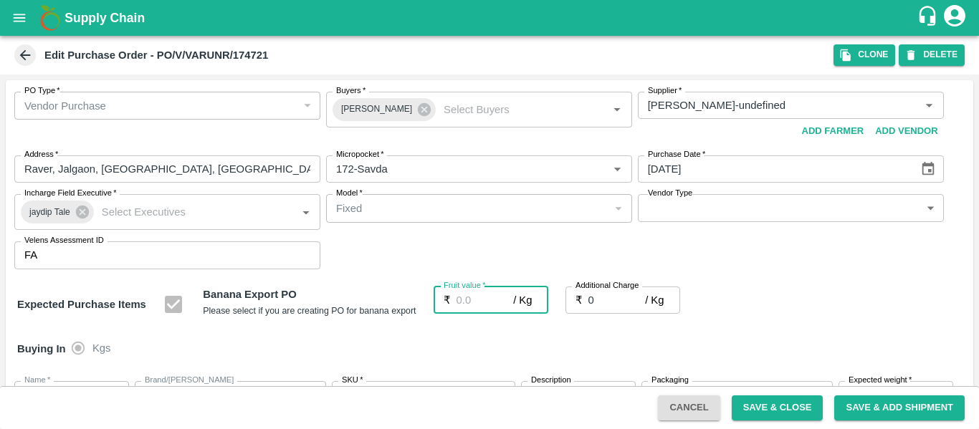
type input "1"
type input "18"
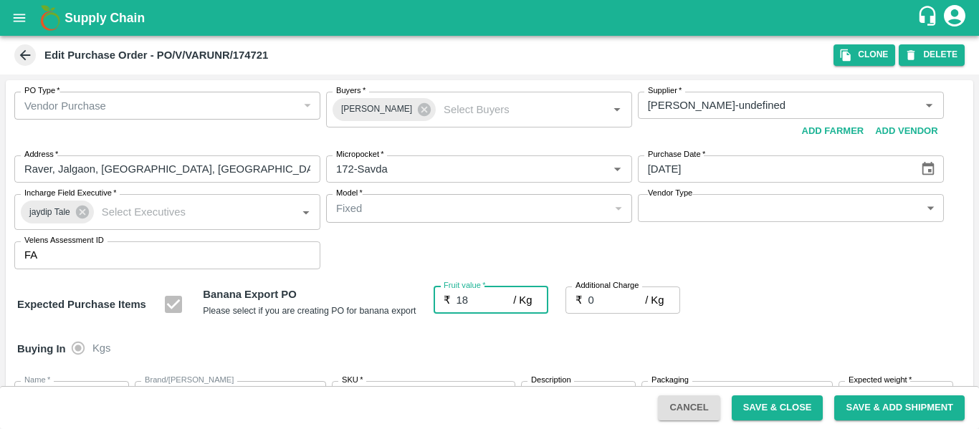
type input "18"
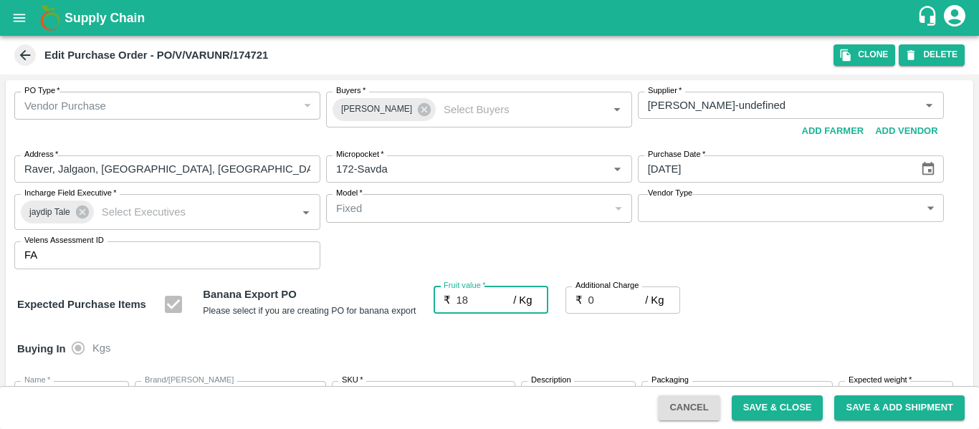
click at [598, 304] on input "0" at bounding box center [616, 300] width 57 height 27
type input "2"
type input "20"
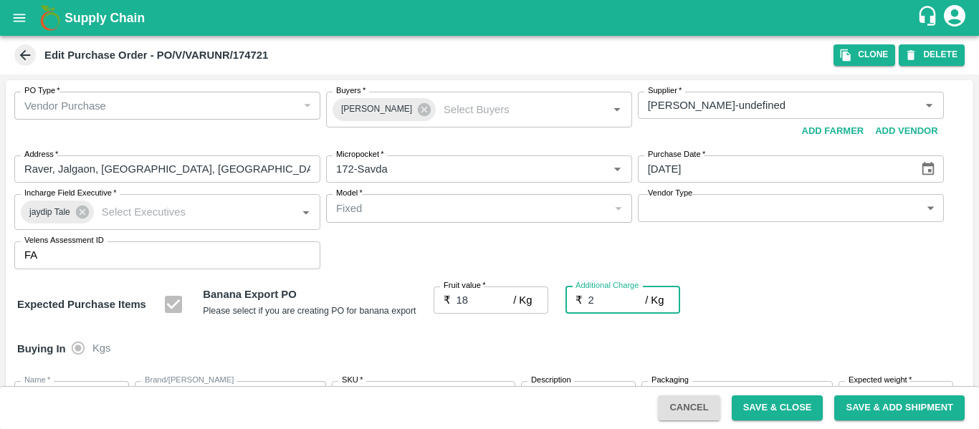
type input "20"
type input "2.7"
type input "20.7"
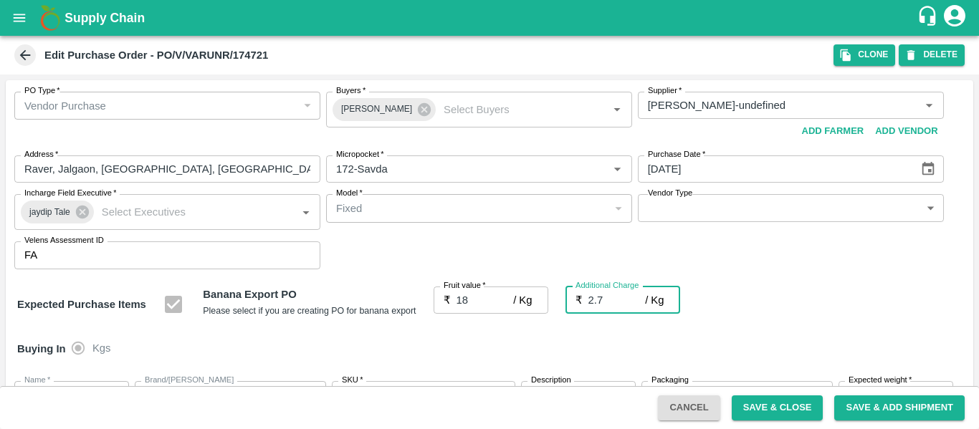
type input "20.7"
type input "2.75"
type input "20.75"
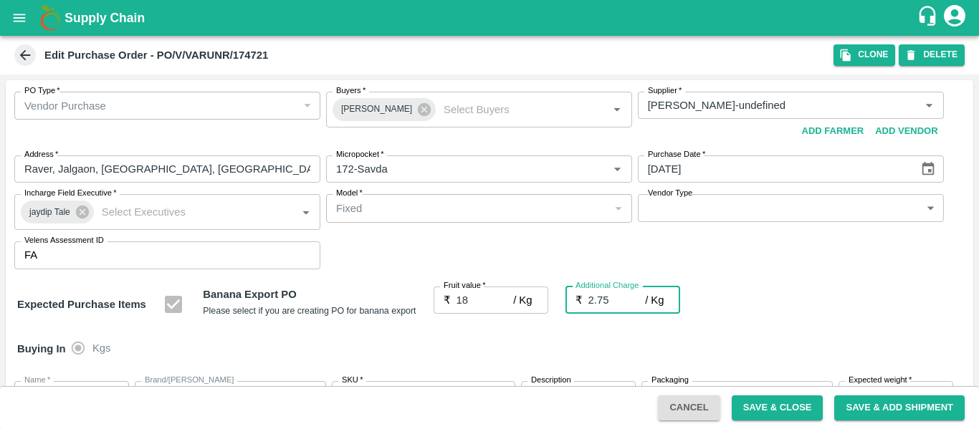
type input "20.75"
type input "2.75"
click at [794, 307] on div "Expected Purchase Items Banana Export PO Please select if you are creating PO f…" at bounding box center [489, 305] width 944 height 37
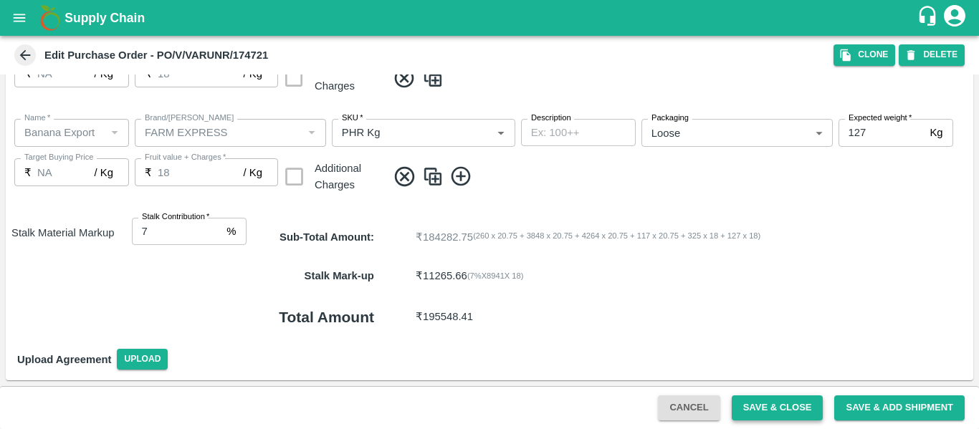
click at [755, 401] on button "Save & Close" at bounding box center [777, 407] width 92 height 25
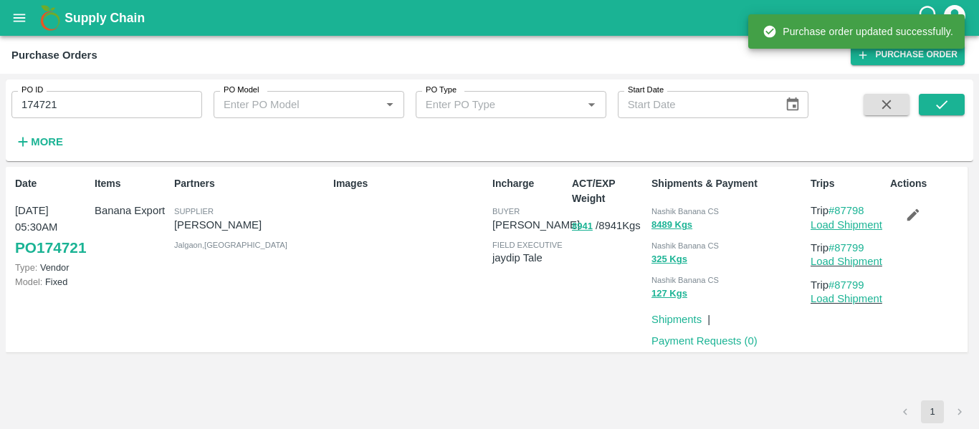
click at [838, 225] on link "Load Shipment" at bounding box center [846, 224] width 72 height 11
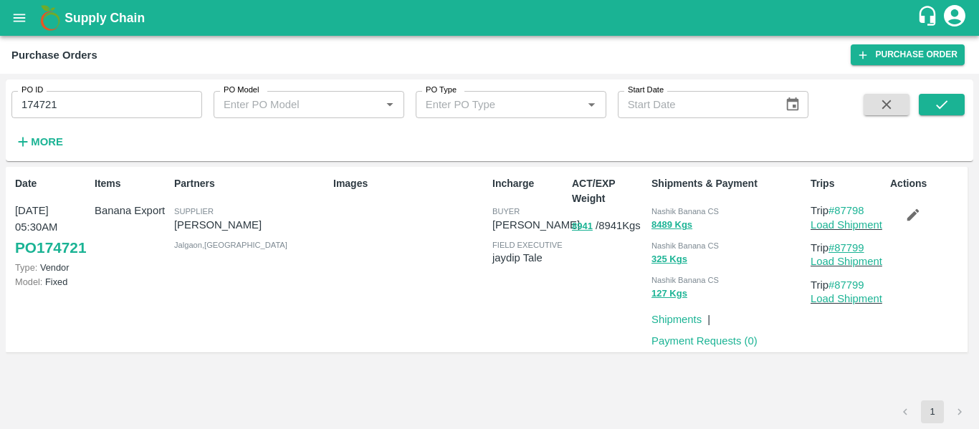
drag, startPoint x: 878, startPoint y: 246, endPoint x: 837, endPoint y: 249, distance: 41.7
click at [837, 249] on p "Trip #87799" at bounding box center [847, 248] width 74 height 16
copy link "87799"
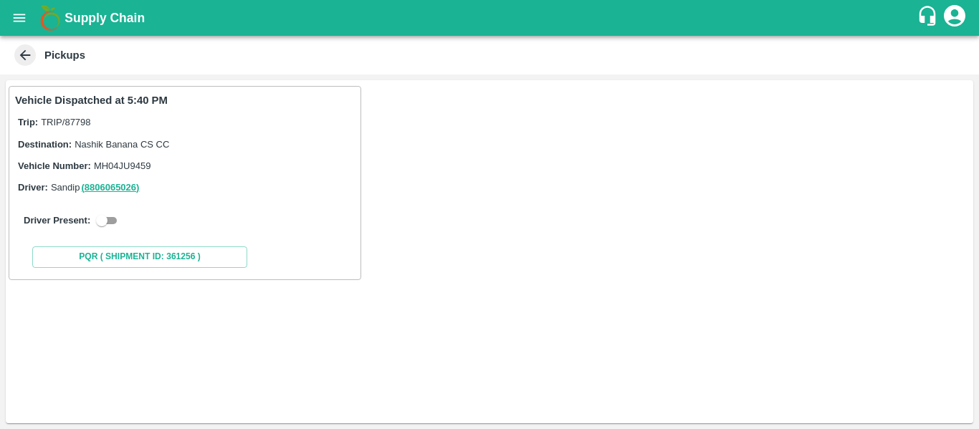
click at [104, 218] on input "checkbox" at bounding box center [102, 220] width 52 height 17
checkbox input "true"
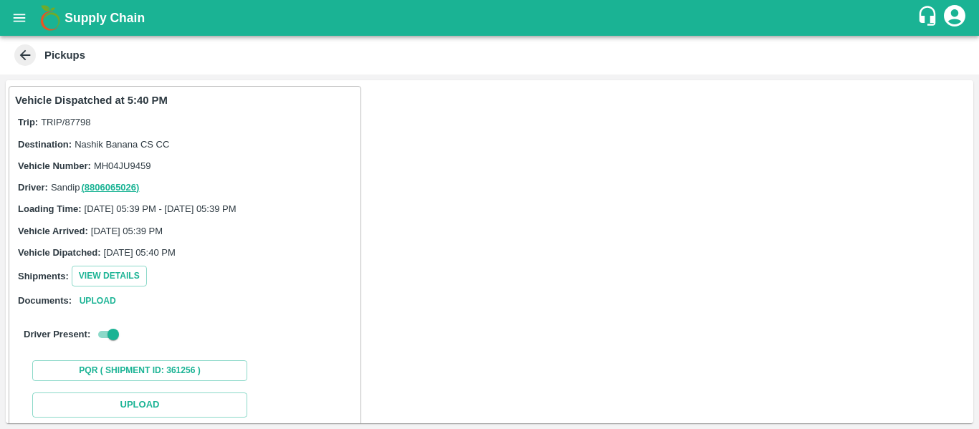
scroll to position [210, 0]
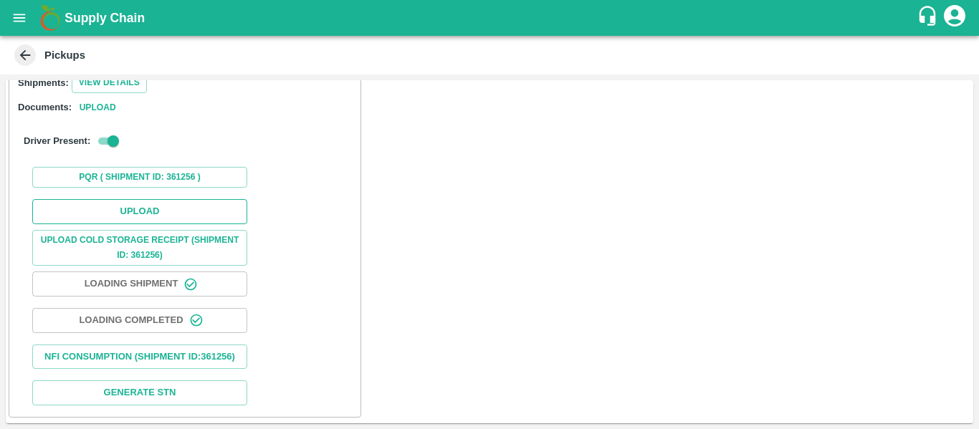
click at [135, 199] on button "Upload" at bounding box center [139, 211] width 215 height 25
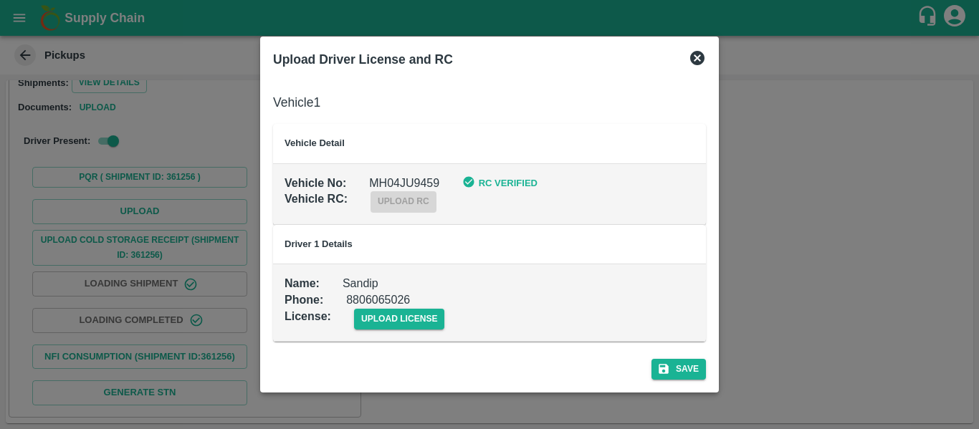
click at [403, 304] on div "upload license" at bounding box center [388, 308] width 114 height 44
click at [405, 322] on span "upload license" at bounding box center [399, 319] width 91 height 21
click at [0, 0] on input "upload license" at bounding box center [0, 0] width 0 height 0
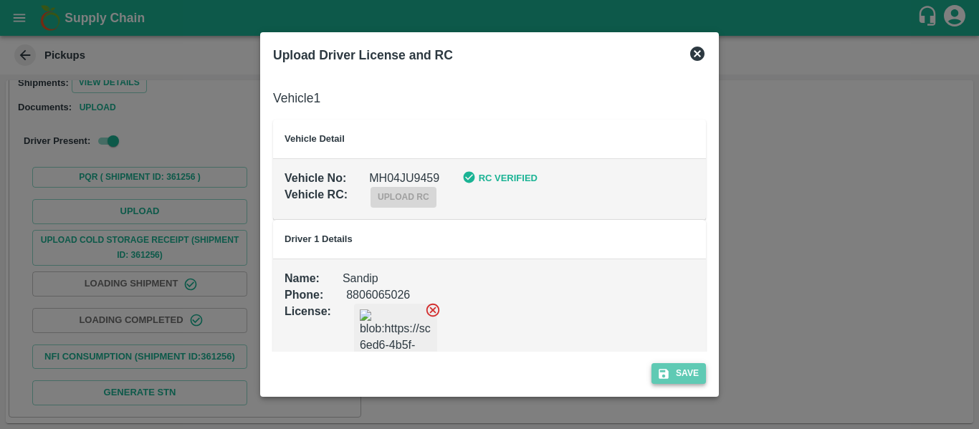
click at [687, 372] on button "Save" at bounding box center [678, 373] width 54 height 21
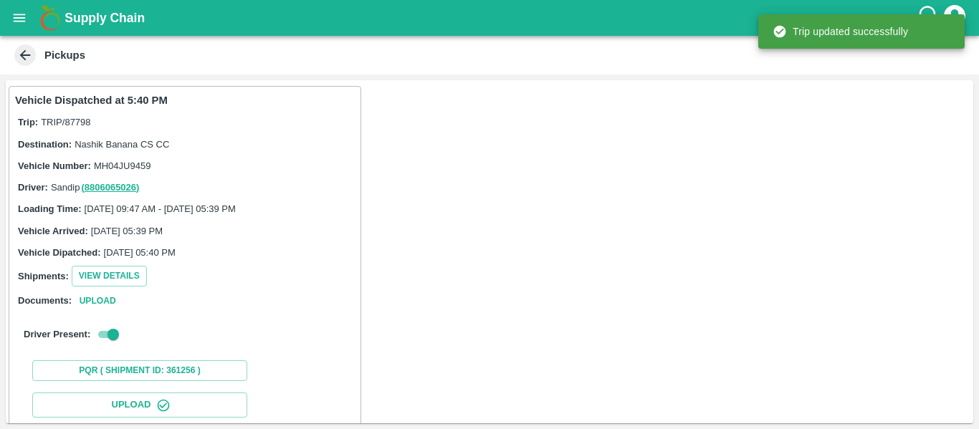
scroll to position [246, 0]
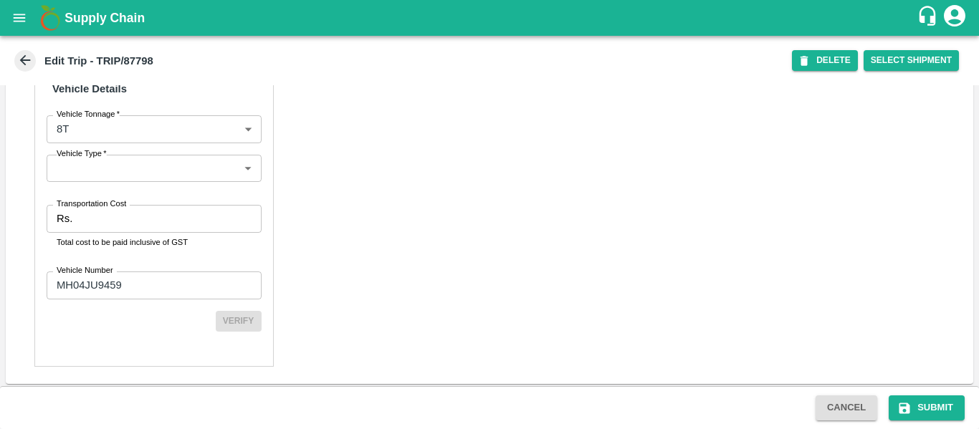
scroll to position [1068, 0]
click at [112, 221] on input "Transportation Cost" at bounding box center [169, 217] width 183 height 27
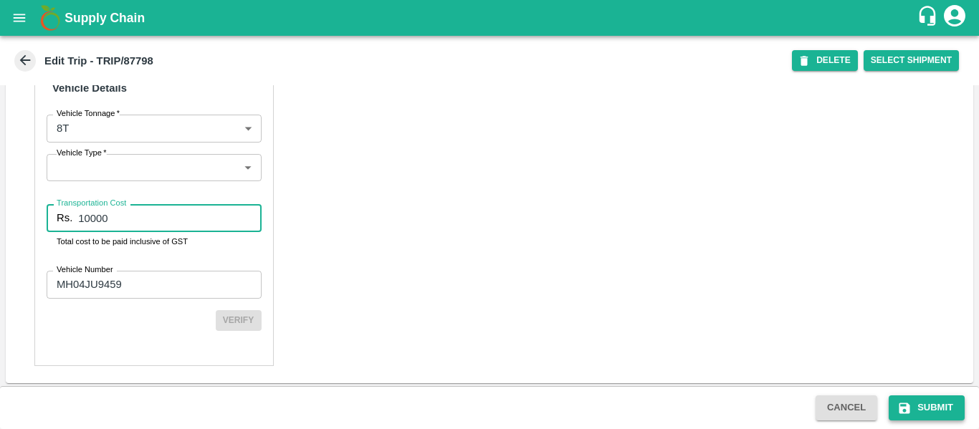
type input "10000"
click at [917, 397] on button "Submit" at bounding box center [926, 407] width 76 height 25
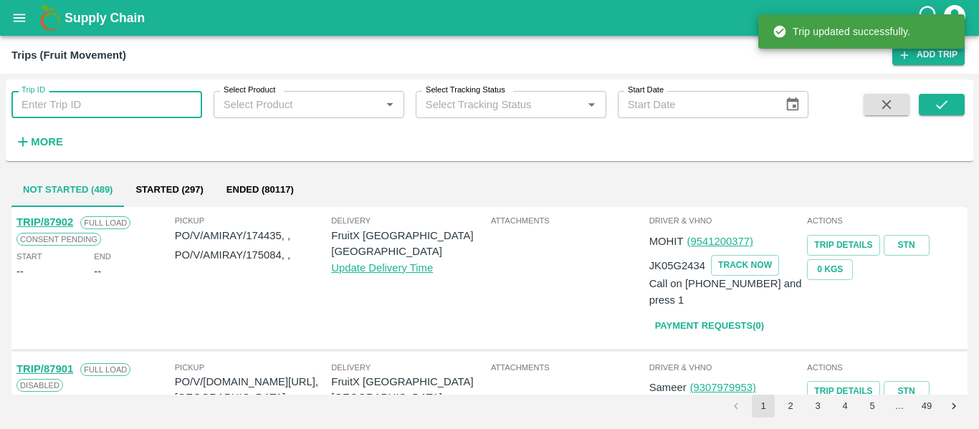
click at [73, 115] on input "Trip ID" at bounding box center [106, 104] width 191 height 27
paste input "87799"
type input "87799"
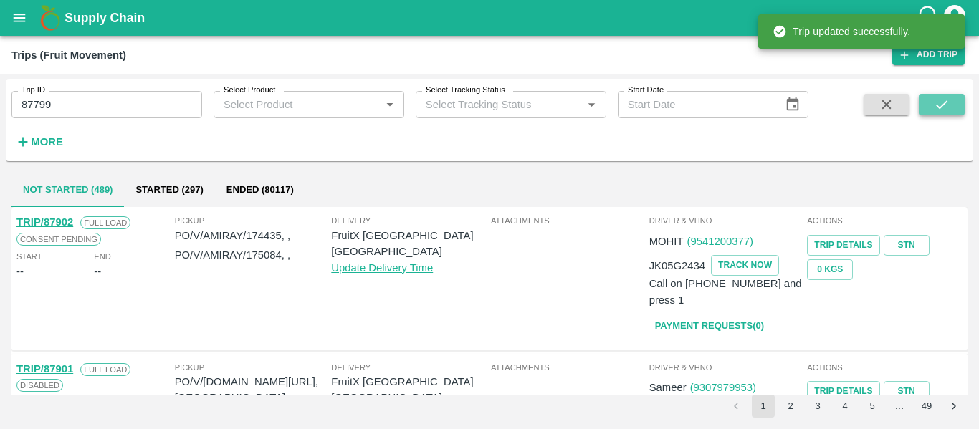
click at [939, 107] on icon "submit" at bounding box center [941, 104] width 11 height 9
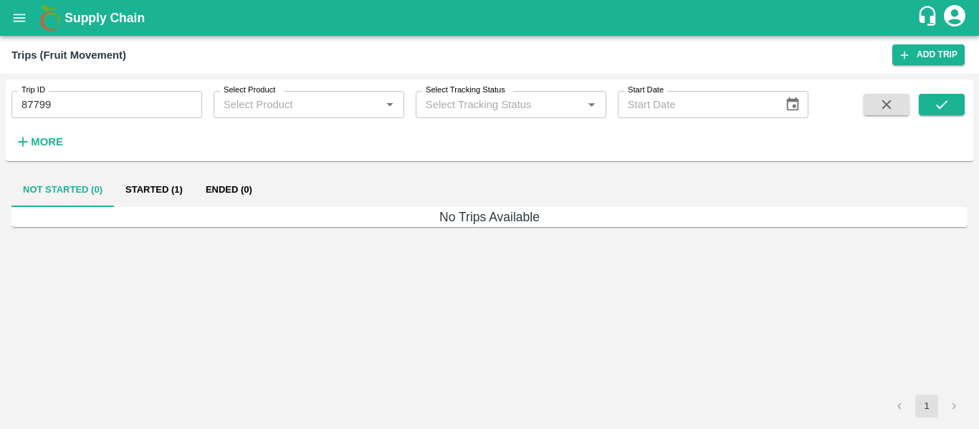
click at [177, 191] on button "Started (1)" at bounding box center [154, 190] width 80 height 34
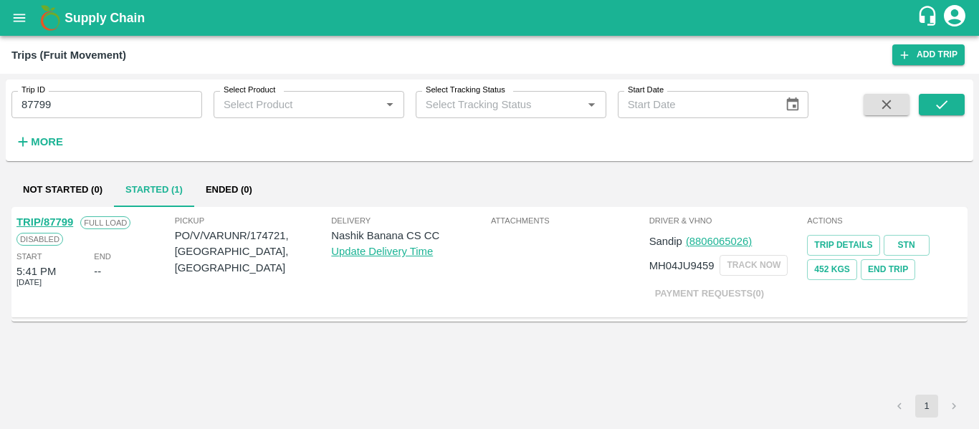
click at [55, 219] on link "TRIP/87799" at bounding box center [44, 221] width 57 height 11
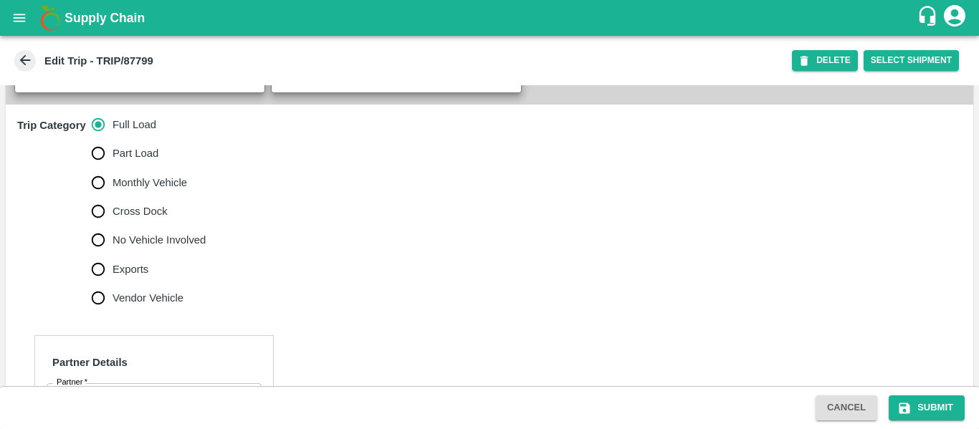
scroll to position [413, 0]
click at [141, 238] on span "No Vehicle Involved" at bounding box center [158, 239] width 93 height 16
click at [112, 238] on input "No Vehicle Involved" at bounding box center [98, 239] width 29 height 29
radio input "true"
click at [136, 345] on textarea "No Vehicle Reason   *" at bounding box center [167, 357] width 286 height 45
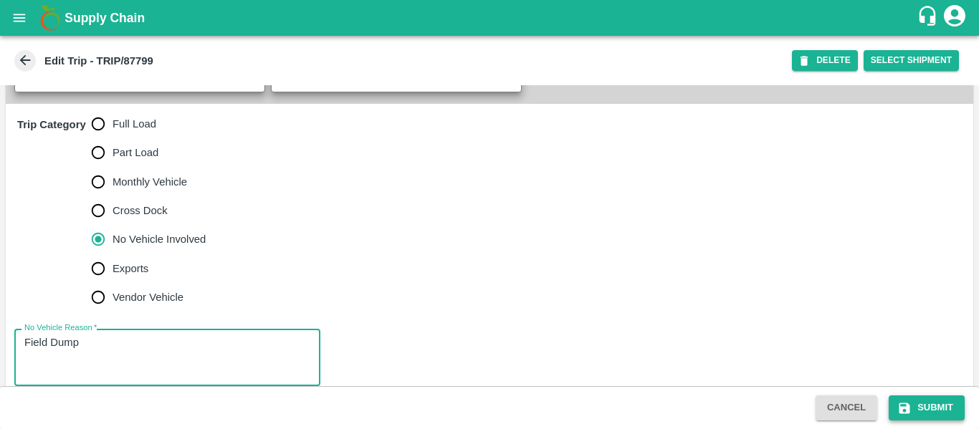
type textarea "Field Dump"
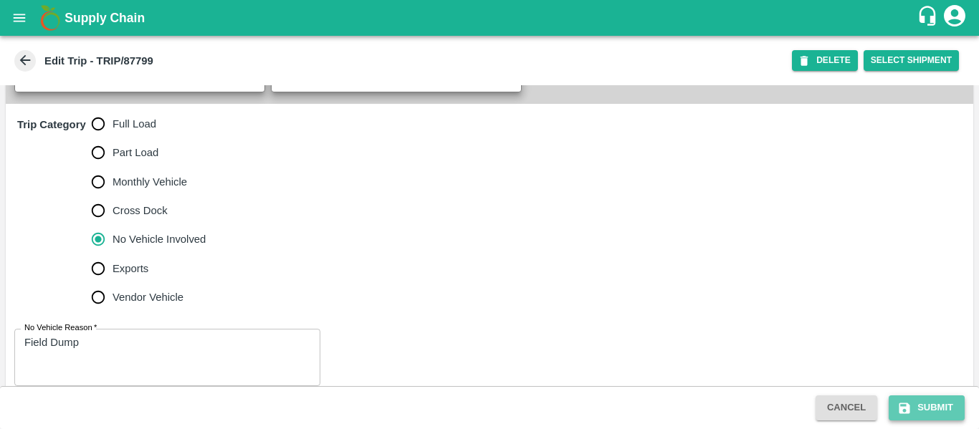
click at [908, 401] on icon "submit" at bounding box center [904, 408] width 14 height 14
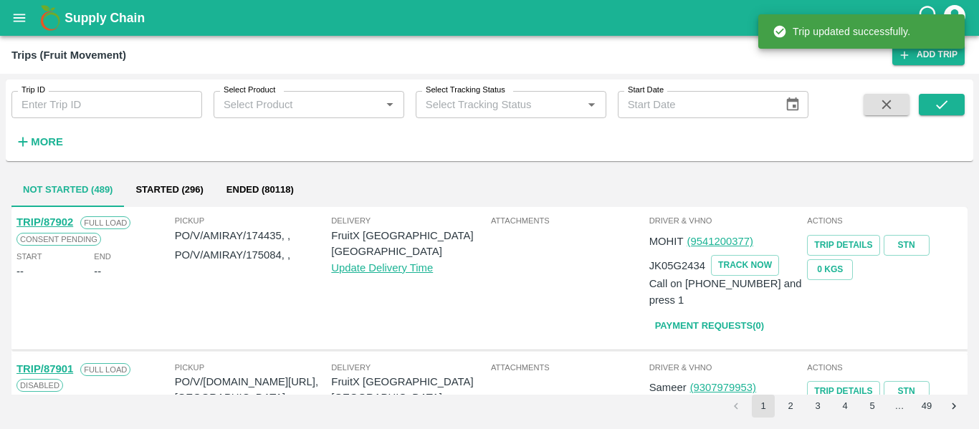
click at [108, 98] on input "Trip ID" at bounding box center [106, 104] width 191 height 27
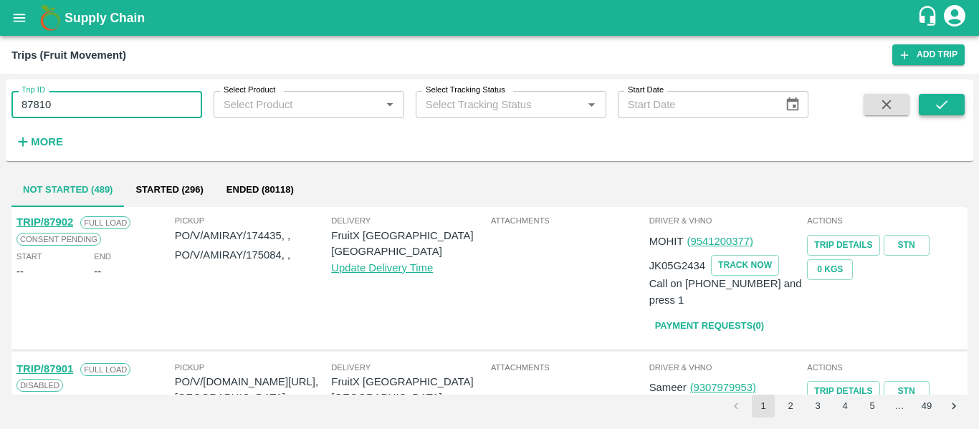
type input "87810"
click at [944, 115] on button "submit" at bounding box center [941, 104] width 46 height 21
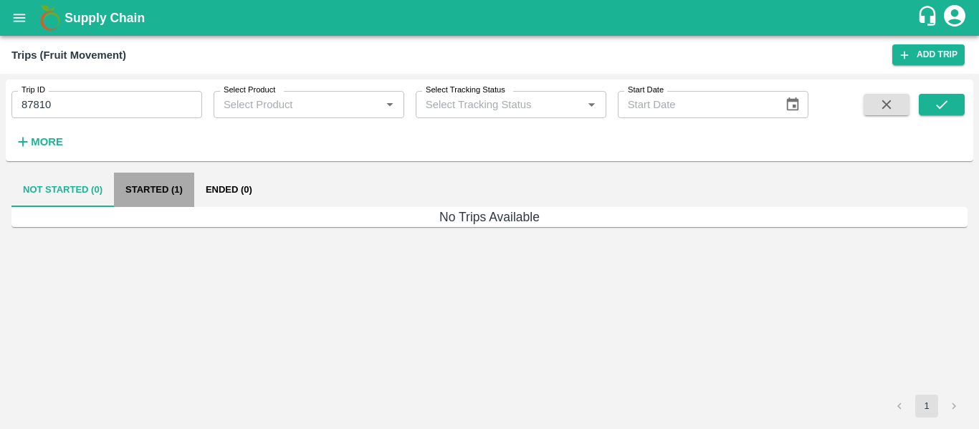
click at [166, 193] on button "Started (1)" at bounding box center [154, 190] width 80 height 34
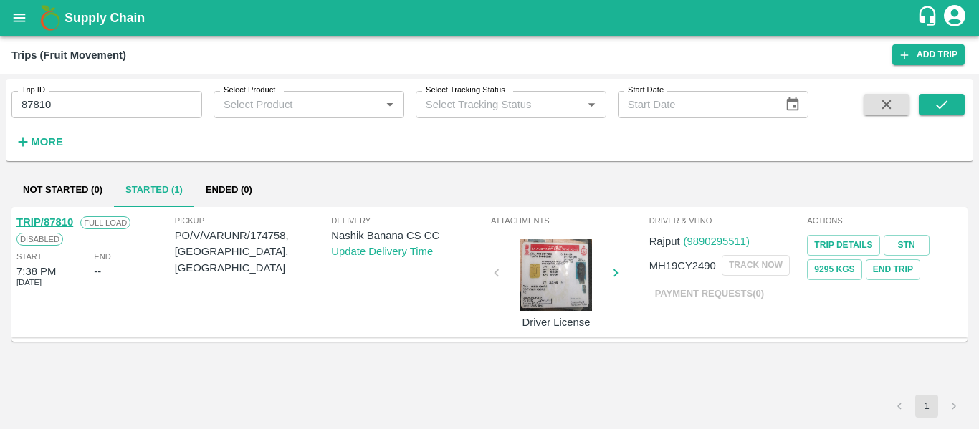
click at [47, 221] on link "TRIP/87810" at bounding box center [44, 221] width 57 height 11
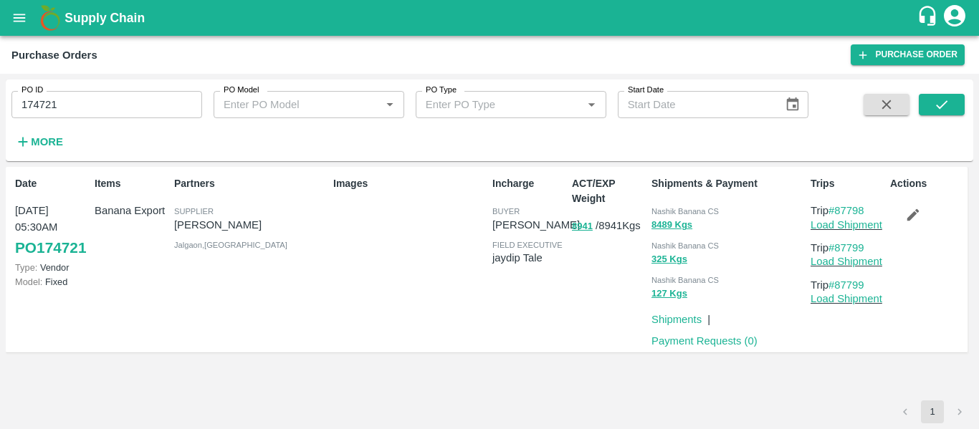
click at [81, 100] on input "174721" at bounding box center [106, 104] width 191 height 27
paste input "text"
type input "174758"
click at [944, 109] on icon "submit" at bounding box center [942, 105] width 16 height 16
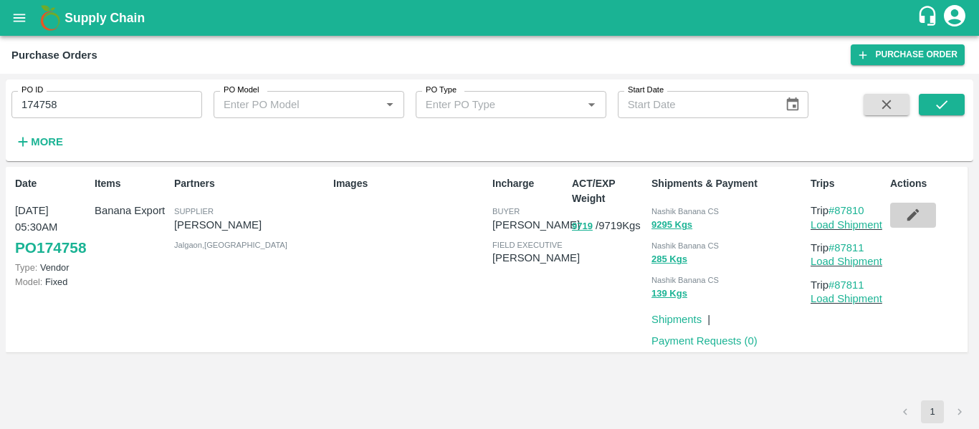
drag, startPoint x: 908, startPoint y: 212, endPoint x: 323, endPoint y: 17, distance: 616.2
click at [908, 212] on icon "button" at bounding box center [913, 215] width 16 height 16
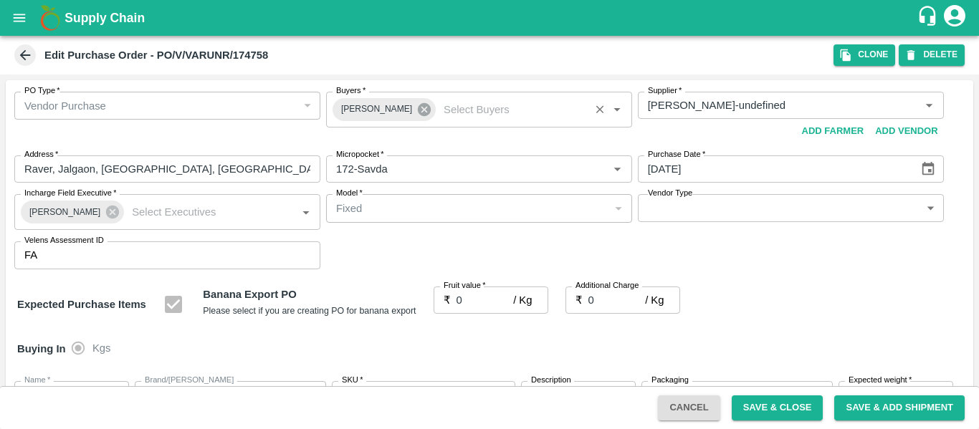
click at [418, 115] on icon at bounding box center [424, 109] width 13 height 13
click at [362, 105] on input "Buyers   *" at bounding box center [467, 105] width 274 height 19
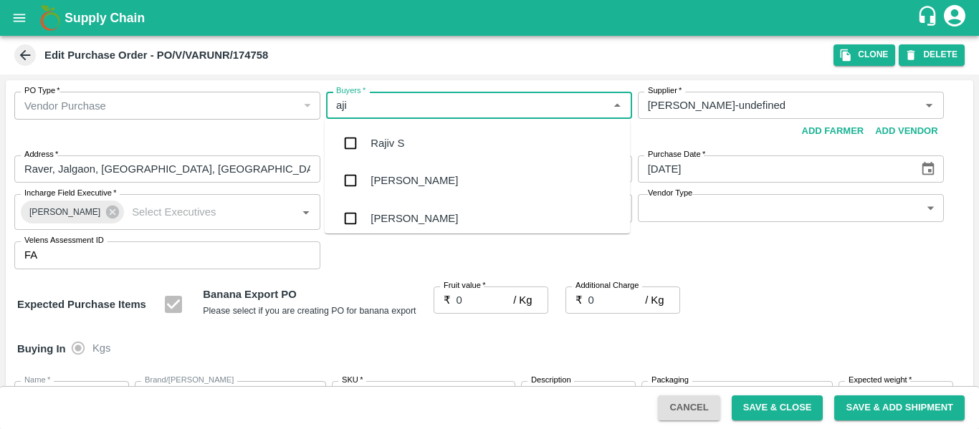
type input "ajit"
click at [368, 145] on div "Ajit Otari" at bounding box center [477, 143] width 305 height 37
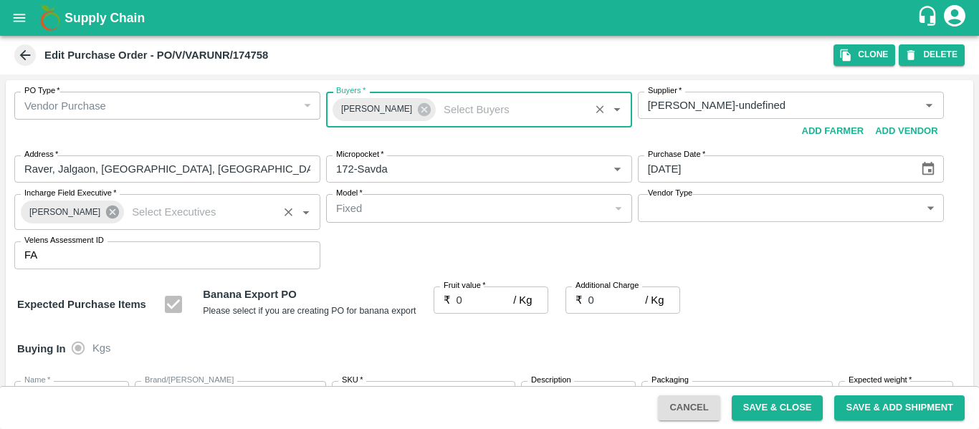
click at [106, 215] on icon at bounding box center [112, 212] width 13 height 13
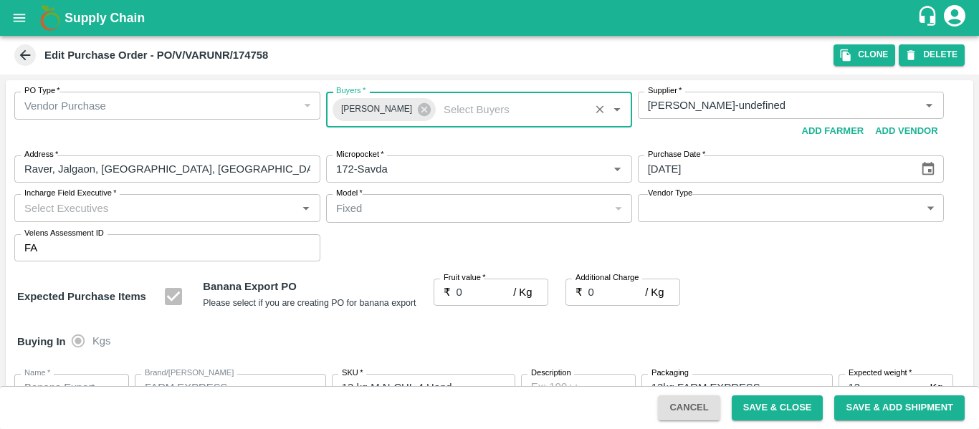
click at [59, 210] on input "Incharge Field Executive   *" at bounding box center [156, 207] width 274 height 19
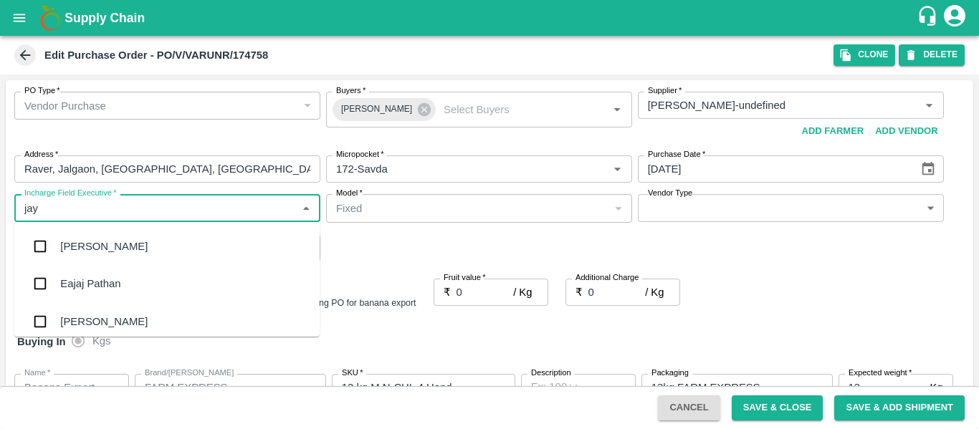
type input "jayd"
click at [66, 243] on div "jaydip Tale" at bounding box center [85, 247] width 50 height 16
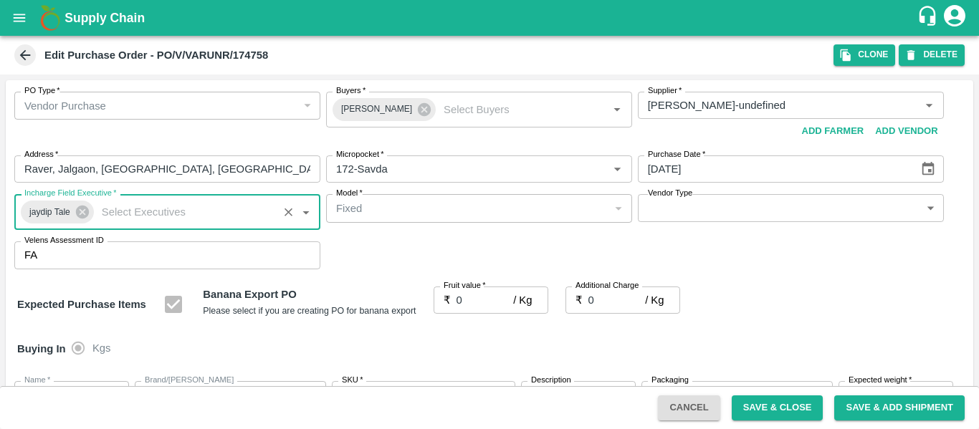
click at [481, 299] on input "0" at bounding box center [484, 300] width 57 height 27
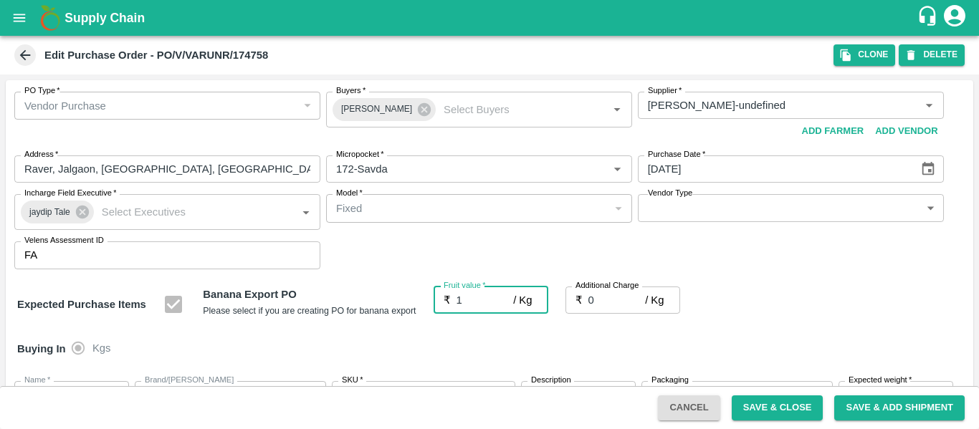
type input "18"
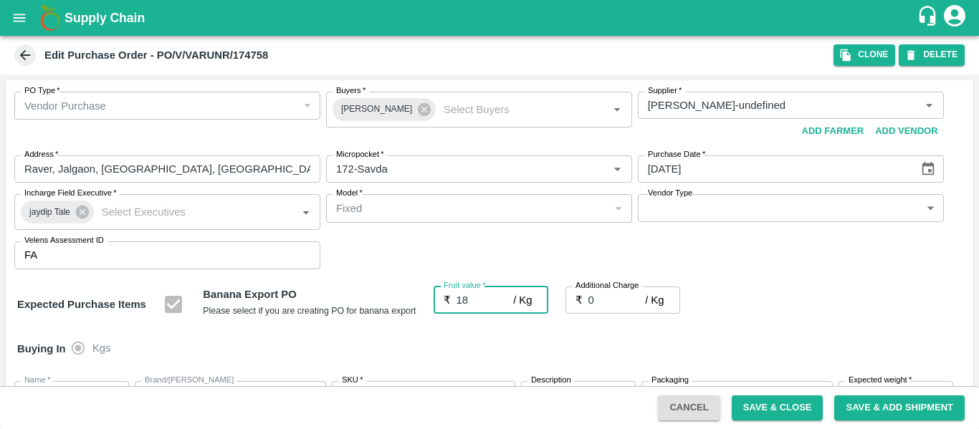
type input "18"
type input "18.5"
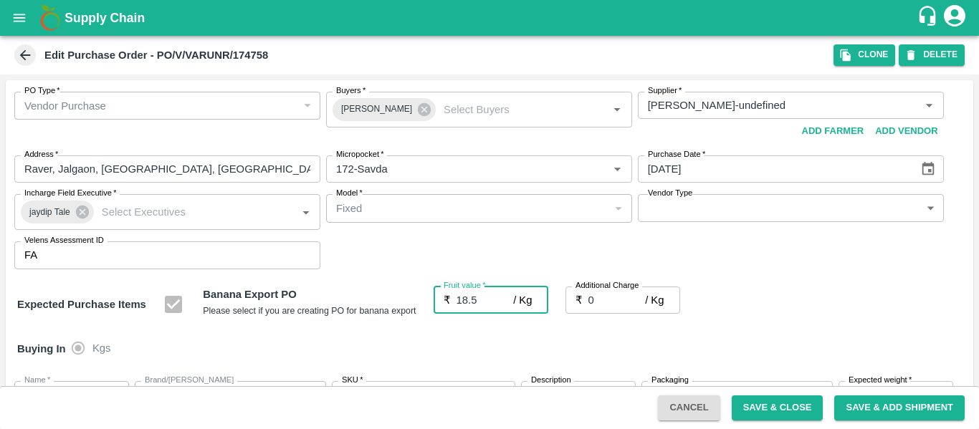
type input "18.5"
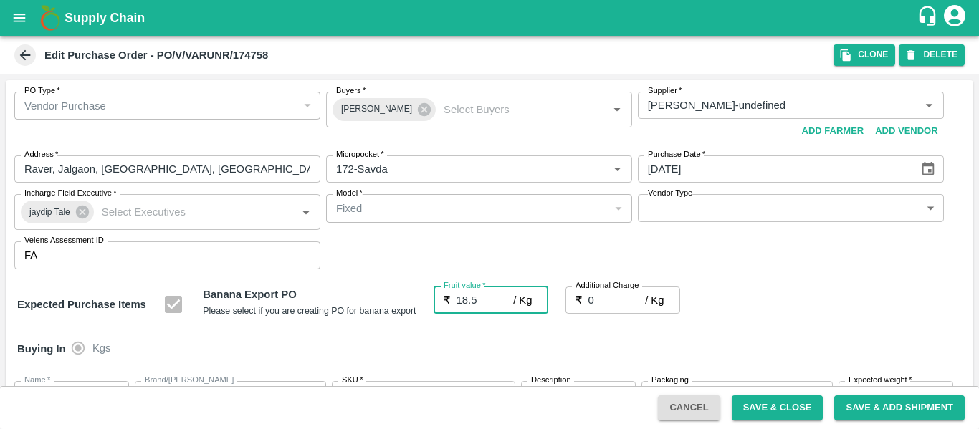
type input "18.5"
click at [603, 297] on input "0" at bounding box center [616, 300] width 57 height 27
type input "2"
type input "20.5"
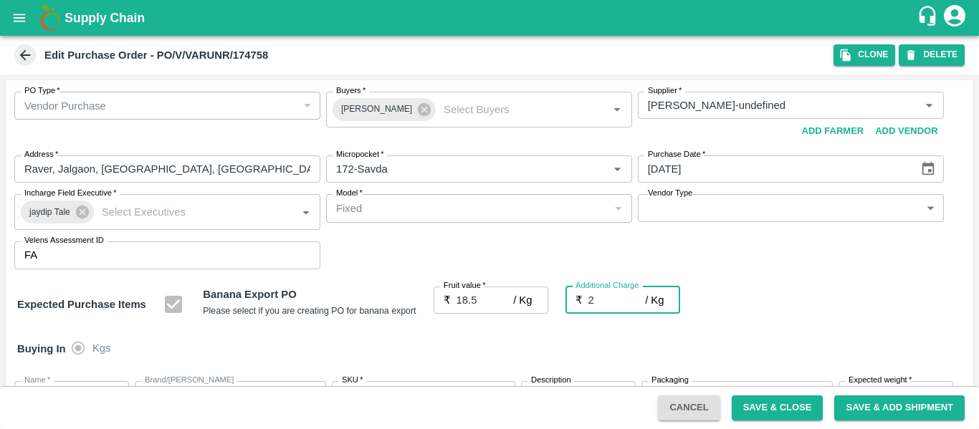
type input "20.5"
type input "2.7"
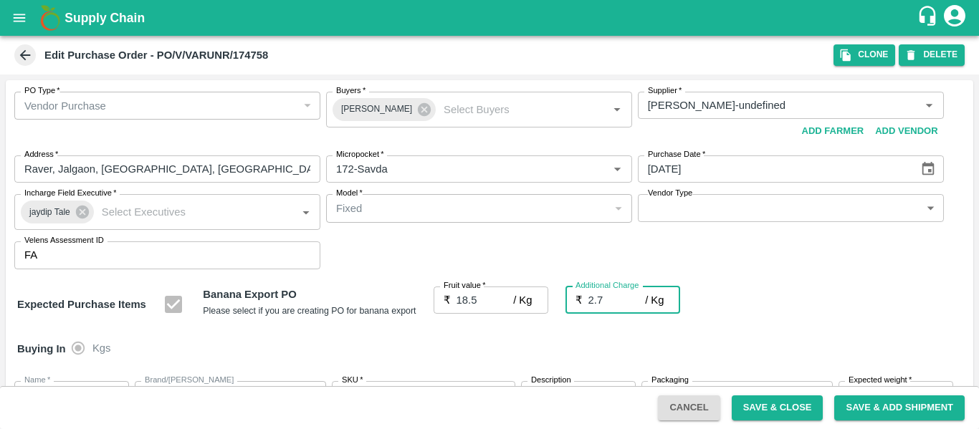
type input "21.2"
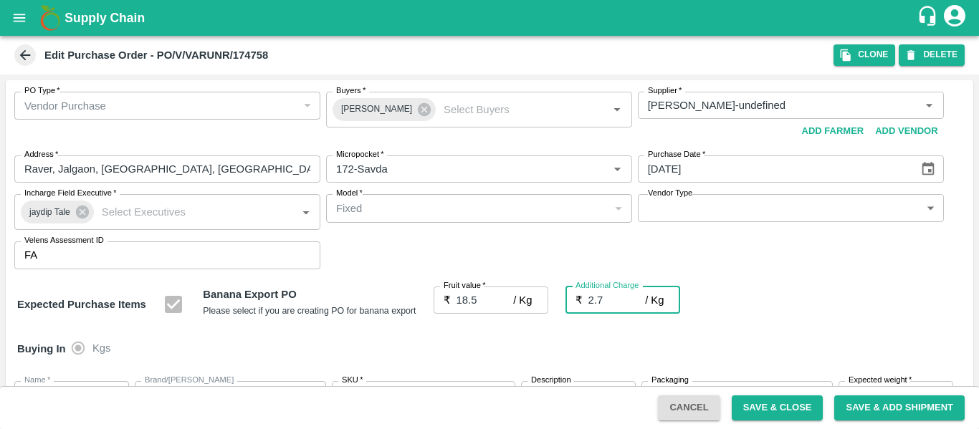
type input "2.75"
type input "21.25"
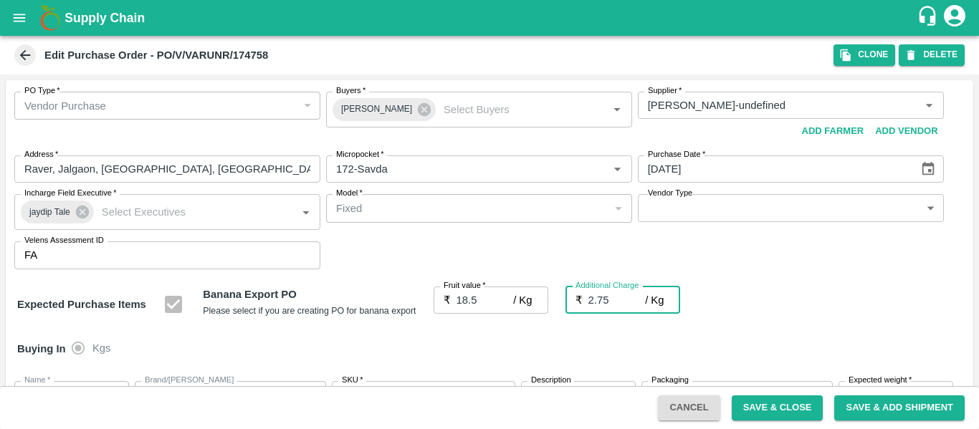
type input "21.25"
type input "2.75"
click at [800, 308] on div "Expected Purchase Items Banana Export PO Please select if you are creating PO f…" at bounding box center [489, 305] width 944 height 37
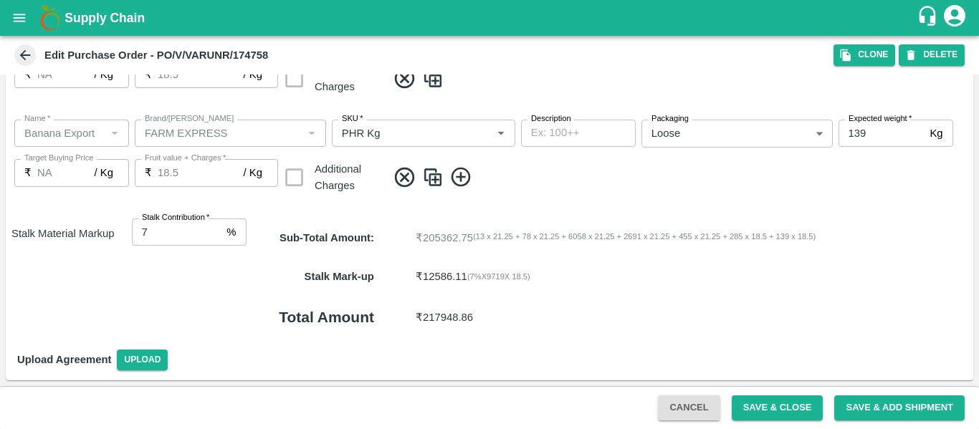
click at [760, 411] on button "Save & Close" at bounding box center [777, 407] width 92 height 25
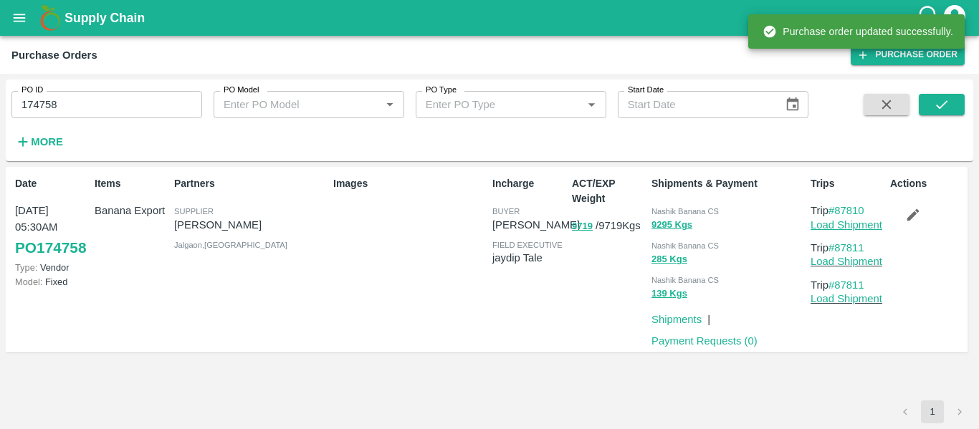
click at [844, 222] on link "Load Shipment" at bounding box center [846, 224] width 72 height 11
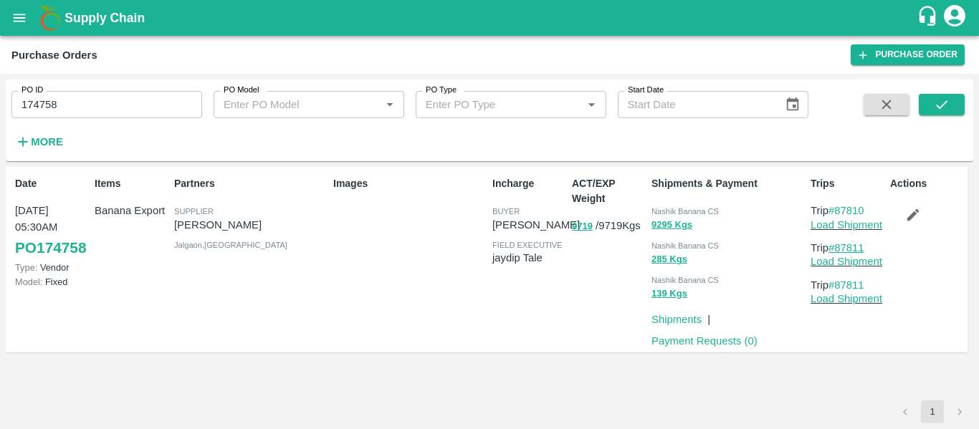
drag, startPoint x: 871, startPoint y: 244, endPoint x: 837, endPoint y: 249, distance: 34.7
click at [837, 249] on p "Trip #87811" at bounding box center [847, 248] width 74 height 16
copy link "87811"
click at [49, 115] on input "174758" at bounding box center [106, 104] width 191 height 27
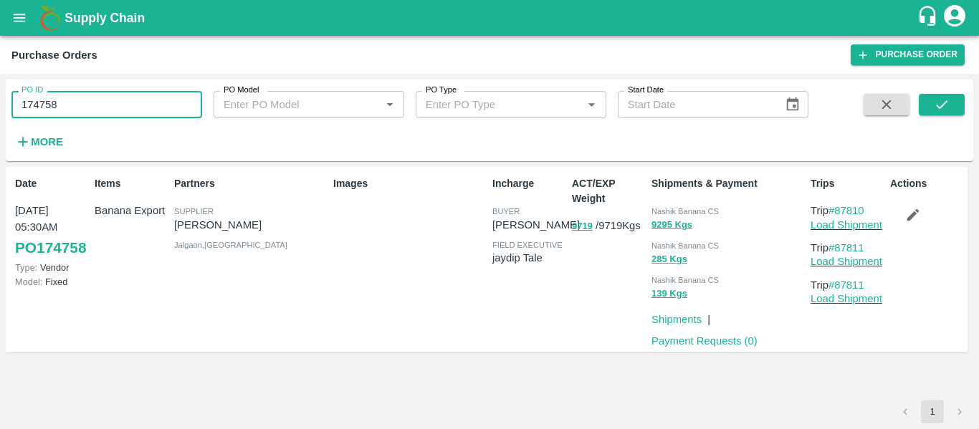
paste input "text"
type input "174713"
click at [932, 108] on button "submit" at bounding box center [941, 104] width 46 height 21
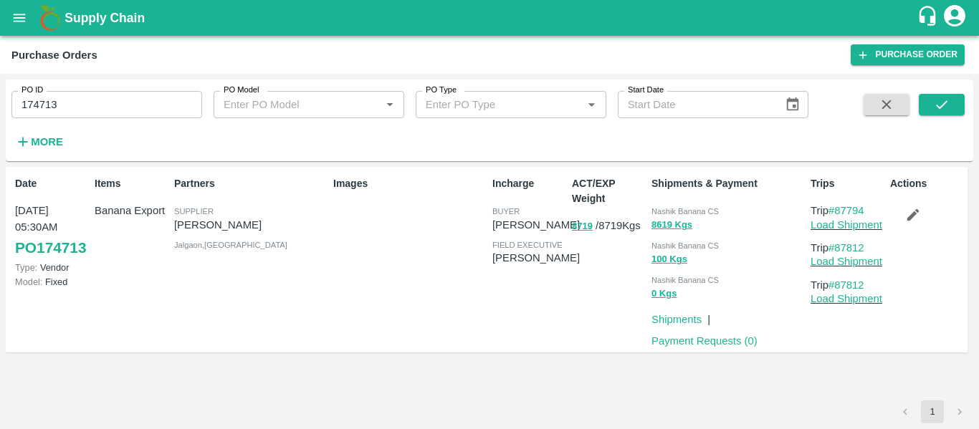
click at [909, 211] on icon "button" at bounding box center [913, 215] width 16 height 16
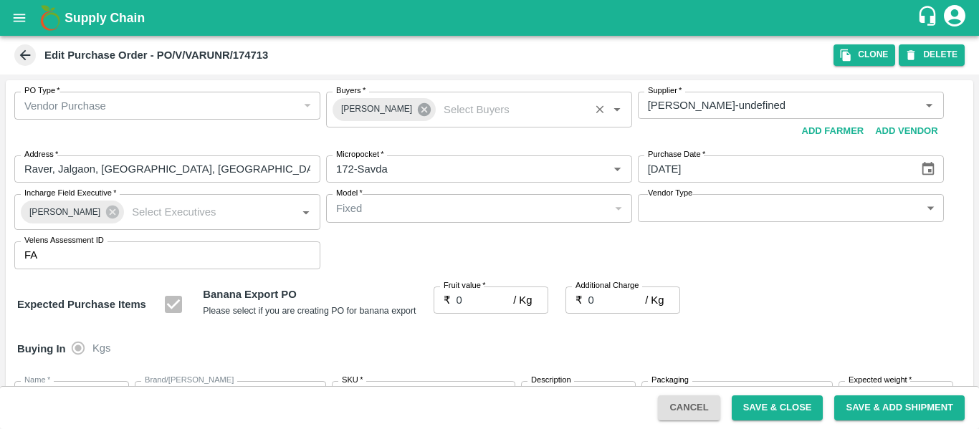
click at [417, 112] on icon at bounding box center [424, 110] width 16 height 16
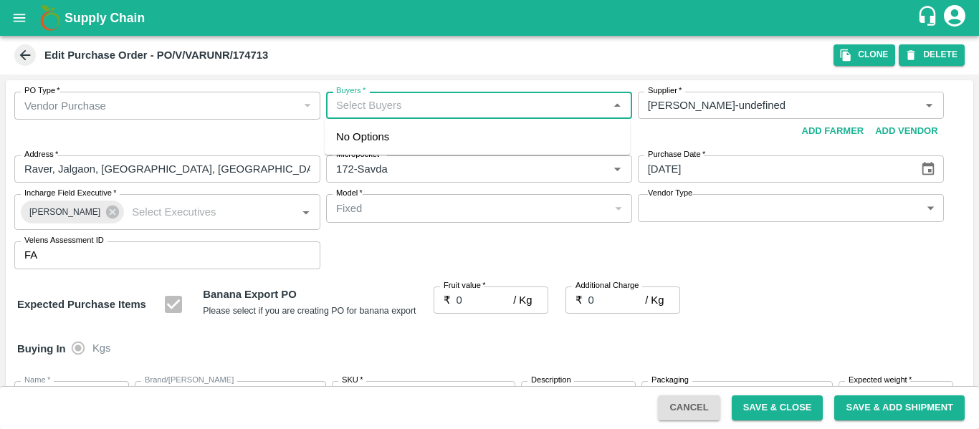
click at [381, 110] on input "Buyers   *" at bounding box center [467, 105] width 274 height 19
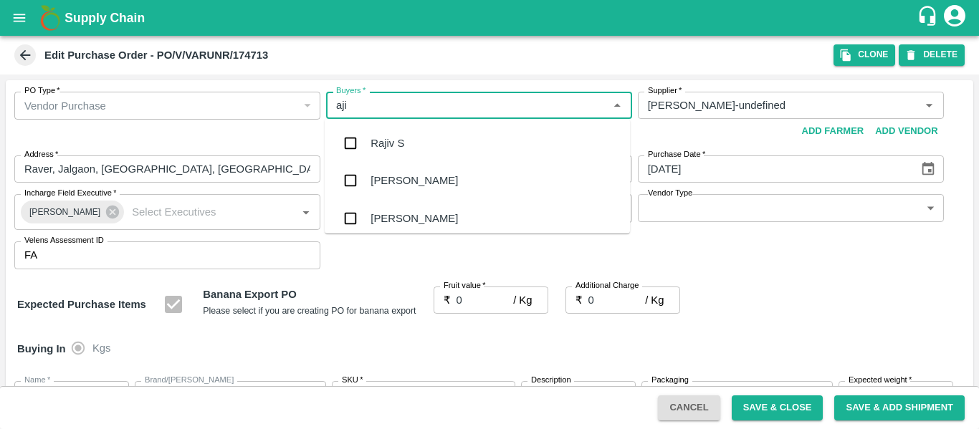
type input "ajit"
click at [386, 139] on div "Ajit Otari" at bounding box center [413, 143] width 87 height 16
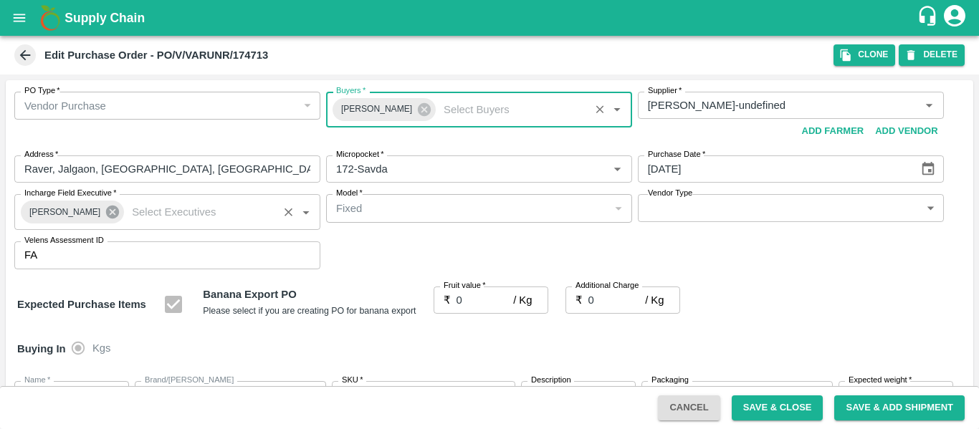
click at [106, 216] on icon at bounding box center [112, 212] width 13 height 13
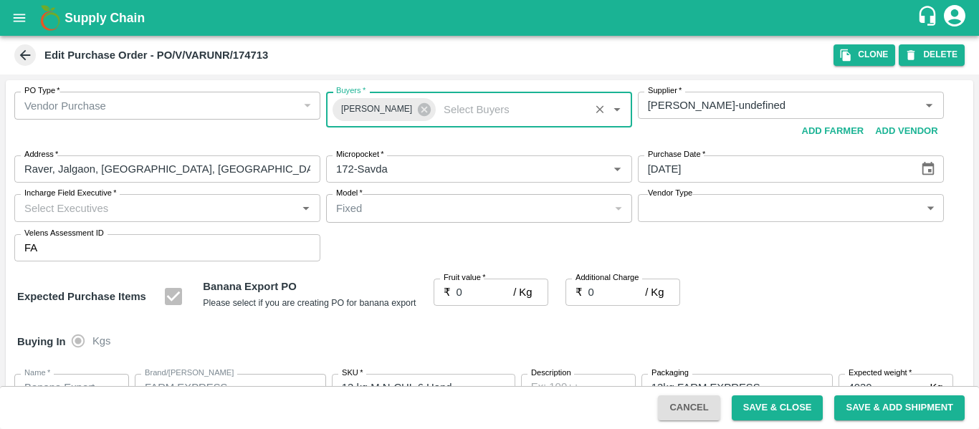
click at [67, 212] on input "Incharge Field Executive   *" at bounding box center [156, 207] width 274 height 19
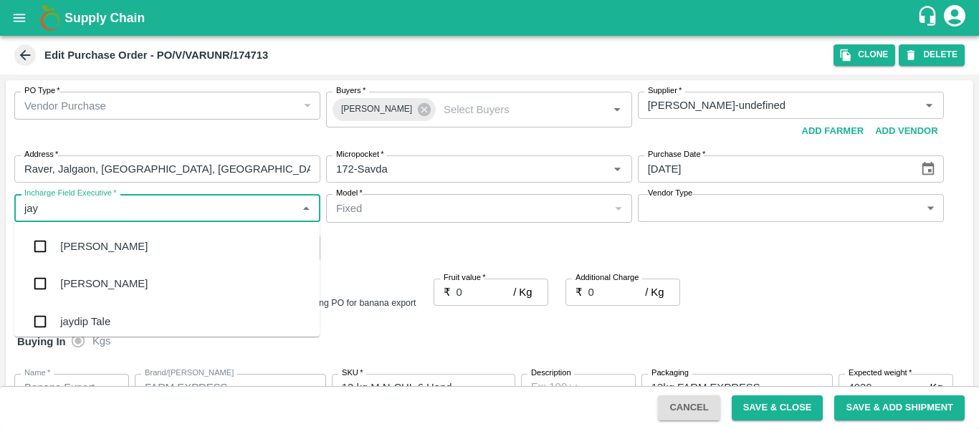
type input "jayd"
click at [74, 236] on div "jaydip Tale" at bounding box center [166, 246] width 305 height 37
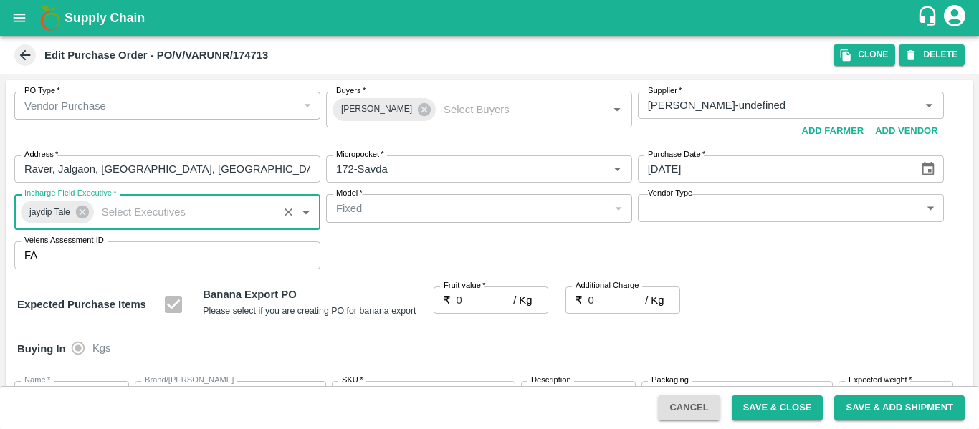
click at [460, 296] on input "0" at bounding box center [484, 300] width 57 height 27
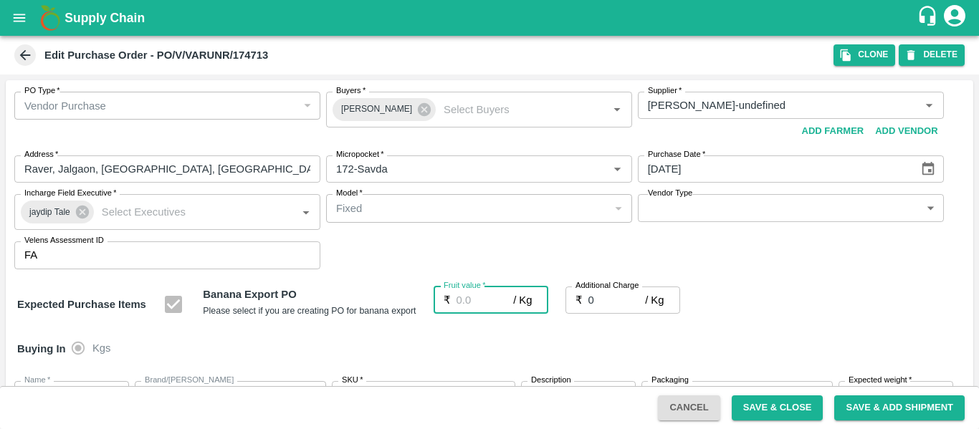
type input "1"
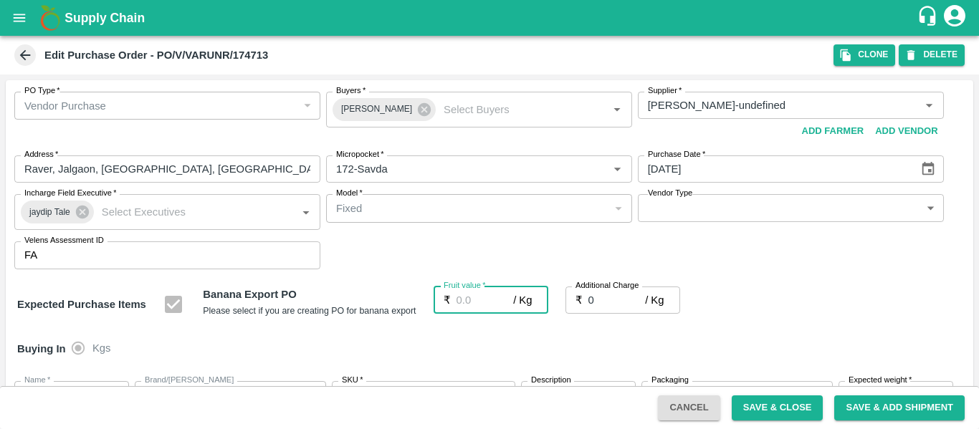
type input "1"
type input "18"
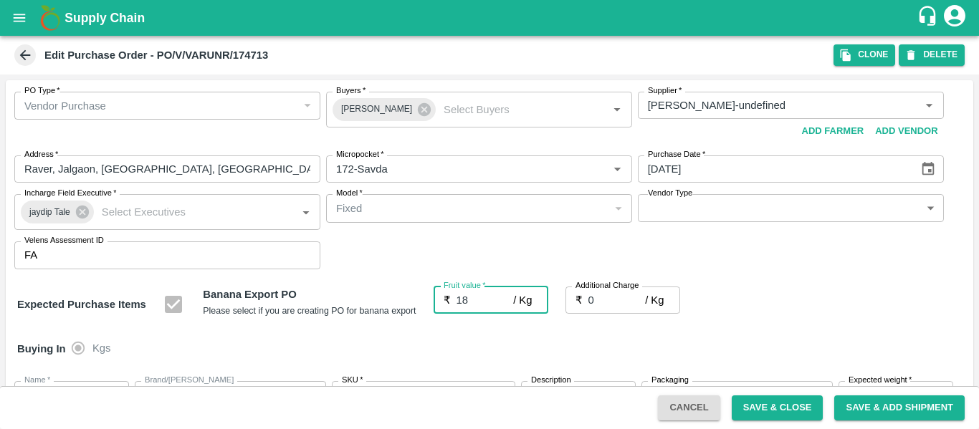
type input "18"
click at [620, 302] on input "0" at bounding box center [616, 300] width 57 height 27
type input "2"
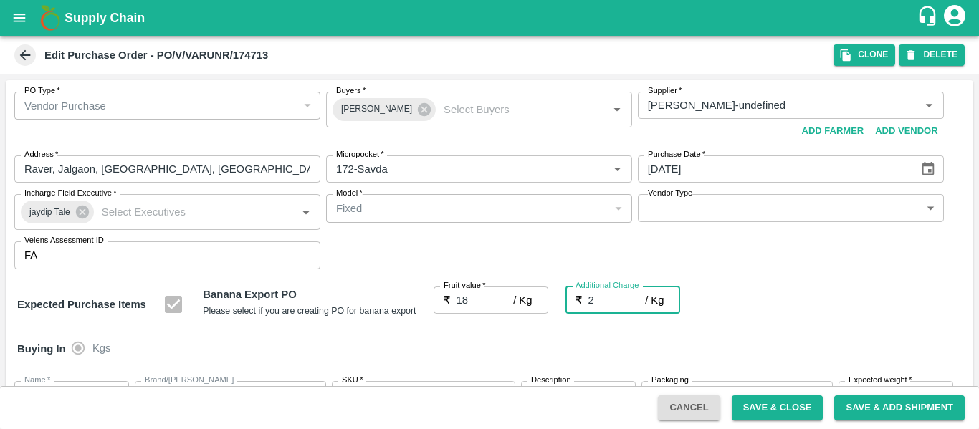
type input "20"
type input "2.7"
type input "20.7"
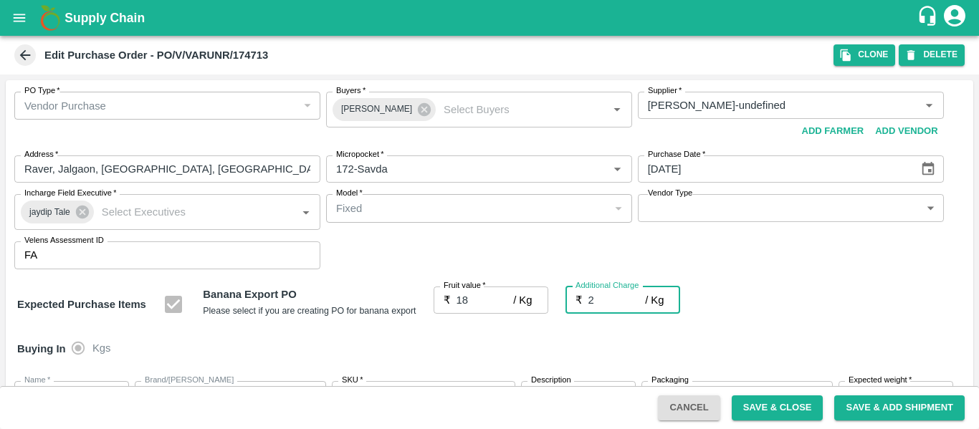
type input "20.7"
type input "2.75"
type input "20.75"
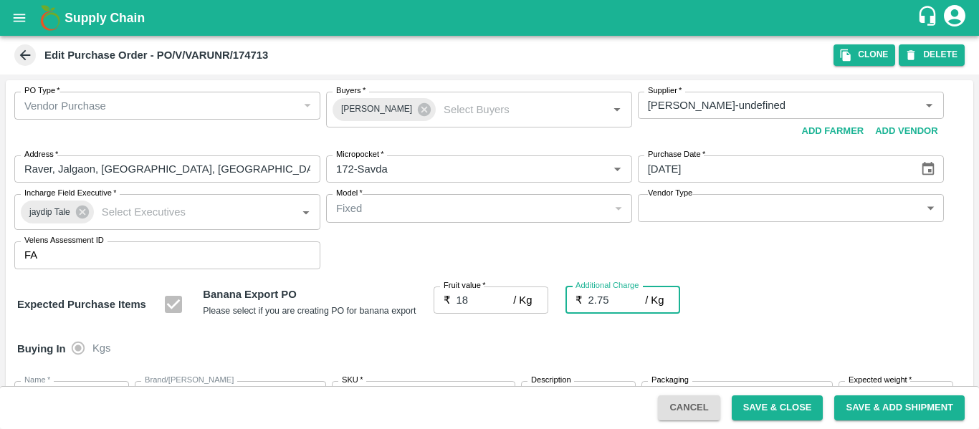
type input "20.75"
type input "2.75"
click at [802, 321] on div "Expected Purchase Items Banana Export PO Please select if you are creating PO f…" at bounding box center [489, 305] width 944 height 37
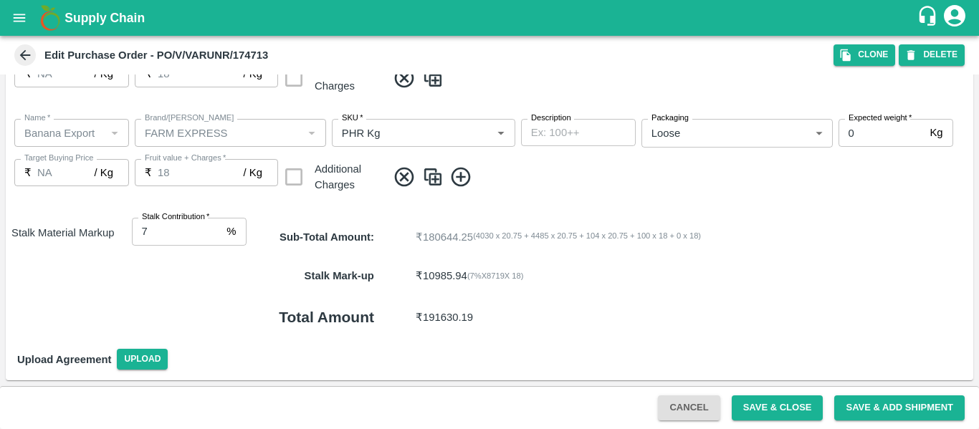
click at [764, 408] on button "Save & Close" at bounding box center [777, 407] width 92 height 25
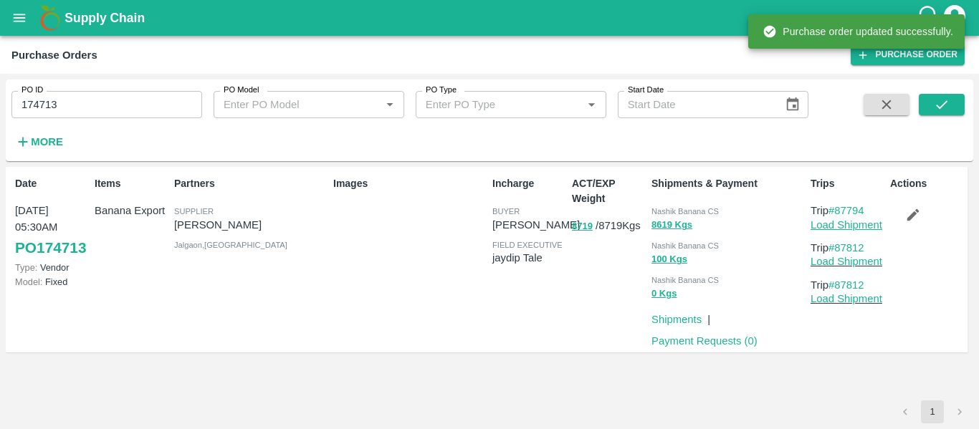
click at [849, 226] on link "Load Shipment" at bounding box center [846, 224] width 72 height 11
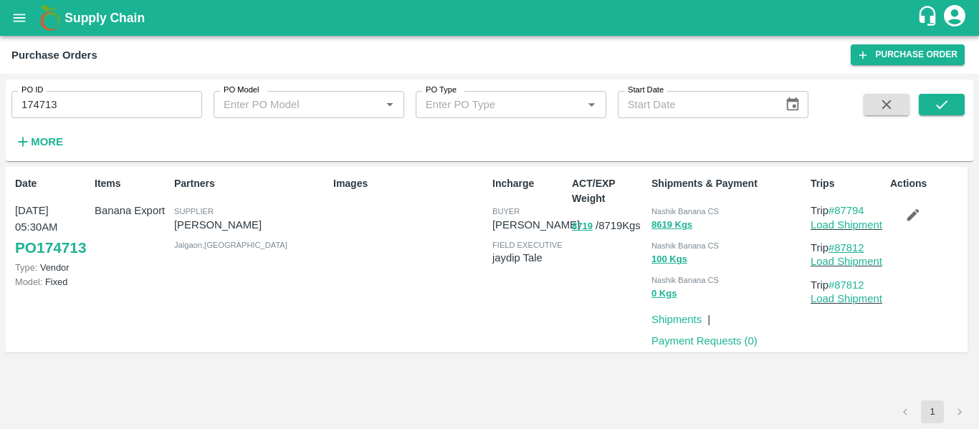
drag, startPoint x: 874, startPoint y: 248, endPoint x: 840, endPoint y: 250, distance: 34.5
click at [840, 250] on p "Trip #87812" at bounding box center [847, 248] width 74 height 16
copy link "87812"
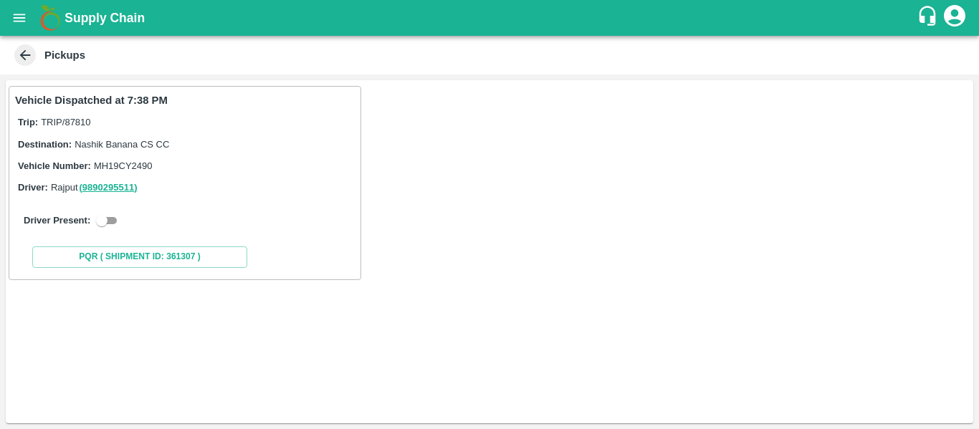
click at [112, 222] on input "checkbox" at bounding box center [102, 220] width 52 height 17
checkbox input "true"
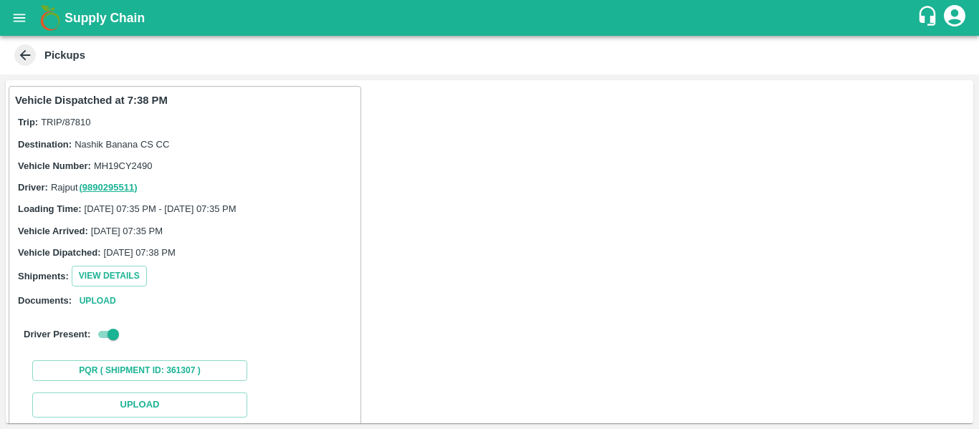
scroll to position [210, 0]
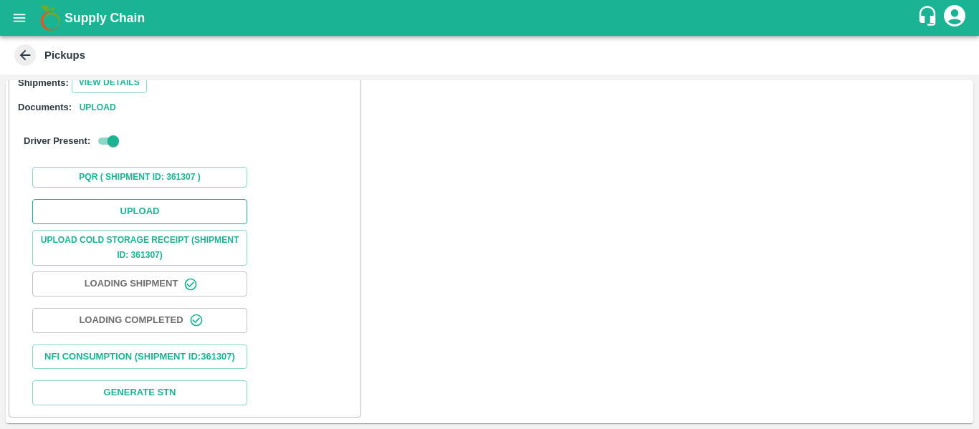
click at [130, 199] on button "Upload" at bounding box center [139, 211] width 215 height 25
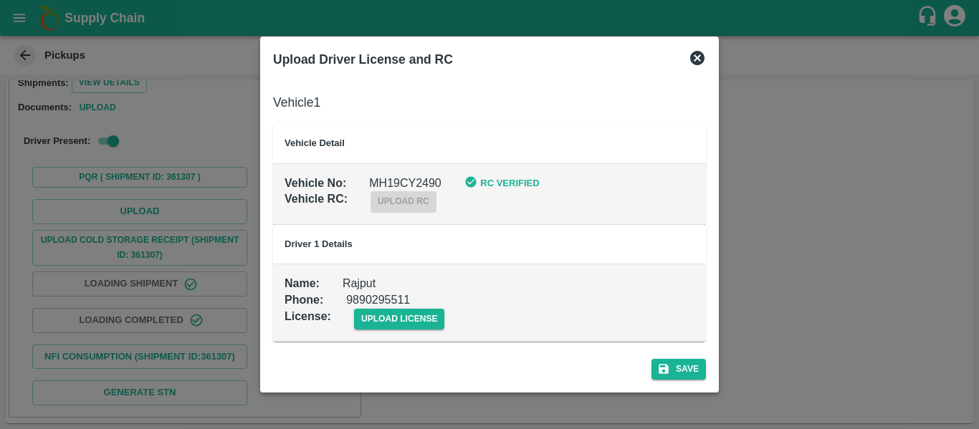
click at [413, 330] on td "Name : Rajput Phone : [PHONE_NUMBER] License : upload license" at bounding box center [489, 302] width 433 height 77
click at [401, 314] on span "upload license" at bounding box center [399, 319] width 91 height 21
click at [0, 0] on input "upload license" at bounding box center [0, 0] width 0 height 0
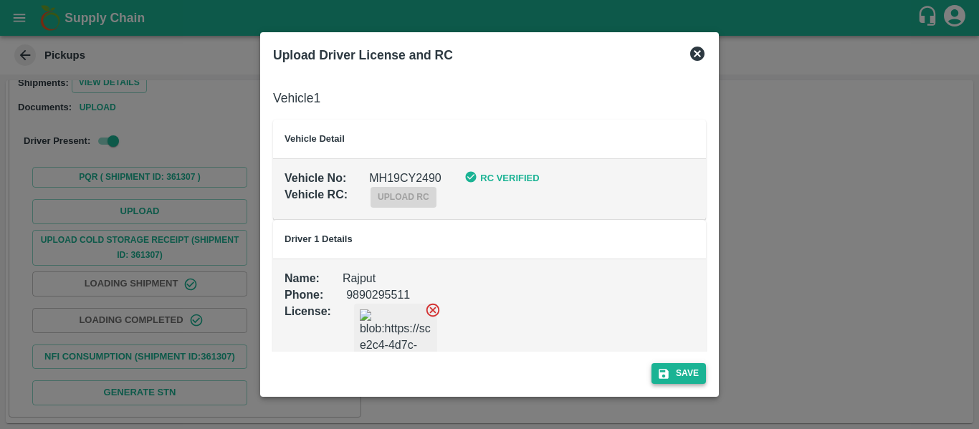
click at [676, 370] on button "Save" at bounding box center [678, 373] width 54 height 21
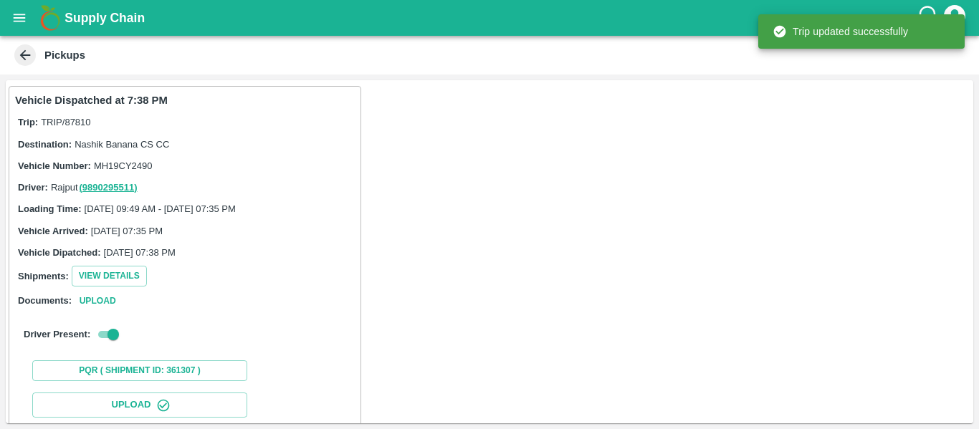
scroll to position [246, 0]
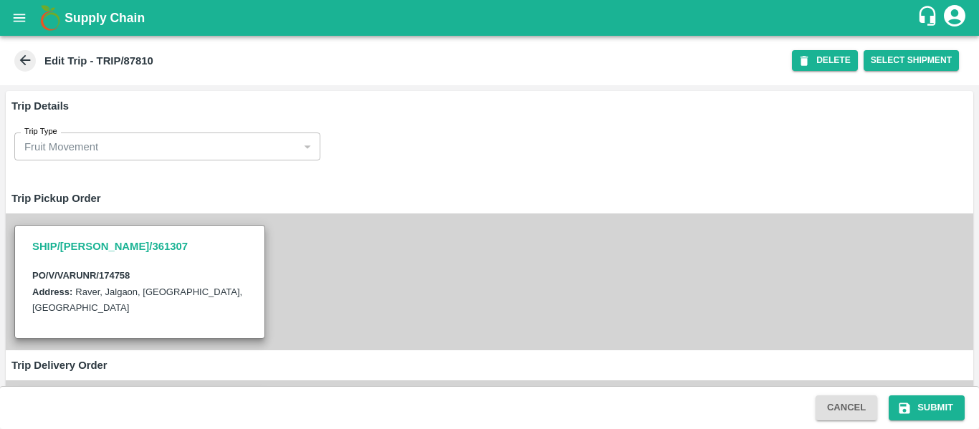
scroll to position [1066, 0]
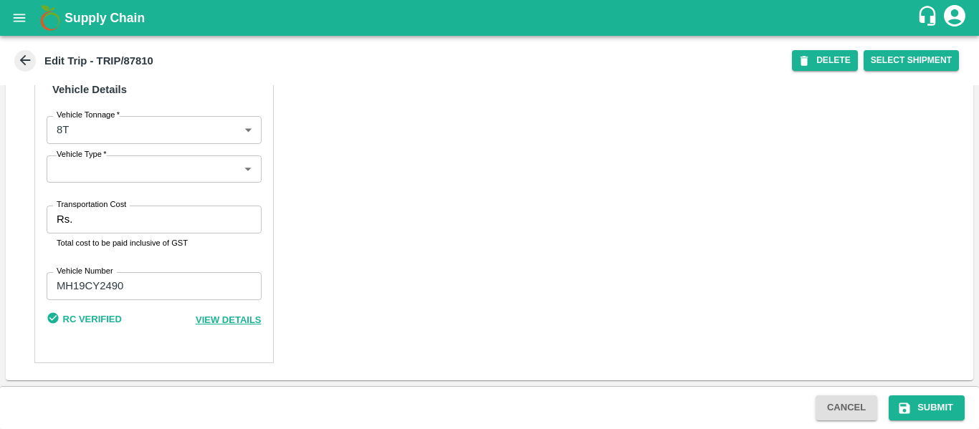
click at [114, 236] on p "Total cost to be paid inclusive of GST" at bounding box center [154, 242] width 195 height 13
click at [77, 219] on div "Rs. Transportation Cost" at bounding box center [154, 219] width 215 height 27
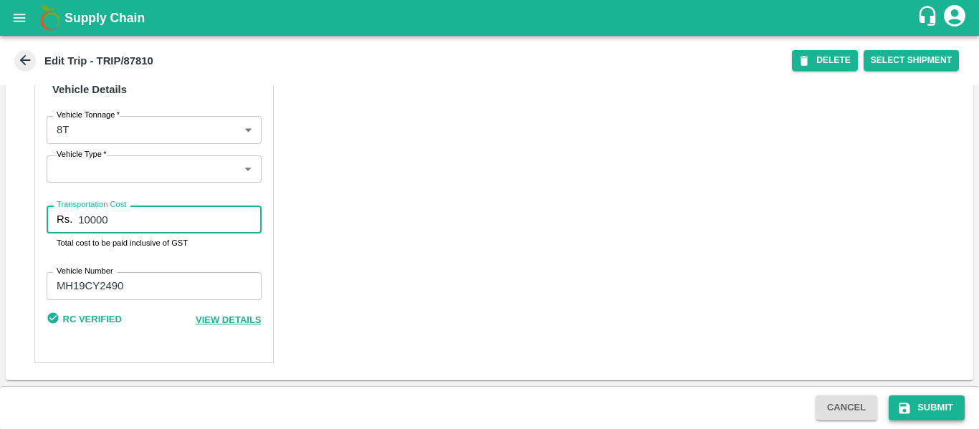
type input "10000"
click at [937, 403] on button "Submit" at bounding box center [926, 407] width 76 height 25
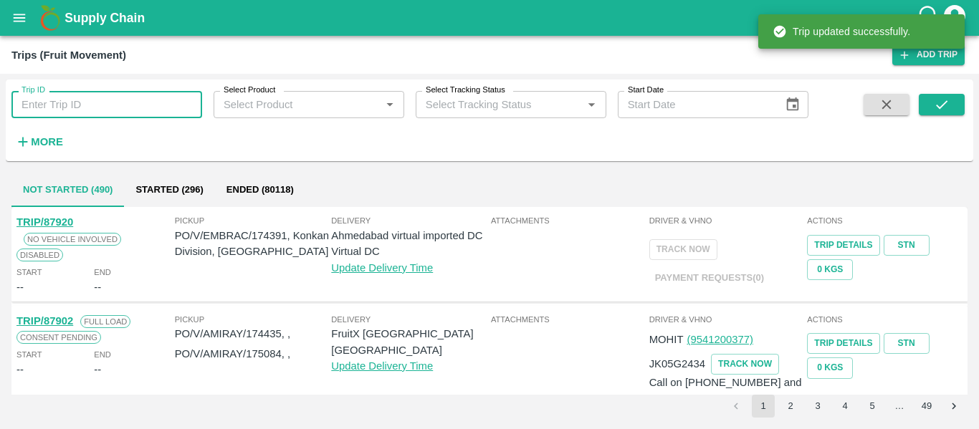
click at [86, 104] on input "Trip ID" at bounding box center [106, 104] width 191 height 27
paste input "87811"
type input "87811"
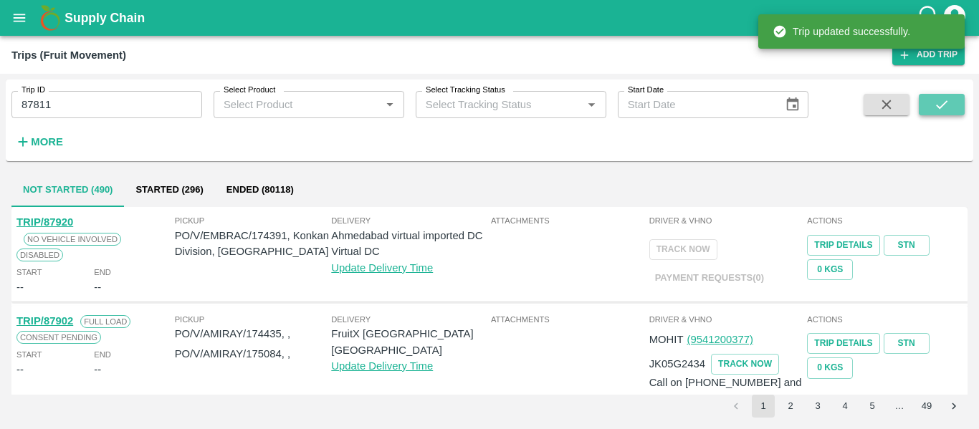
click at [944, 110] on icon "submit" at bounding box center [942, 105] width 16 height 16
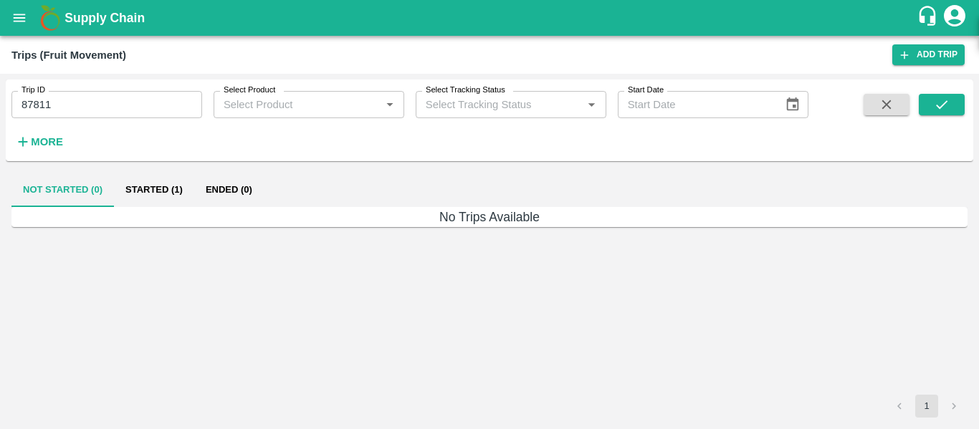
click at [163, 191] on button "Started (1)" at bounding box center [154, 190] width 80 height 34
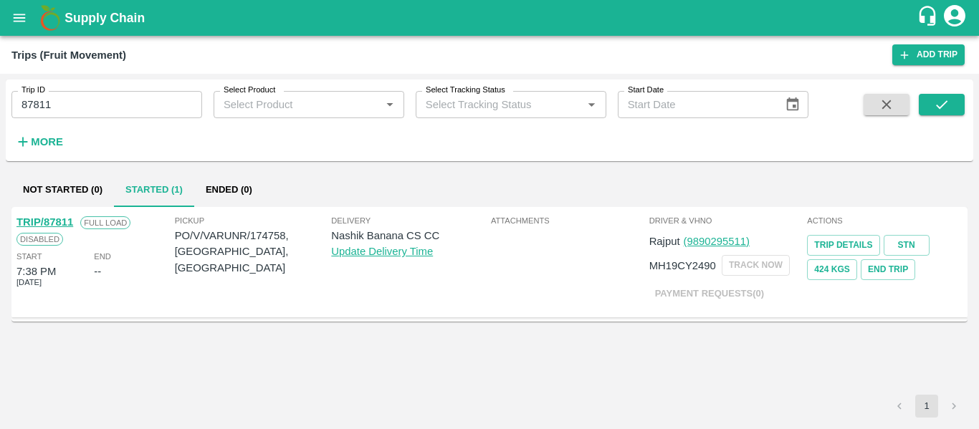
click at [37, 223] on link "TRIP/87811" at bounding box center [44, 221] width 57 height 11
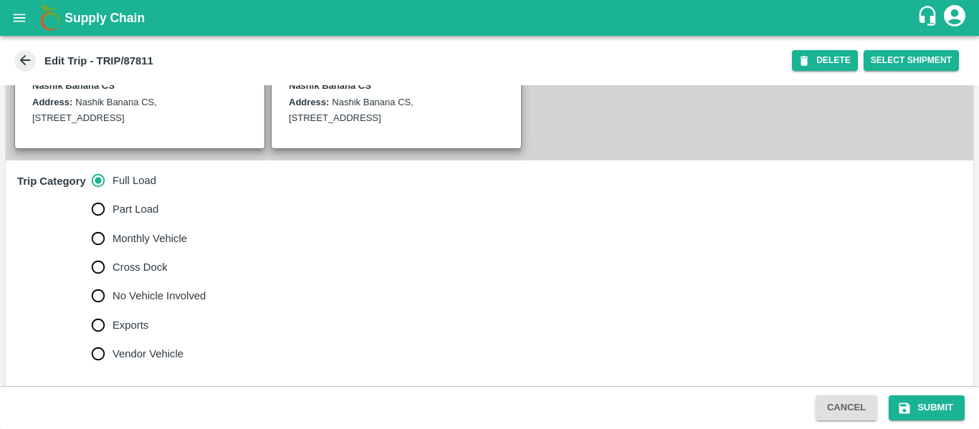
scroll to position [358, 0]
click at [142, 297] on span "No Vehicle Involved" at bounding box center [158, 295] width 93 height 16
click at [112, 297] on input "No Vehicle Involved" at bounding box center [98, 295] width 29 height 29
radio input "true"
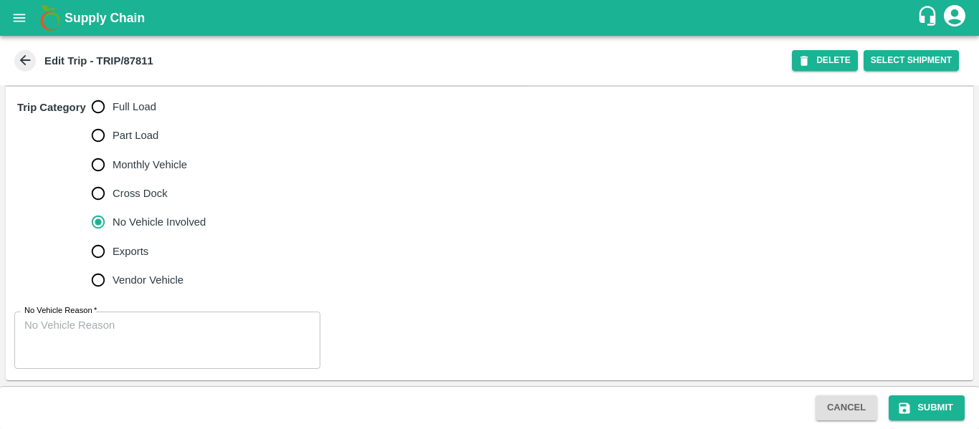
click at [84, 352] on textarea "No Vehicle Reason   *" at bounding box center [167, 340] width 286 height 45
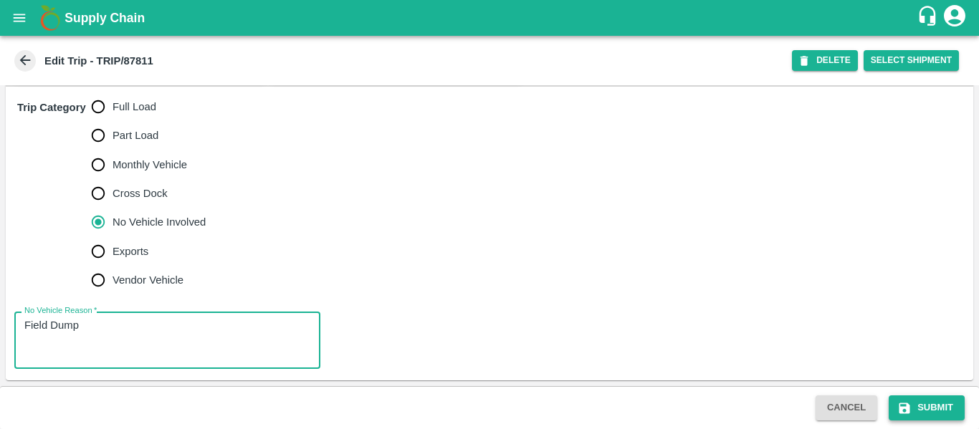
type textarea "Field Dump"
click at [906, 420] on button "Submit" at bounding box center [926, 407] width 76 height 25
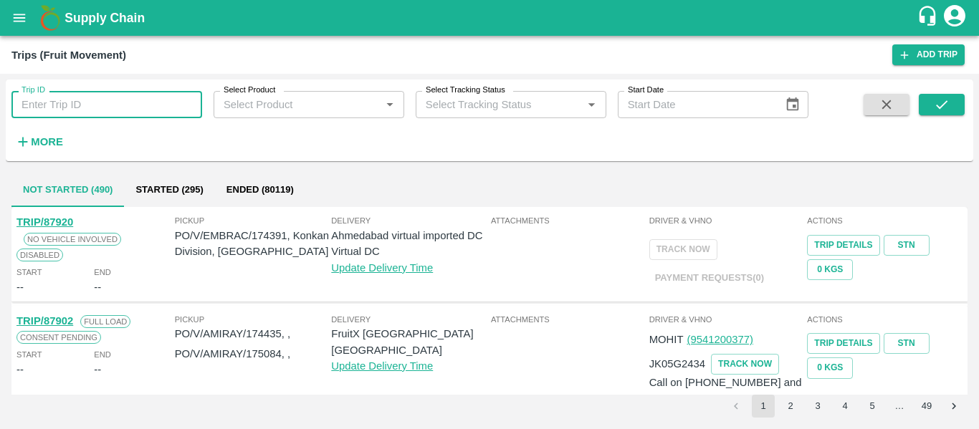
click at [95, 95] on input "Trip ID" at bounding box center [106, 104] width 191 height 27
type input "87794"
click at [941, 99] on icon "submit" at bounding box center [942, 105] width 16 height 16
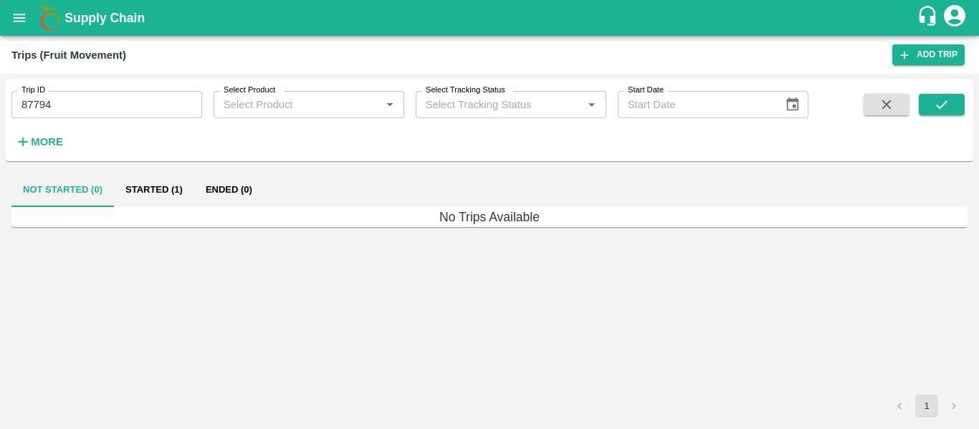
click at [130, 200] on button "Started (1)" at bounding box center [154, 190] width 80 height 34
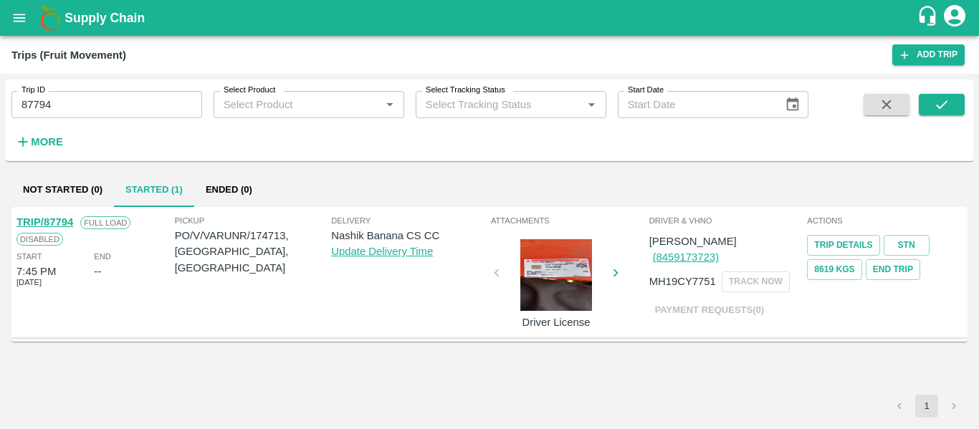
click at [51, 224] on link "TRIP/87794" at bounding box center [44, 221] width 57 height 11
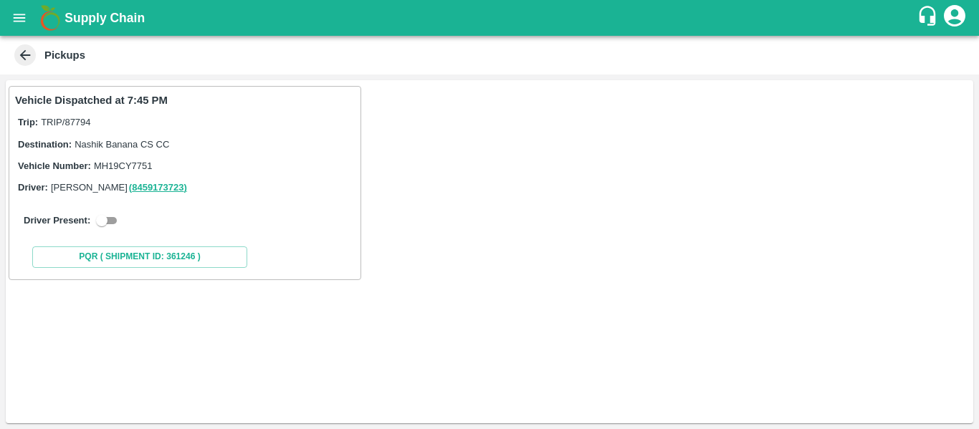
click at [107, 221] on input "checkbox" at bounding box center [102, 220] width 52 height 17
checkbox input "true"
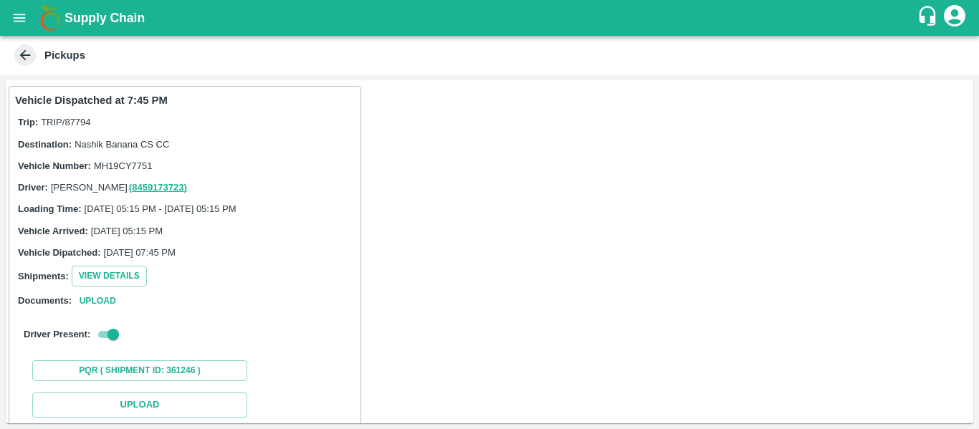
scroll to position [210, 0]
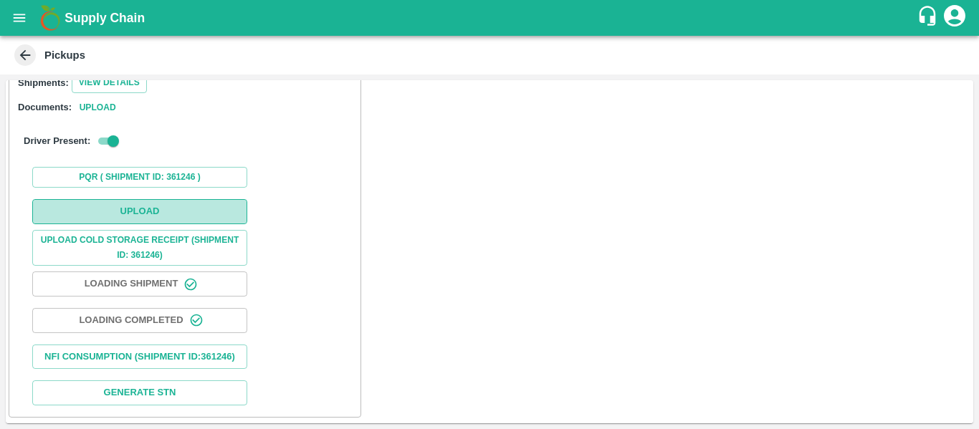
click at [184, 199] on button "Upload" at bounding box center [139, 211] width 215 height 25
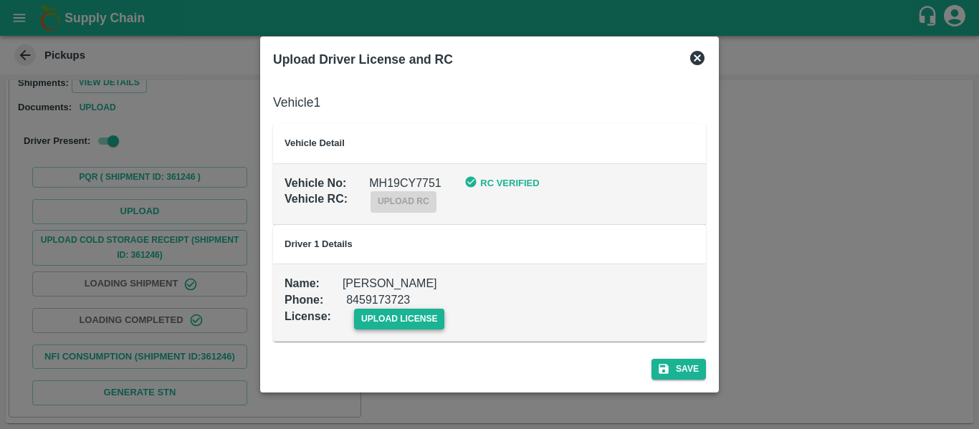
click at [396, 317] on span "upload license" at bounding box center [399, 319] width 91 height 21
click at [0, 0] on input "upload license" at bounding box center [0, 0] width 0 height 0
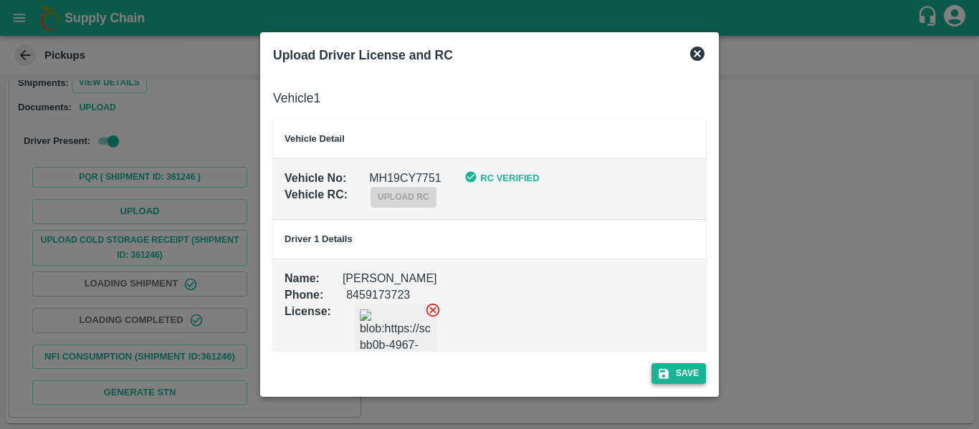
click at [657, 363] on button "Save" at bounding box center [678, 373] width 54 height 21
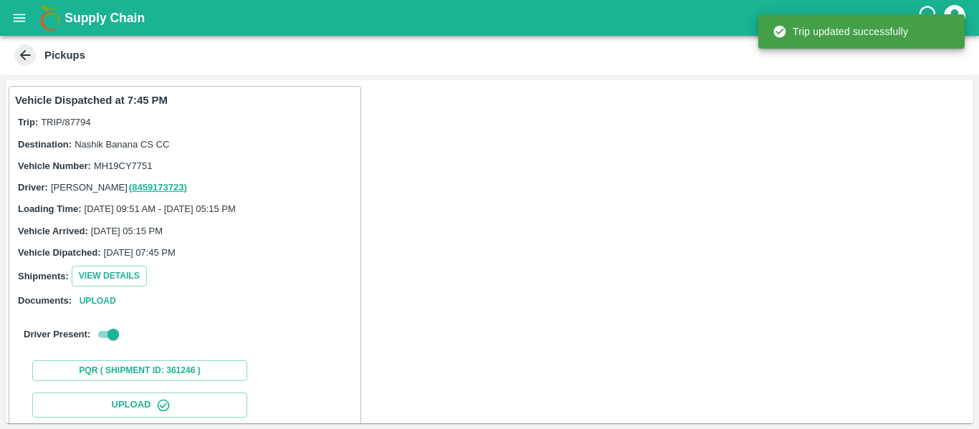
scroll to position [246, 0]
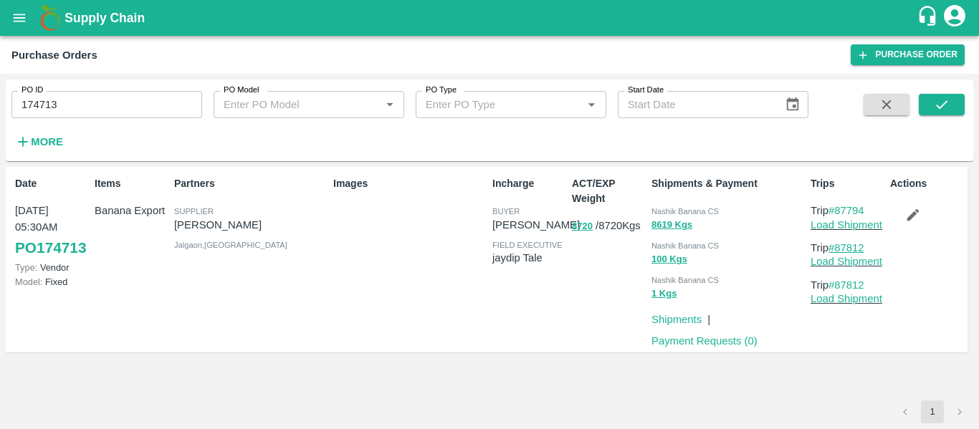
drag, startPoint x: 873, startPoint y: 249, endPoint x: 838, endPoint y: 252, distance: 34.6
click at [838, 252] on p "Trip #87812" at bounding box center [847, 248] width 74 height 16
copy link "87812"
click at [50, 103] on input "174713" at bounding box center [106, 104] width 191 height 27
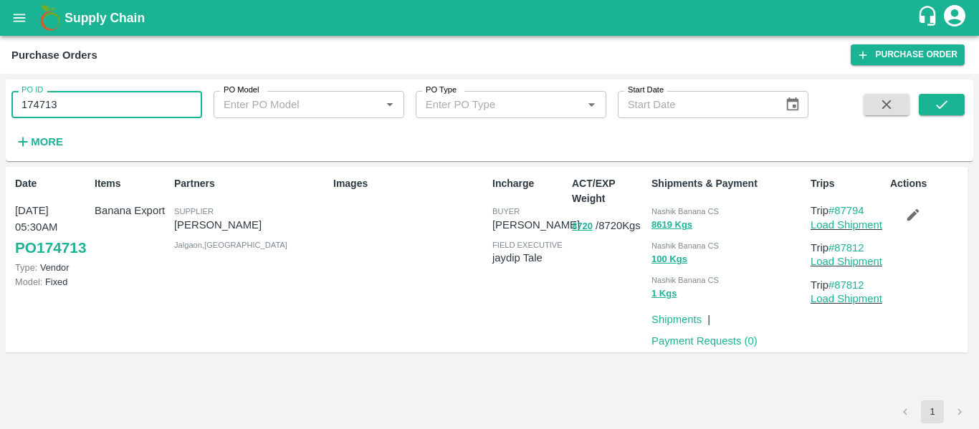
paste input "text"
type input "174798"
click at [951, 100] on button "submit" at bounding box center [941, 104] width 46 height 21
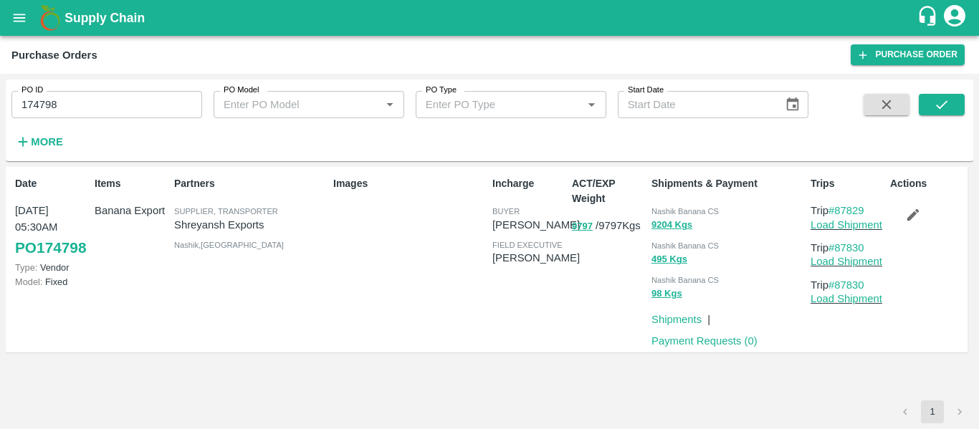
click at [923, 215] on button "button" at bounding box center [913, 215] width 46 height 24
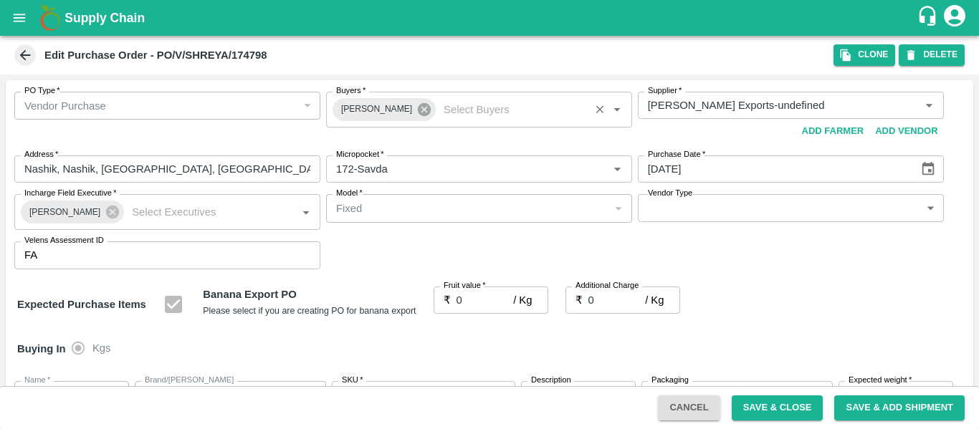
click at [418, 115] on icon at bounding box center [424, 110] width 16 height 16
click at [378, 111] on input "Buyers   *" at bounding box center [467, 105] width 274 height 19
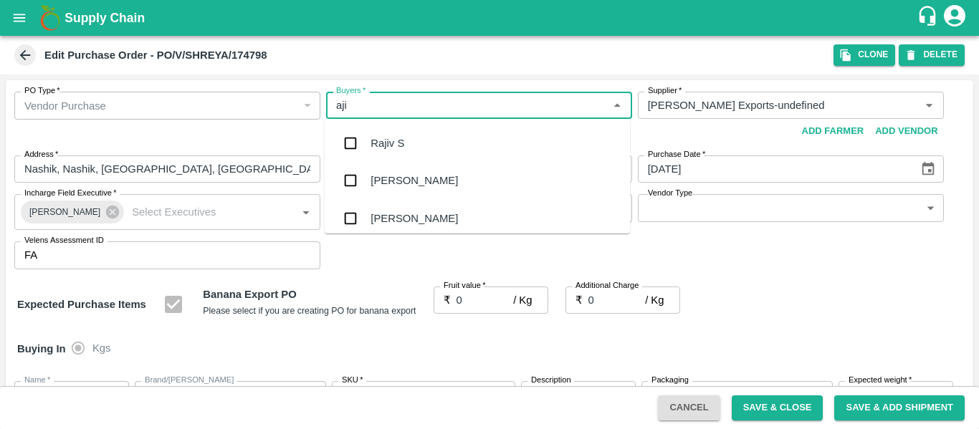
type input "ajit"
click at [384, 142] on div "Ajit Otari" at bounding box center [413, 143] width 87 height 16
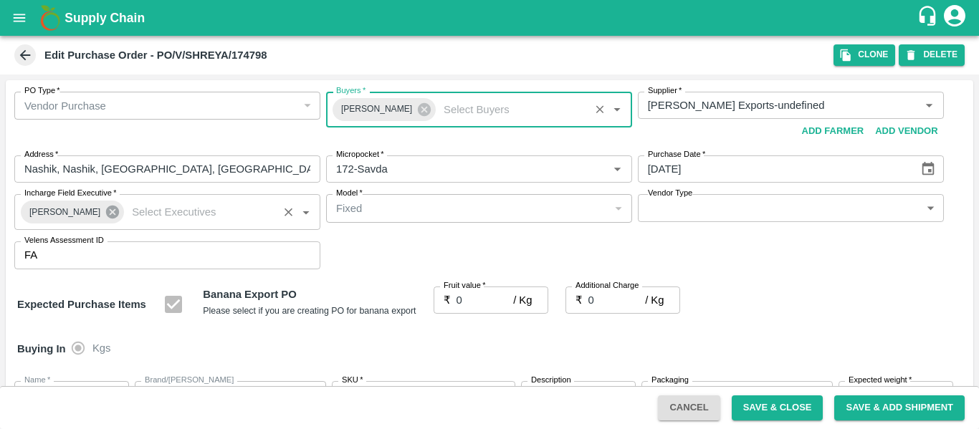
click at [105, 206] on icon at bounding box center [113, 212] width 16 height 16
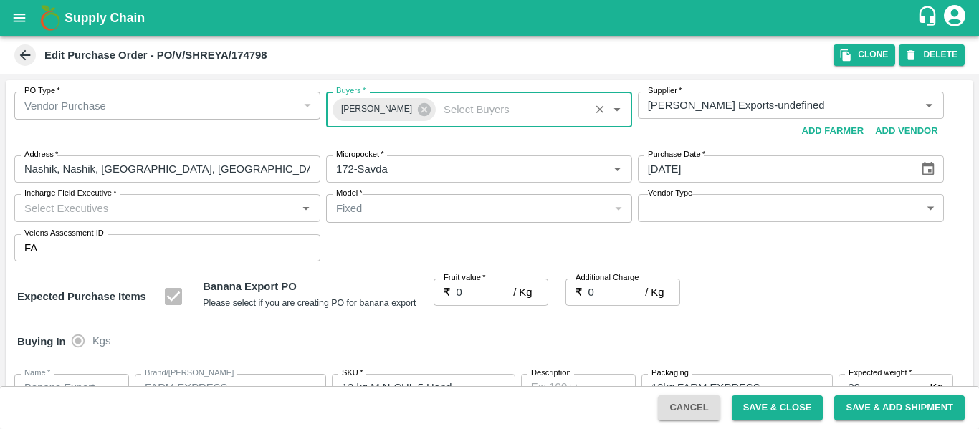
click at [89, 216] on input "Incharge Field Executive   *" at bounding box center [156, 207] width 274 height 19
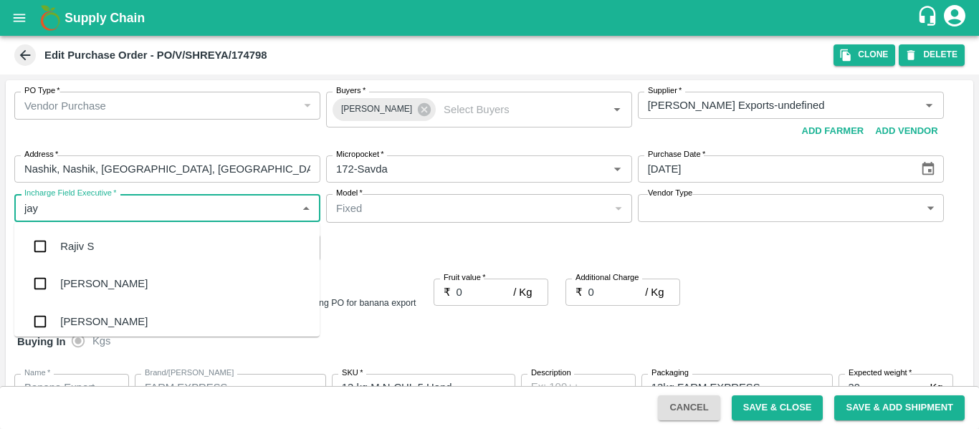
type input "jayd"
click at [92, 250] on div "jaydip Tale" at bounding box center [85, 247] width 50 height 16
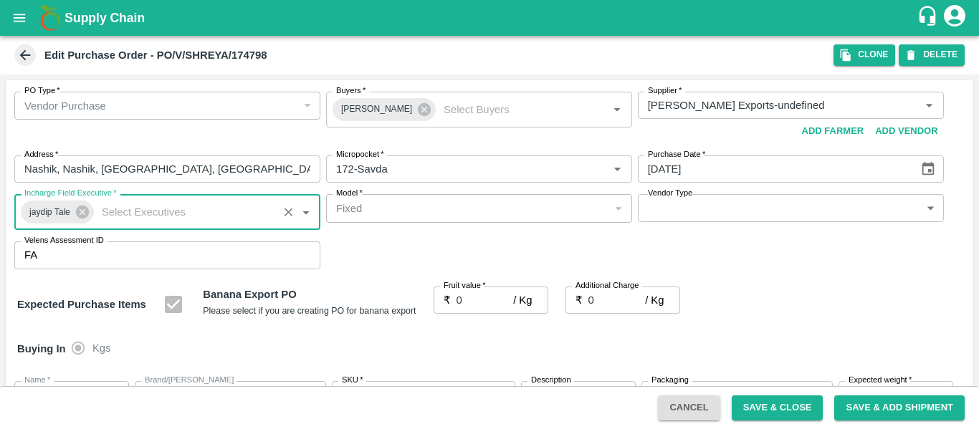
click at [464, 297] on input "0" at bounding box center [484, 300] width 57 height 27
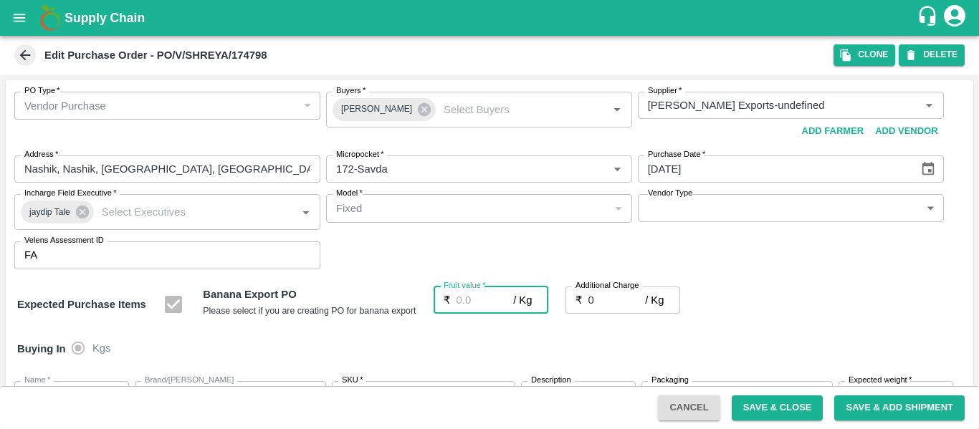
type input "2"
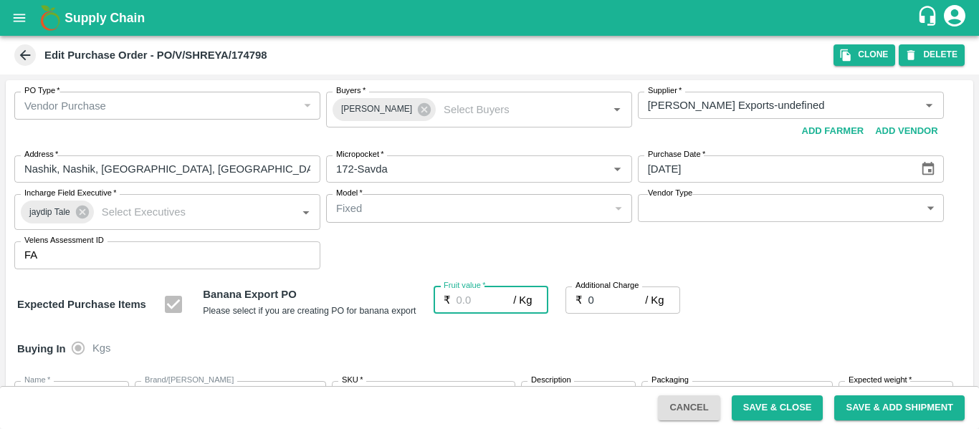
type input "2"
type input "29"
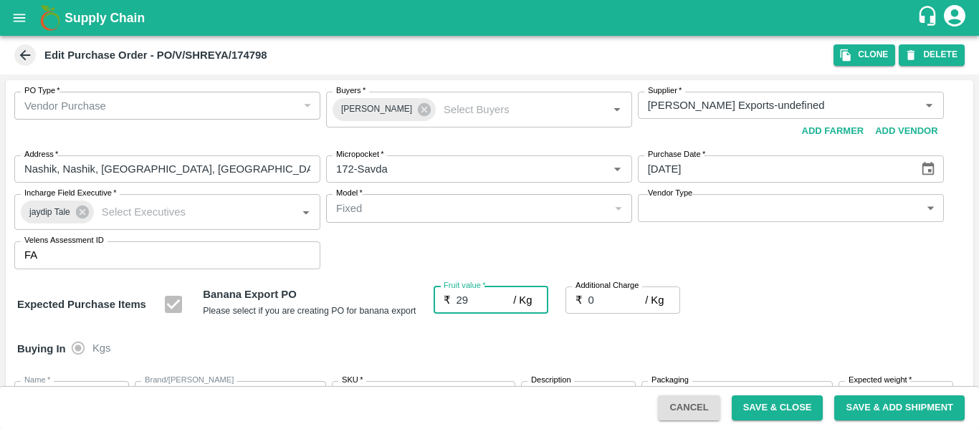
type input "29"
type input "2"
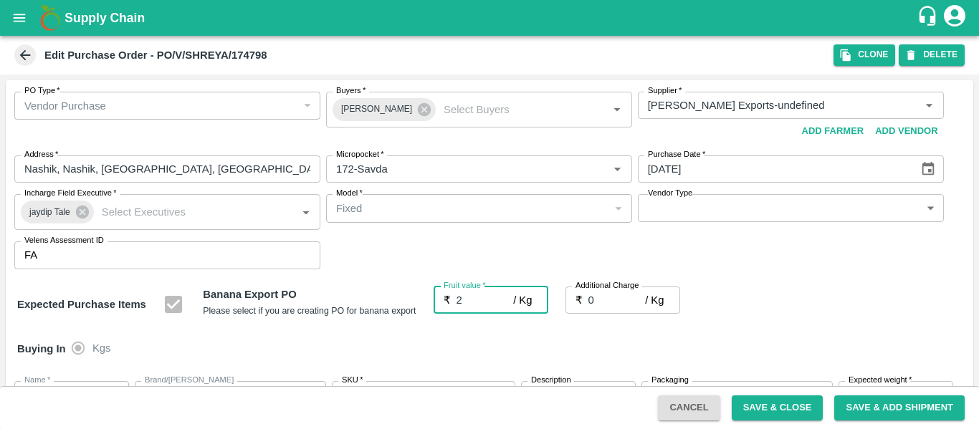
type input "2"
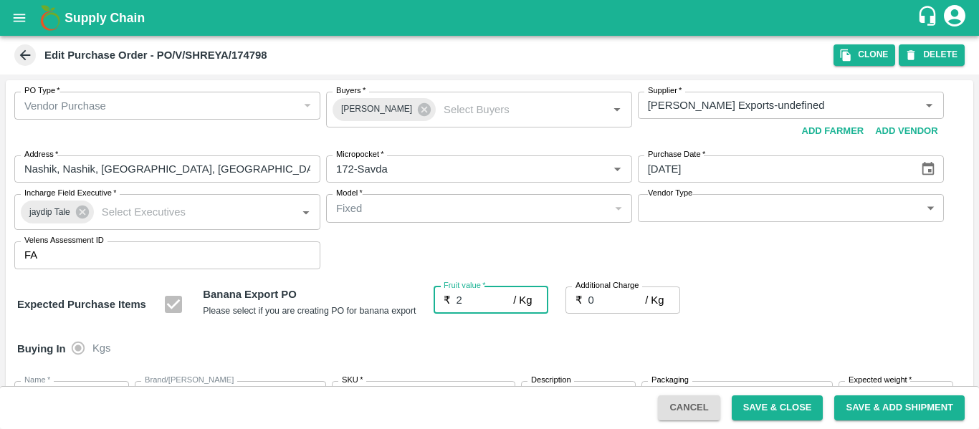
type input "2"
type input "20"
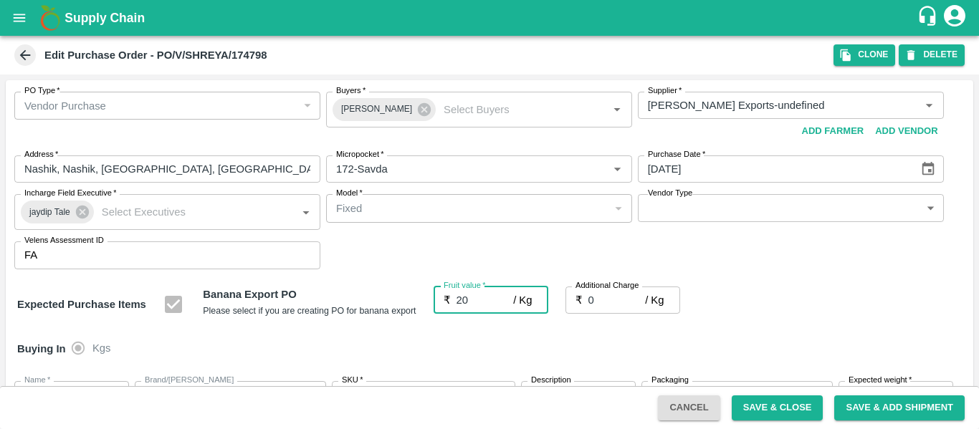
type input "20"
click at [612, 312] on input "0" at bounding box center [616, 300] width 57 height 27
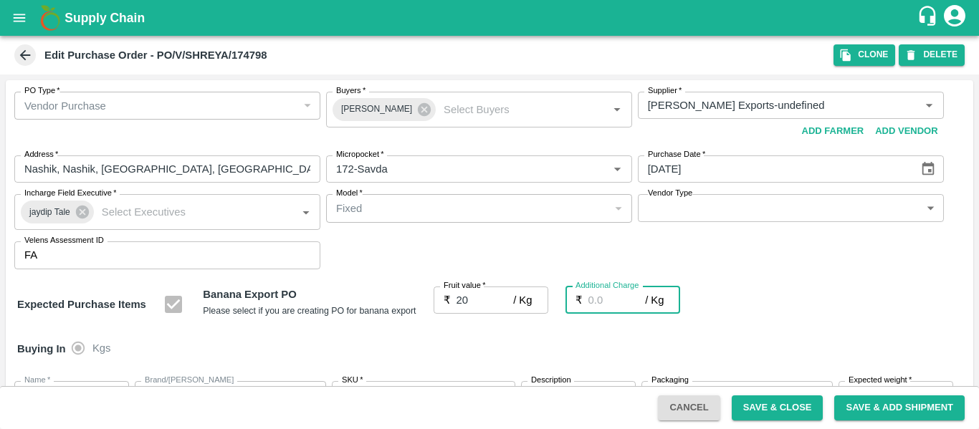
type input "2"
type input "22"
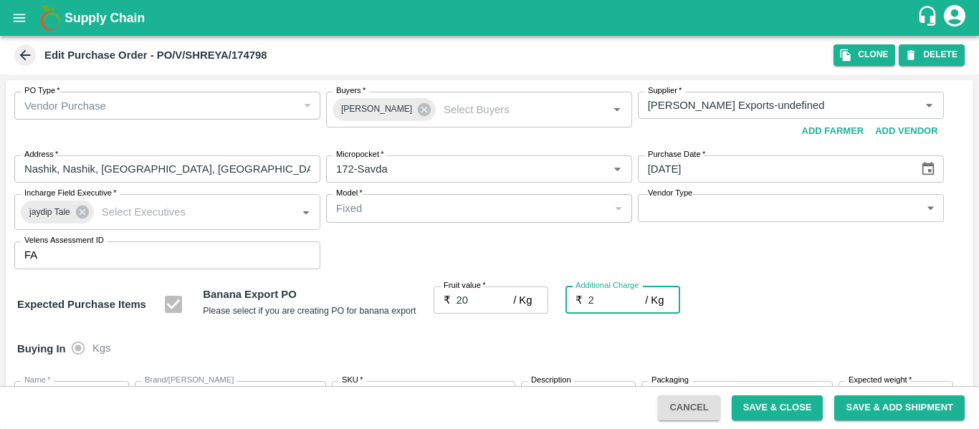
type input "2.7"
type input "22.7"
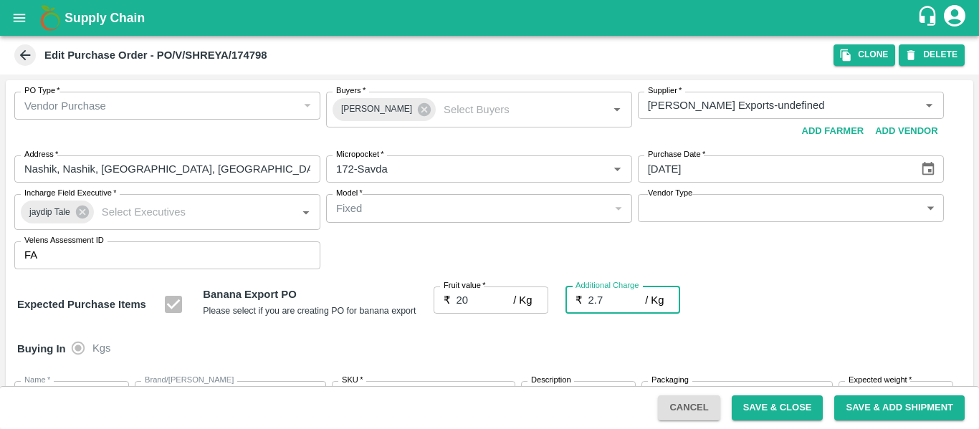
type input "2.75"
type input "22.75"
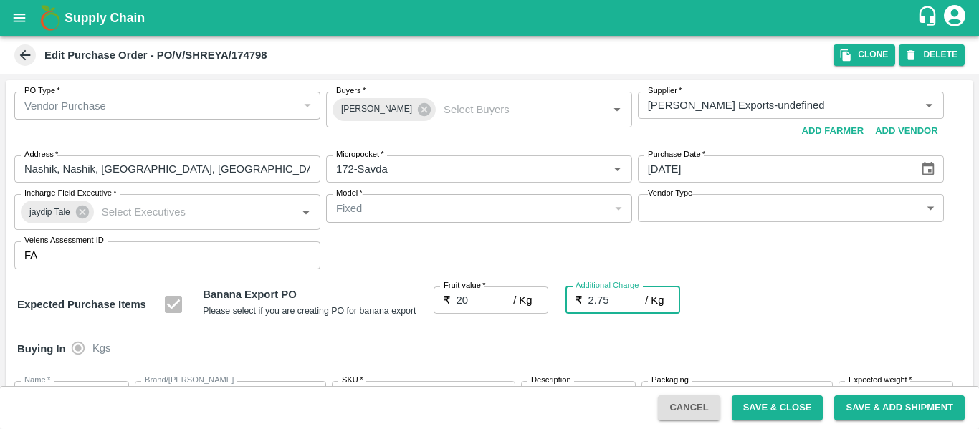
type input "2.75"
click at [836, 345] on div "Buying In Kgs" at bounding box center [489, 349] width 967 height 42
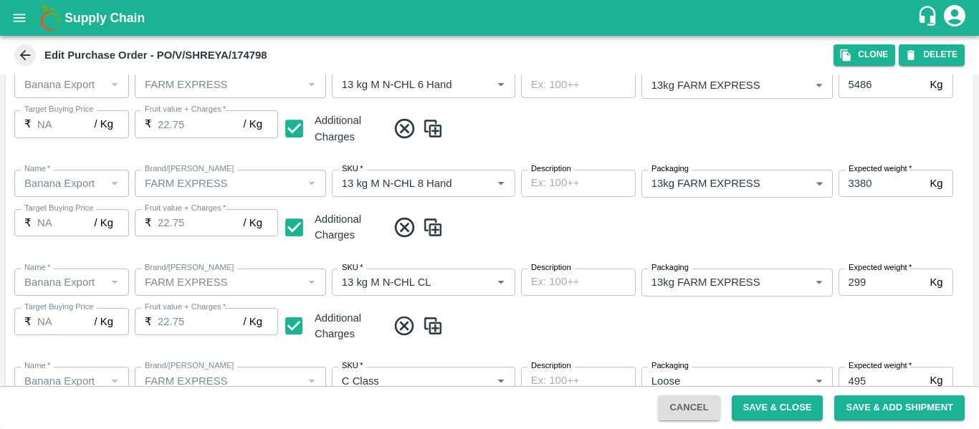
scroll to position [756, 0]
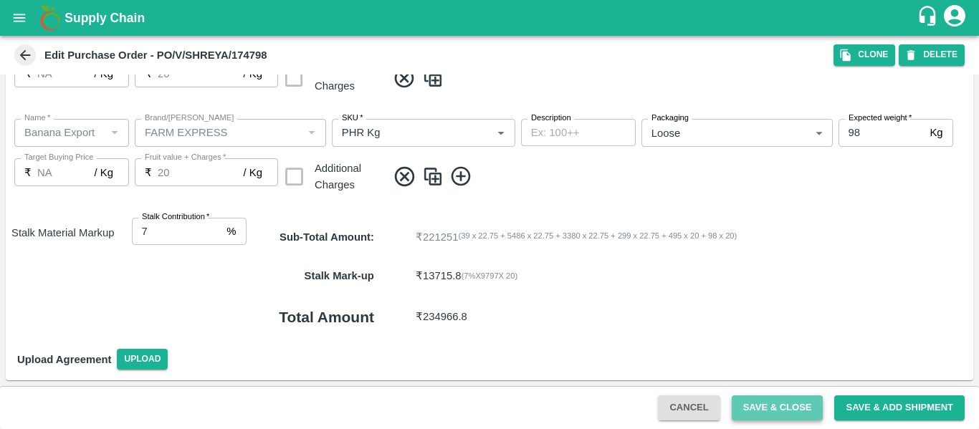
click at [771, 407] on button "Save & Close" at bounding box center [777, 407] width 92 height 25
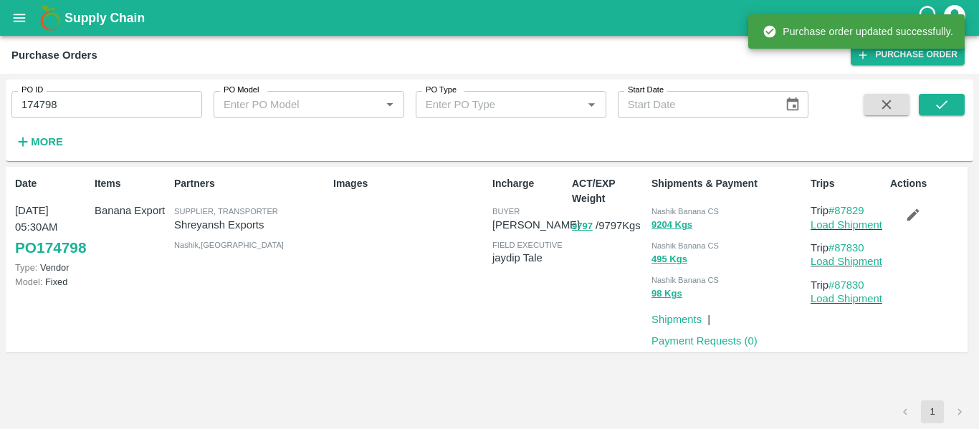
click at [835, 231] on p "Load Shipment" at bounding box center [847, 225] width 74 height 16
click at [840, 224] on link "Load Shipment" at bounding box center [846, 224] width 72 height 11
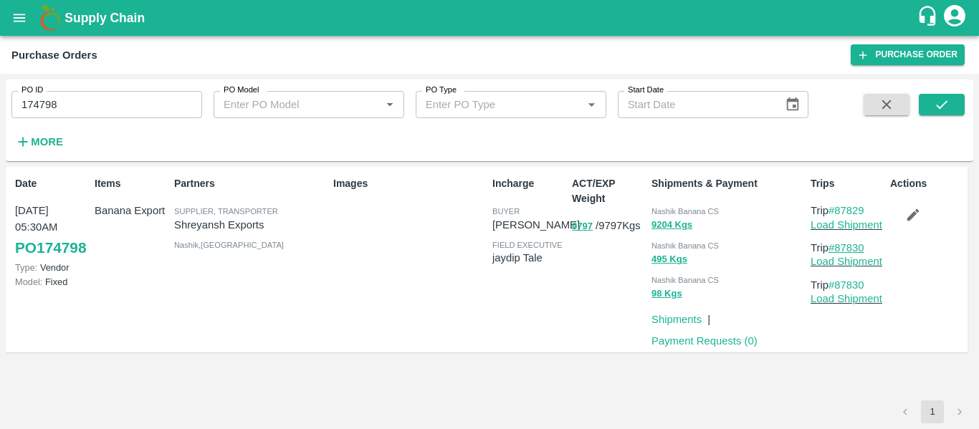
drag, startPoint x: 874, startPoint y: 247, endPoint x: 840, endPoint y: 249, distance: 34.5
click at [840, 249] on p "Trip #87830" at bounding box center [847, 248] width 74 height 16
copy link "87830"
click at [92, 90] on div "PO ID 174798 PO ID" at bounding box center [101, 99] width 202 height 39
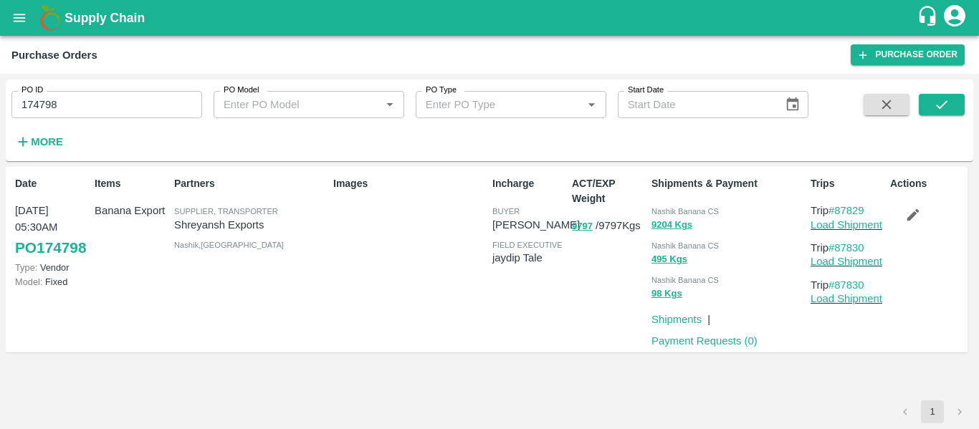
click at [94, 105] on input "174798" at bounding box center [106, 104] width 191 height 27
paste input "text"
type input "174776"
click at [932, 102] on button "submit" at bounding box center [941, 104] width 46 height 21
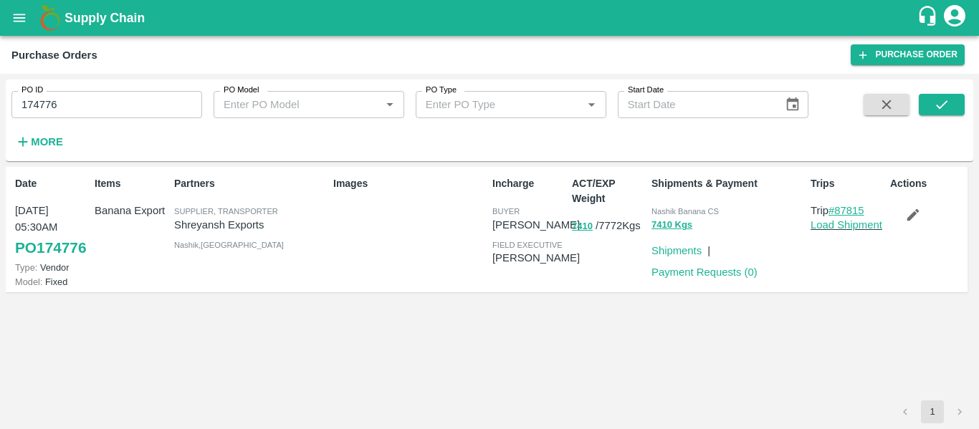
click at [857, 211] on link "#87815" at bounding box center [846, 210] width 36 height 11
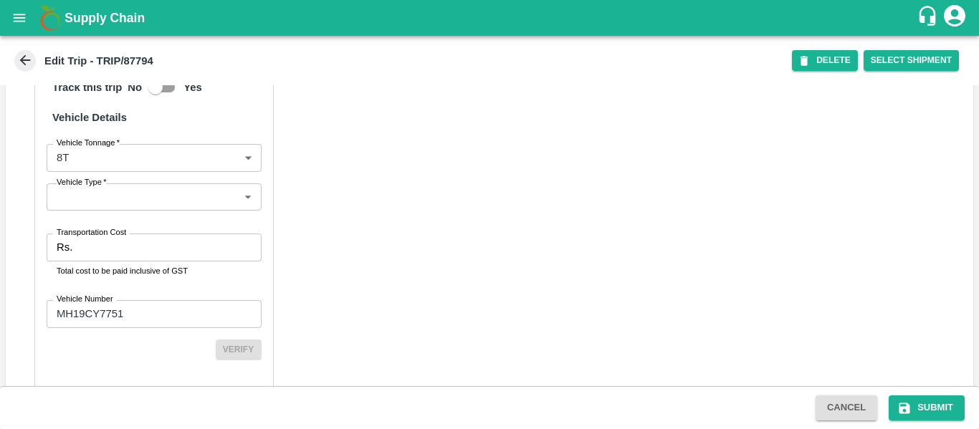
scroll to position [1070, 0]
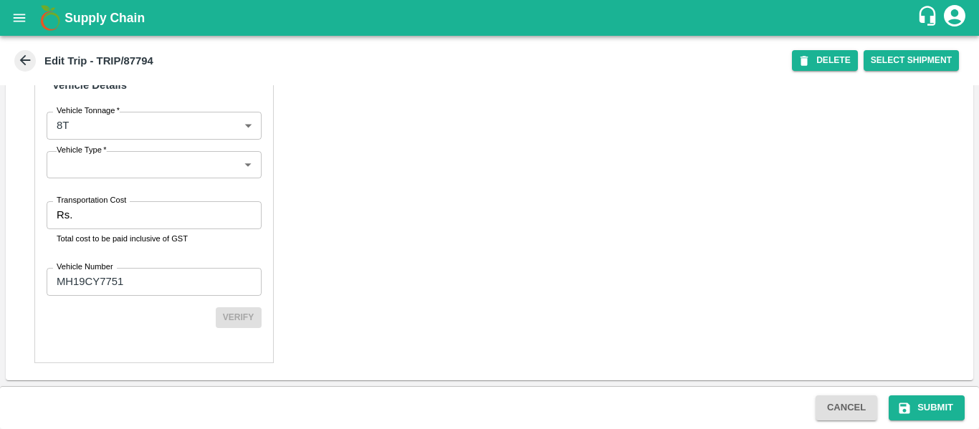
click at [112, 226] on input "Transportation Cost" at bounding box center [169, 214] width 183 height 27
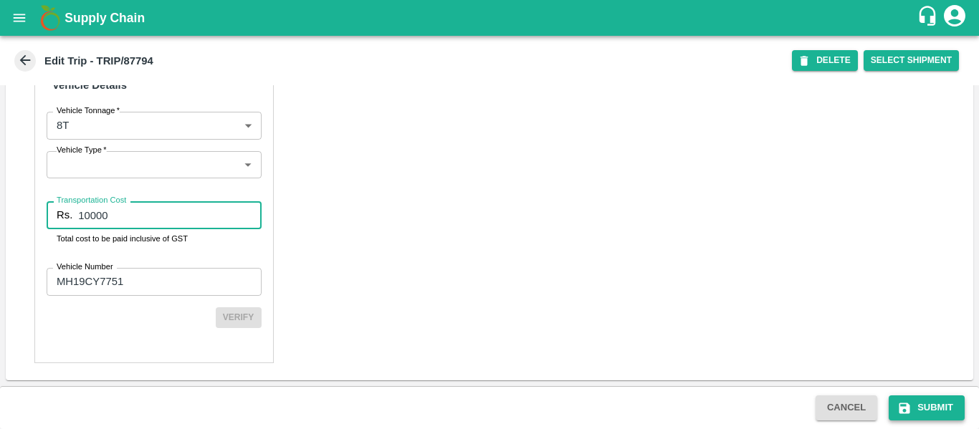
type input "10000"
click at [921, 414] on button "Submit" at bounding box center [926, 407] width 76 height 25
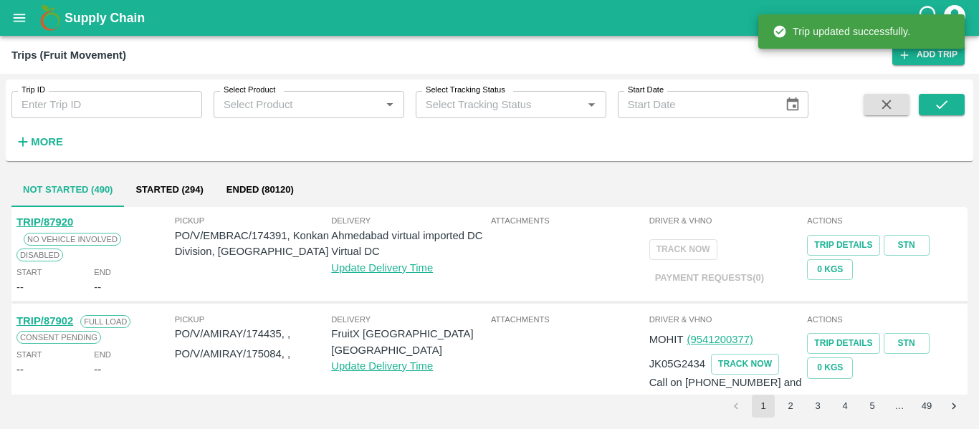
click at [46, 116] on input "Trip ID" at bounding box center [106, 104] width 191 height 27
paste input "87812"
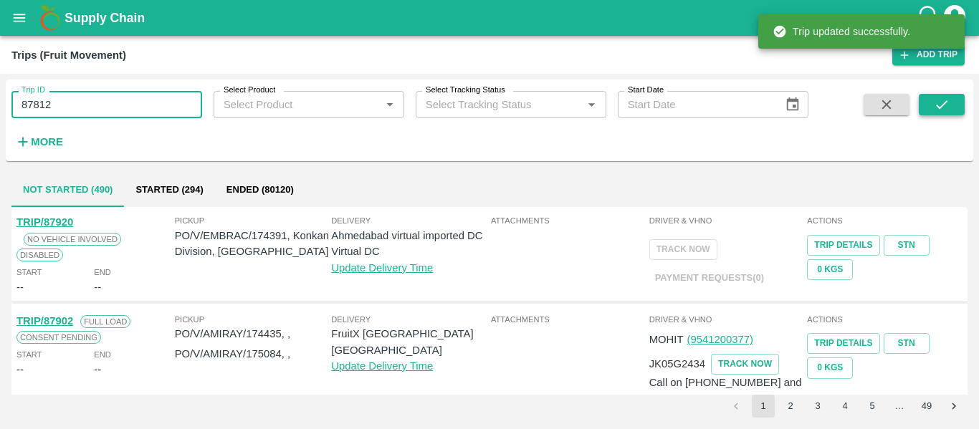
type input "87812"
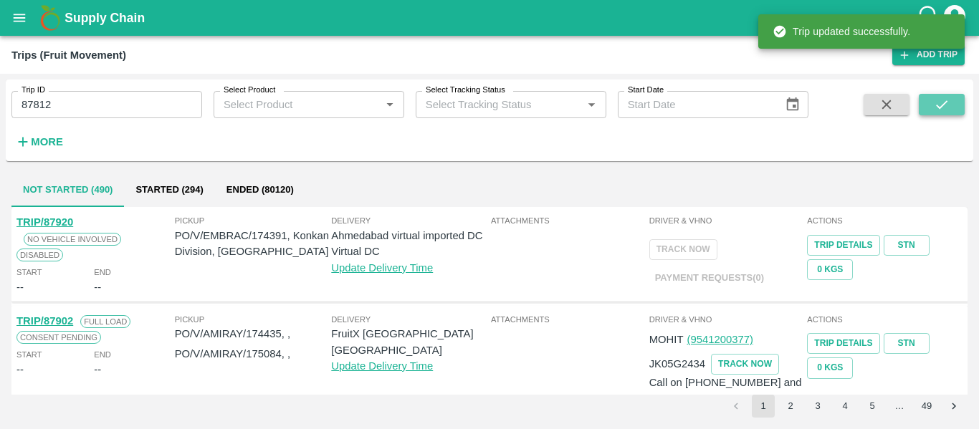
click at [926, 106] on button "submit" at bounding box center [941, 104] width 46 height 21
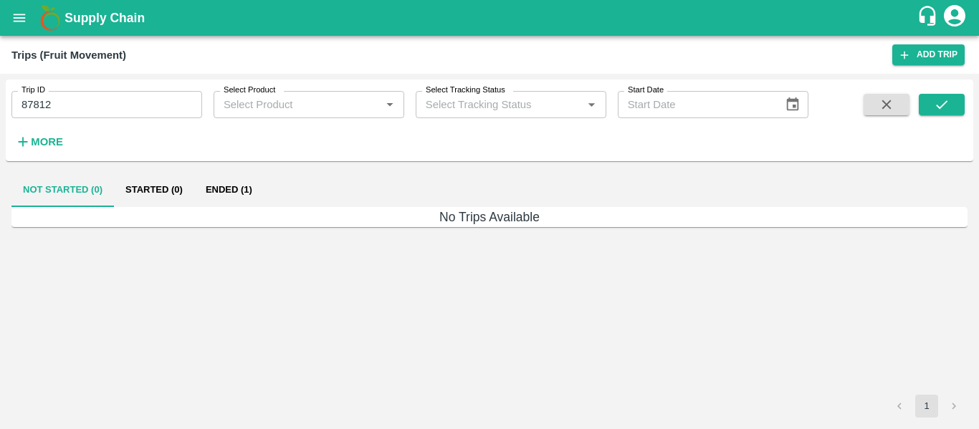
click at [255, 185] on button "Ended (1)" at bounding box center [228, 190] width 69 height 34
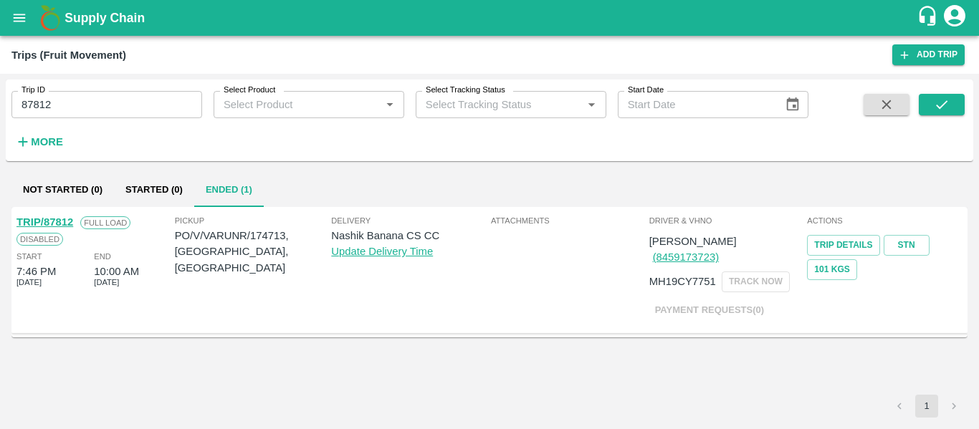
click at [59, 225] on link "TRIP/87812" at bounding box center [44, 221] width 57 height 11
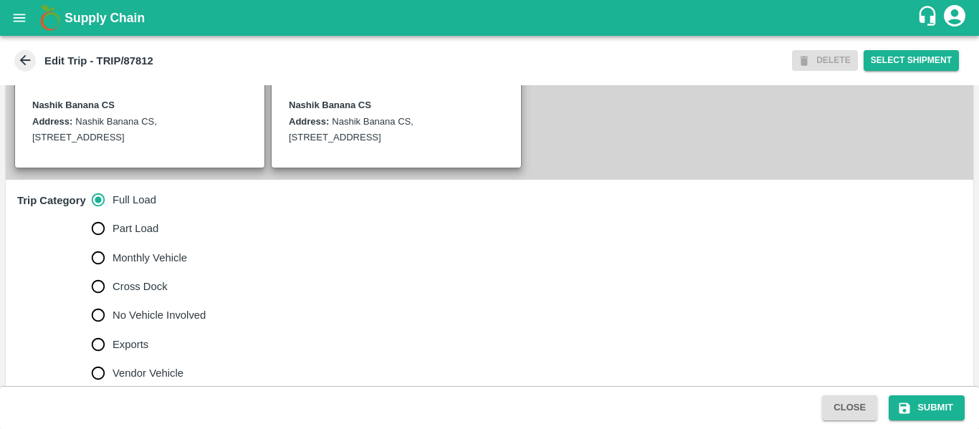
scroll to position [338, 0]
click at [153, 321] on span "No Vehicle Involved" at bounding box center [158, 315] width 93 height 16
click at [112, 321] on input "No Vehicle Involved" at bounding box center [98, 314] width 29 height 29
radio input "true"
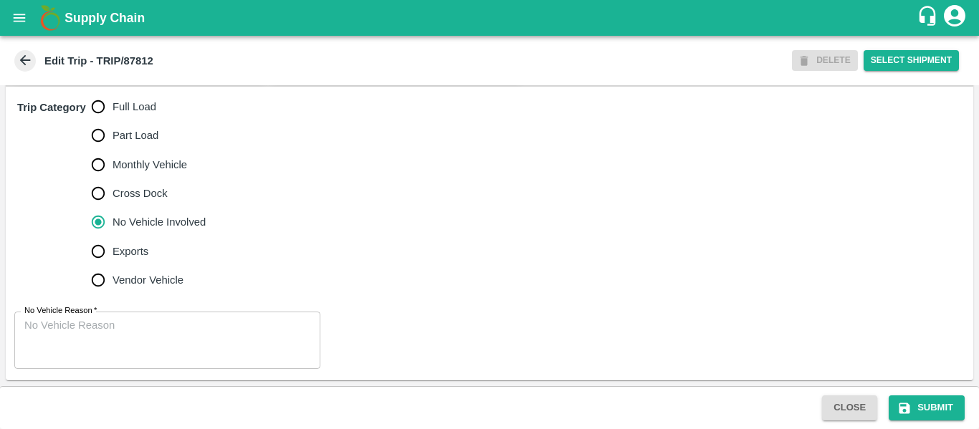
scroll to position [430, 0]
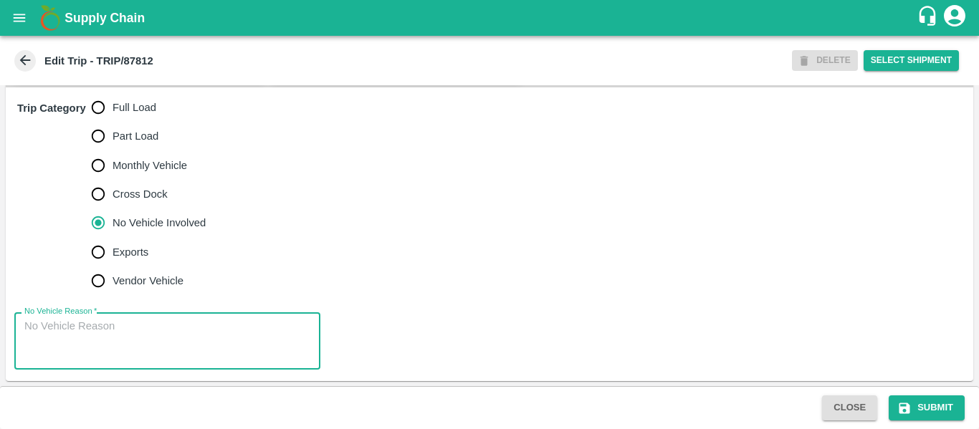
click at [130, 325] on textarea "No Vehicle Reason   *" at bounding box center [167, 341] width 286 height 45
type textarea "Field Dump"
click at [911, 403] on icon "submit" at bounding box center [904, 408] width 14 height 14
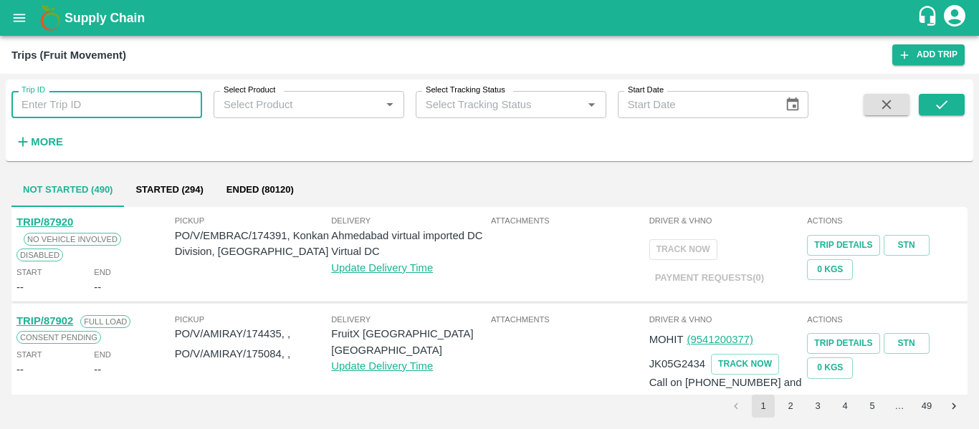
click at [112, 105] on input "Trip ID" at bounding box center [106, 104] width 191 height 27
paste input "87812"
click at [944, 94] on button "submit" at bounding box center [941, 104] width 46 height 21
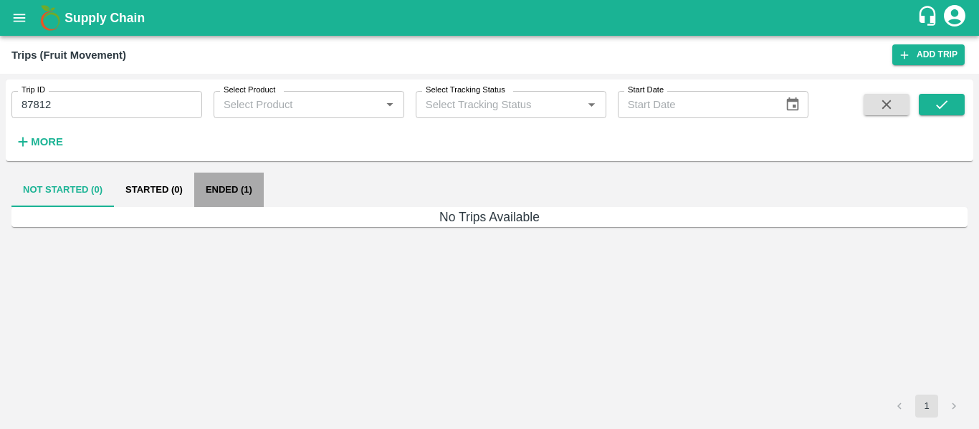
click at [236, 192] on button "Ended (1)" at bounding box center [228, 190] width 69 height 34
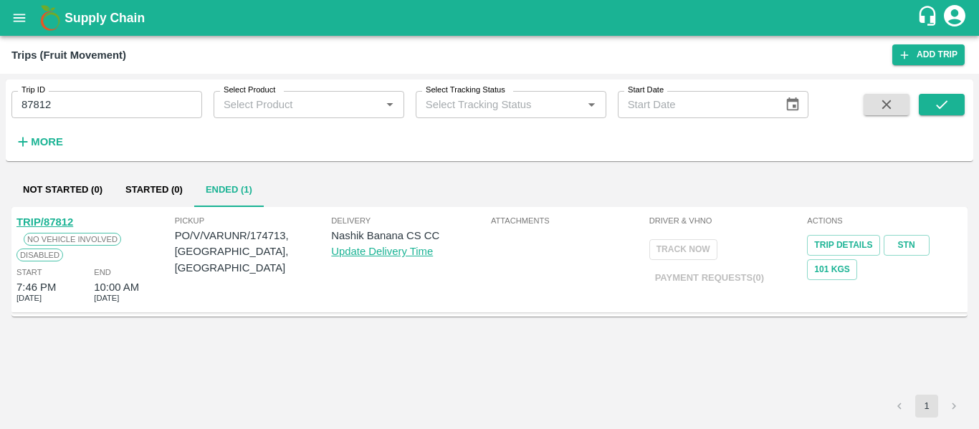
click at [53, 218] on link "TRIP/87812" at bounding box center [44, 221] width 57 height 11
click at [115, 115] on input "87812" at bounding box center [106, 104] width 191 height 27
type input "87829"
click at [946, 99] on icon "submit" at bounding box center [942, 105] width 16 height 16
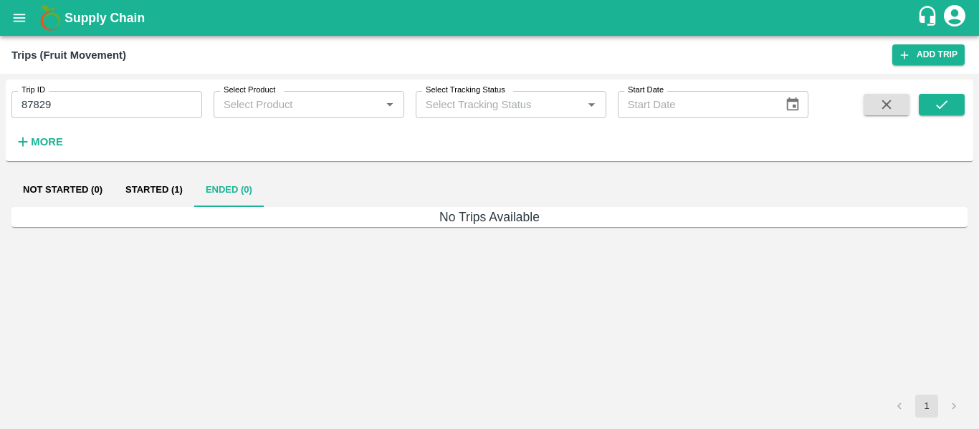
click at [160, 194] on button "Started (1)" at bounding box center [154, 190] width 80 height 34
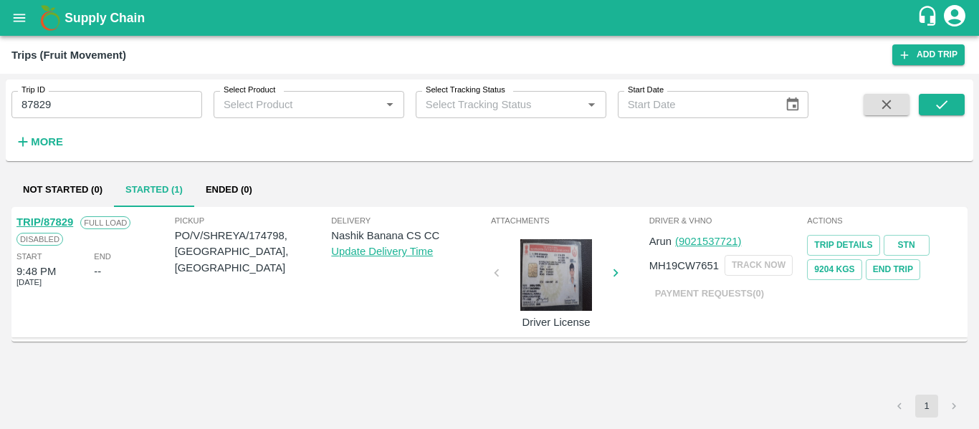
click at [54, 219] on link "TRIP/87829" at bounding box center [44, 221] width 57 height 11
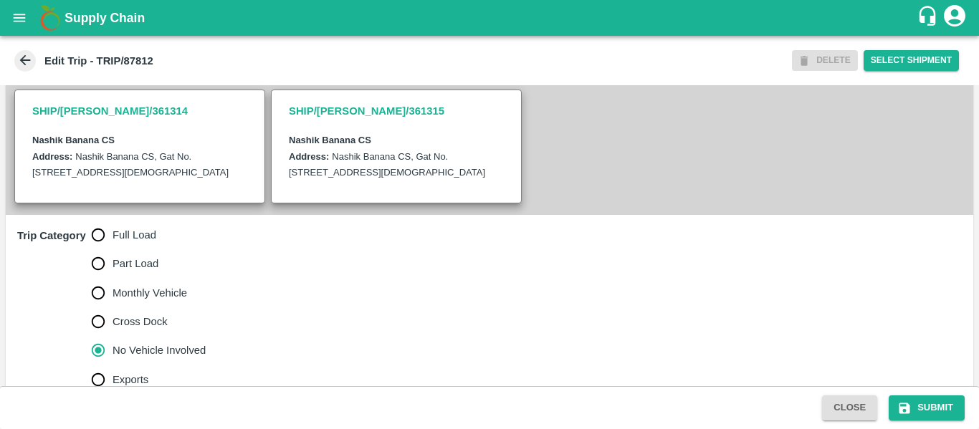
scroll to position [303, 0]
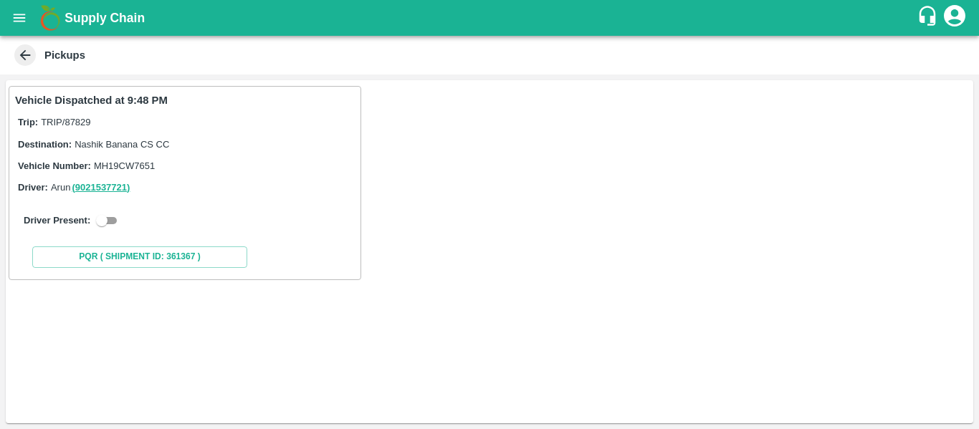
click at [98, 222] on input "checkbox" at bounding box center [102, 220] width 52 height 17
checkbox input "true"
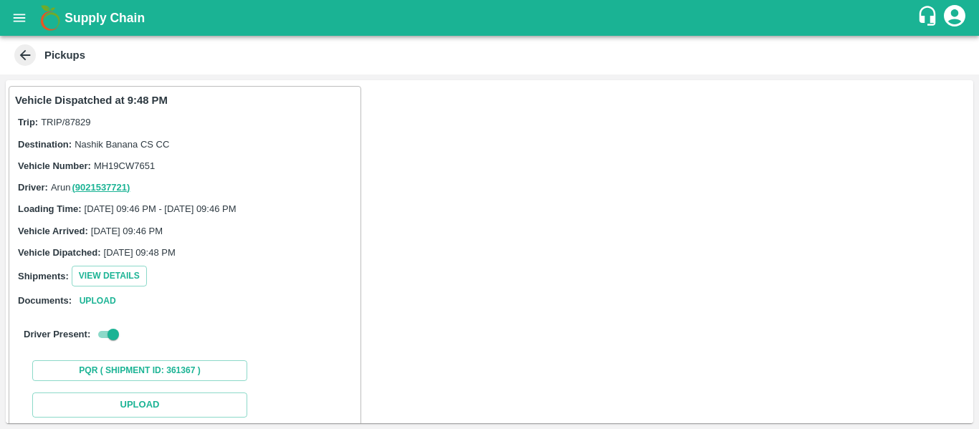
scroll to position [210, 0]
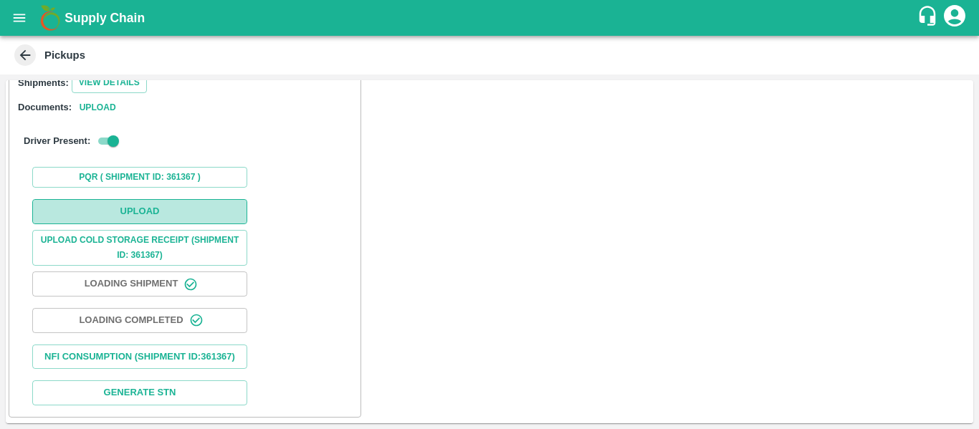
click at [193, 199] on button "Upload" at bounding box center [139, 211] width 215 height 25
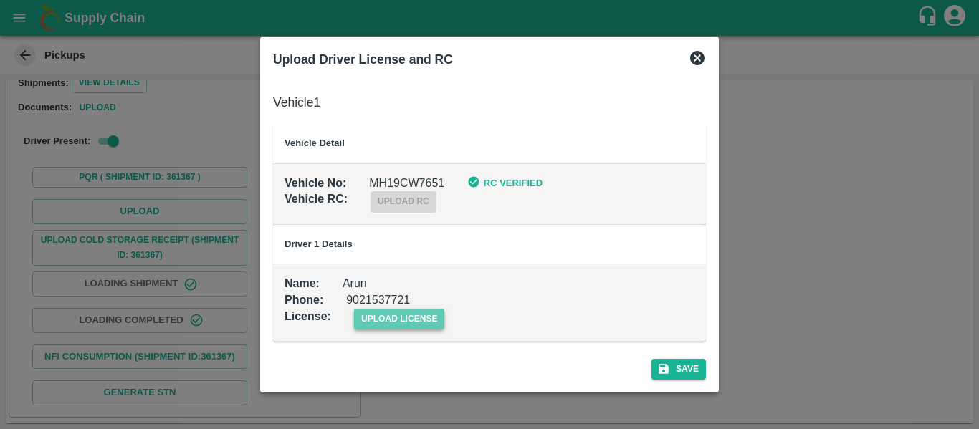
click at [372, 318] on span "upload license" at bounding box center [399, 319] width 91 height 21
click at [0, 0] on input "upload license" at bounding box center [0, 0] width 0 height 0
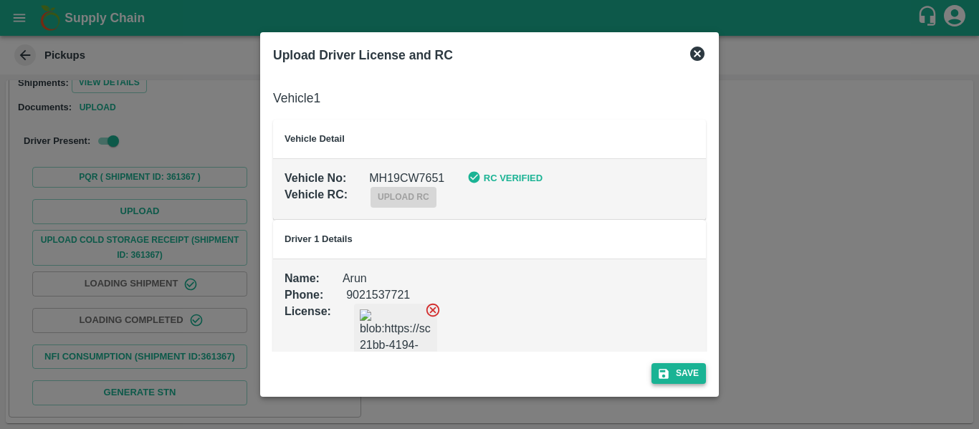
click at [688, 384] on button "Save" at bounding box center [678, 373] width 54 height 21
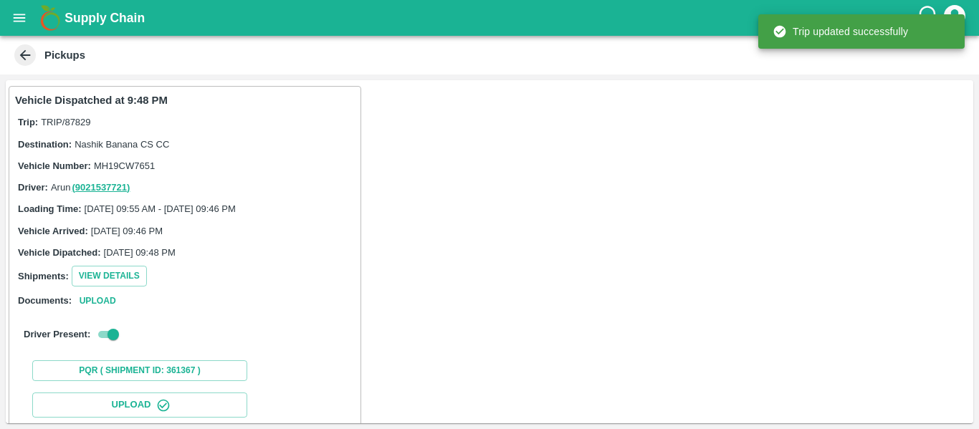
scroll to position [246, 0]
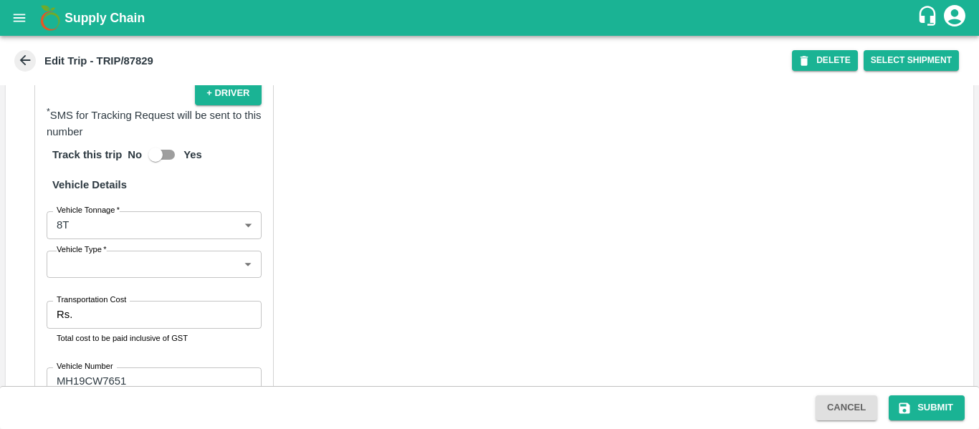
scroll to position [1116, 0]
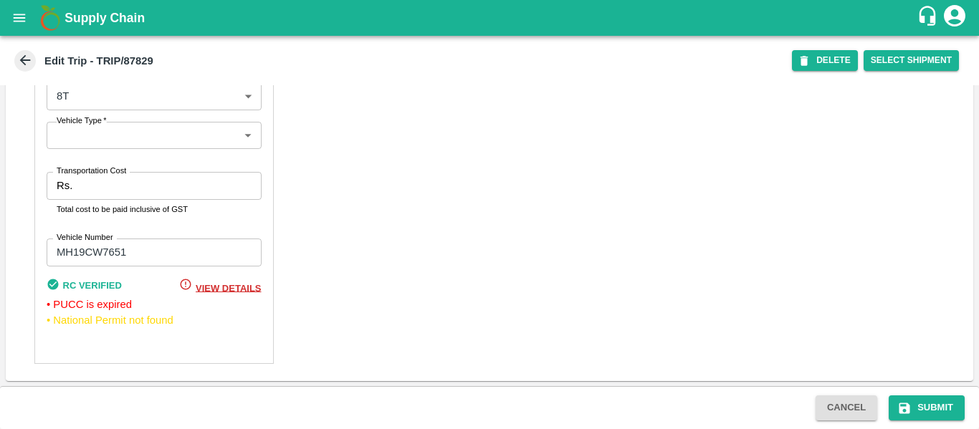
click at [97, 190] on input "Transportation Cost" at bounding box center [169, 185] width 183 height 27
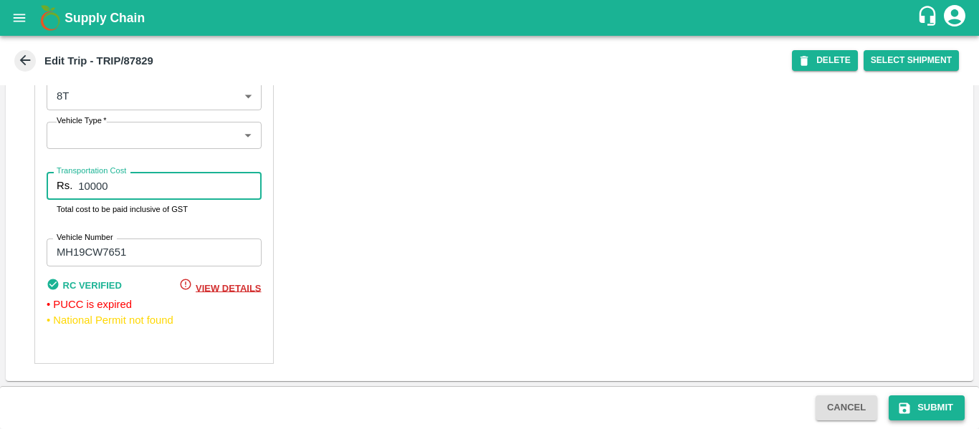
type input "10000"
click at [900, 401] on icon "submit" at bounding box center [904, 408] width 14 height 14
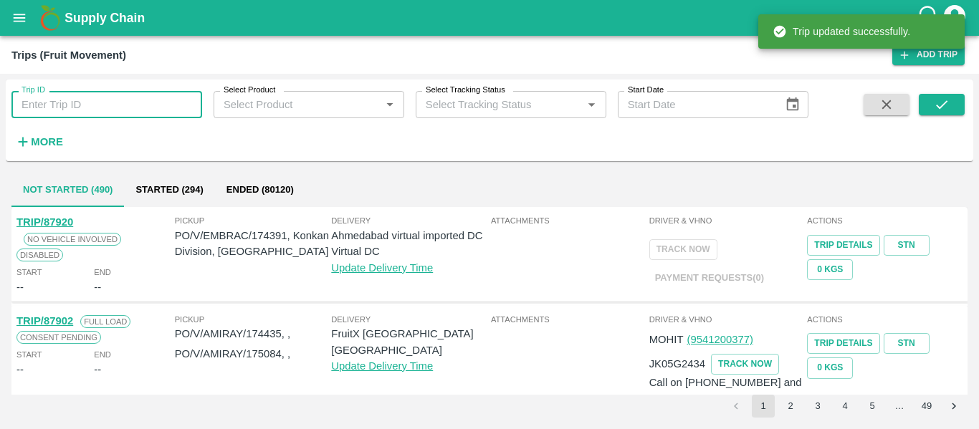
click at [82, 108] on input "Trip ID" at bounding box center [106, 104] width 191 height 27
paste input "87830"
type input "87830"
click at [947, 104] on icon "submit" at bounding box center [942, 105] width 16 height 16
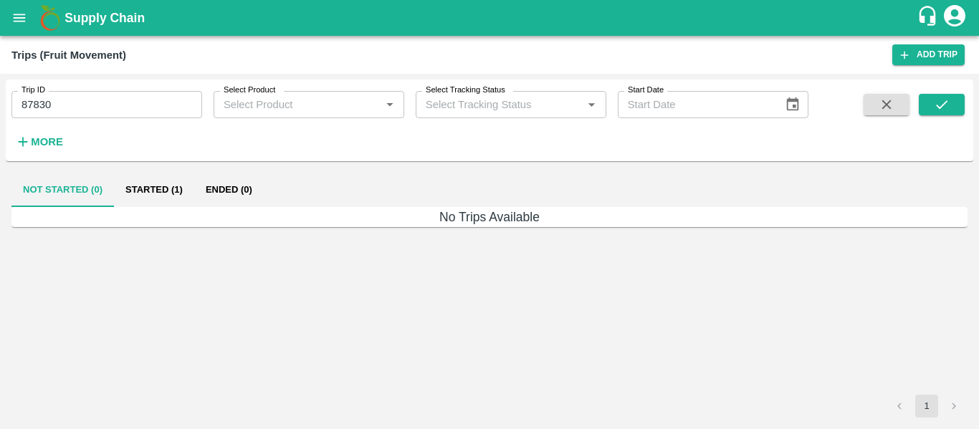
click at [144, 199] on button "Started (1)" at bounding box center [154, 190] width 80 height 34
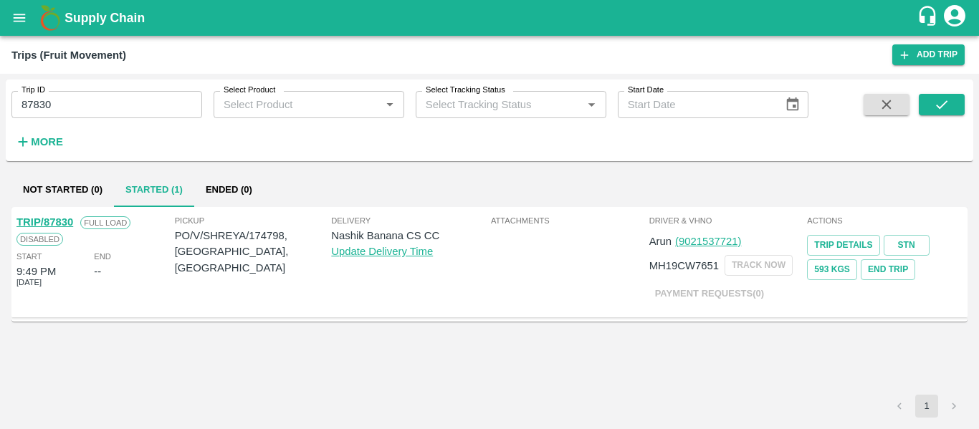
click at [51, 219] on link "TRIP/87830" at bounding box center [44, 221] width 57 height 11
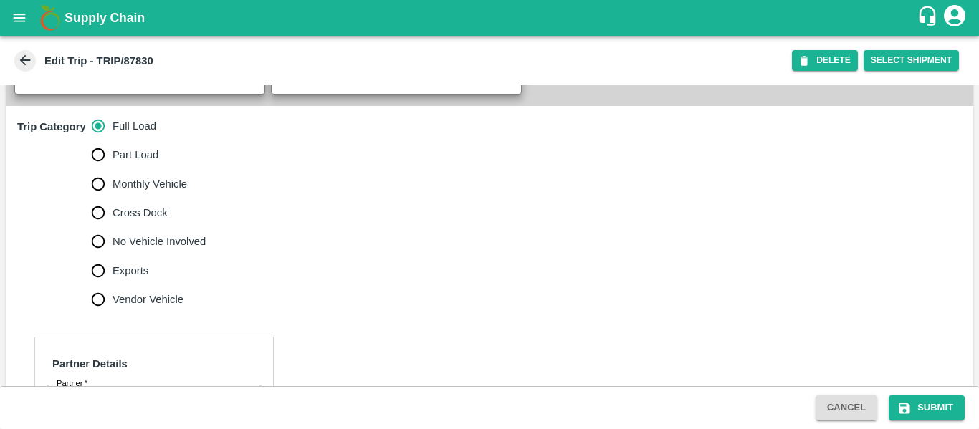
scroll to position [412, 0]
click at [175, 249] on span "No Vehicle Involved" at bounding box center [158, 241] width 93 height 16
click at [112, 255] on input "No Vehicle Involved" at bounding box center [98, 240] width 29 height 29
radio input "true"
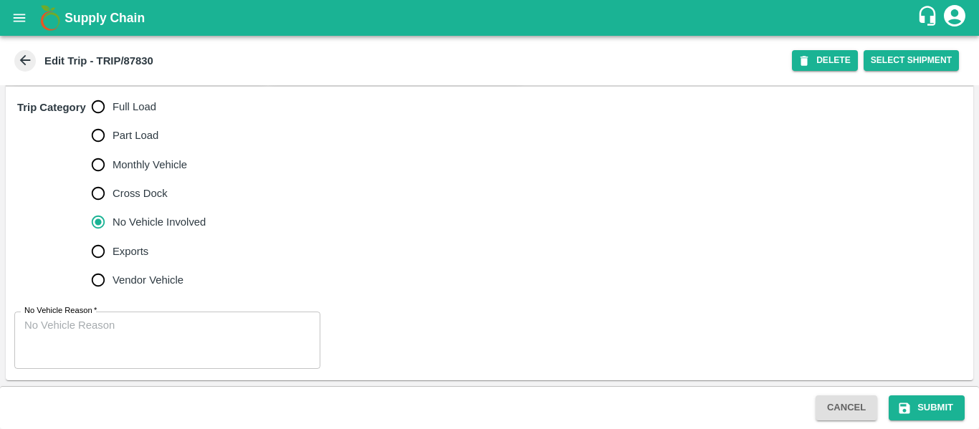
click at [161, 332] on textarea "No Vehicle Reason   *" at bounding box center [167, 340] width 286 height 45
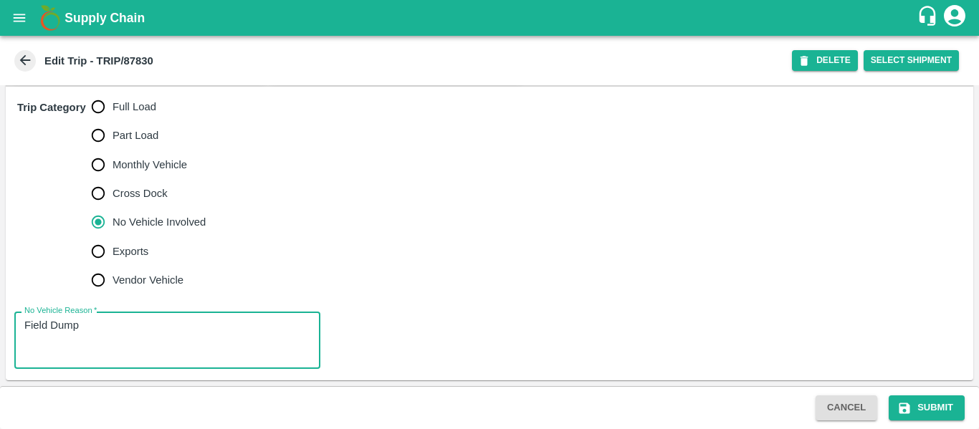
type textarea "Field Dump"
click at [934, 386] on div "Cancel Submit" at bounding box center [489, 407] width 979 height 43
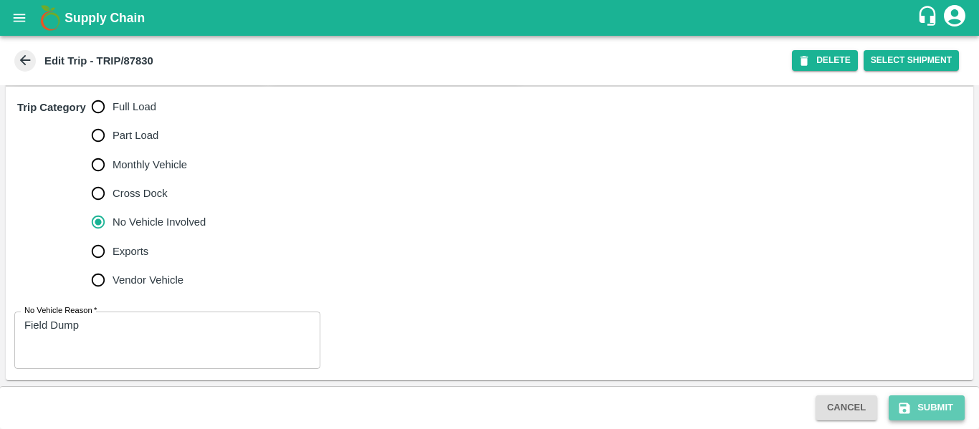
click at [935, 404] on button "Submit" at bounding box center [926, 407] width 76 height 25
